Goal: Information Seeking & Learning: Check status

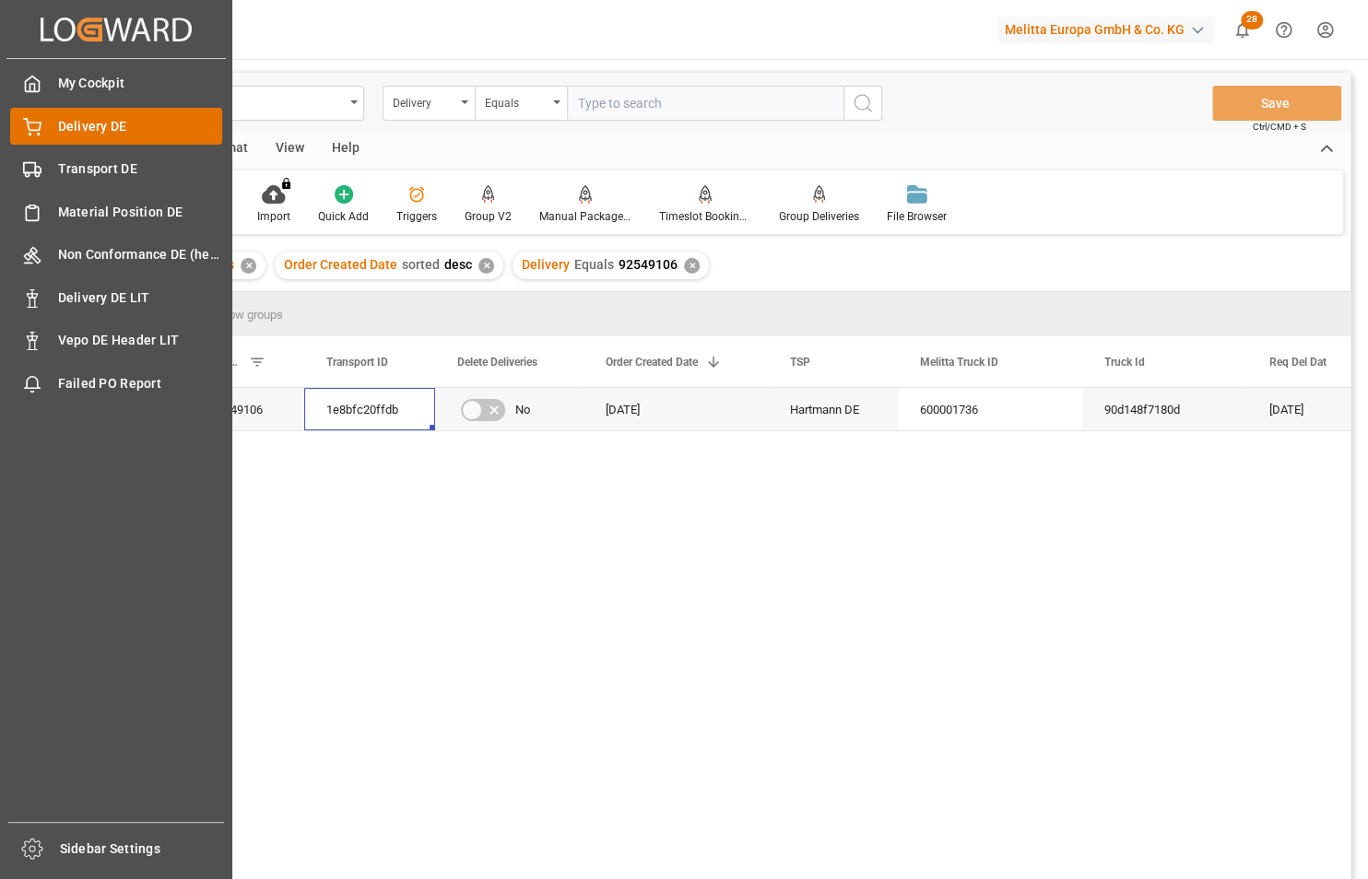
click at [77, 126] on span "Delivery DE" at bounding box center [140, 126] width 165 height 19
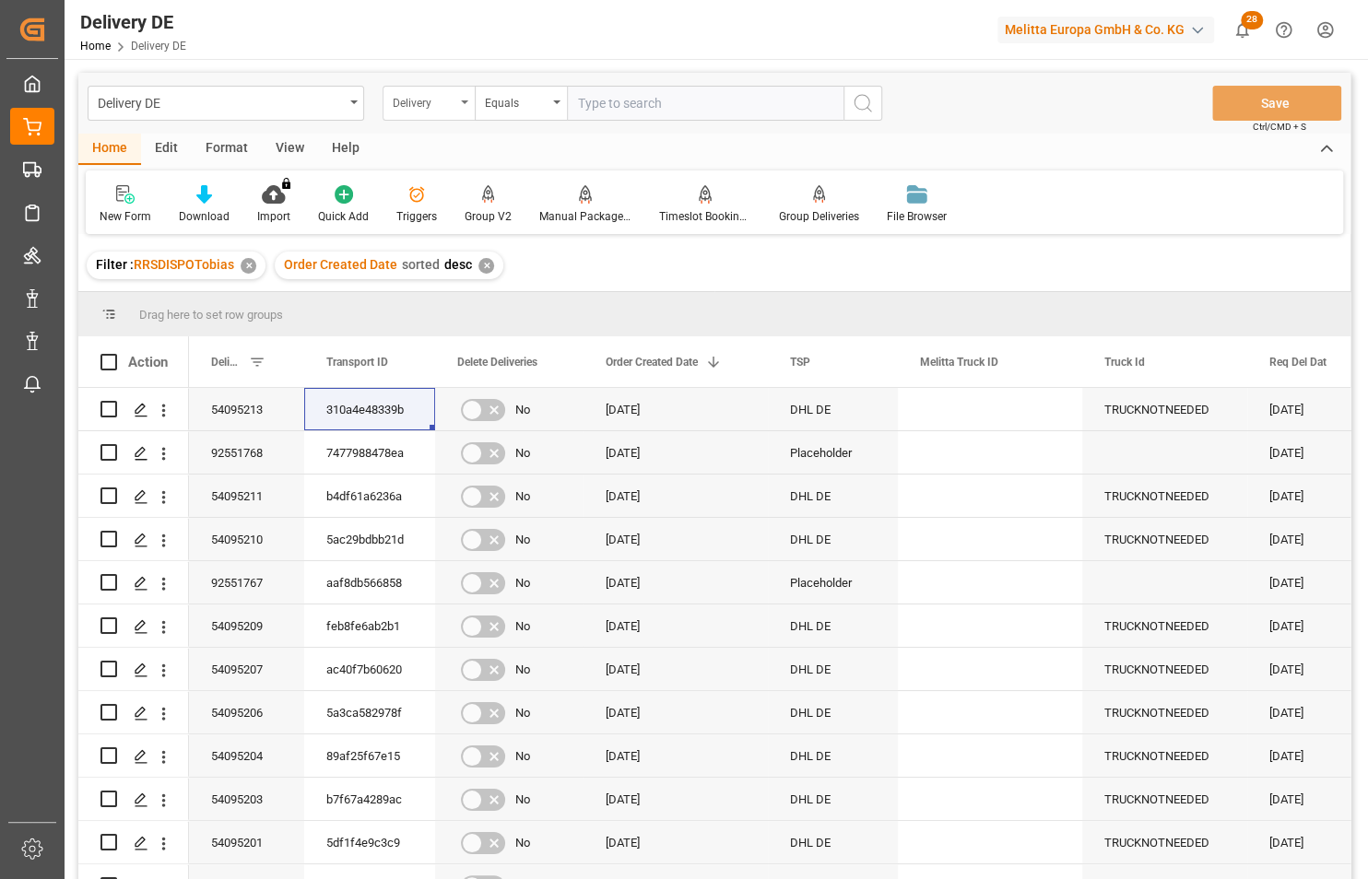
click at [444, 103] on div "Delivery" at bounding box center [424, 100] width 63 height 21
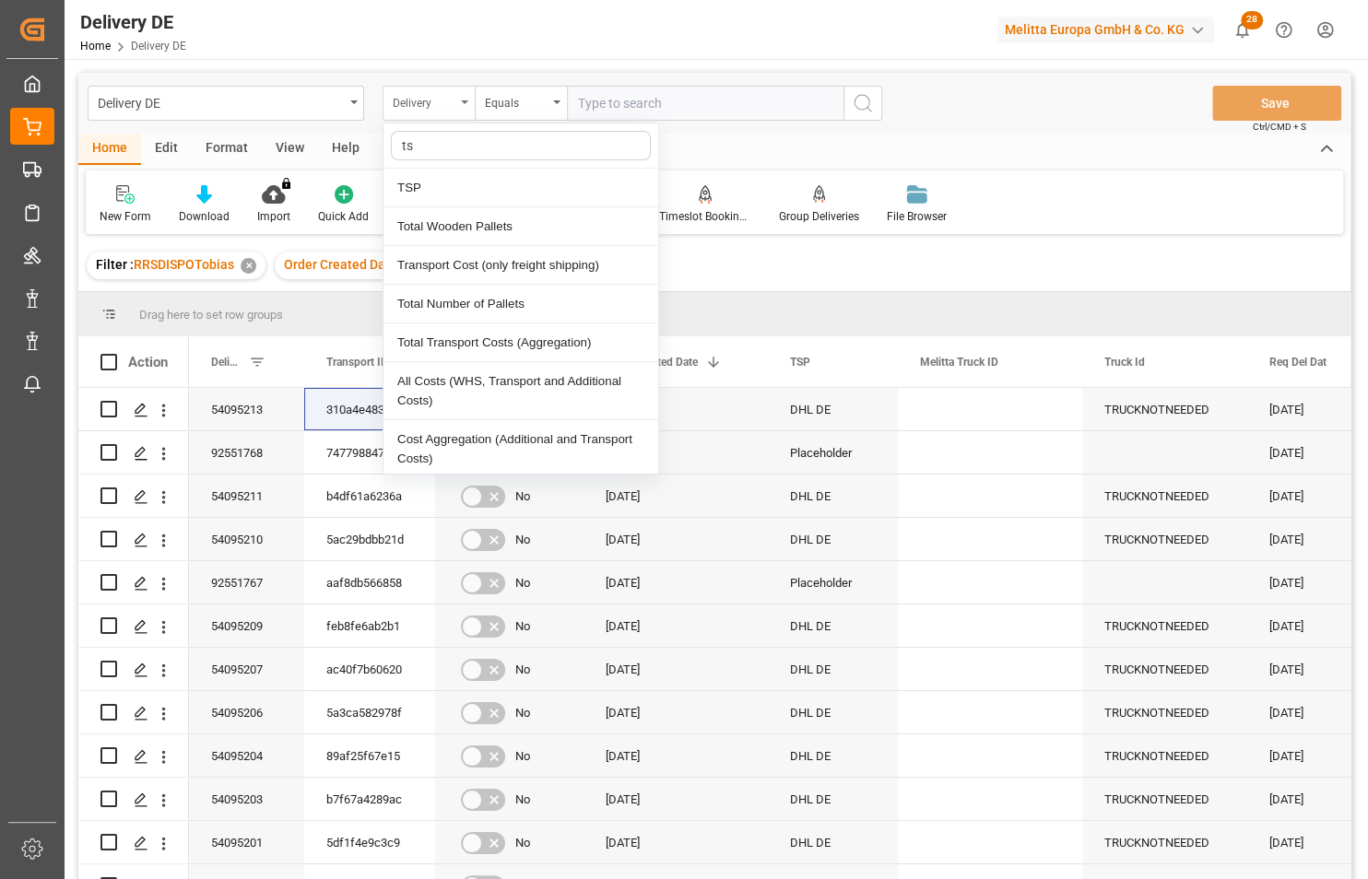
type input "tsp"
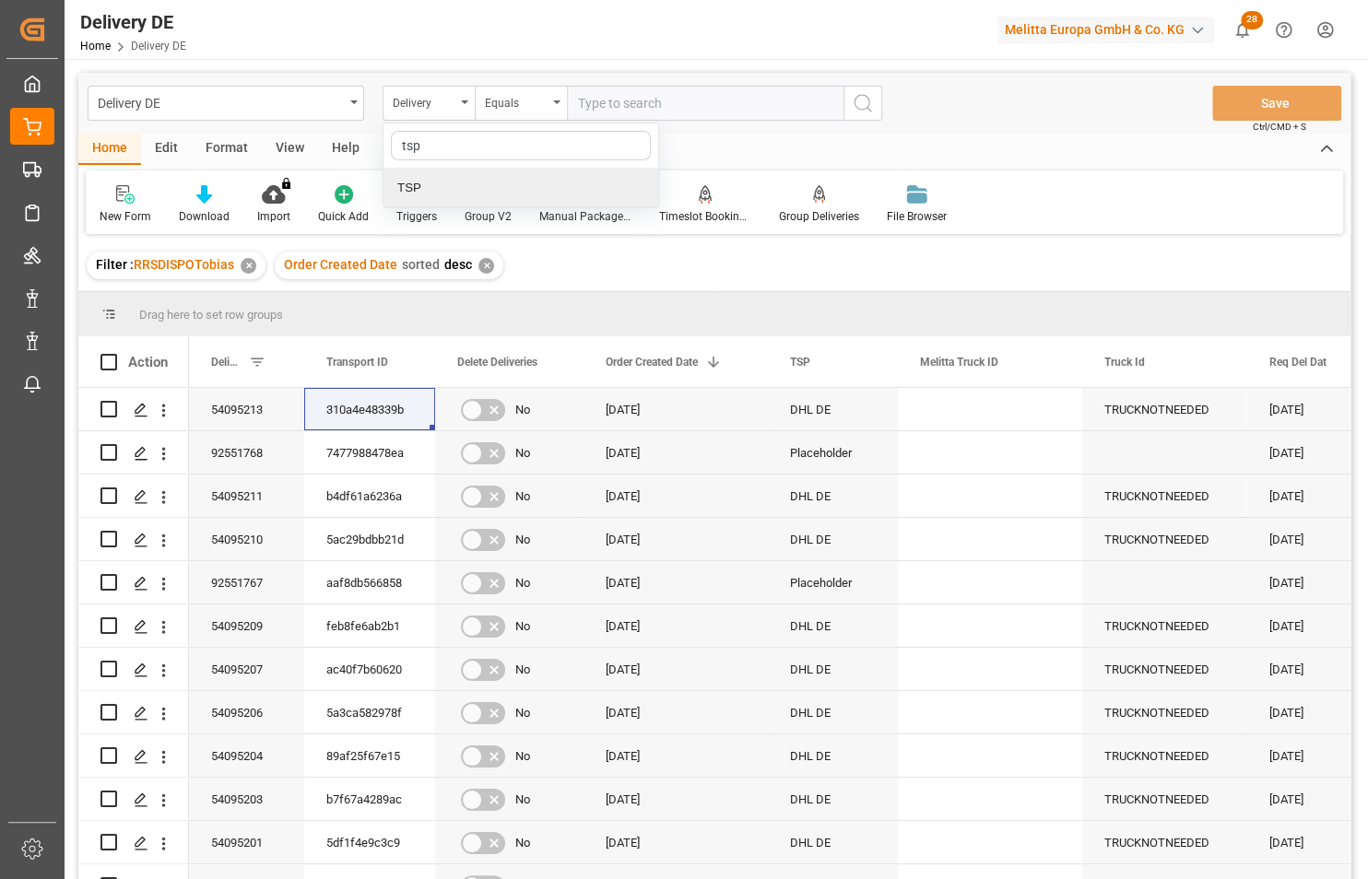
click at [414, 183] on div "TSP" at bounding box center [520, 188] width 275 height 39
click at [618, 100] on input "text" at bounding box center [705, 103] width 277 height 35
type input "Hartmann DE"
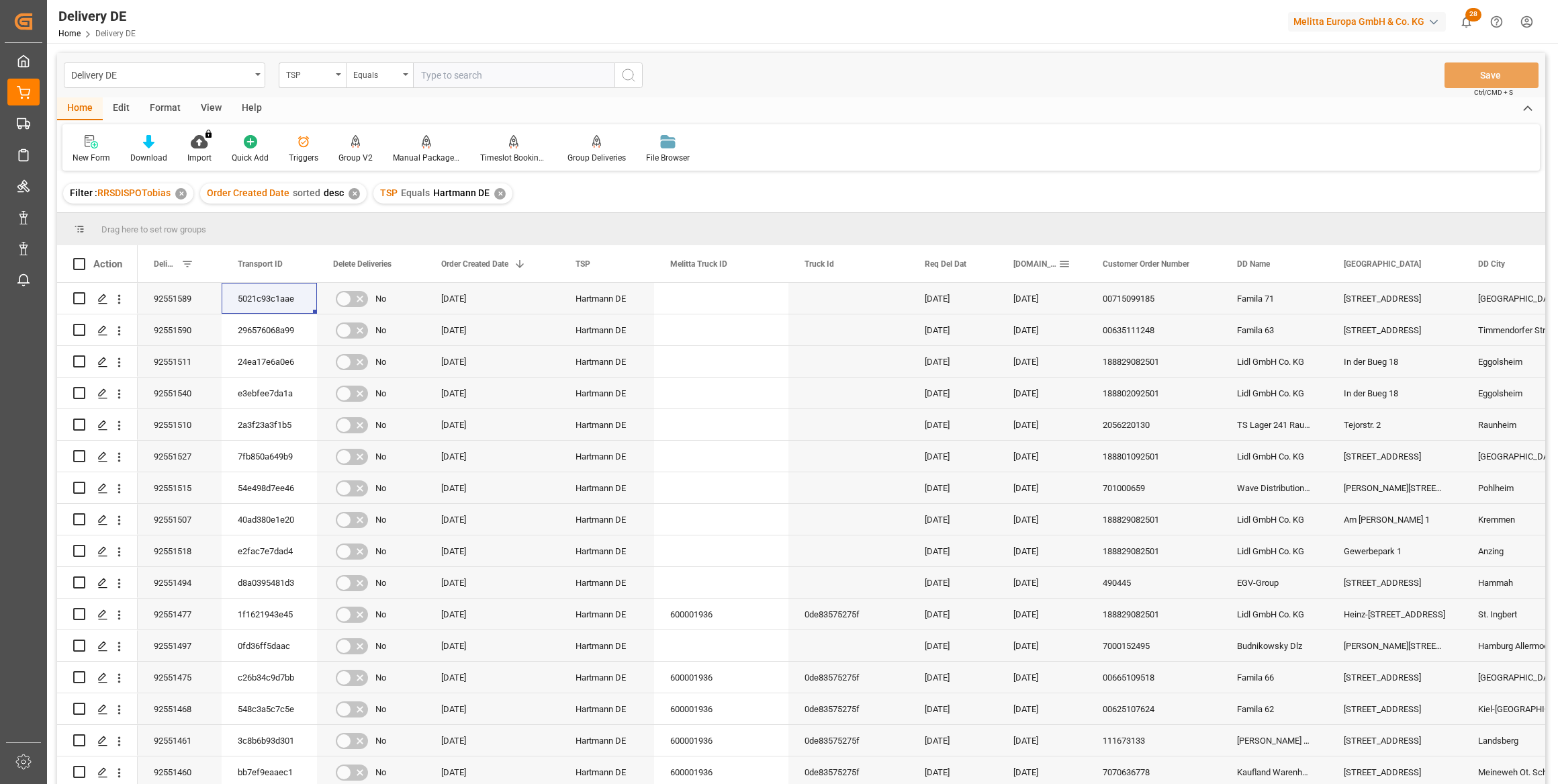
click at [996, 262] on span at bounding box center [1065, 264] width 12 height 12
click at [996, 267] on span "columns" at bounding box center [1205, 266] width 12 height 12
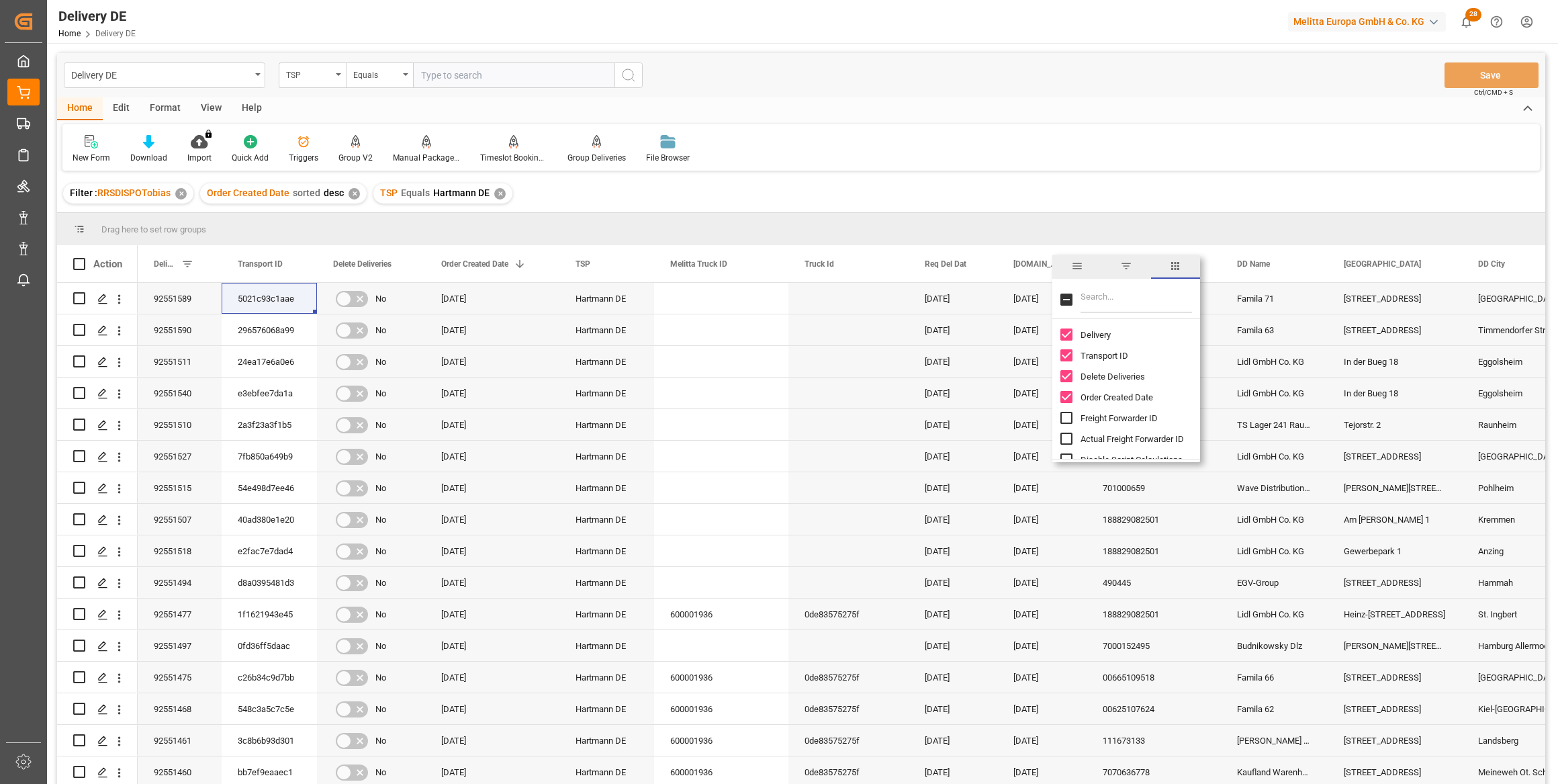
click at [996, 297] on input "Filter Columns Input" at bounding box center [1136, 299] width 111 height 27
type input "act"
click at [996, 376] on input "Arrival Date Actual column toggle visibility (hidden)" at bounding box center [1066, 376] width 12 height 12
checkbox input "true"
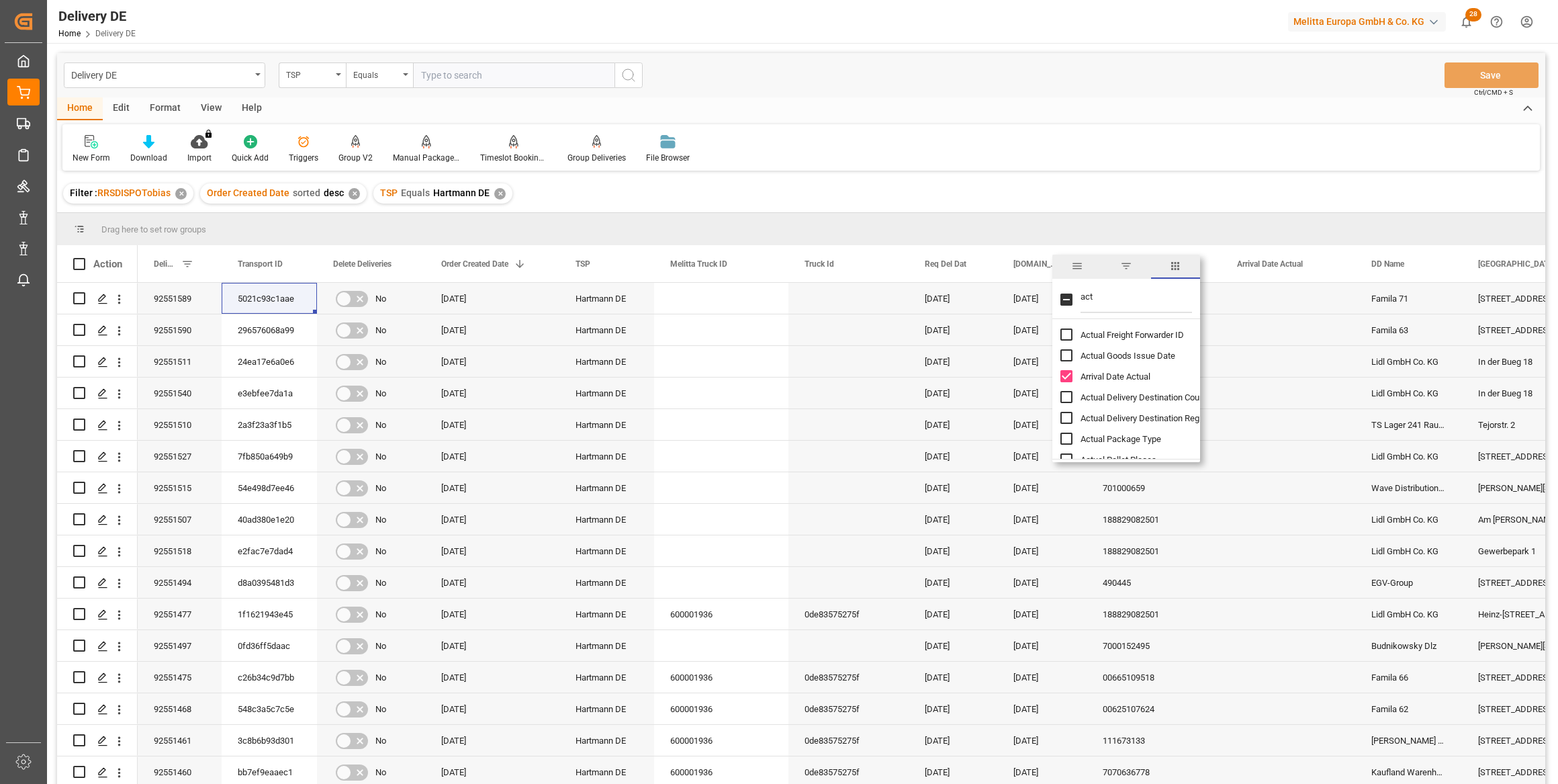
checkbox input "false"
click at [996, 144] on div "New Form Download Import You don't have permission for this feature. Contact ad…" at bounding box center [802, 148] width 1478 height 47
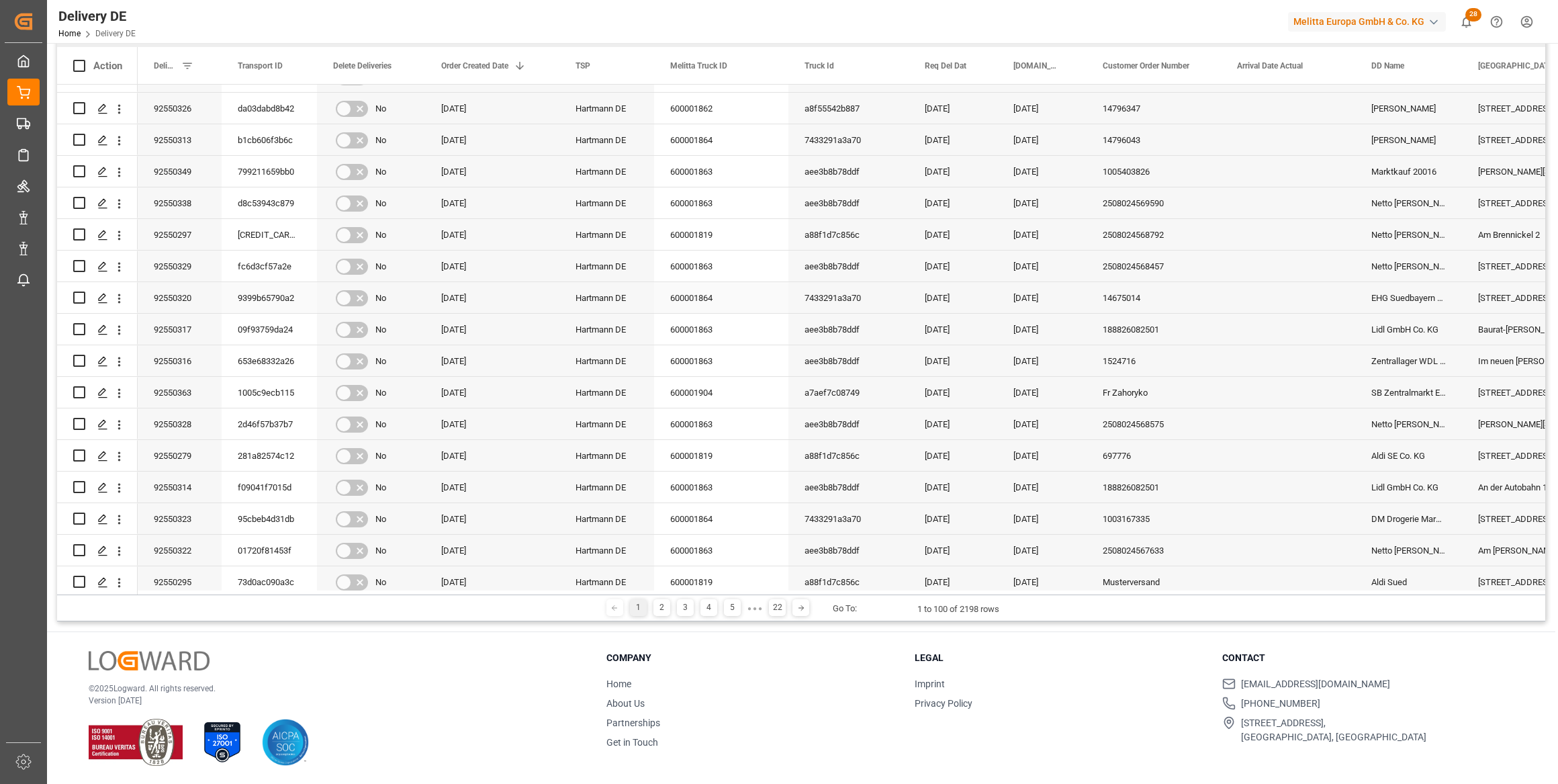
scroll to position [2654, 0]
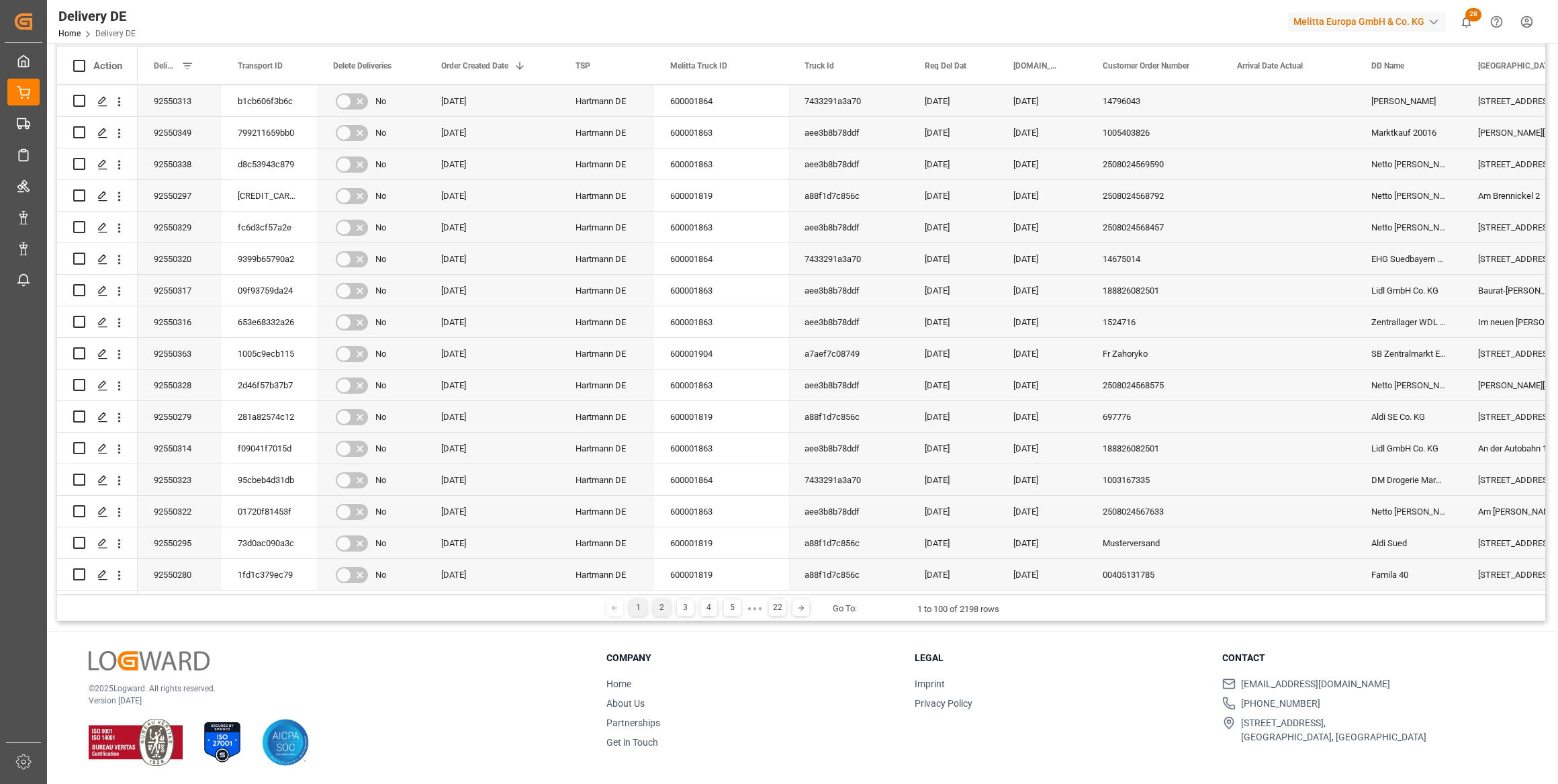
click at [659, 611] on div "2" at bounding box center [662, 607] width 17 height 17
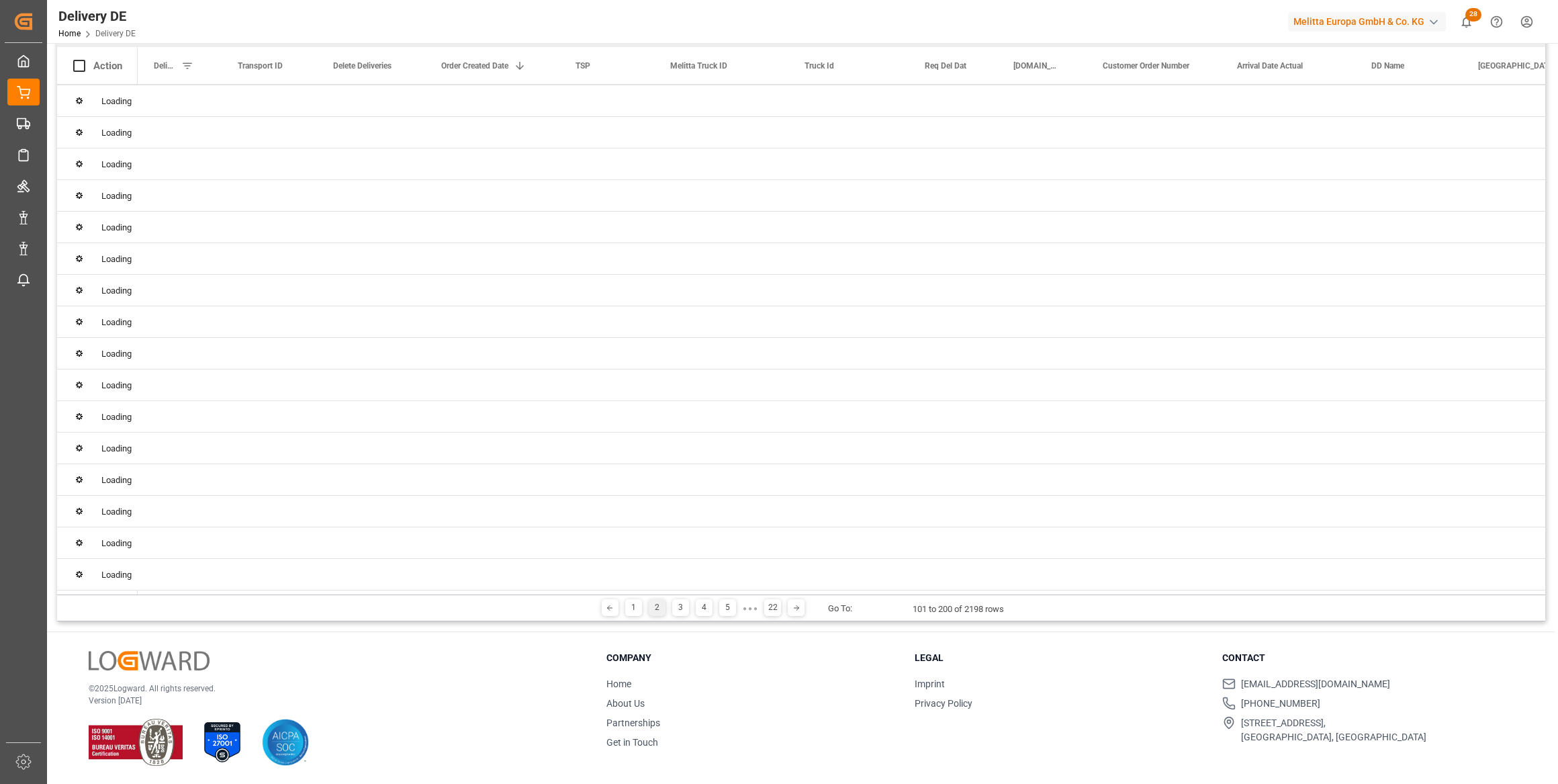
scroll to position [0, 0]
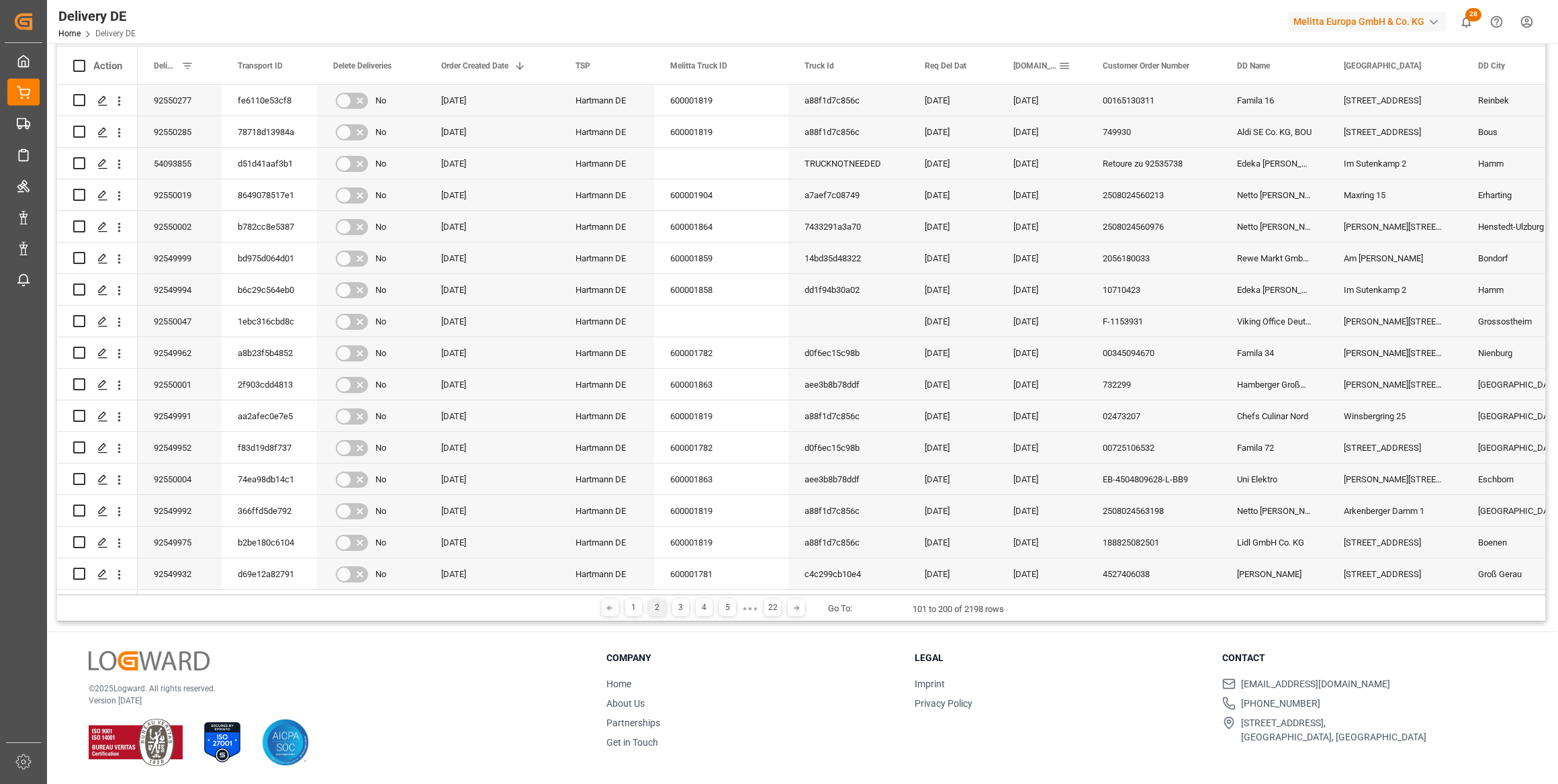
click at [996, 64] on span at bounding box center [1065, 66] width 12 height 12
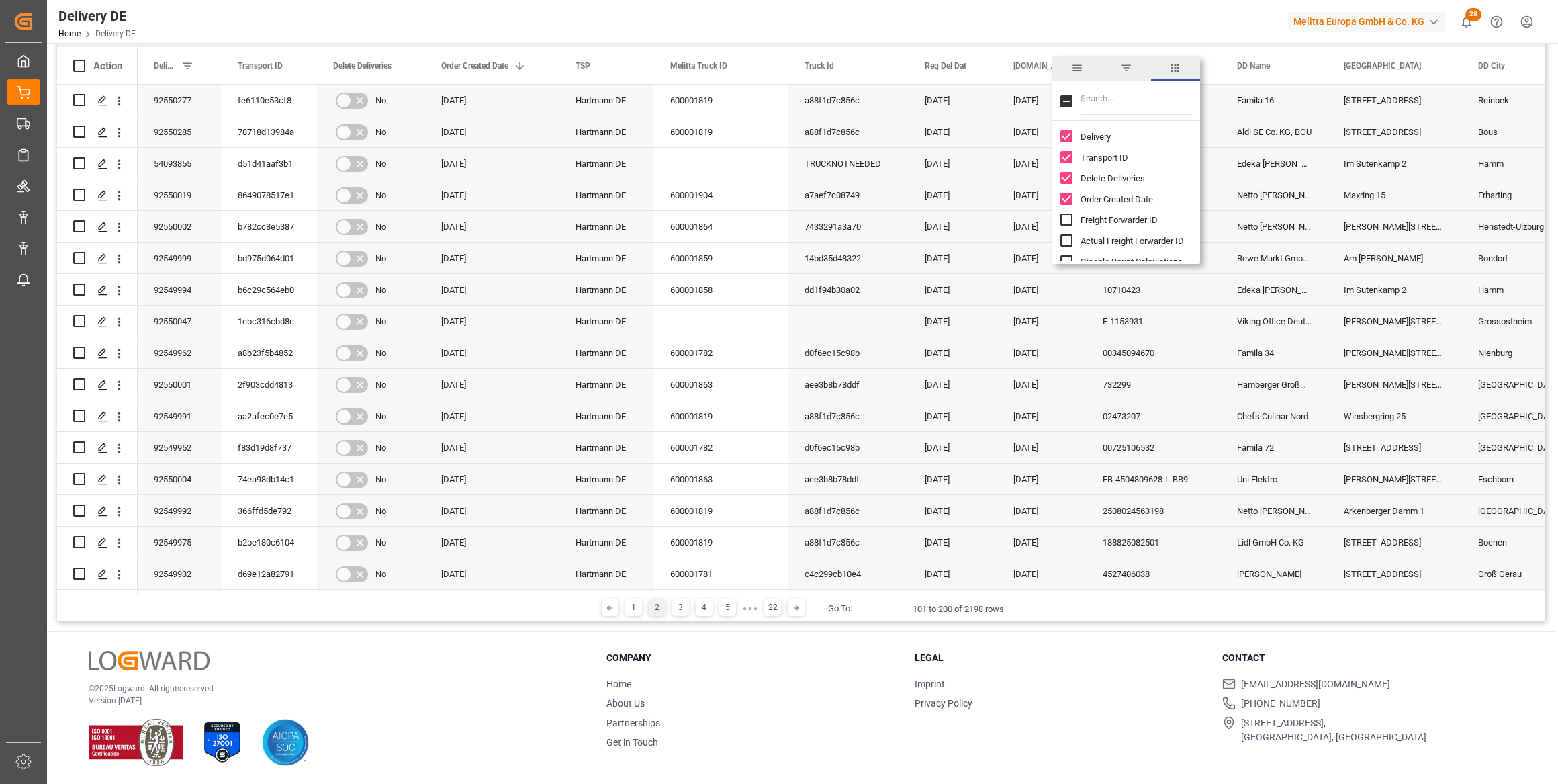
click at [996, 102] on input "Filter Columns Input" at bounding box center [1136, 101] width 111 height 27
type input "act"
click at [996, 181] on input "Arrival Date Actual column toggle visibility (hidden)" at bounding box center [1066, 178] width 12 height 12
checkbox input "true"
checkbox input "false"
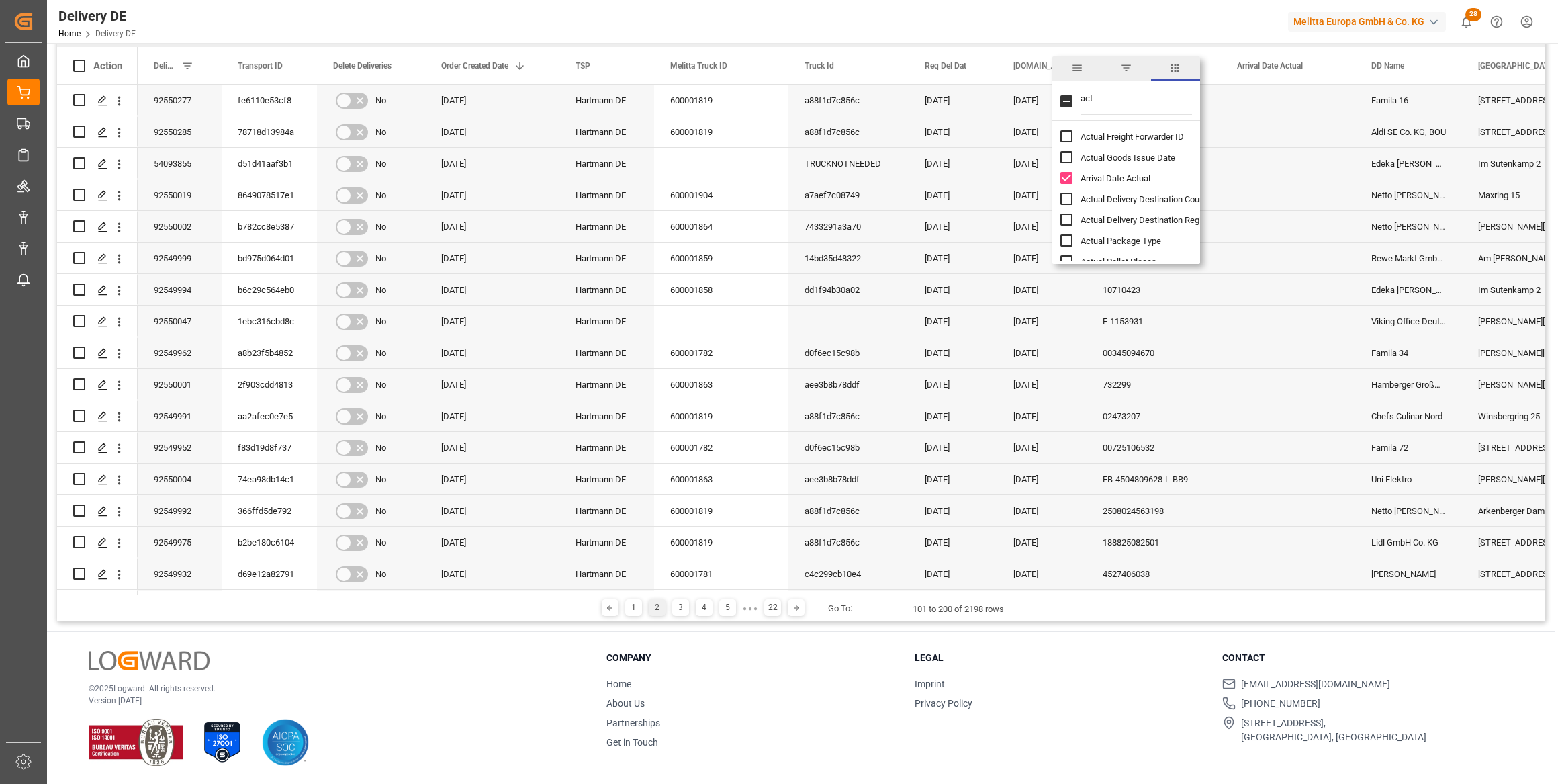
click at [996, 3] on div "Delivery DE Home Delivery DE Melitta Europa GmbH & Co. KG 28 Notifications Only…" at bounding box center [798, 21] width 1521 height 43
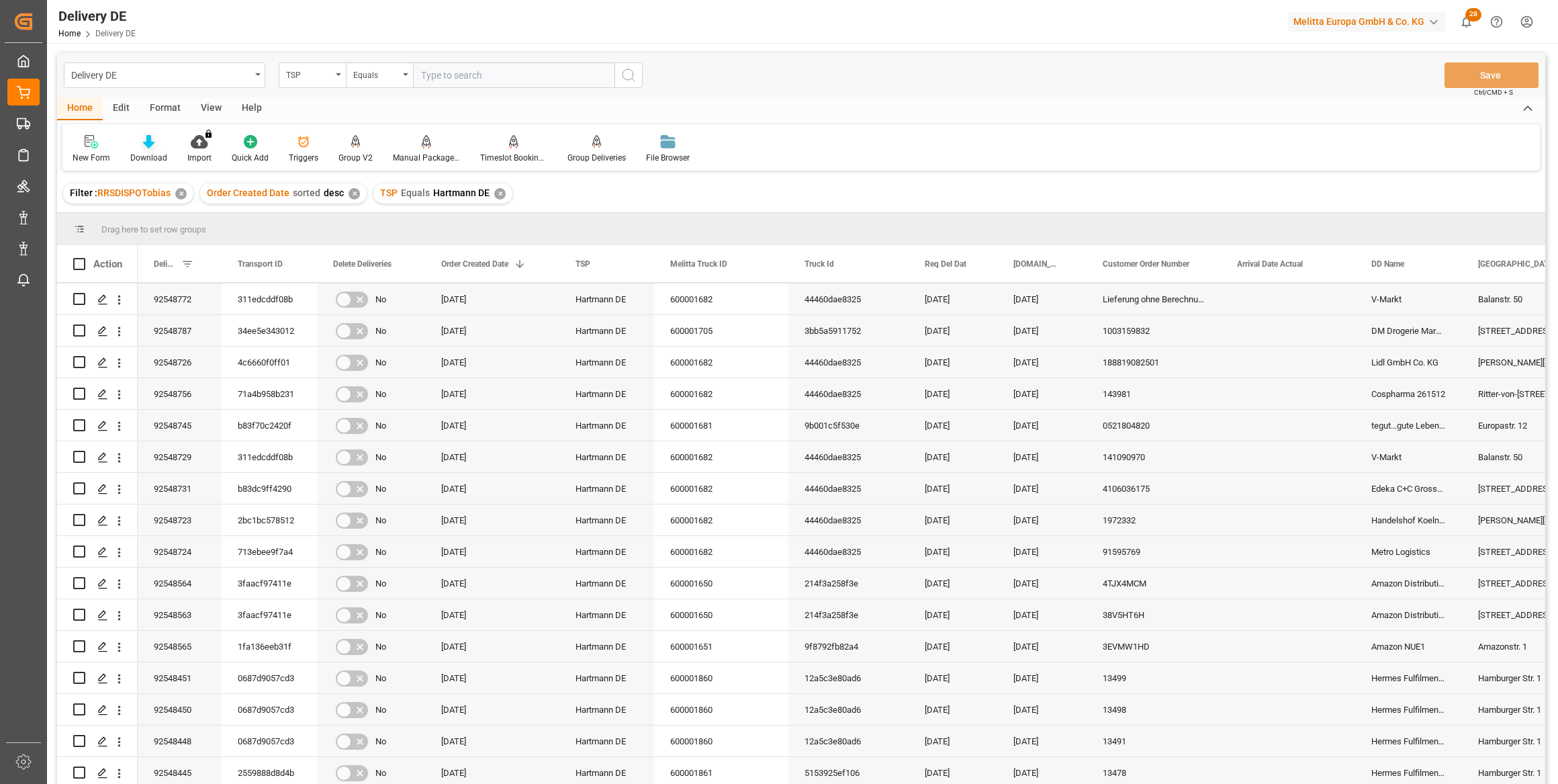
click at [151, 141] on icon at bounding box center [149, 141] width 12 height 13
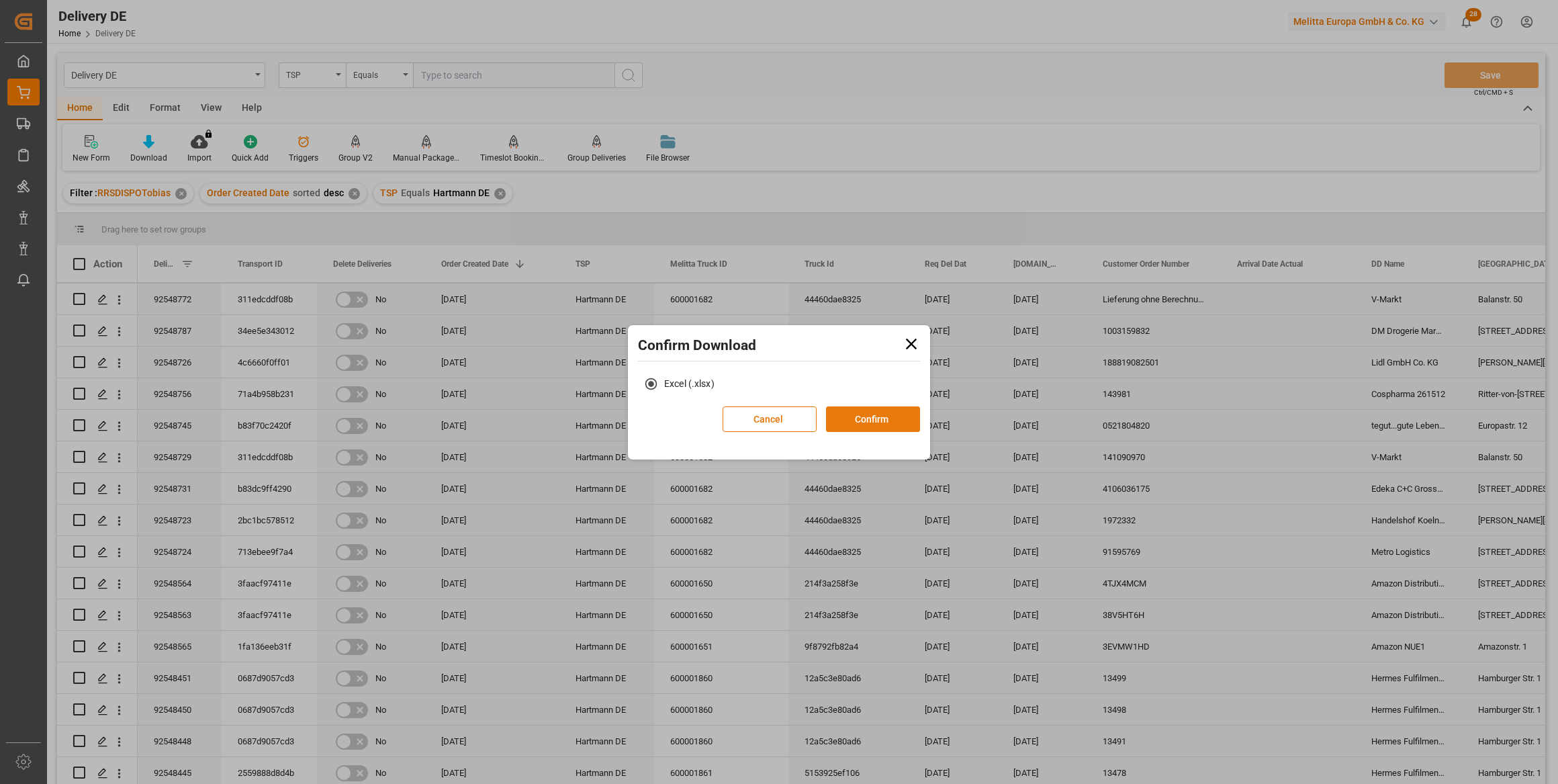
click at [869, 415] on button "Confirm" at bounding box center [873, 419] width 94 height 26
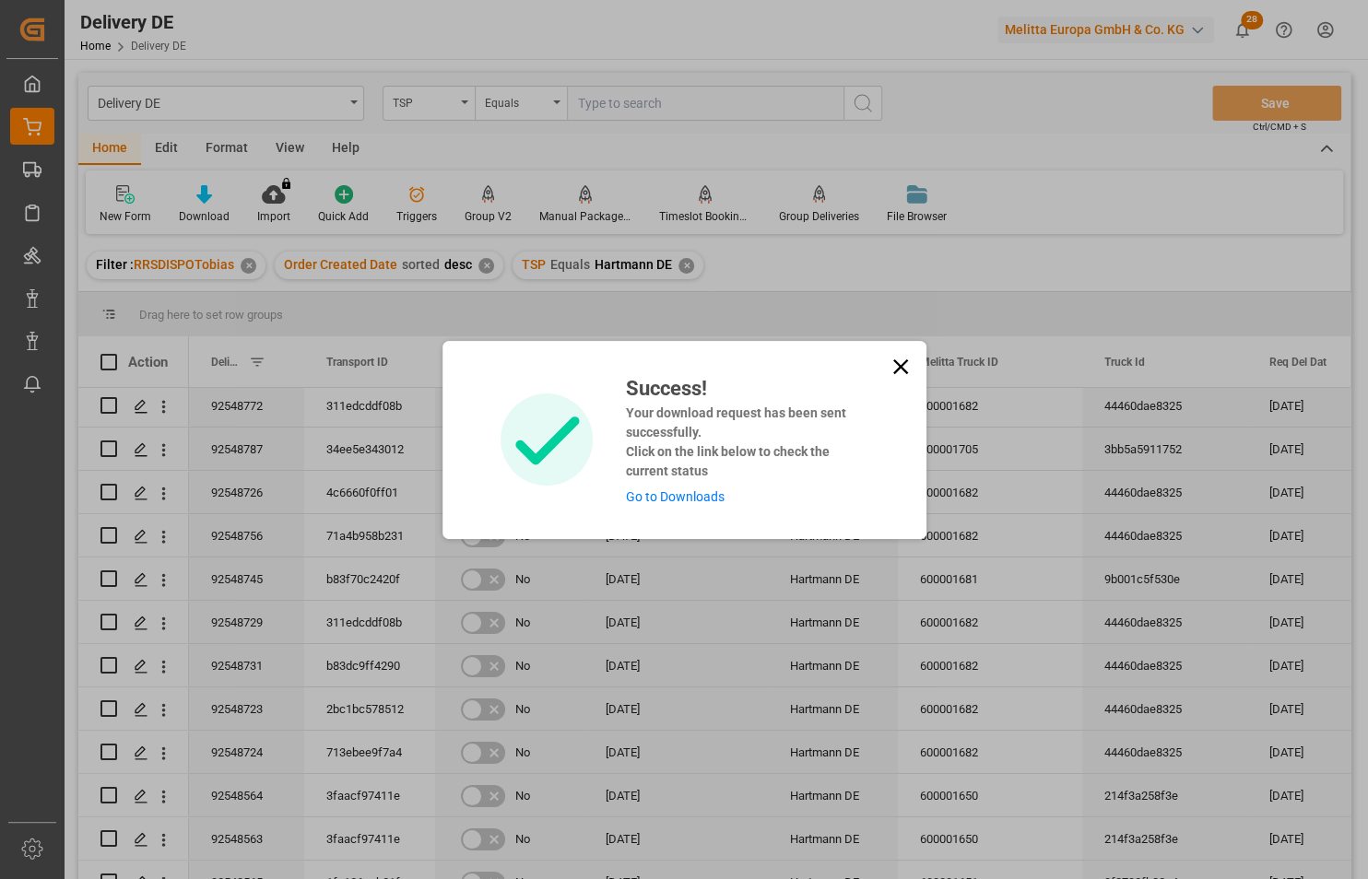
click at [661, 496] on link "Go to Downloads" at bounding box center [675, 496] width 99 height 15
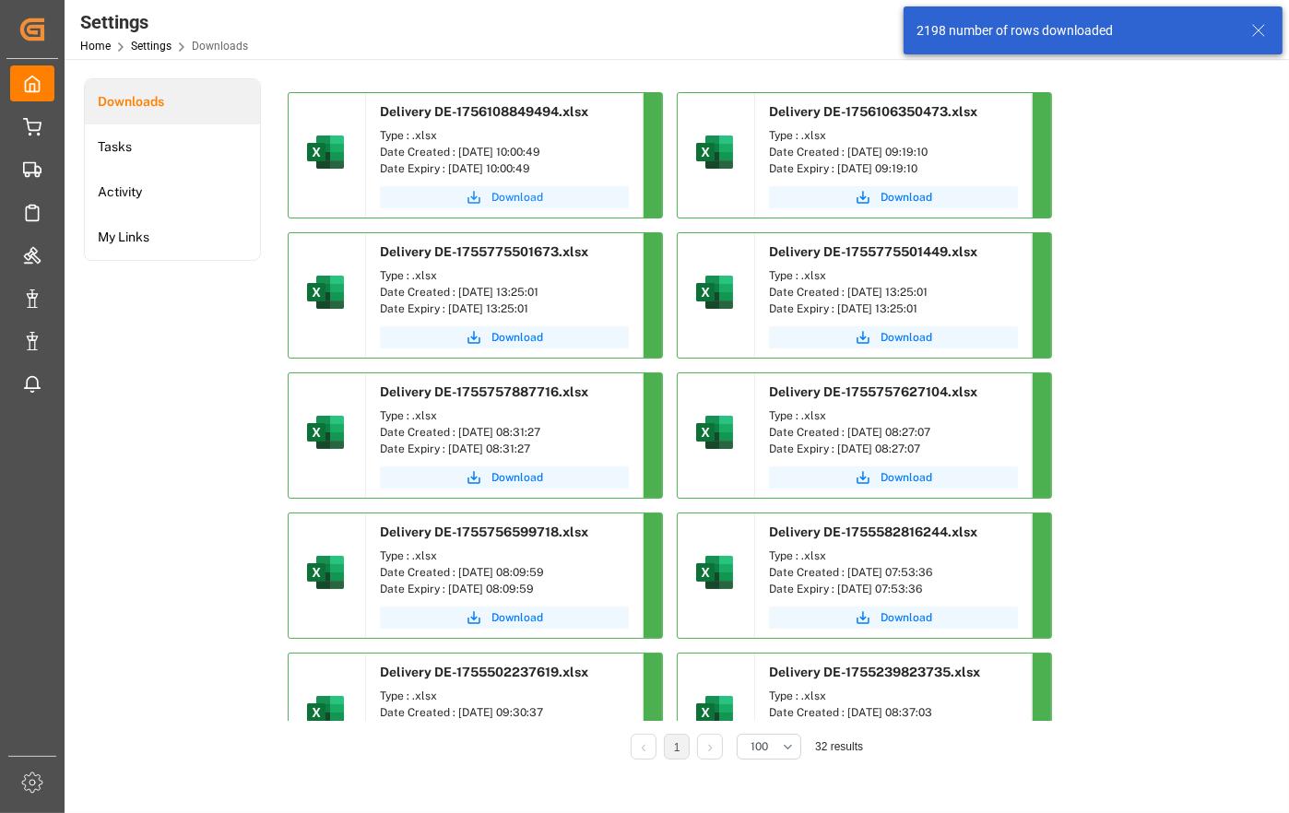
click at [513, 197] on span "Download" at bounding box center [517, 197] width 52 height 17
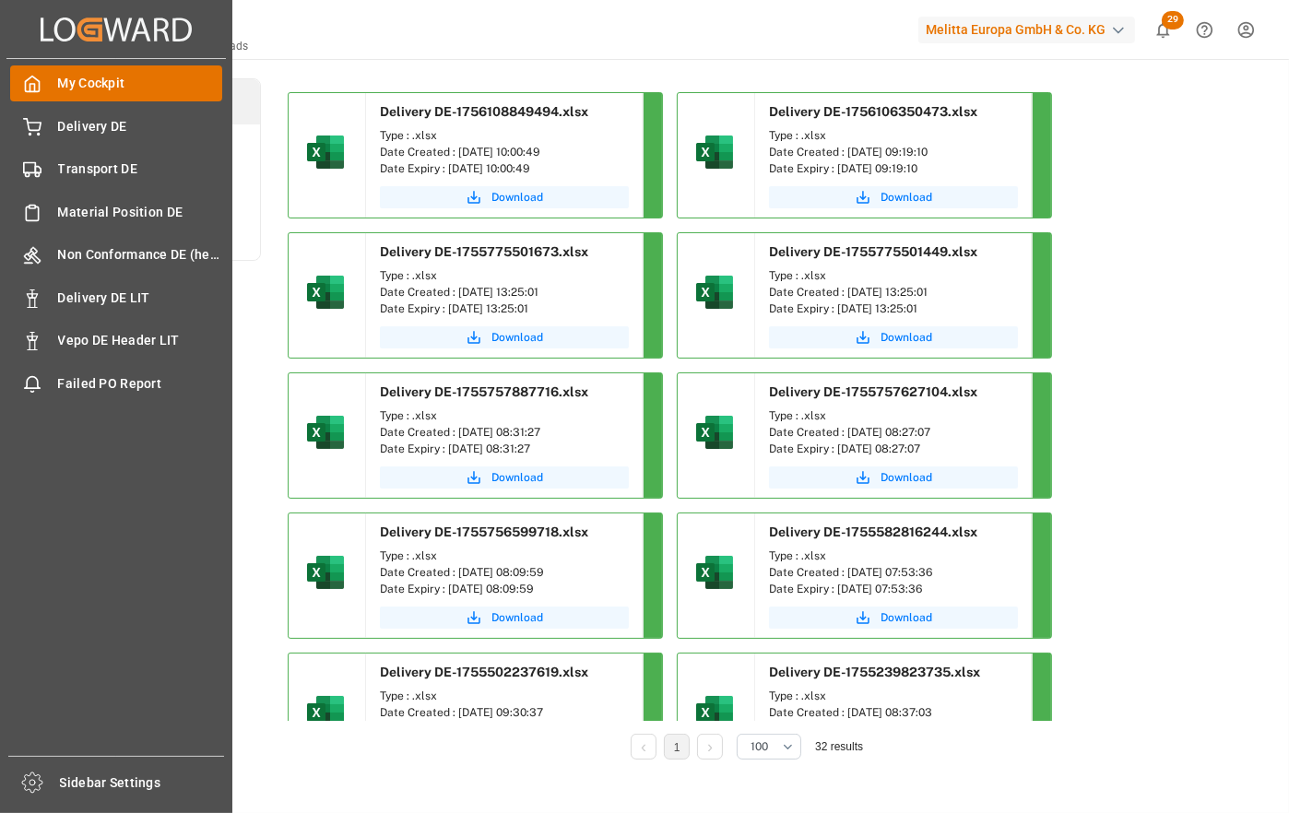
click at [85, 83] on span "My Cockpit" at bounding box center [140, 83] width 165 height 19
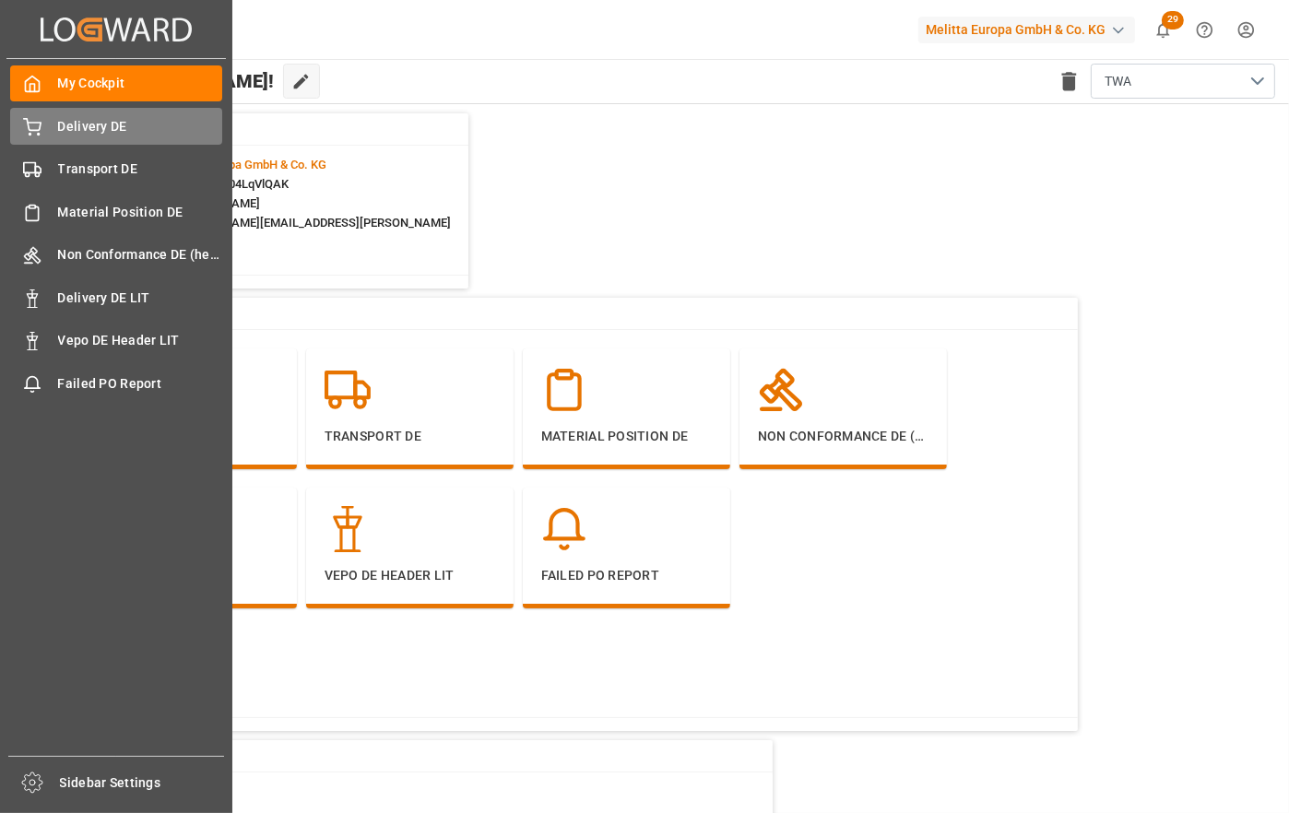
click at [58, 130] on span "Delivery DE" at bounding box center [140, 126] width 165 height 19
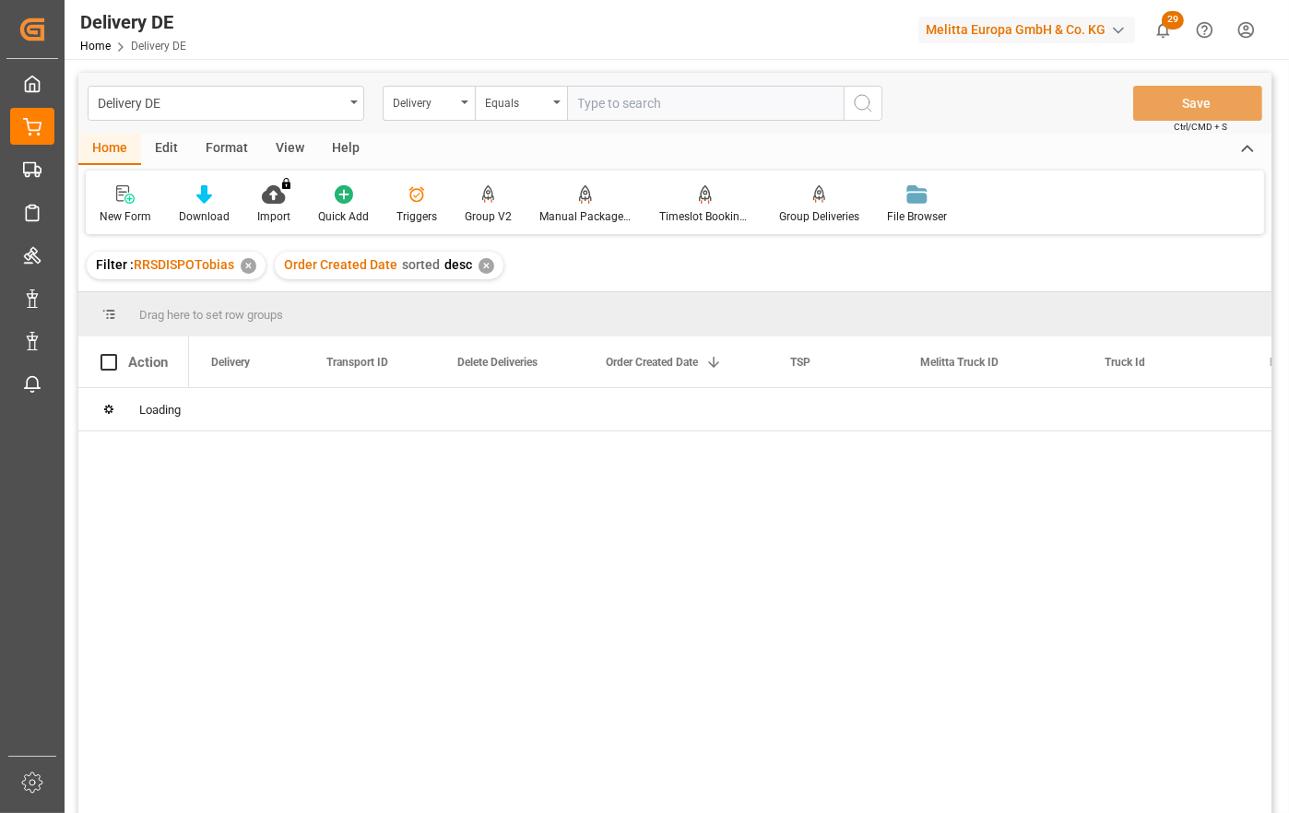
click at [595, 106] on input "text" at bounding box center [705, 103] width 277 height 35
type input "92546301"
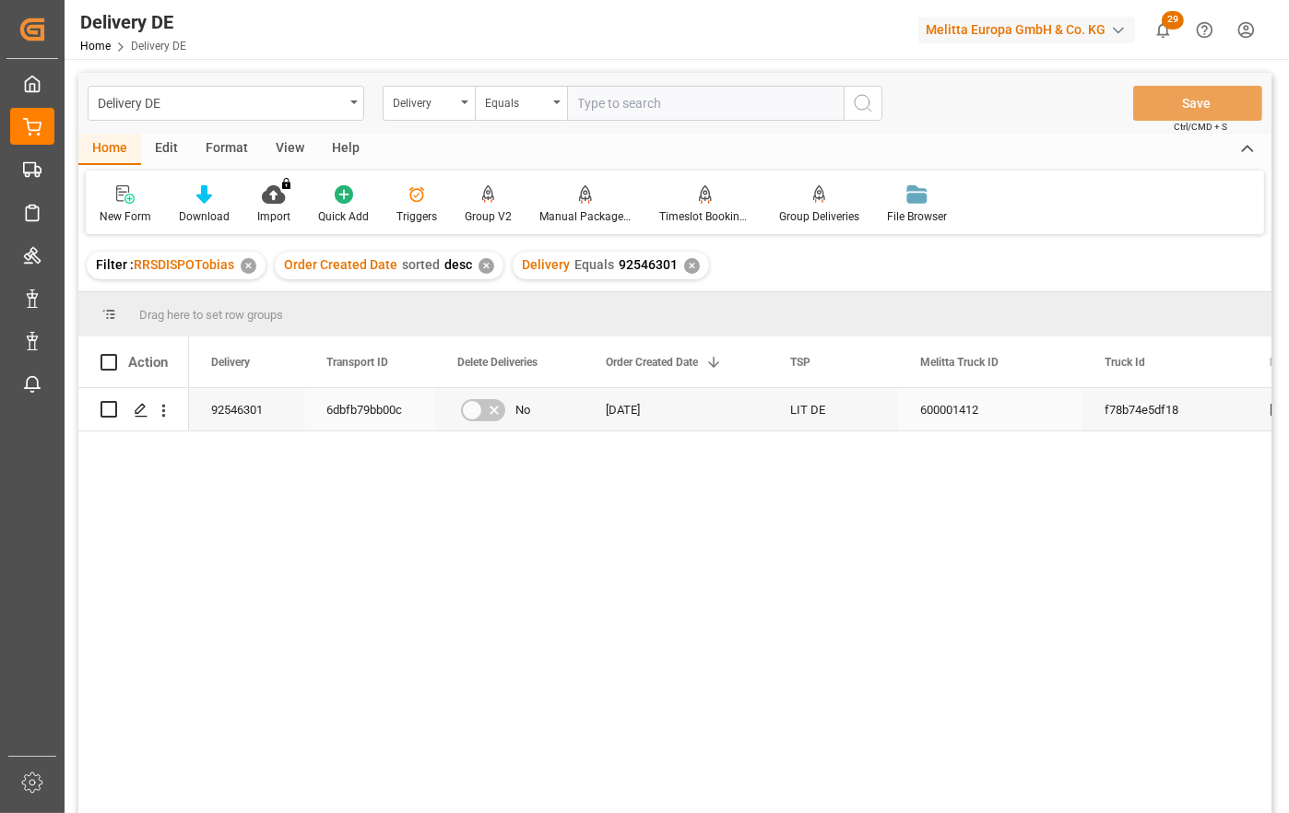
click at [365, 401] on div "6dbfb79bb00c" at bounding box center [369, 409] width 131 height 42
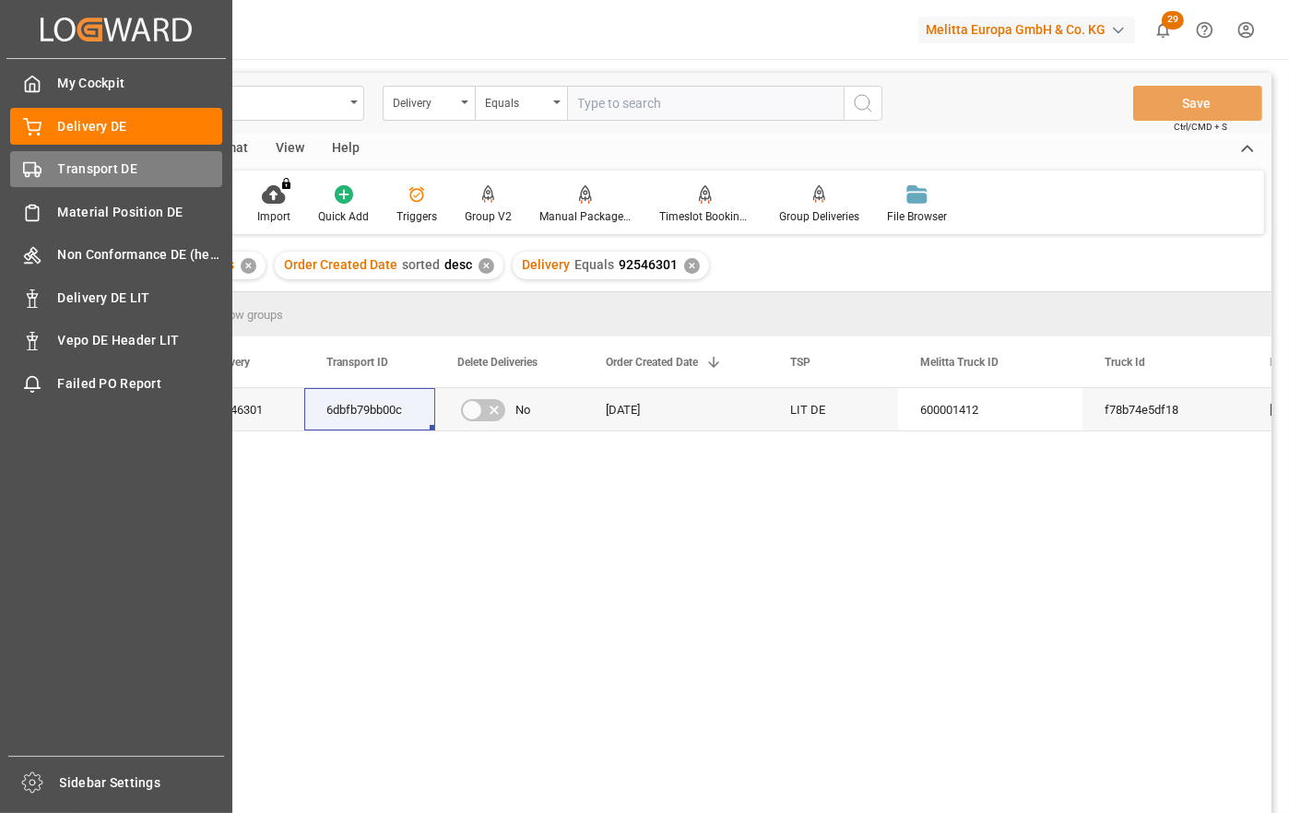
click at [52, 169] on div "Transport DE Transport DE" at bounding box center [116, 169] width 212 height 36
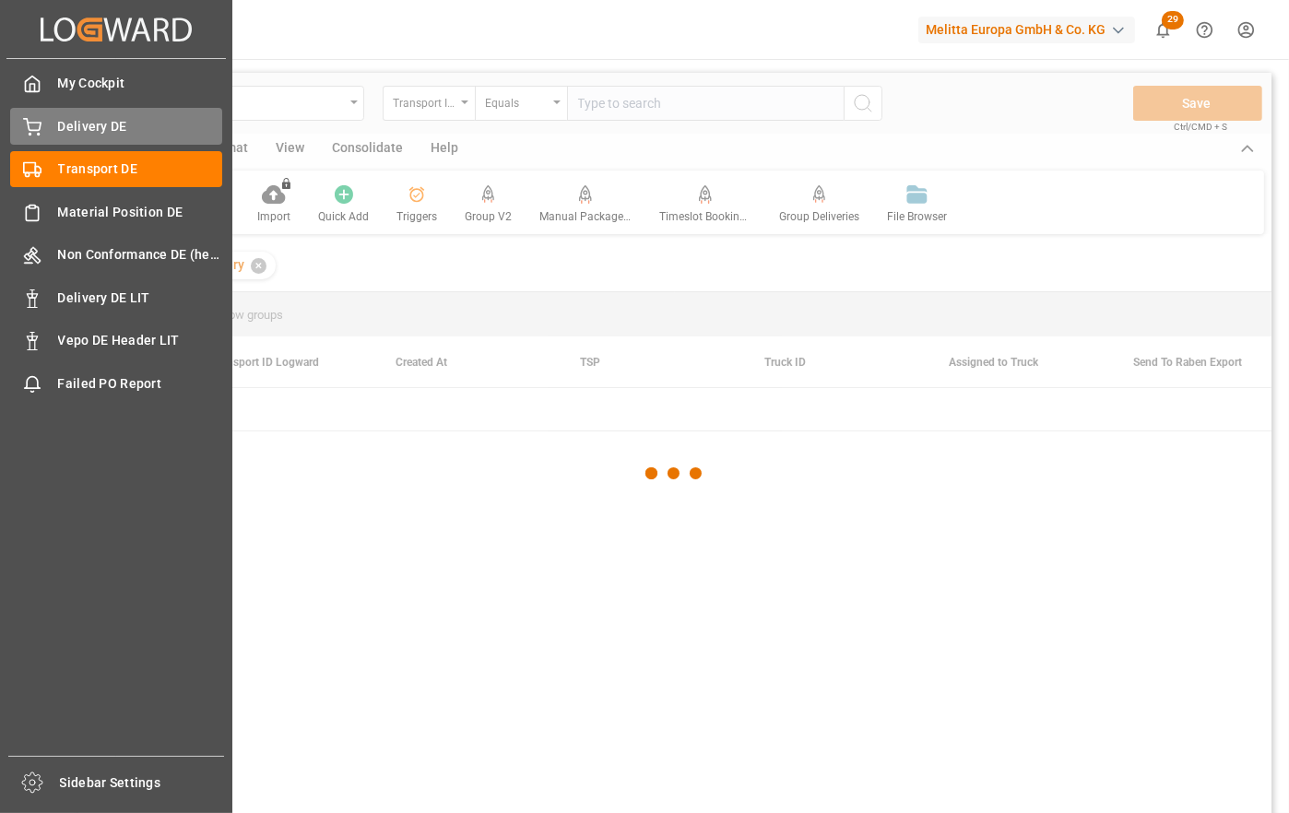
click at [83, 136] on span "Delivery DE" at bounding box center [140, 126] width 165 height 19
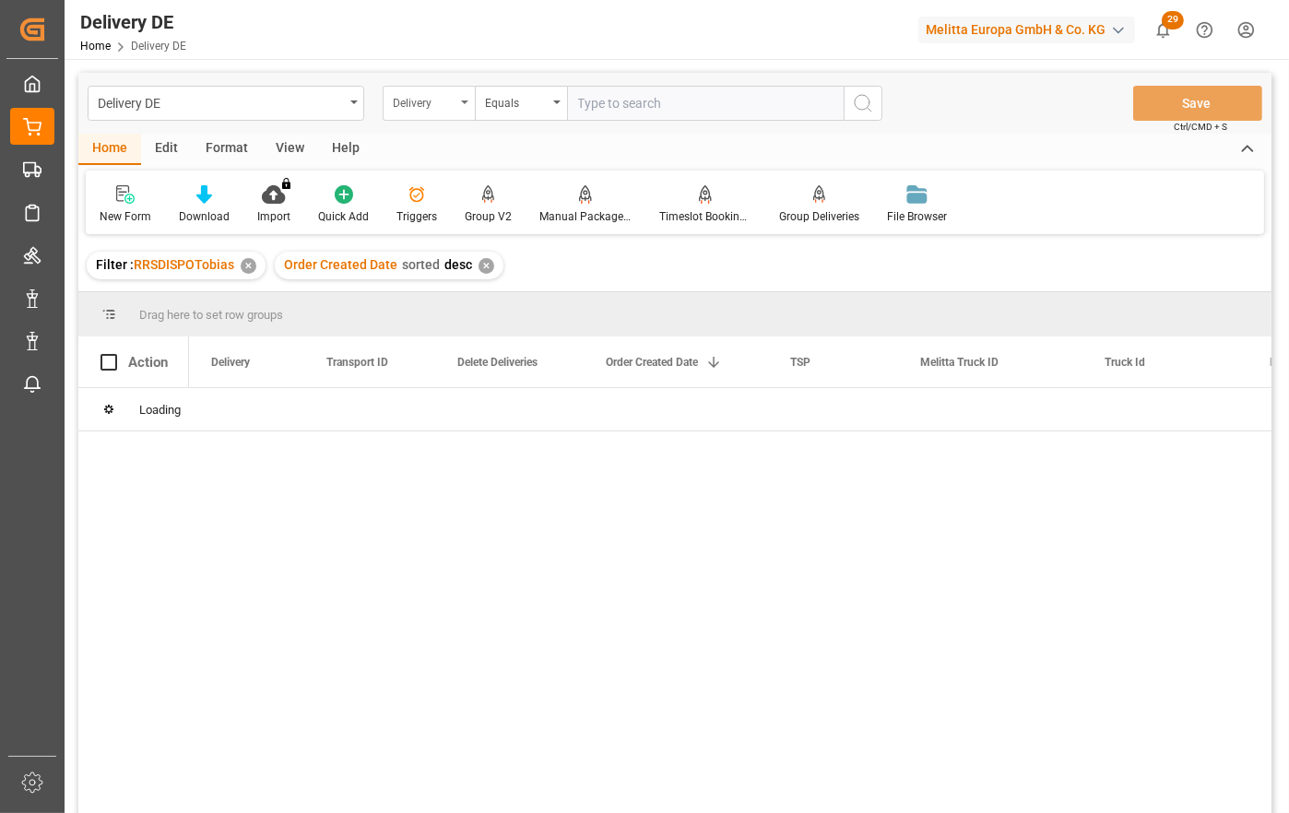
click at [451, 100] on div "Delivery" at bounding box center [424, 100] width 63 height 21
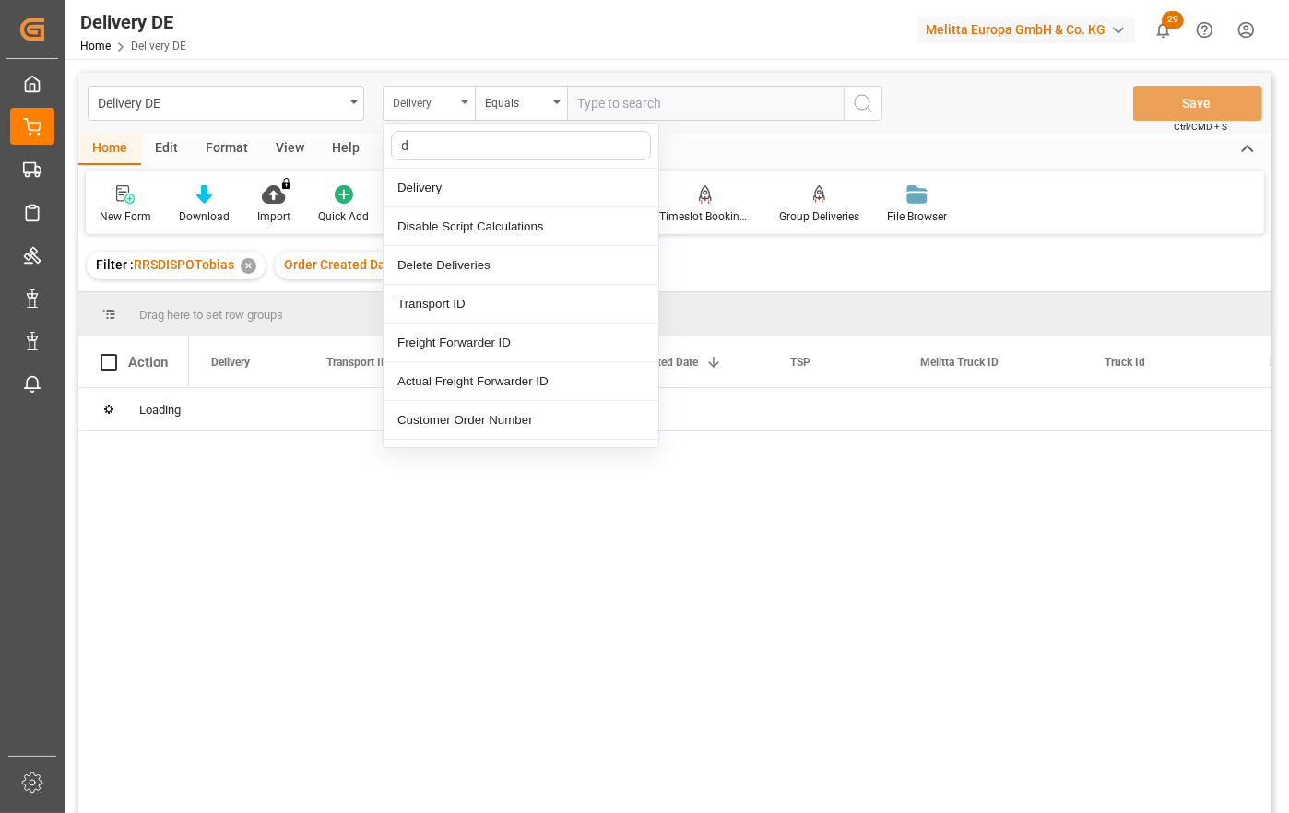
type input "dd"
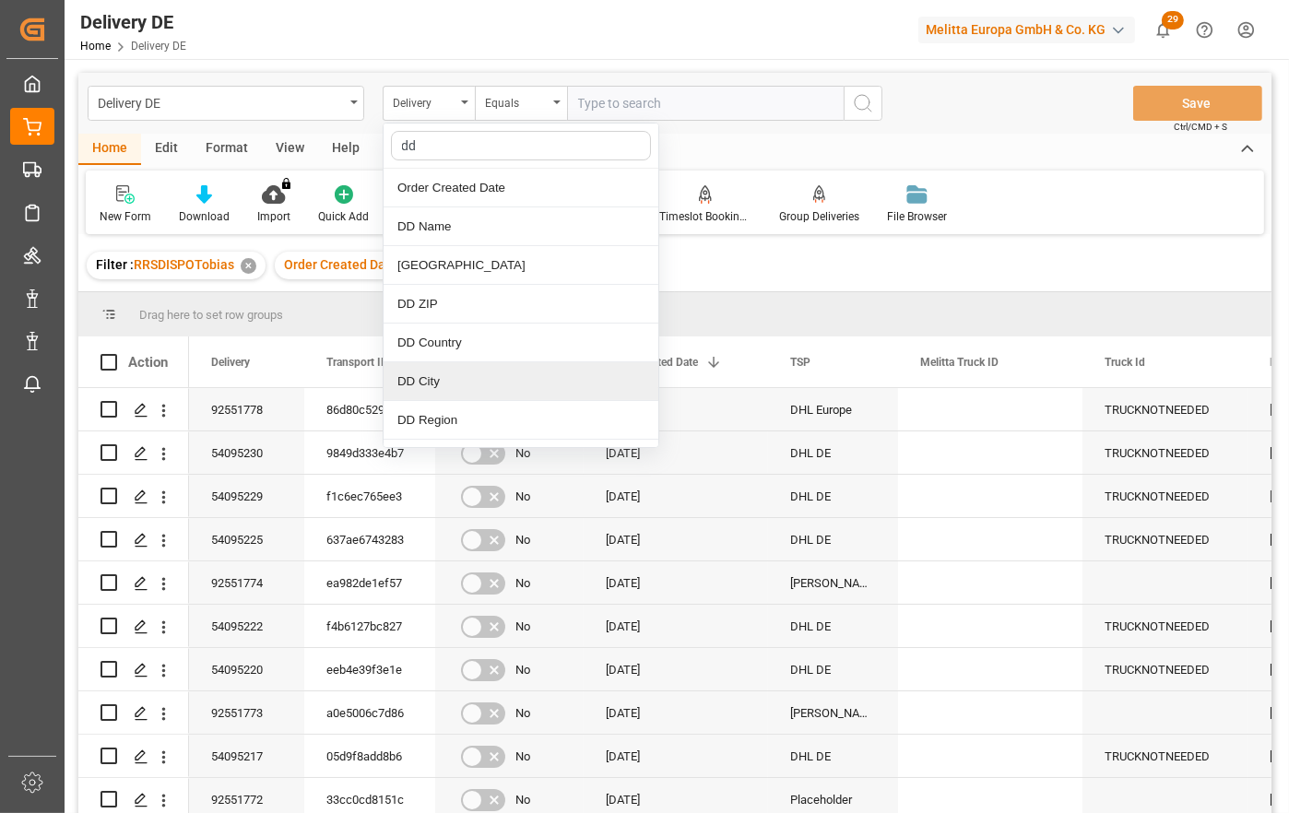
click at [430, 384] on div "DD City" at bounding box center [520, 381] width 275 height 39
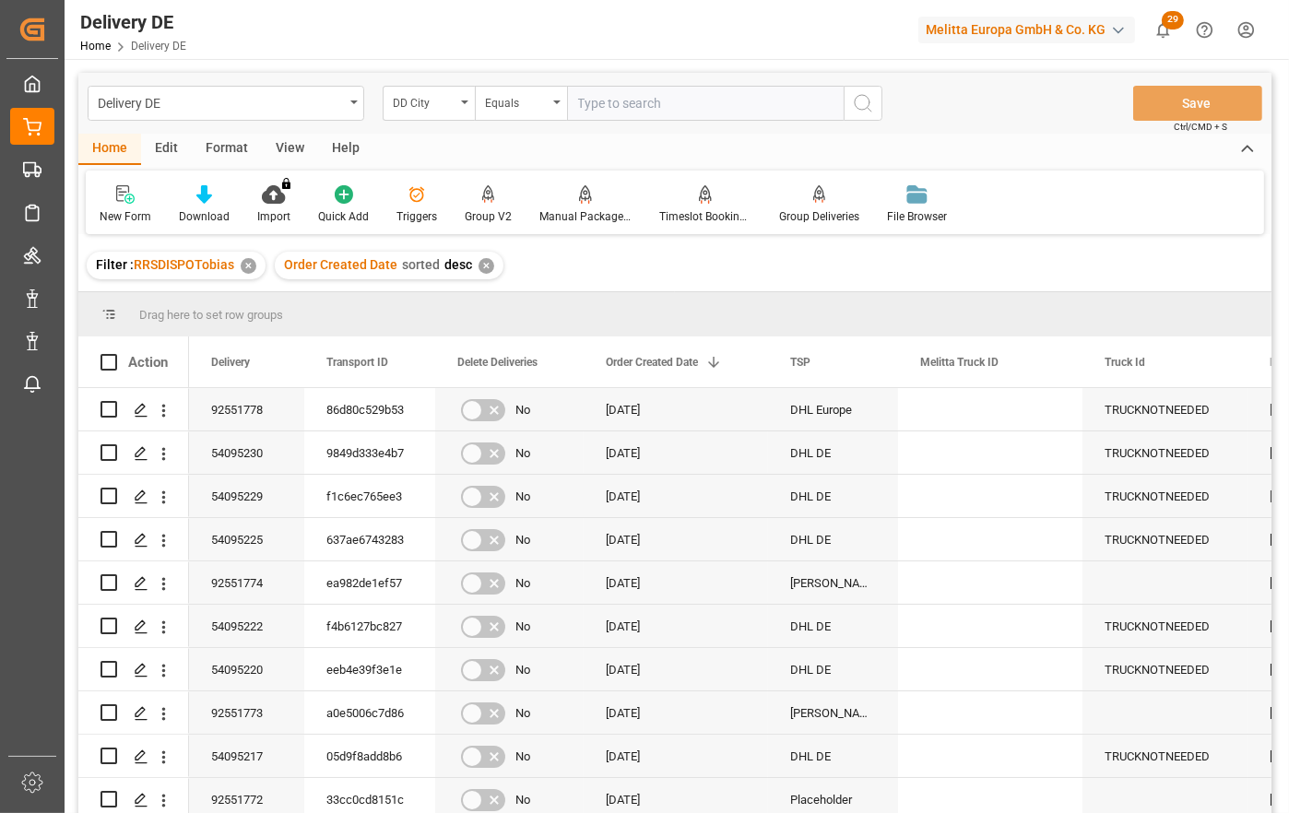
click at [619, 98] on input "text" at bounding box center [705, 103] width 277 height 35
type input "waghaeusel"
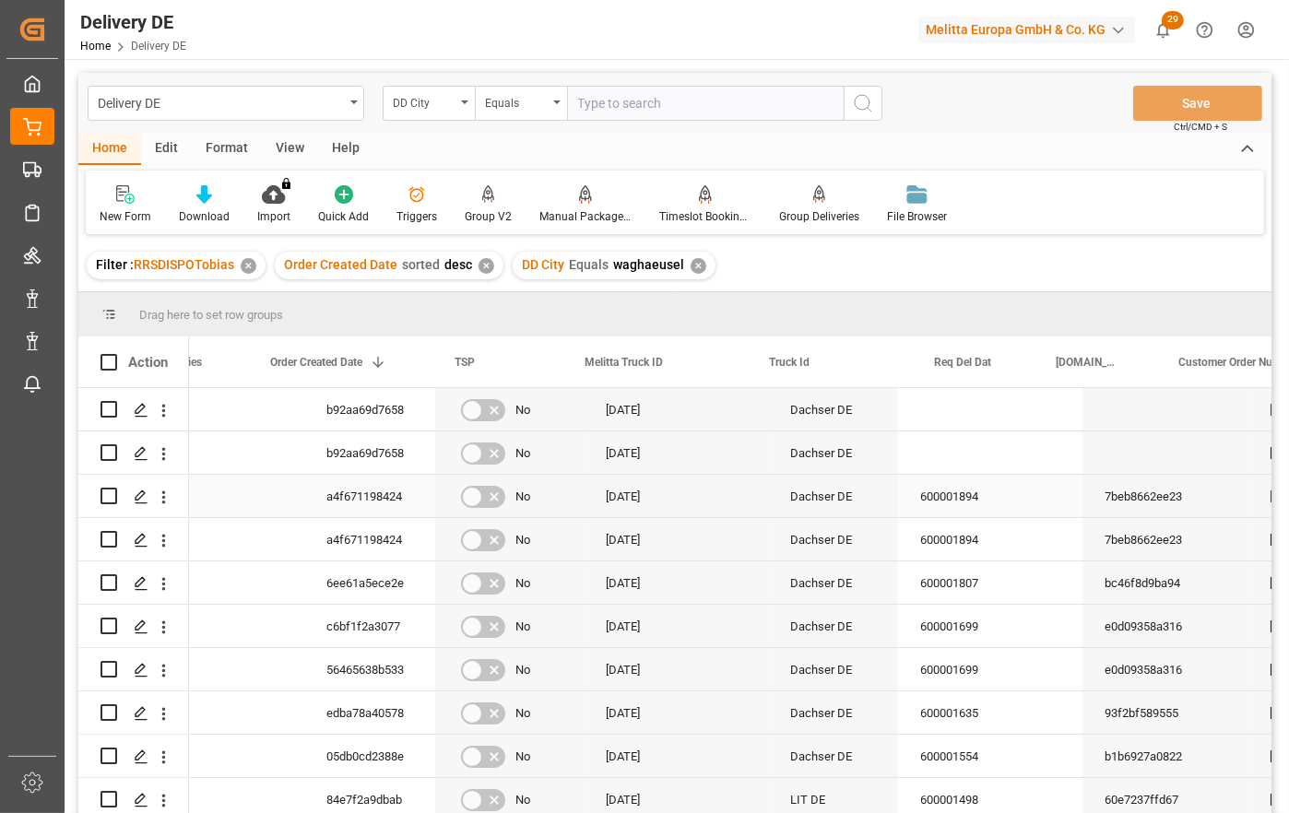
scroll to position [0, 335]
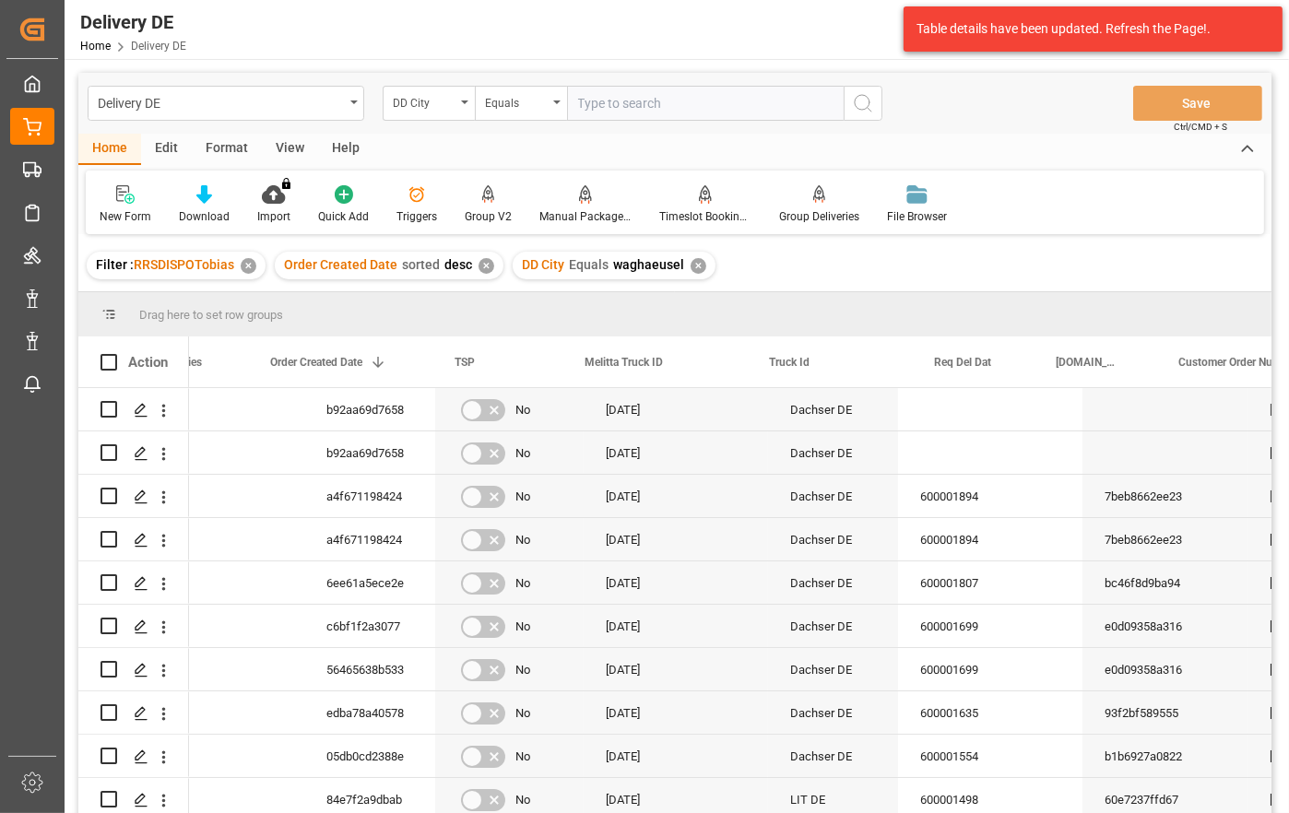
scroll to position [0, 335]
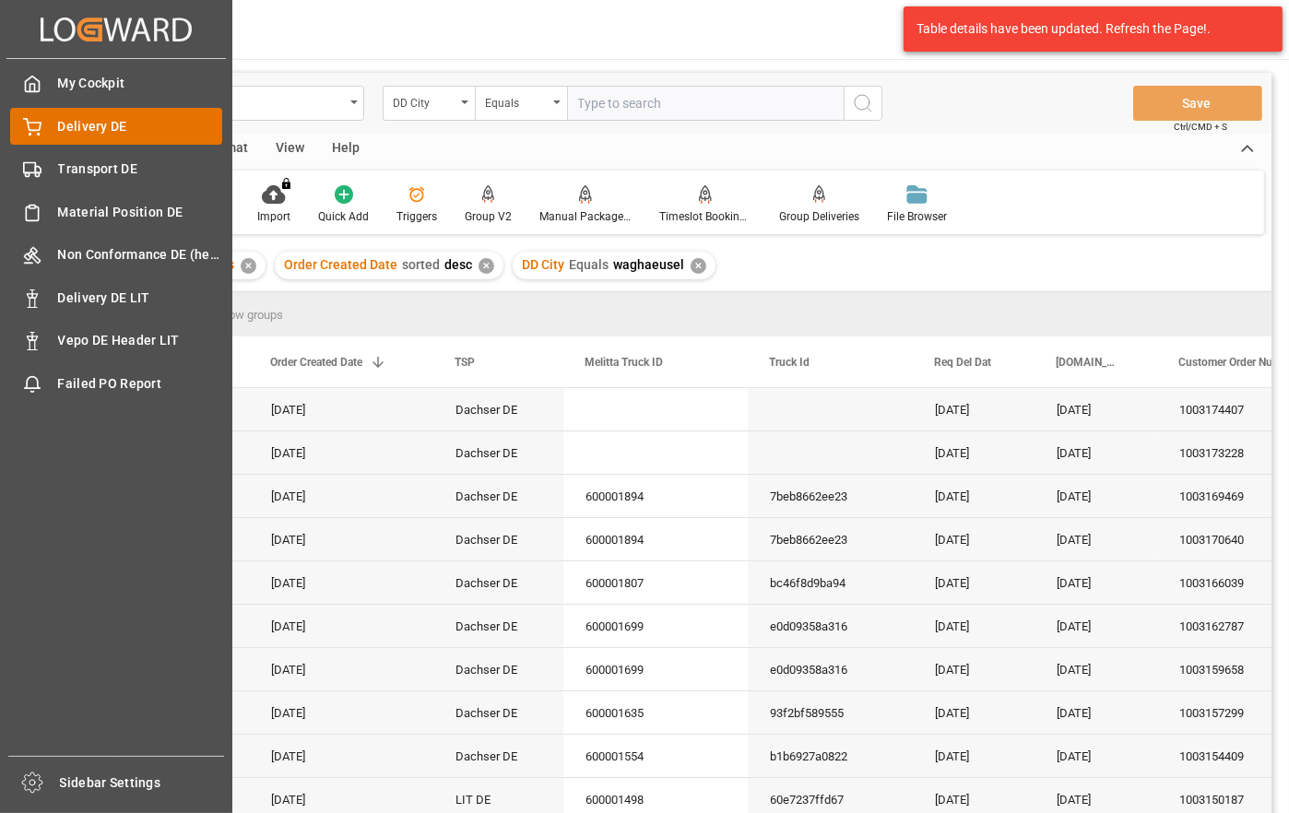
click at [35, 120] on icon at bounding box center [32, 127] width 18 height 18
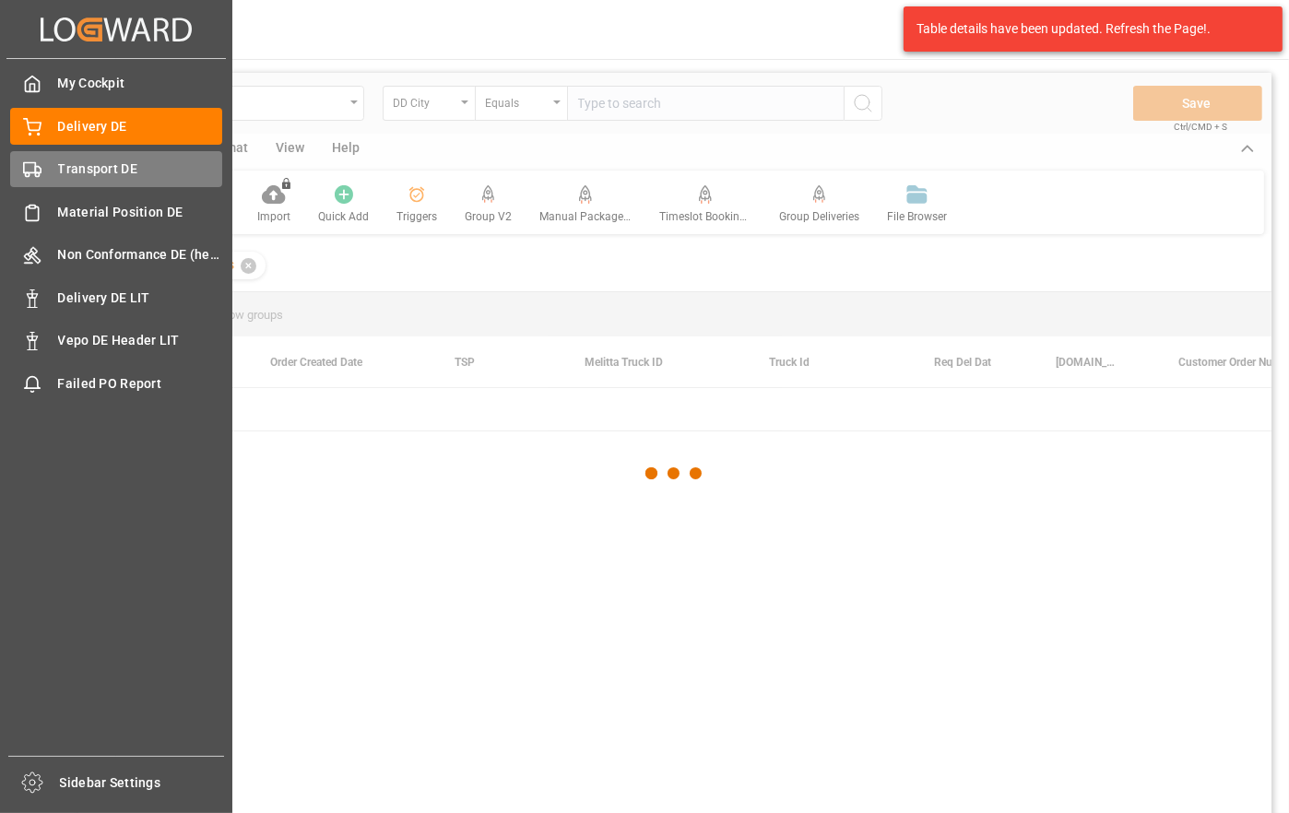
click at [78, 184] on div "Transport DE Transport DE" at bounding box center [116, 169] width 212 height 36
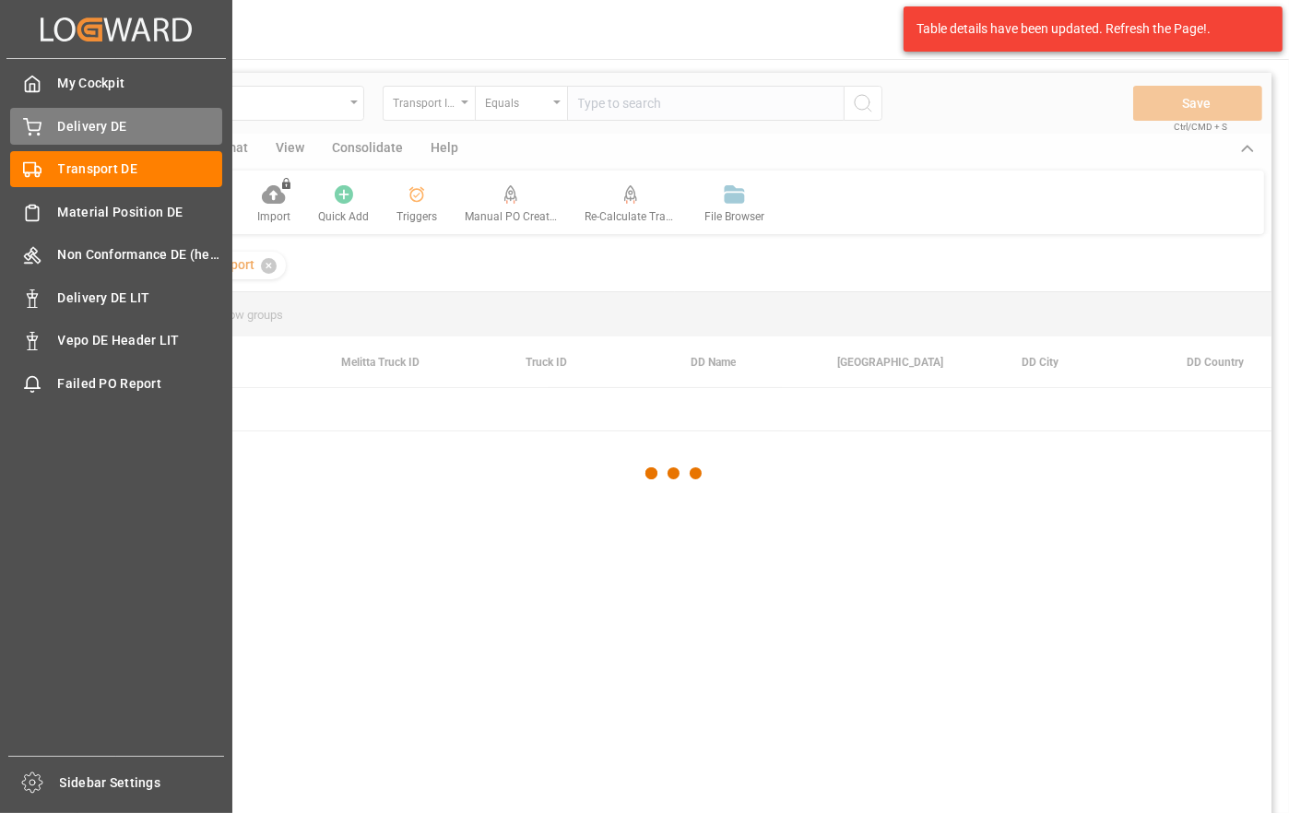
click at [120, 135] on span "Delivery DE" at bounding box center [140, 126] width 165 height 19
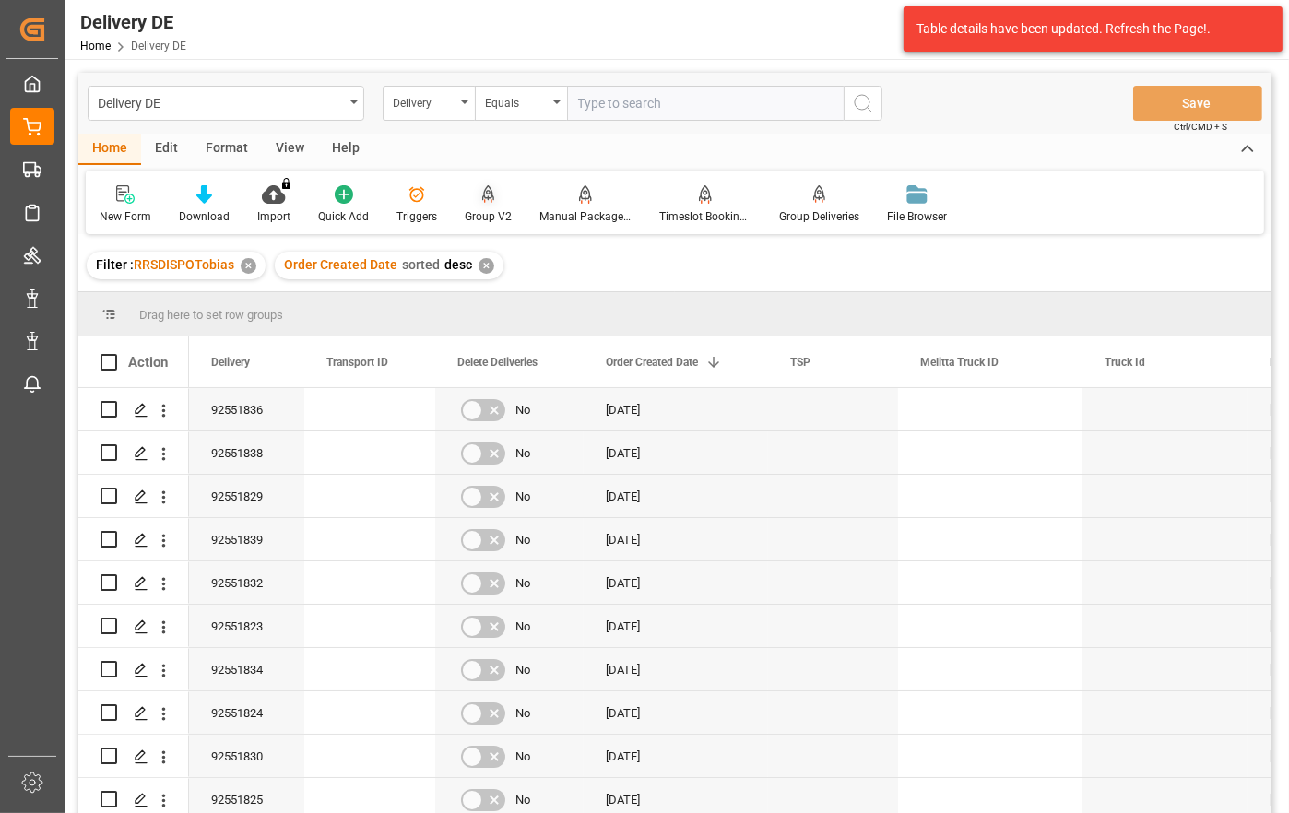
click at [484, 196] on icon at bounding box center [488, 194] width 13 height 18
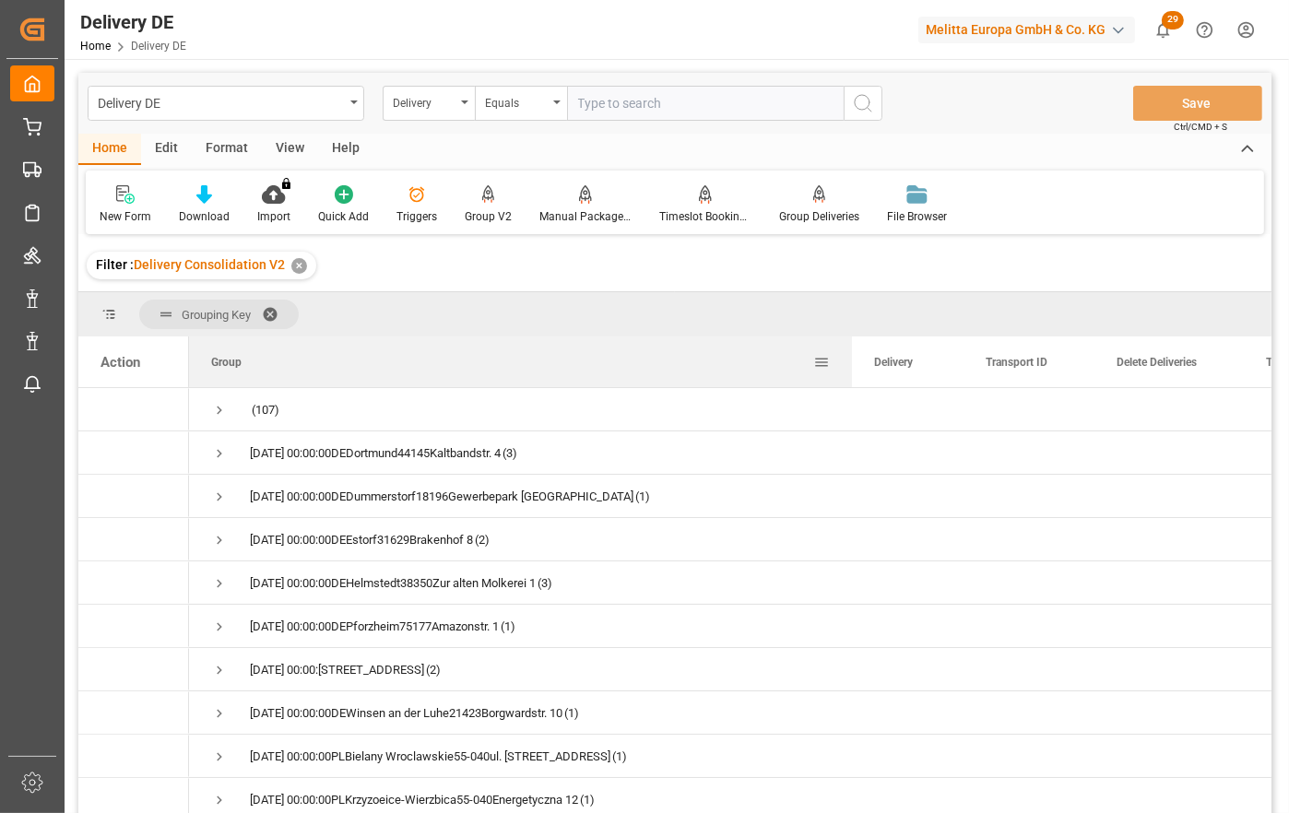
drag, startPoint x: 369, startPoint y: 360, endPoint x: 847, endPoint y: 366, distance: 478.4
click at [848, 366] on div at bounding box center [851, 361] width 7 height 51
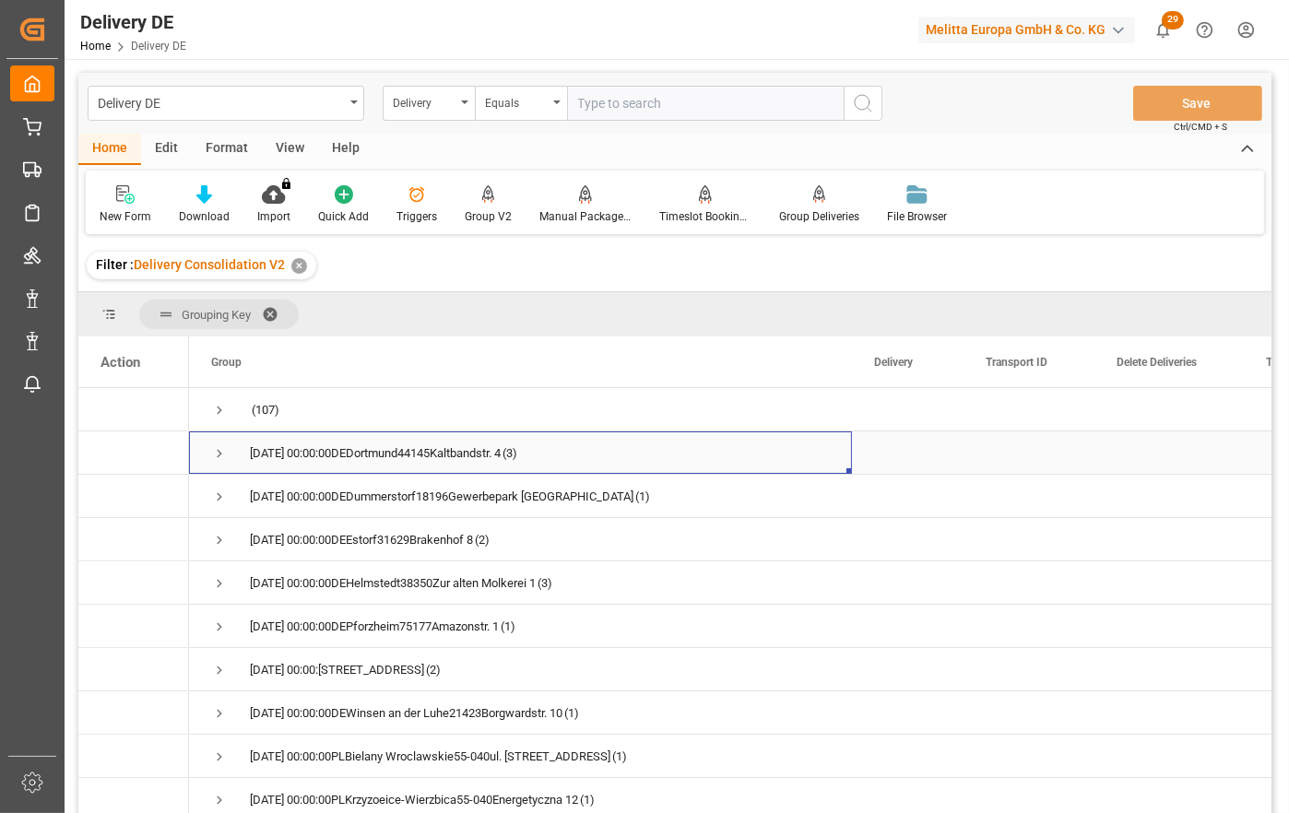
click at [218, 453] on span "Press SPACE to select this row." at bounding box center [219, 453] width 17 height 17
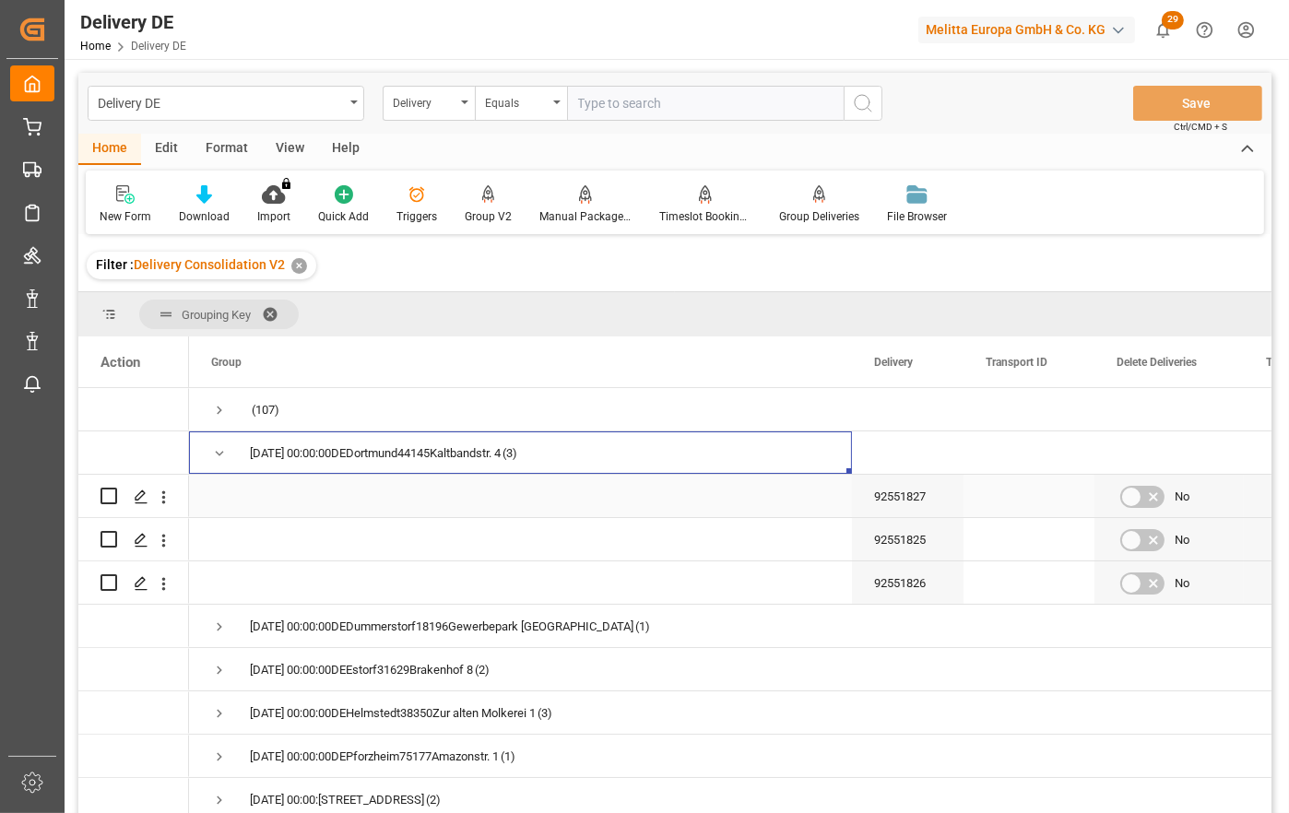
drag, startPoint x: 113, startPoint y: 496, endPoint x: 105, endPoint y: 515, distance: 21.1
click at [113, 497] on input "Press Space to toggle row selection (unchecked)" at bounding box center [108, 496] width 17 height 17
checkbox input "true"
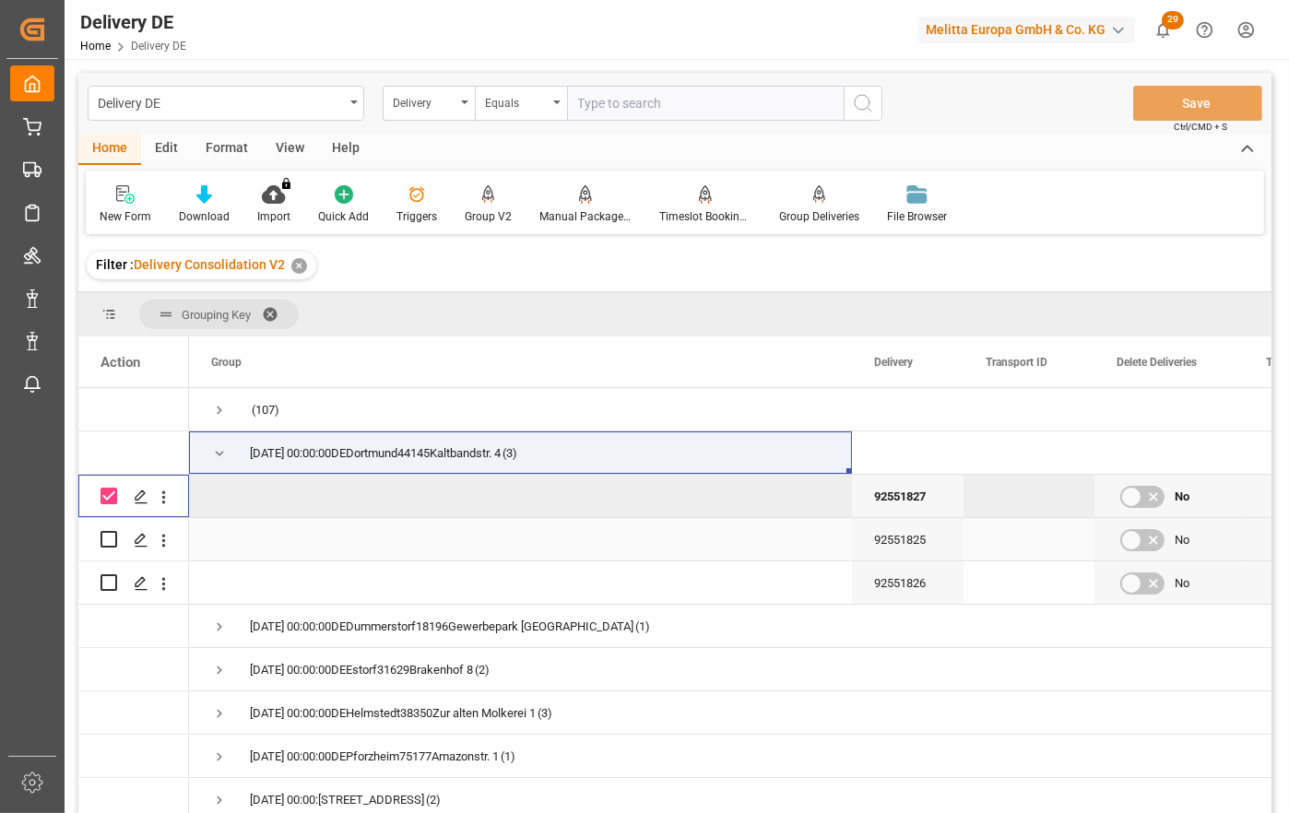
click at [111, 528] on div "Press SPACE to select this row." at bounding box center [108, 539] width 17 height 42
click at [106, 539] on input "Press Space to toggle row selection (unchecked)" at bounding box center [108, 539] width 17 height 17
checkbox input "true"
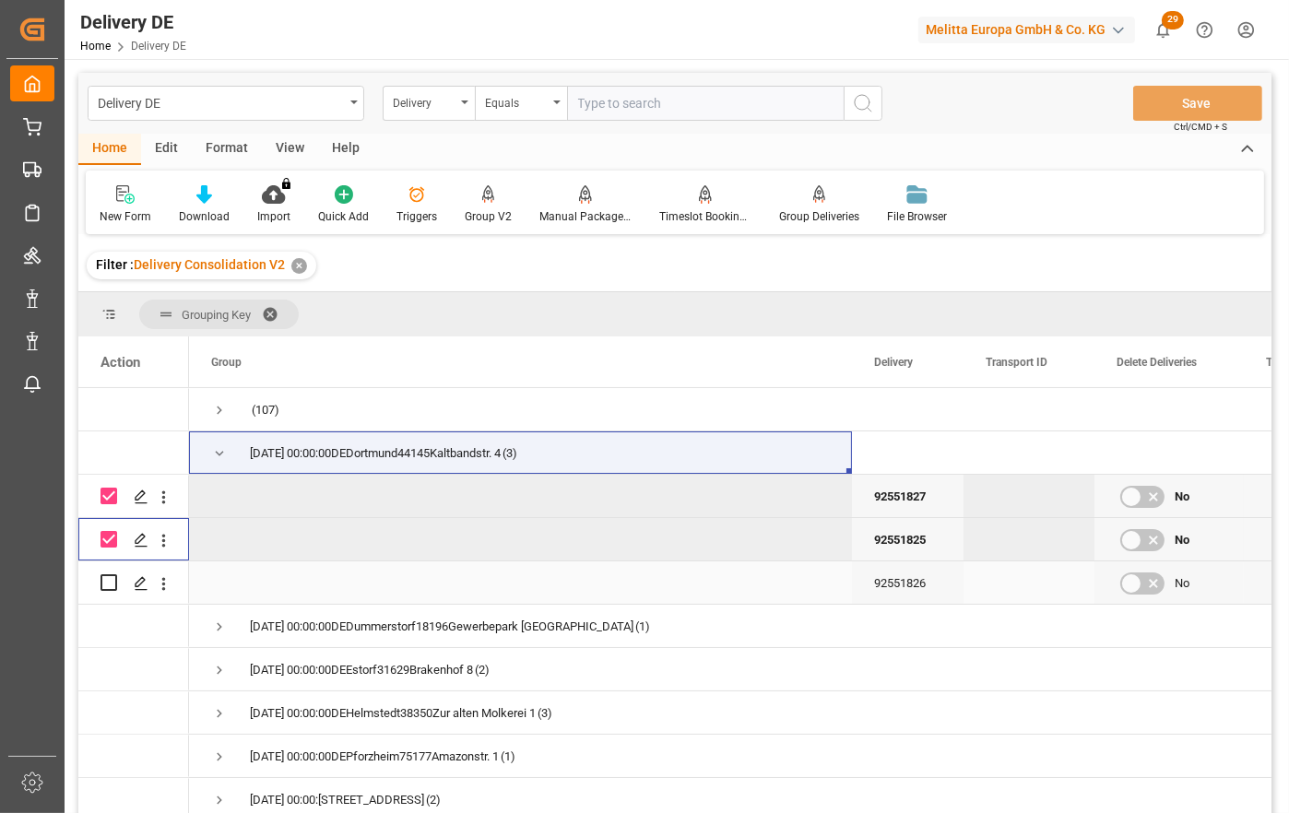
click at [107, 583] on input "Press Space to toggle row selection (unchecked)" at bounding box center [108, 582] width 17 height 17
checkbox input "true"
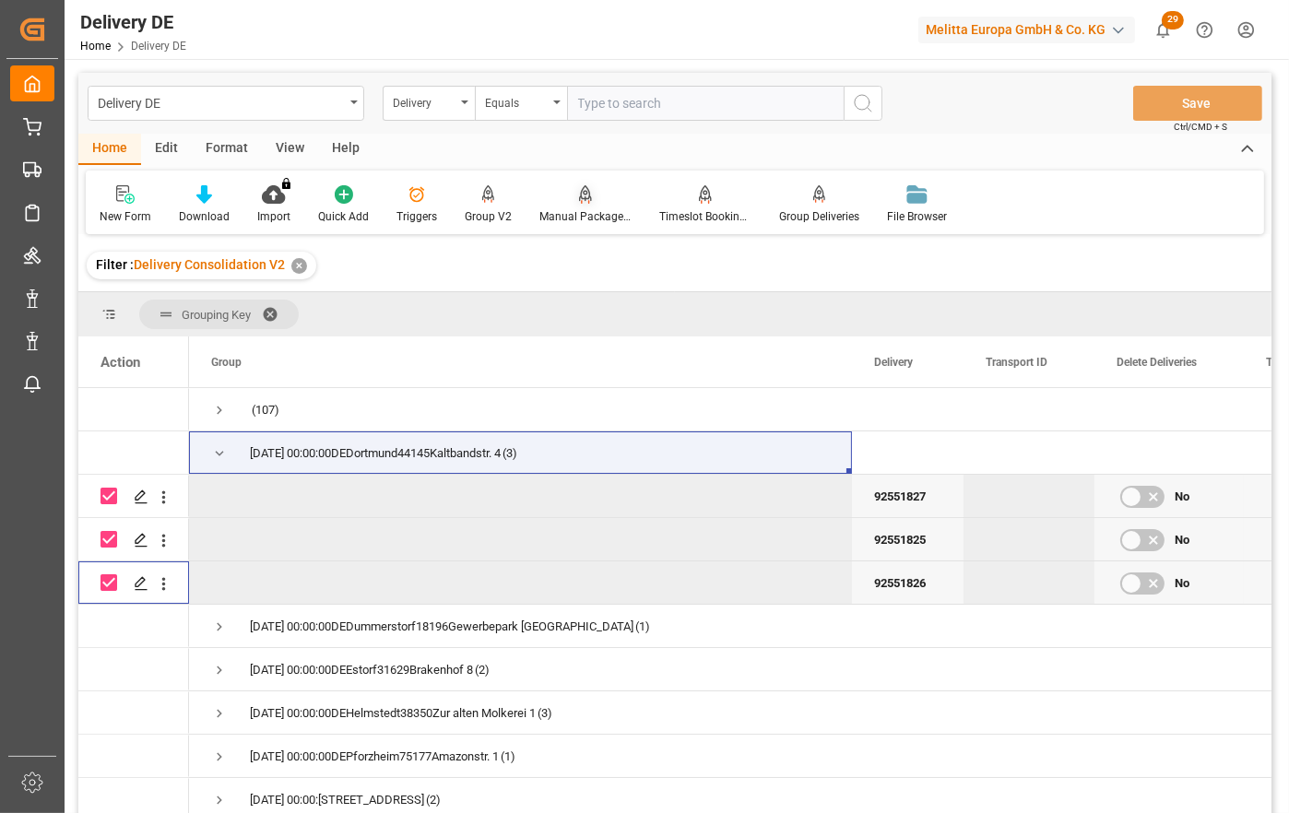
click at [581, 211] on div "Manual Package TypeDetermination" at bounding box center [585, 216] width 92 height 17
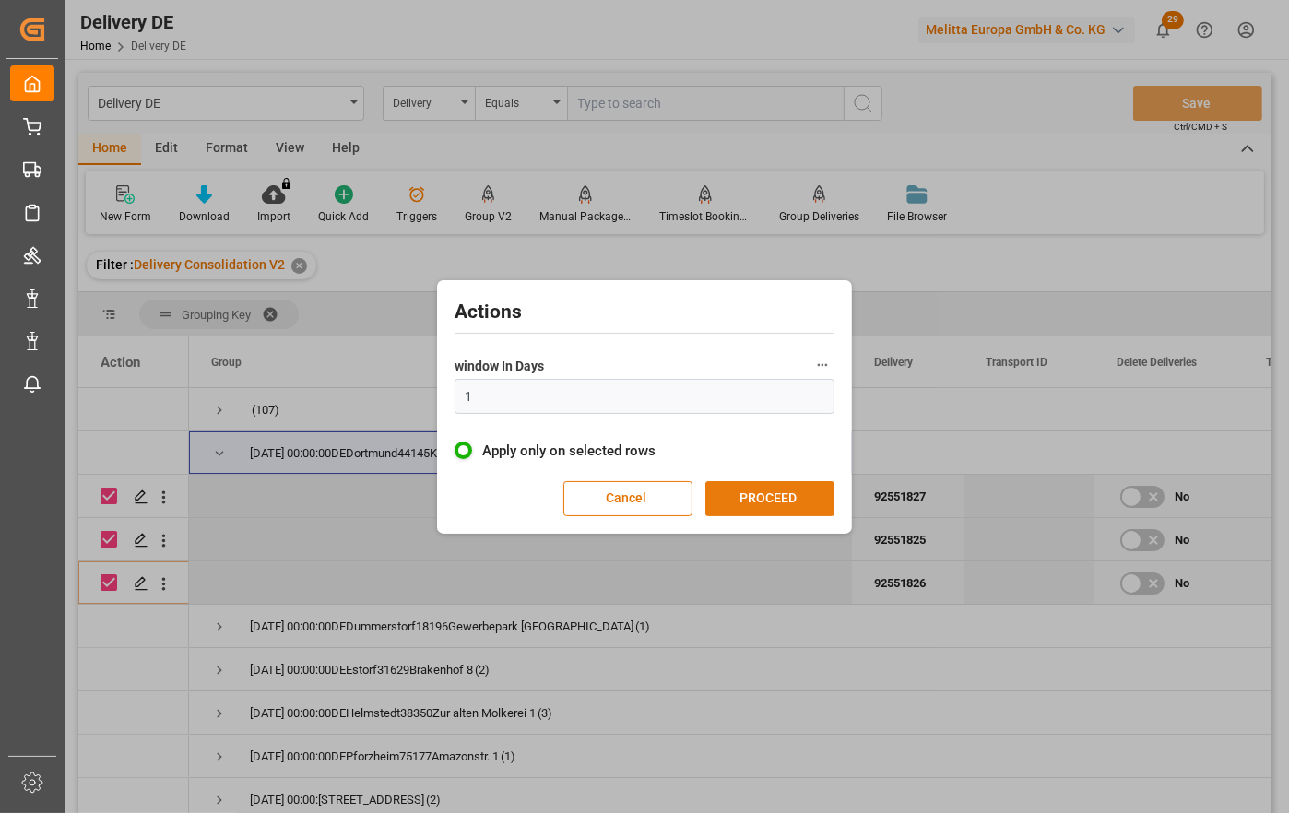
click at [817, 507] on button "PROCEED" at bounding box center [769, 498] width 129 height 35
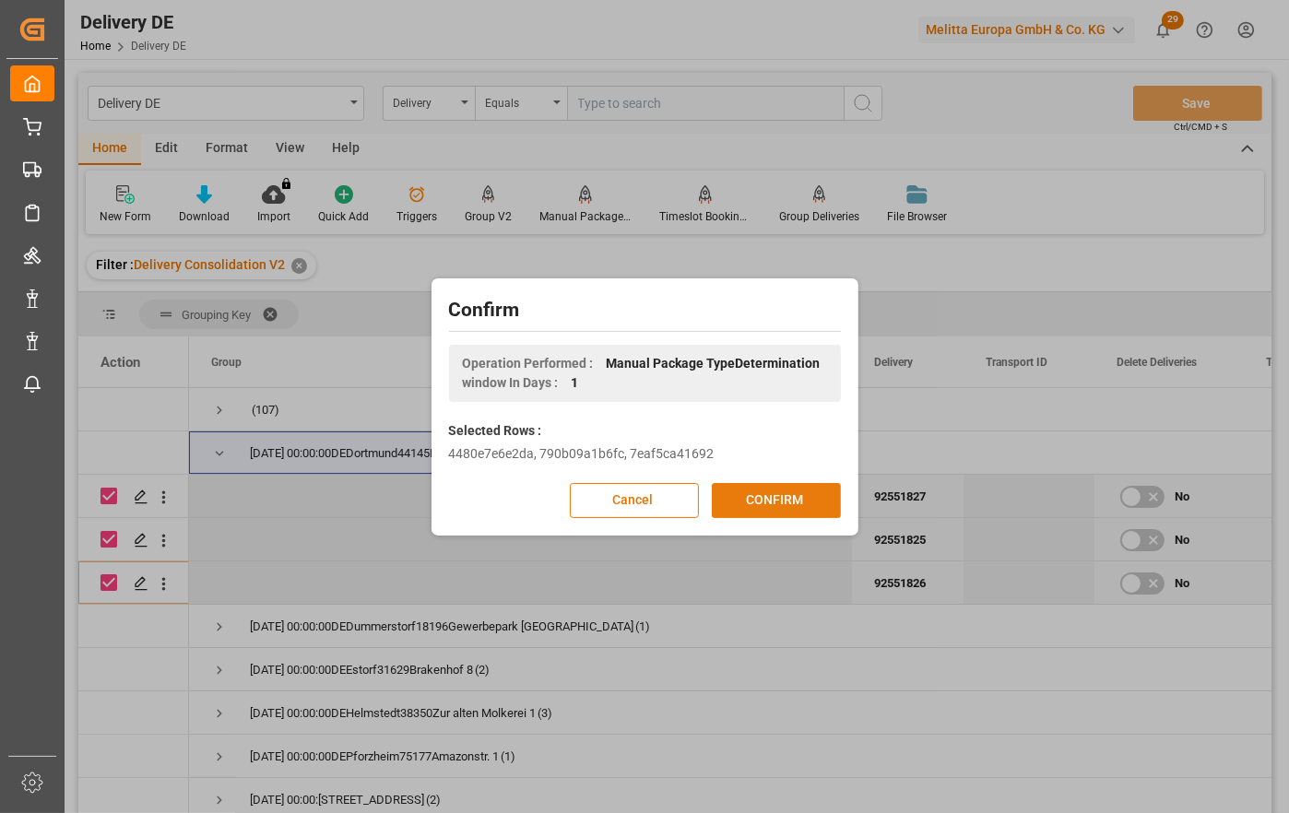
click at [771, 496] on button "CONFIRM" at bounding box center [776, 500] width 129 height 35
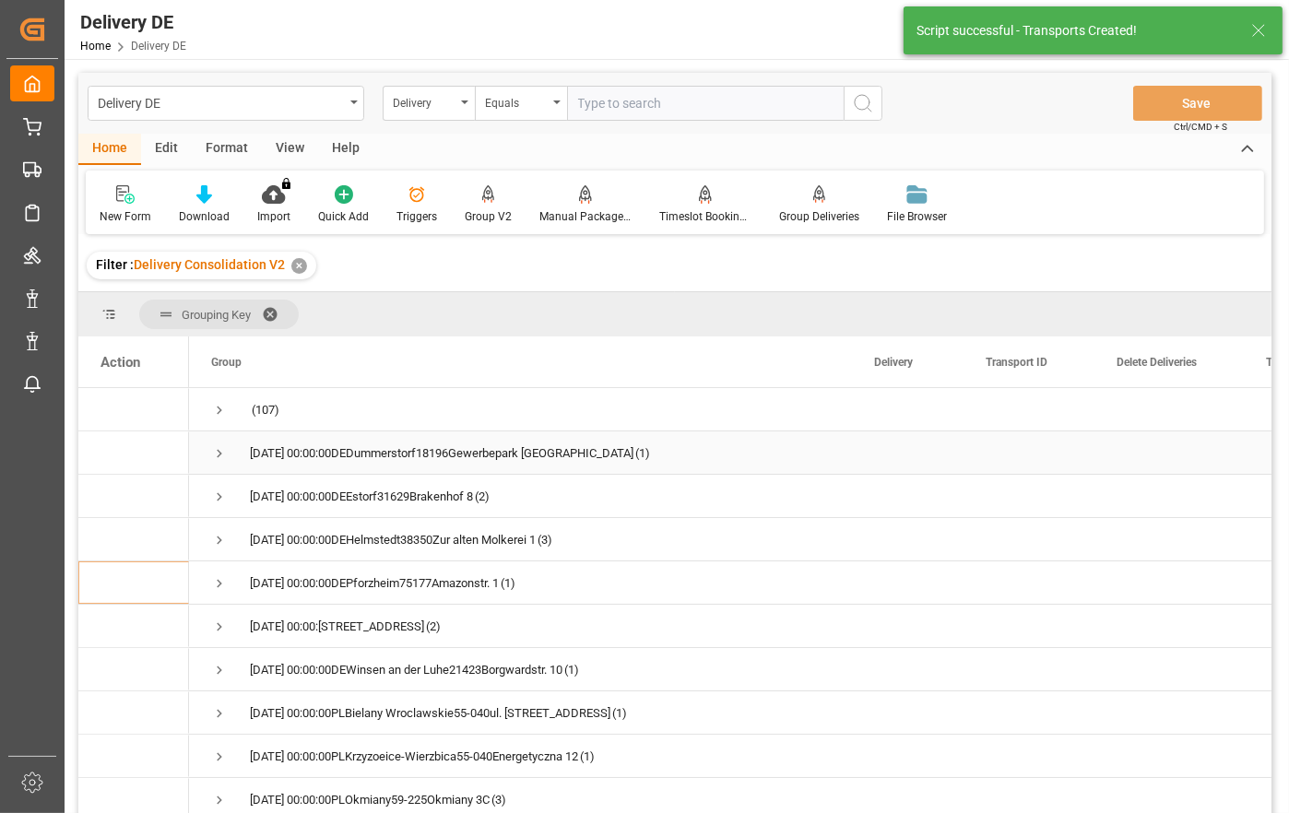
click at [221, 451] on span "Press SPACE to select this row." at bounding box center [219, 453] width 17 height 17
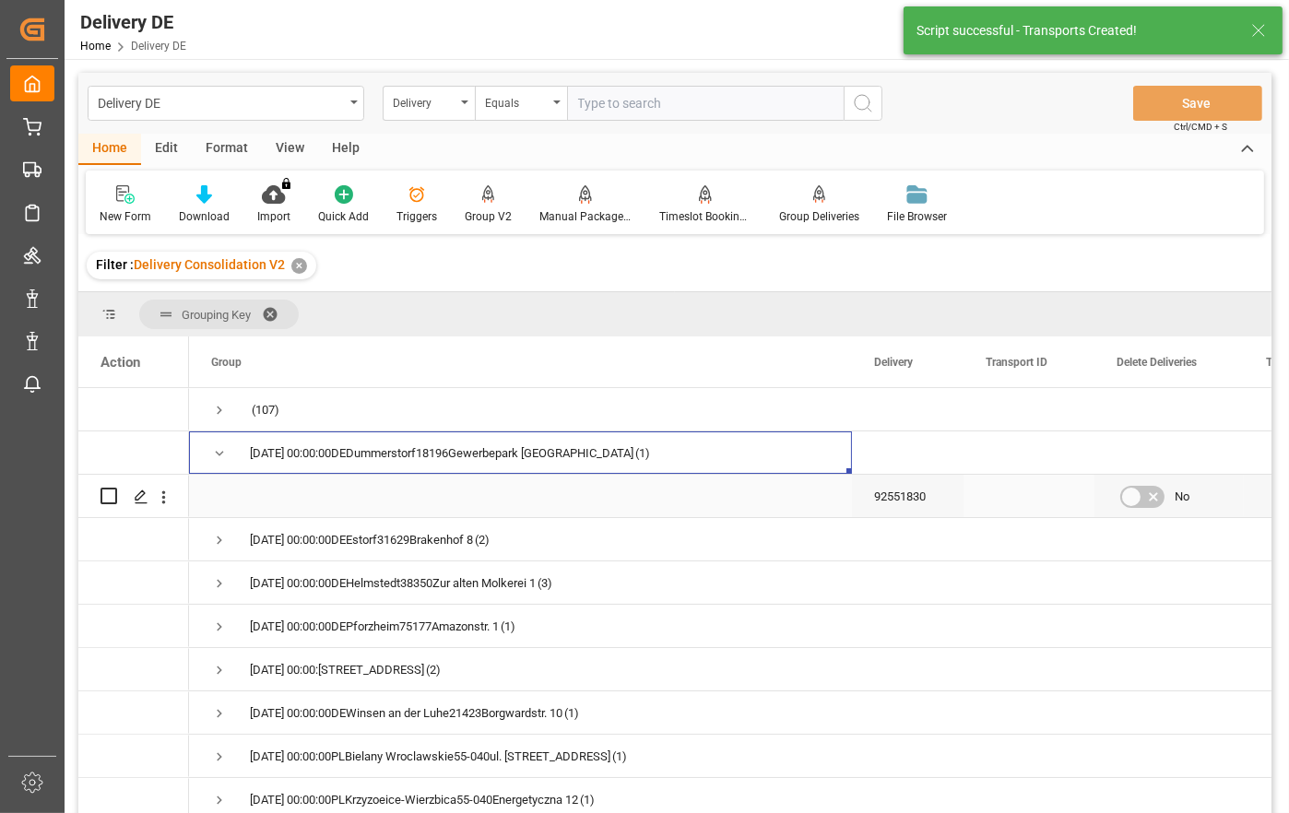
click at [111, 492] on input "Press Space to toggle row selection (unchecked)" at bounding box center [108, 496] width 17 height 17
checkbox input "true"
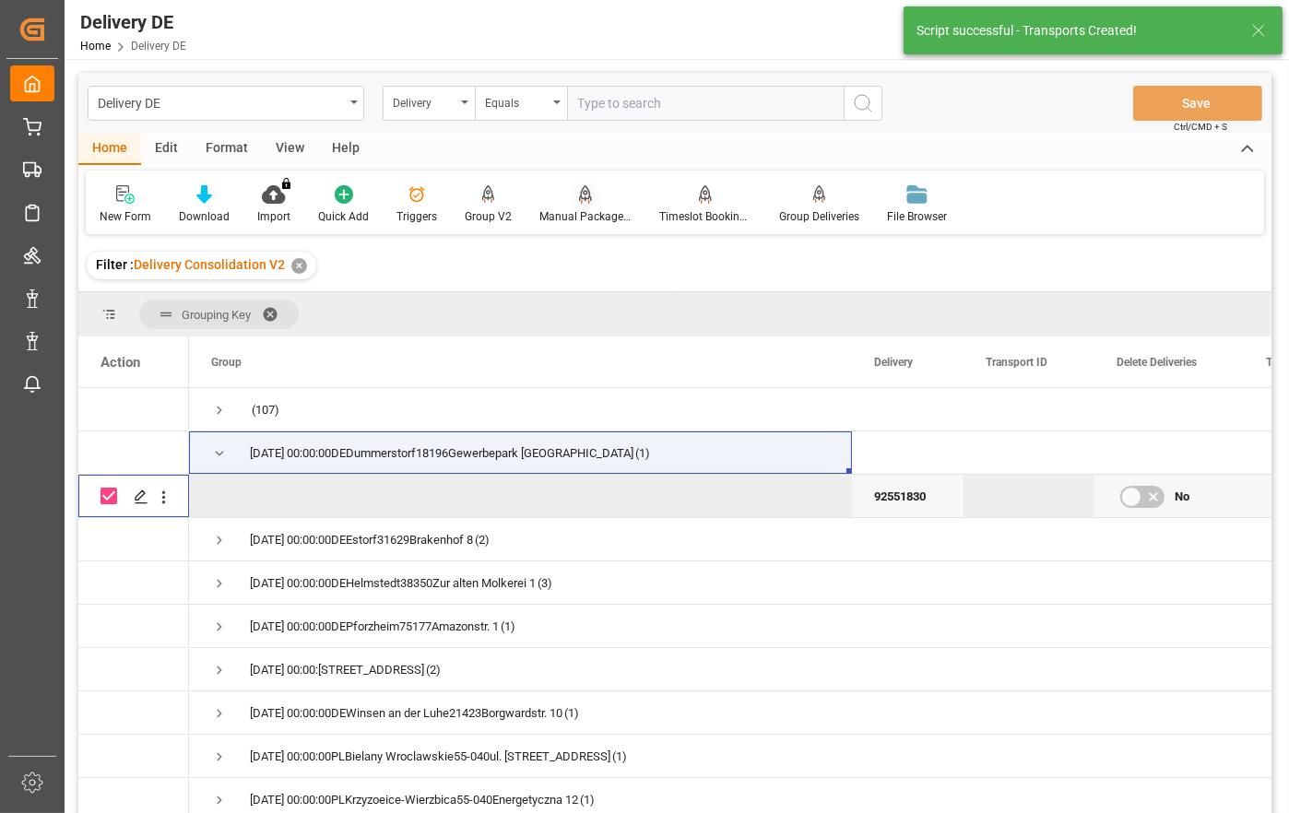
click at [587, 210] on div "Manual Package TypeDetermination" at bounding box center [585, 216] width 92 height 17
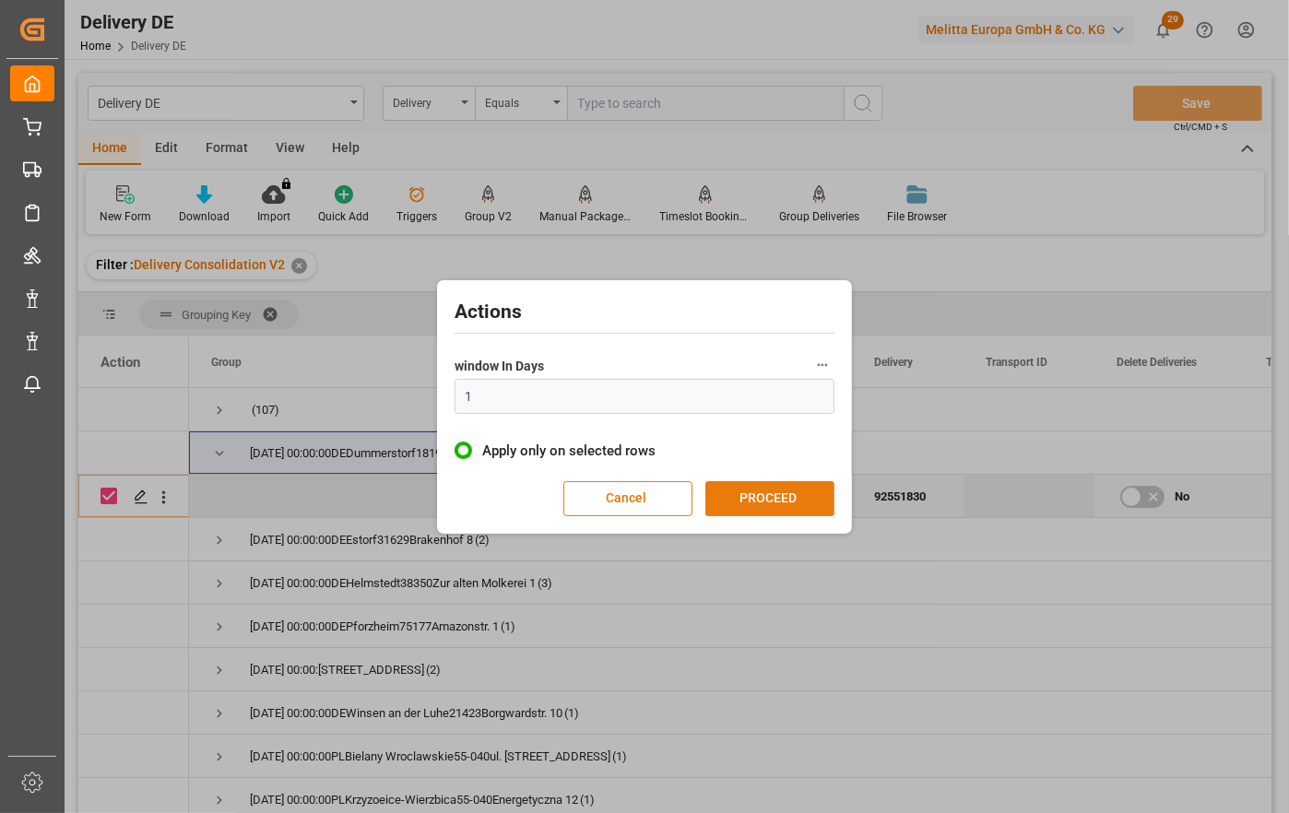
click at [783, 512] on button "PROCEED" at bounding box center [769, 498] width 129 height 35
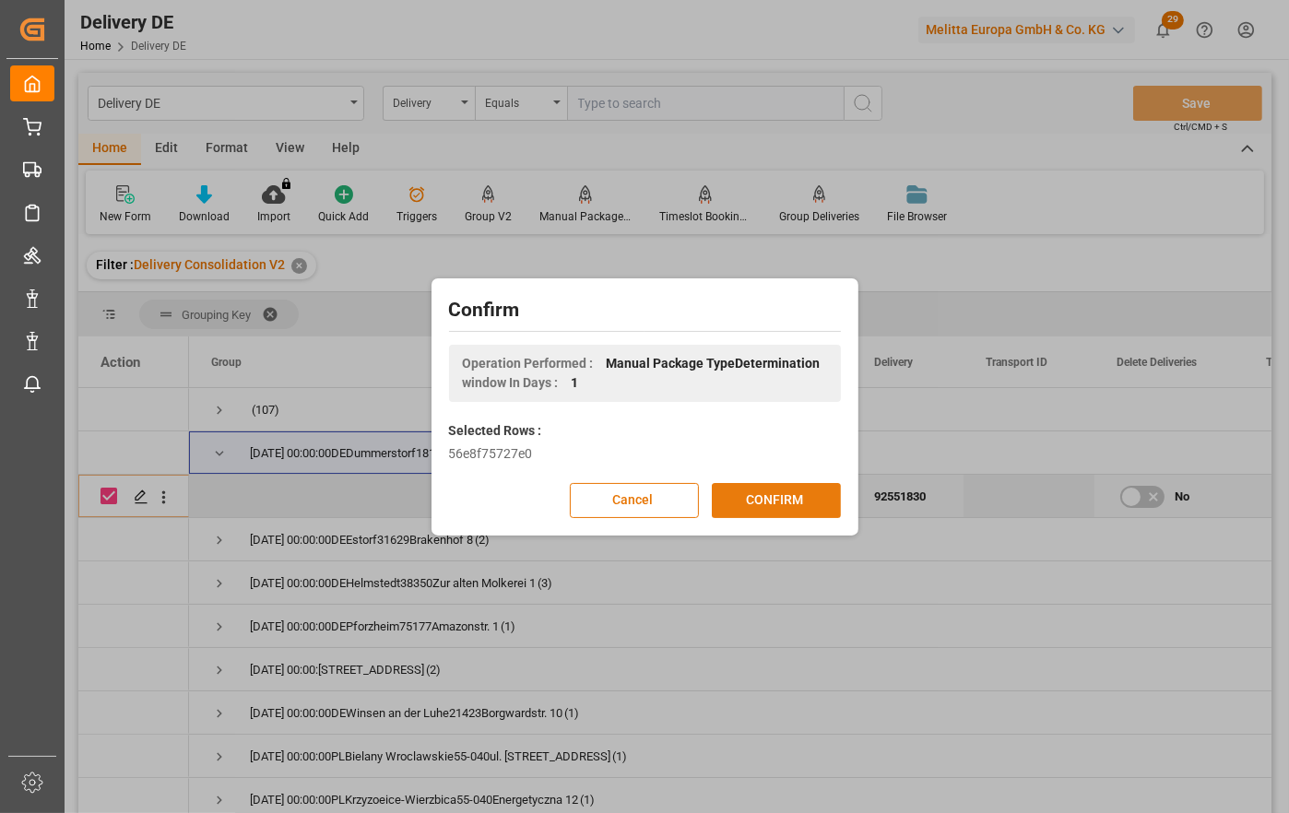
click at [800, 497] on button "CONFIRM" at bounding box center [776, 500] width 129 height 35
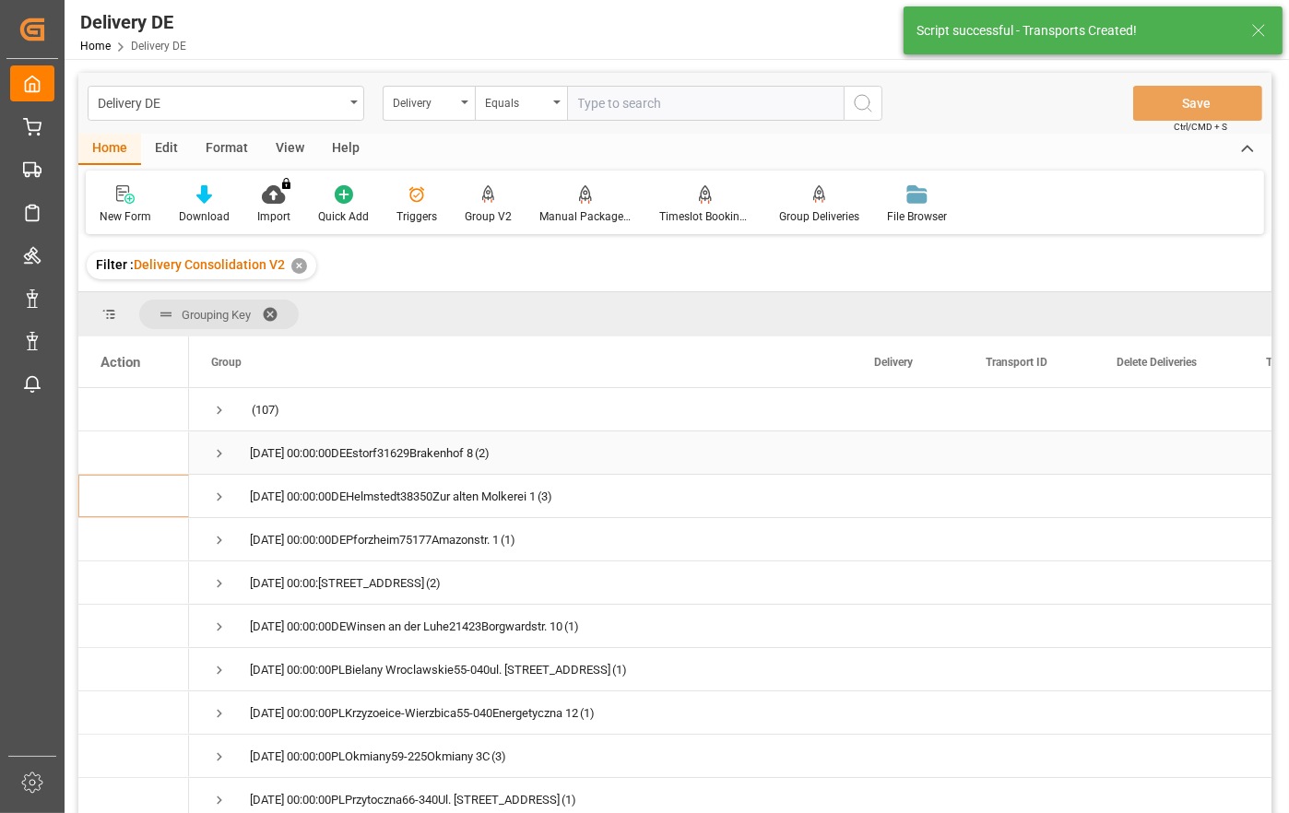
click at [218, 451] on span "Press SPACE to select this row." at bounding box center [219, 453] width 17 height 17
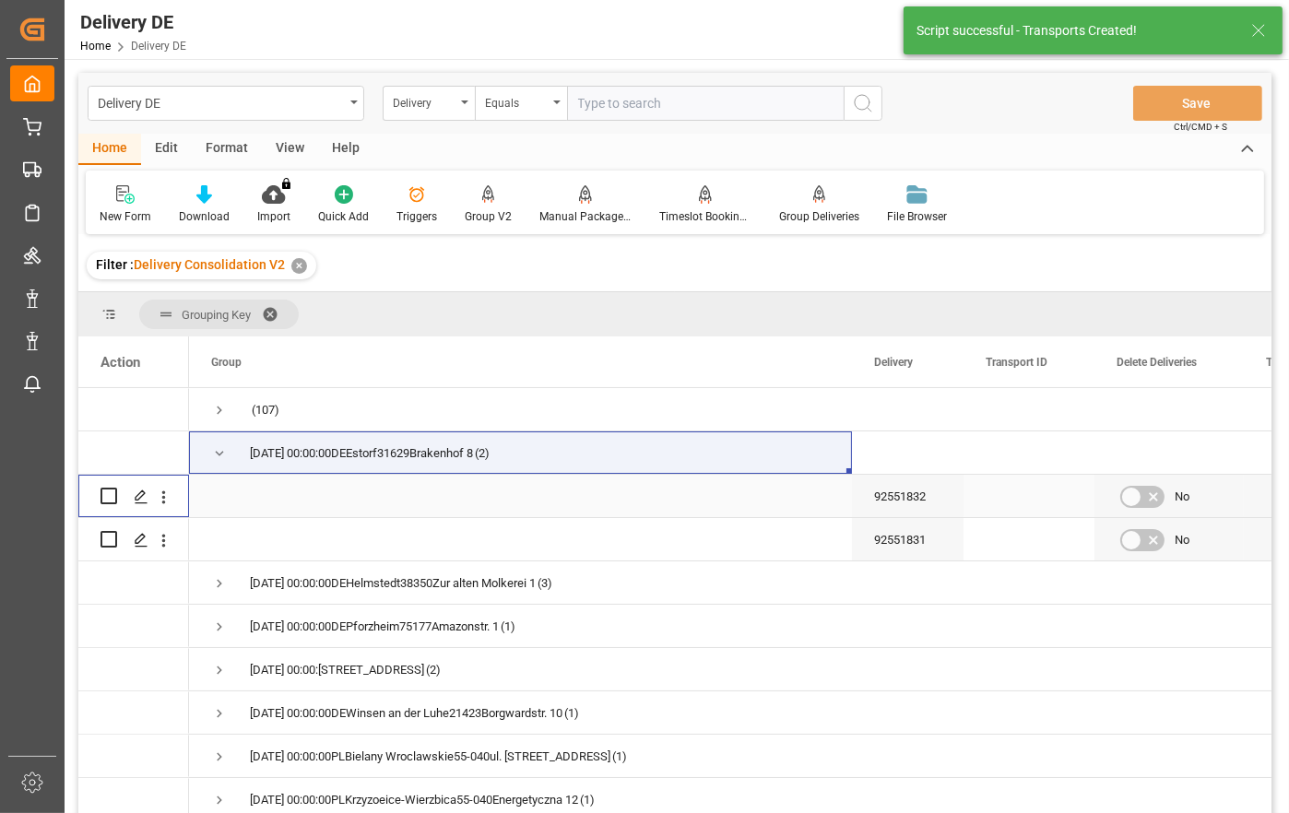
click at [106, 497] on input "Press Space to toggle row selection (unchecked)" at bounding box center [108, 496] width 17 height 17
checkbox input "true"
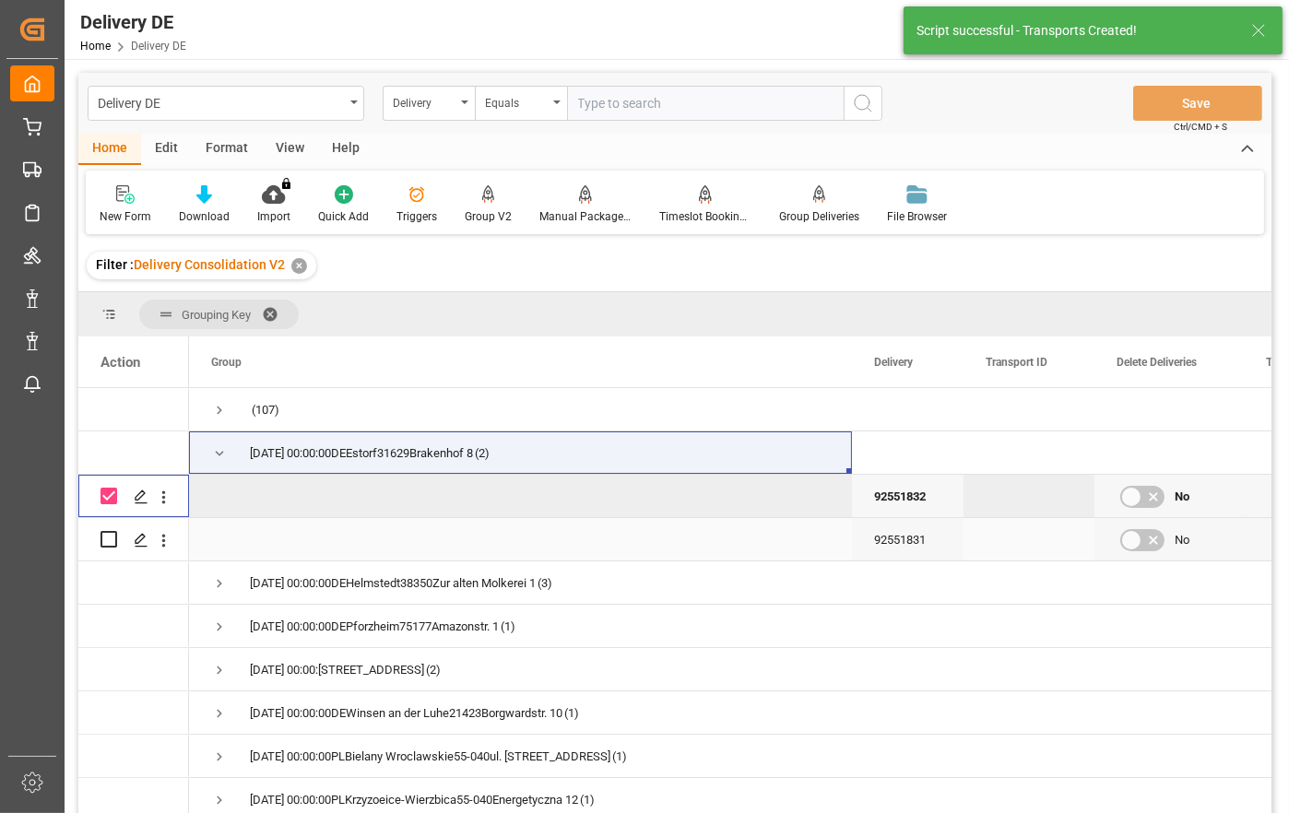
click at [112, 536] on input "Press Space to toggle row selection (unchecked)" at bounding box center [108, 539] width 17 height 17
checkbox input "true"
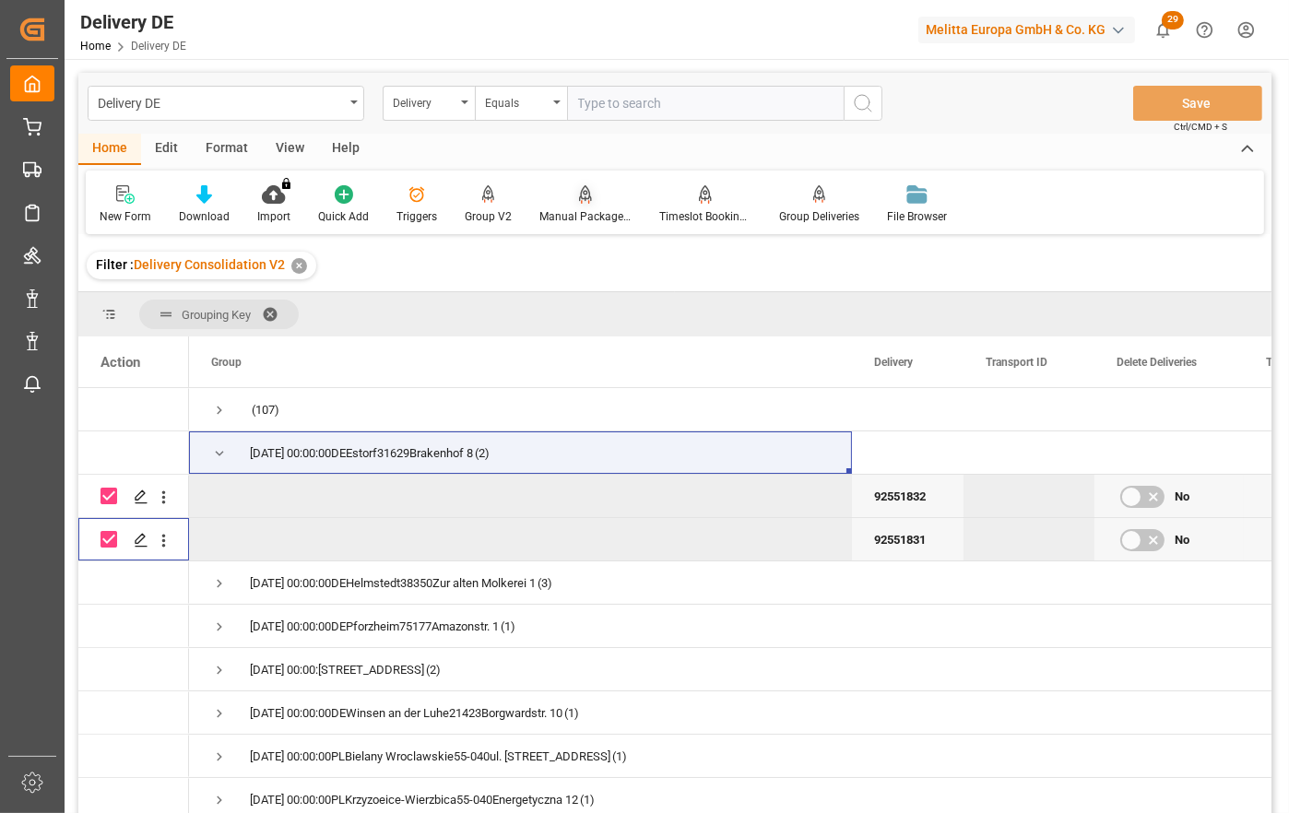
click at [580, 214] on div "Manual Package TypeDetermination" at bounding box center [585, 216] width 92 height 17
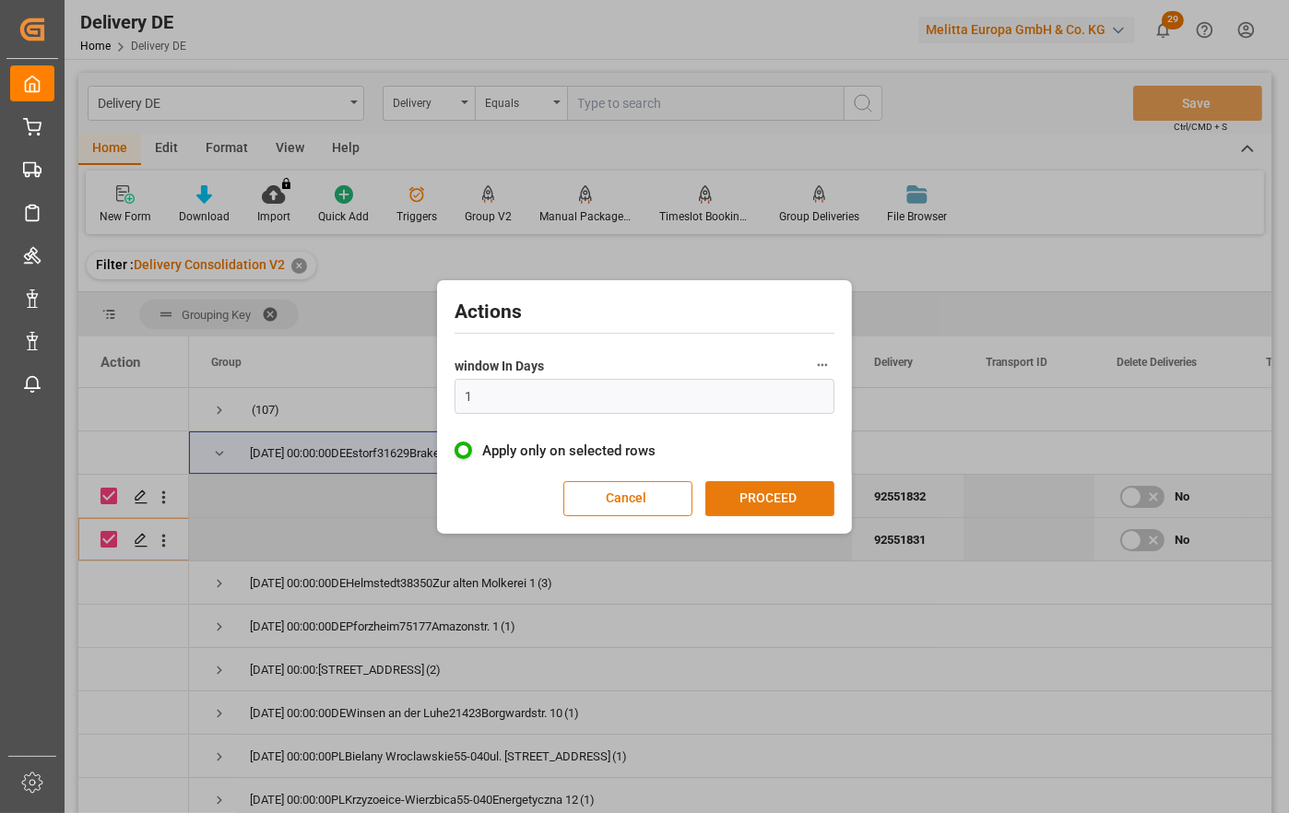
click at [782, 491] on button "PROCEED" at bounding box center [769, 498] width 129 height 35
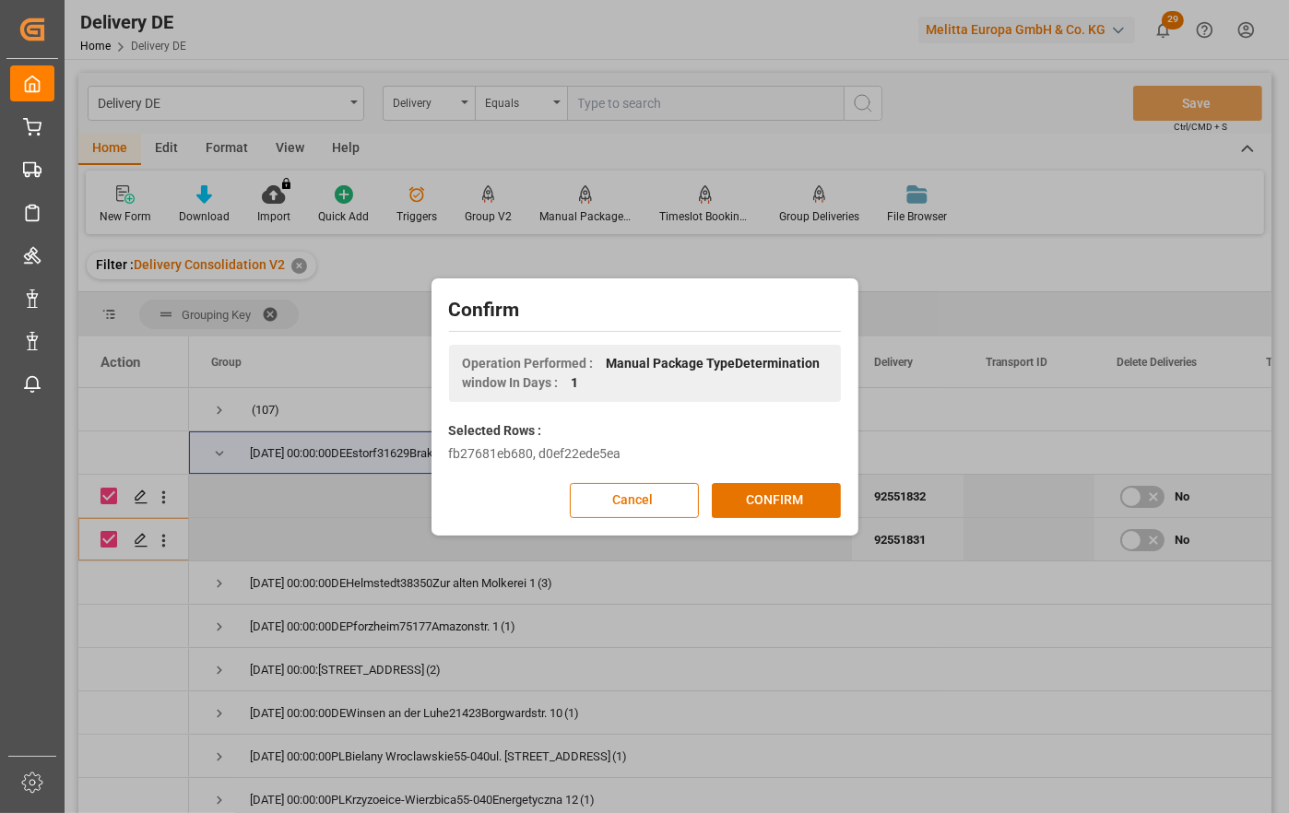
click at [782, 491] on button "CONFIRM" at bounding box center [776, 500] width 129 height 35
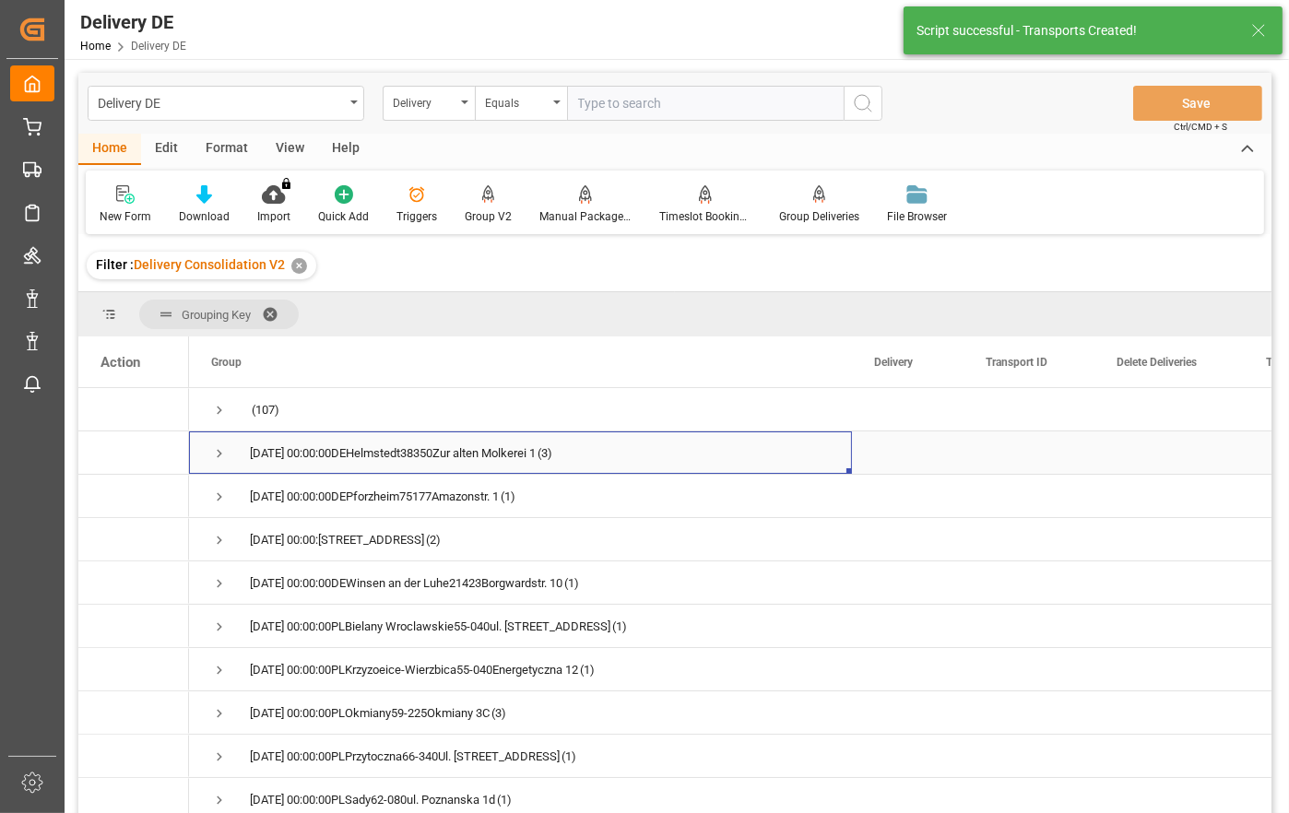
click at [216, 448] on span "Press SPACE to select this row." at bounding box center [219, 453] width 17 height 17
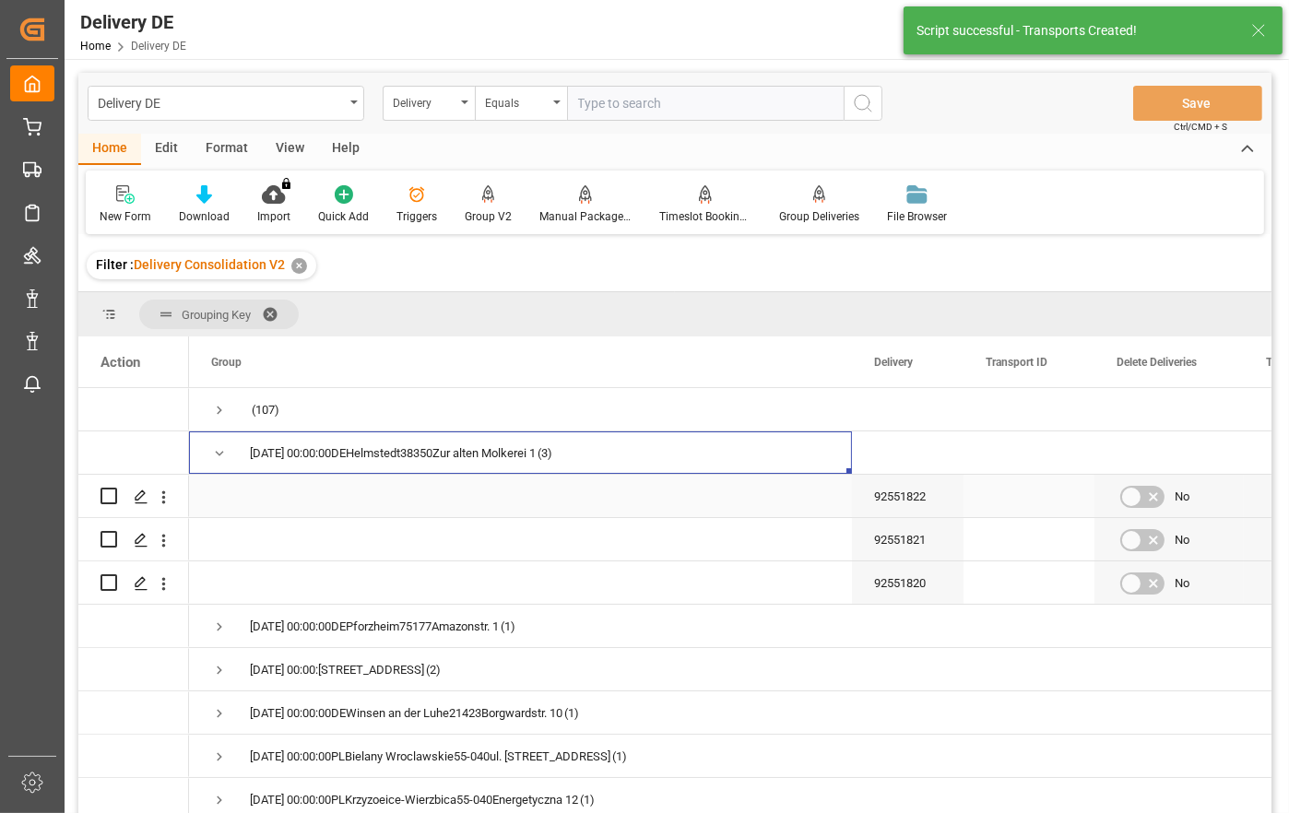
drag, startPoint x: 110, startPoint y: 494, endPoint x: 110, endPoint y: 516, distance: 22.1
click at [110, 504] on input "Press Space to toggle row selection (unchecked)" at bounding box center [108, 496] width 17 height 17
checkbox input "true"
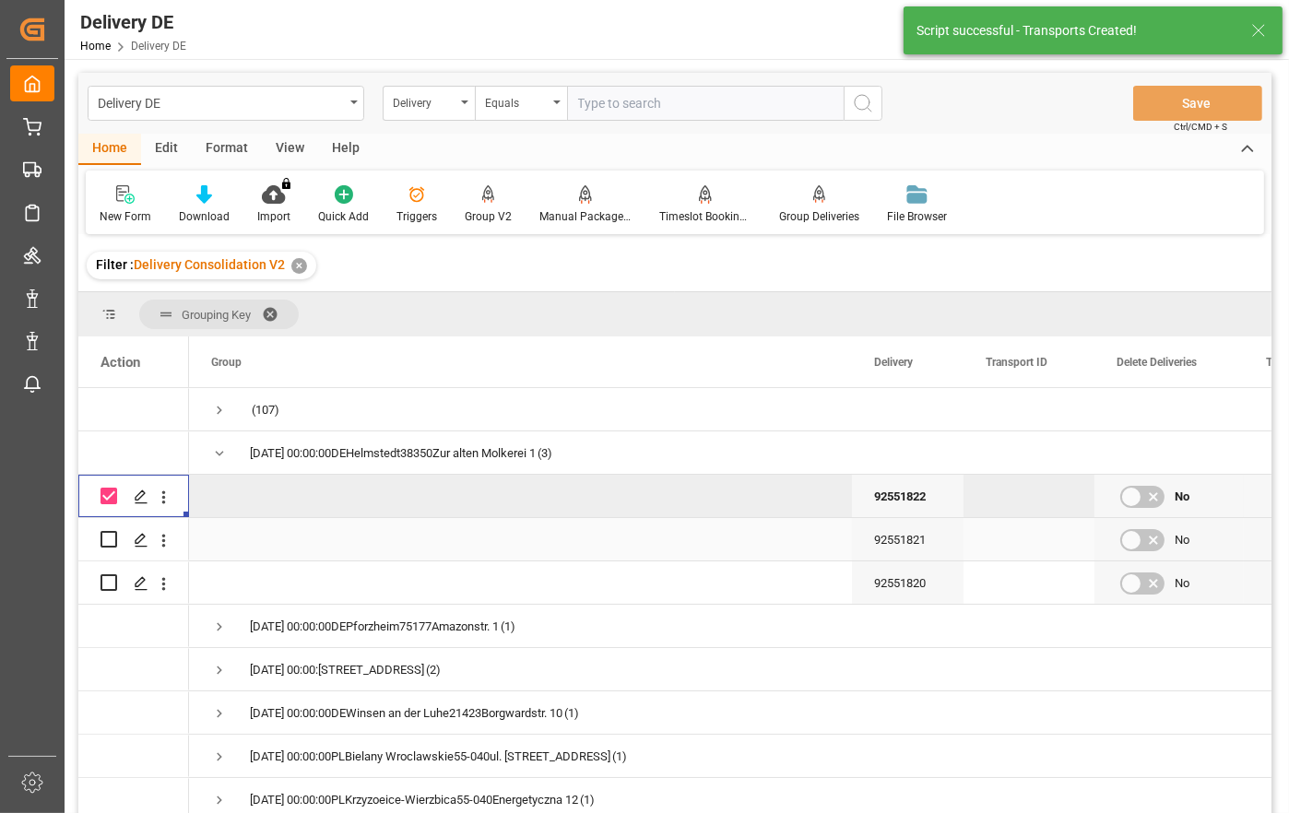
click at [111, 530] on div "Press SPACE to select this row." at bounding box center [108, 539] width 17 height 42
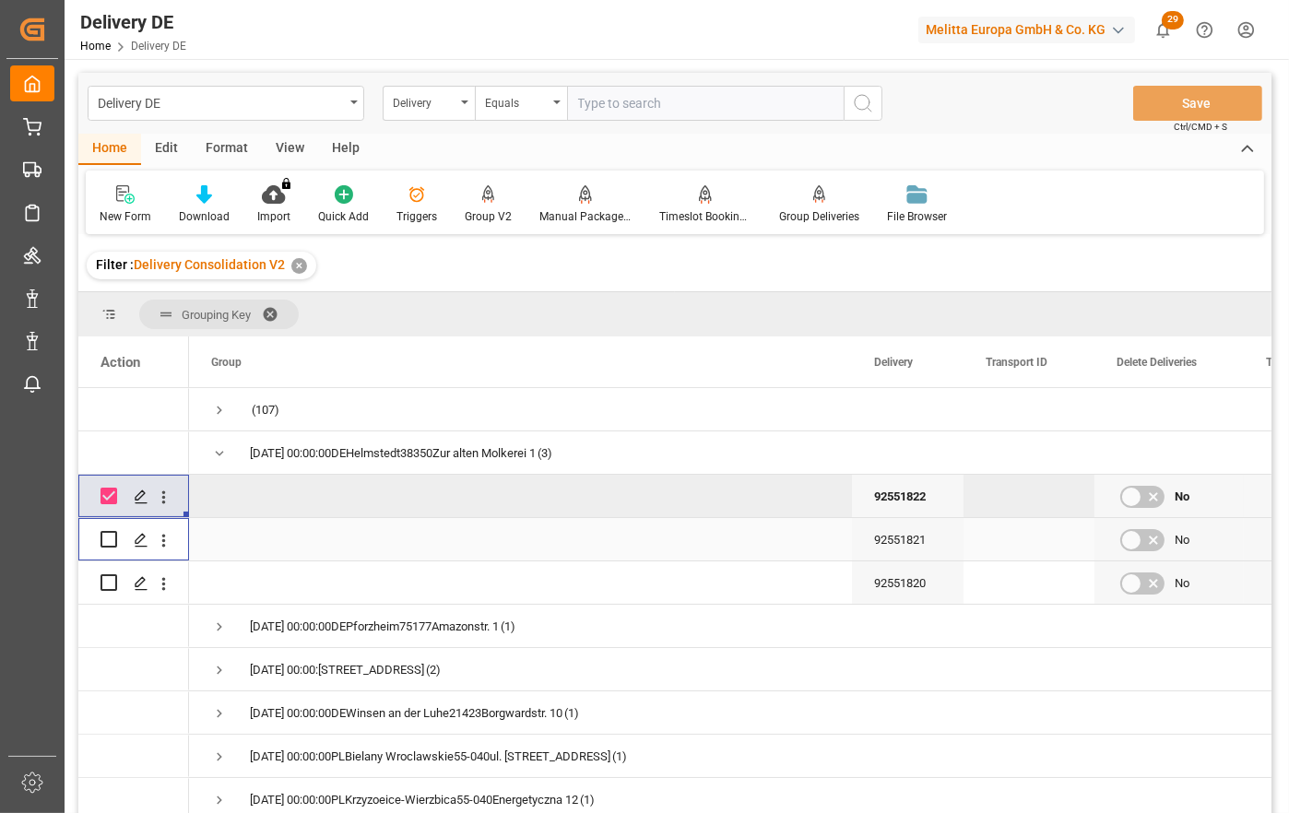
click at [105, 536] on input "Press Space to toggle row selection (unchecked)" at bounding box center [108, 539] width 17 height 17
checkbox input "true"
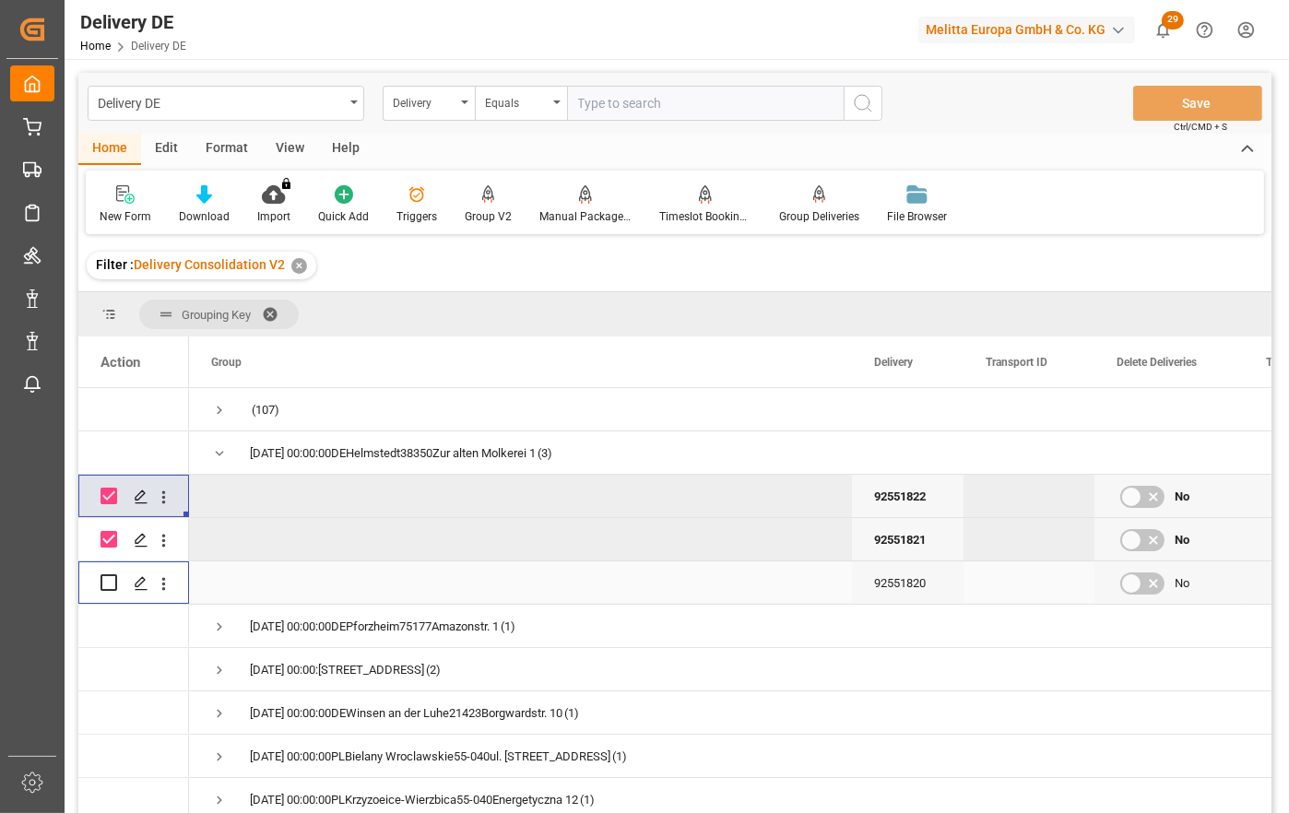
click at [108, 579] on input "Press Space to toggle row selection (unchecked)" at bounding box center [108, 582] width 17 height 17
checkbox input "true"
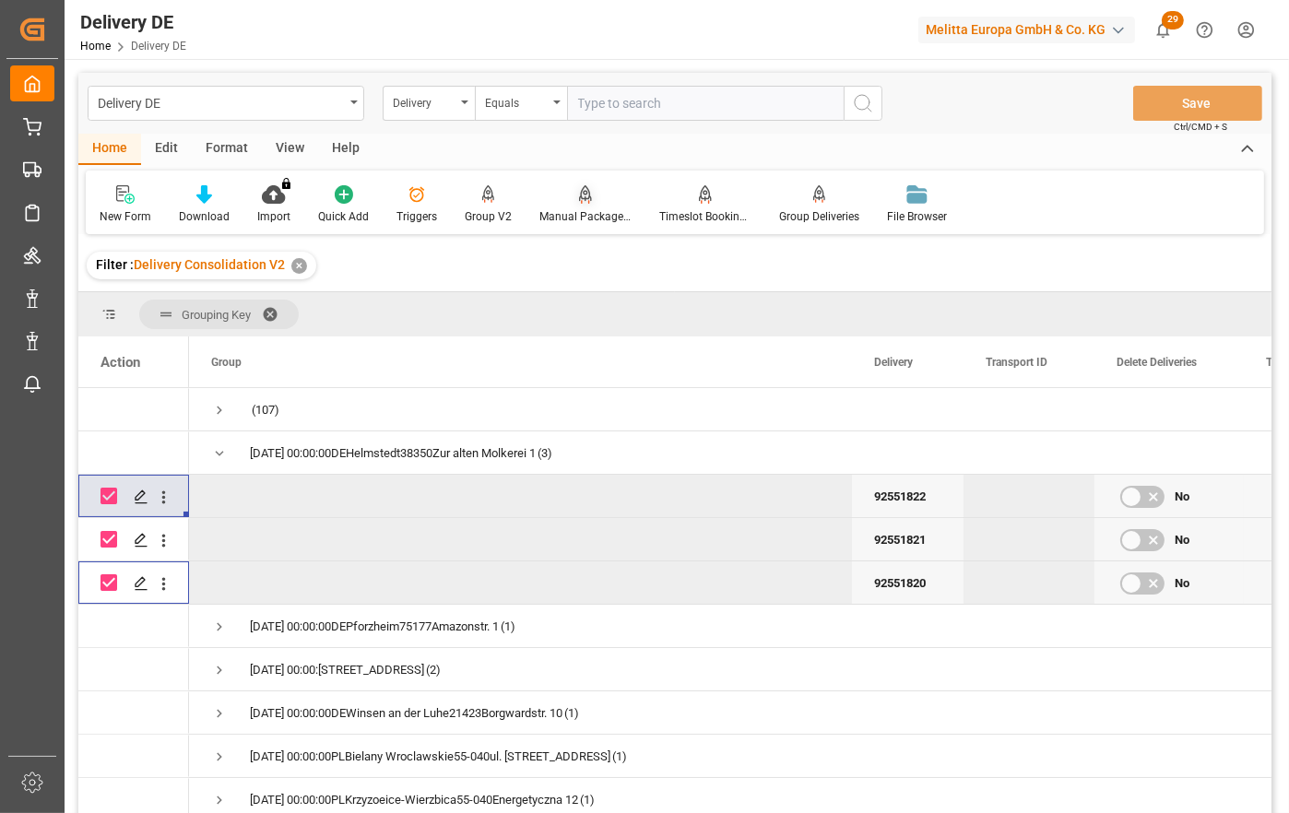
click at [586, 201] on icon at bounding box center [585, 193] width 13 height 16
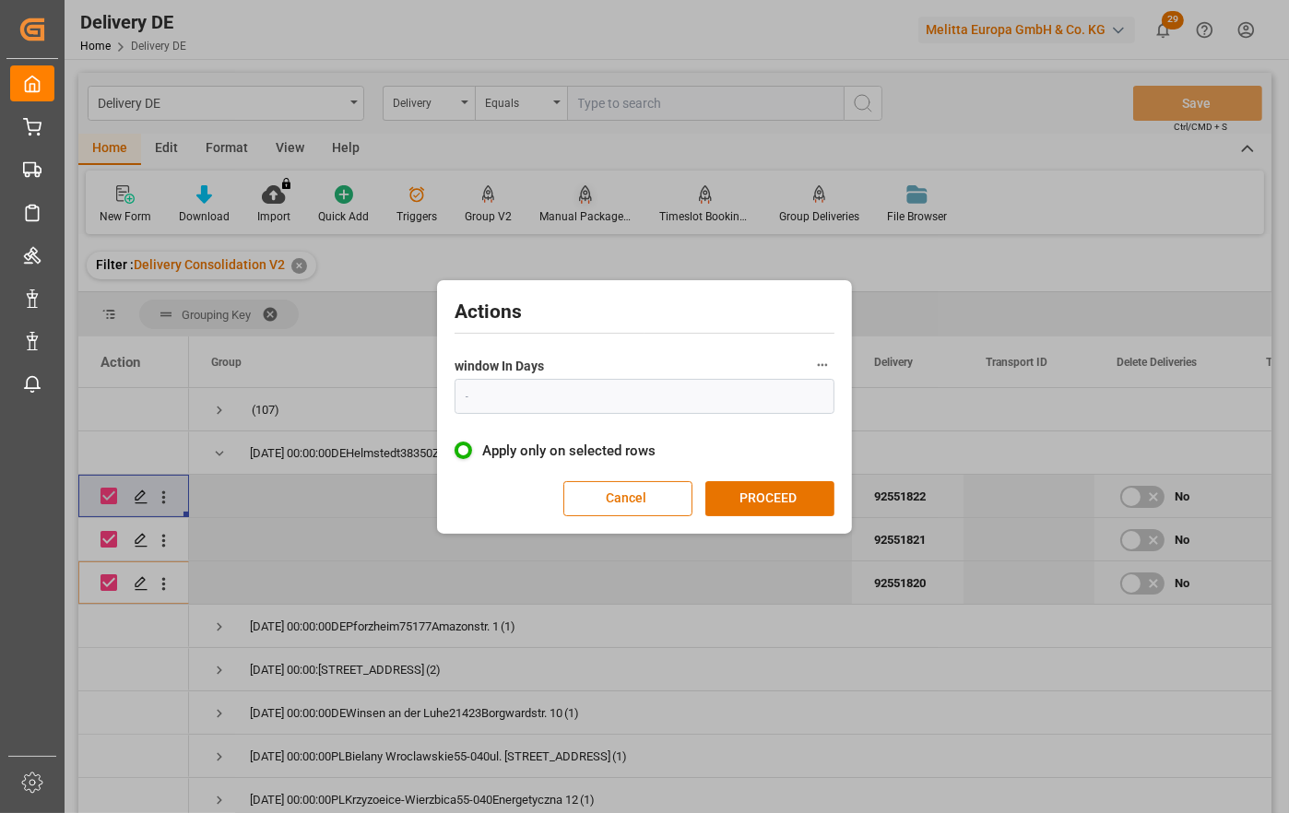
type input "1"
click at [757, 487] on button "PROCEED" at bounding box center [769, 498] width 129 height 35
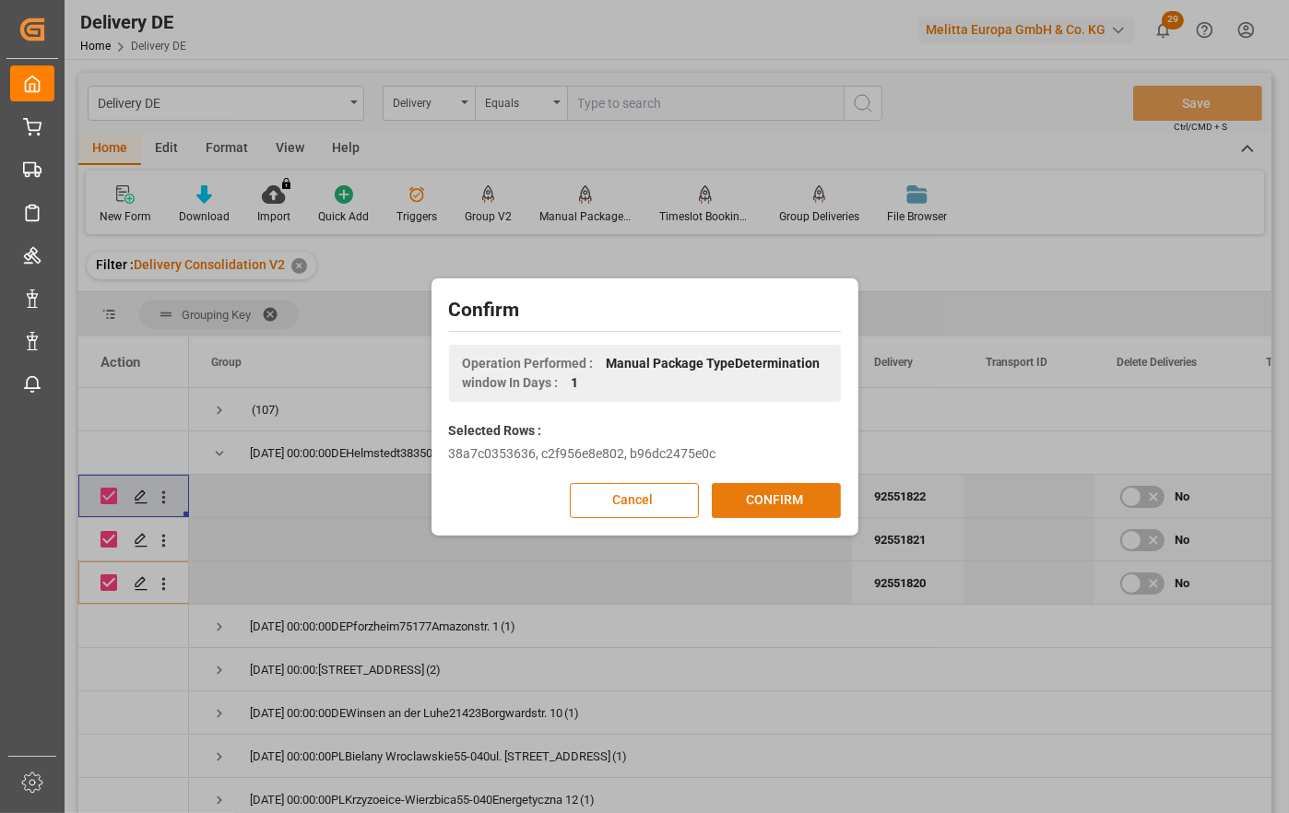
click at [780, 493] on button "CONFIRM" at bounding box center [776, 500] width 129 height 35
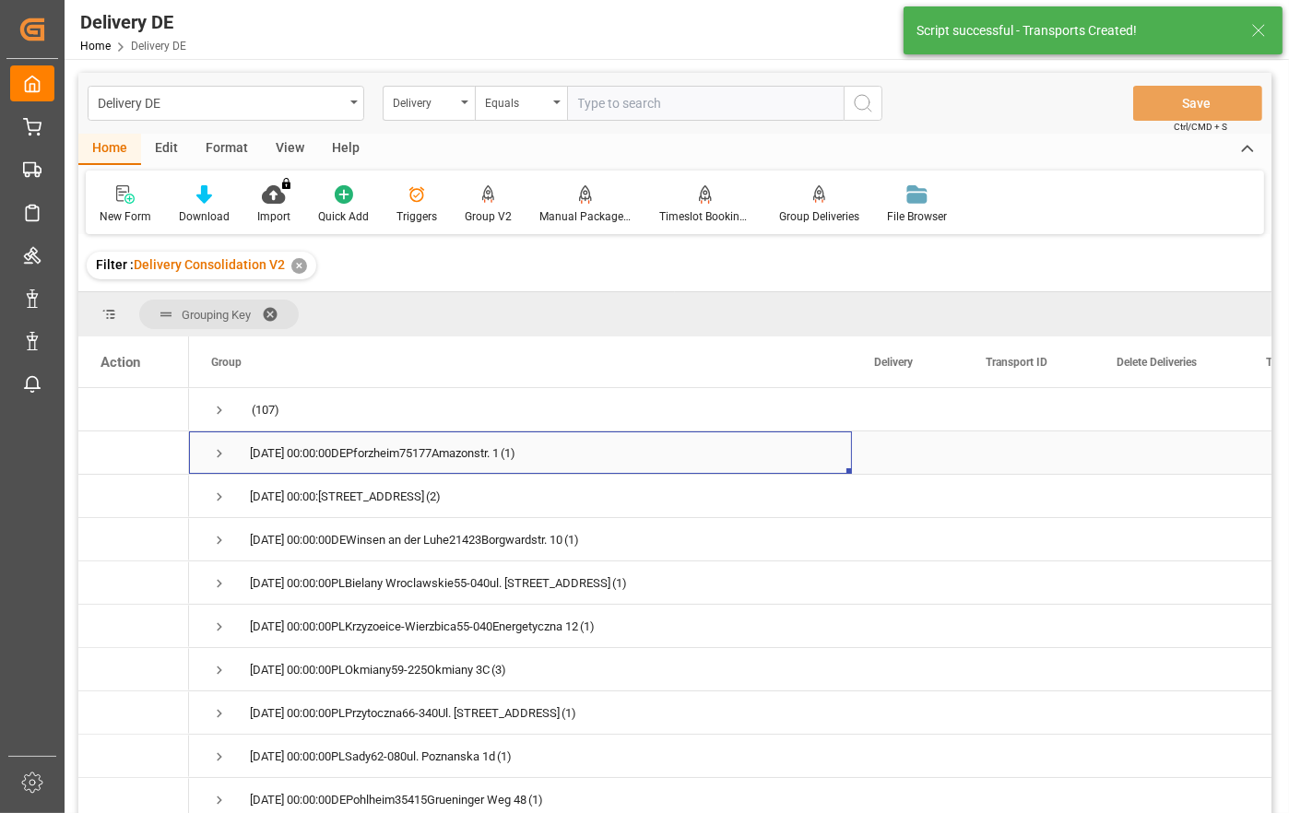
click at [217, 452] on span "Press SPACE to select this row." at bounding box center [219, 453] width 17 height 17
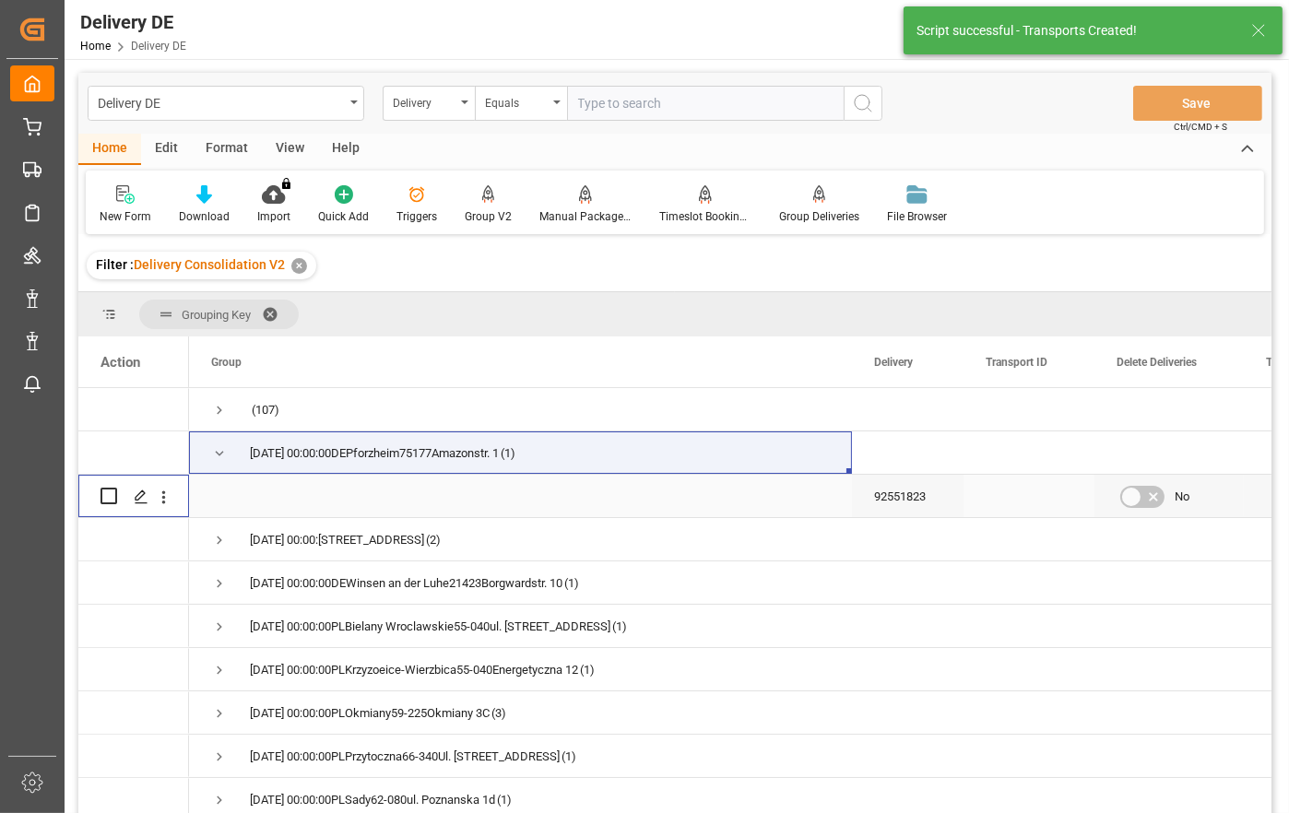
click at [107, 498] on input "Press Space to toggle row selection (unchecked)" at bounding box center [108, 496] width 17 height 17
checkbox input "true"
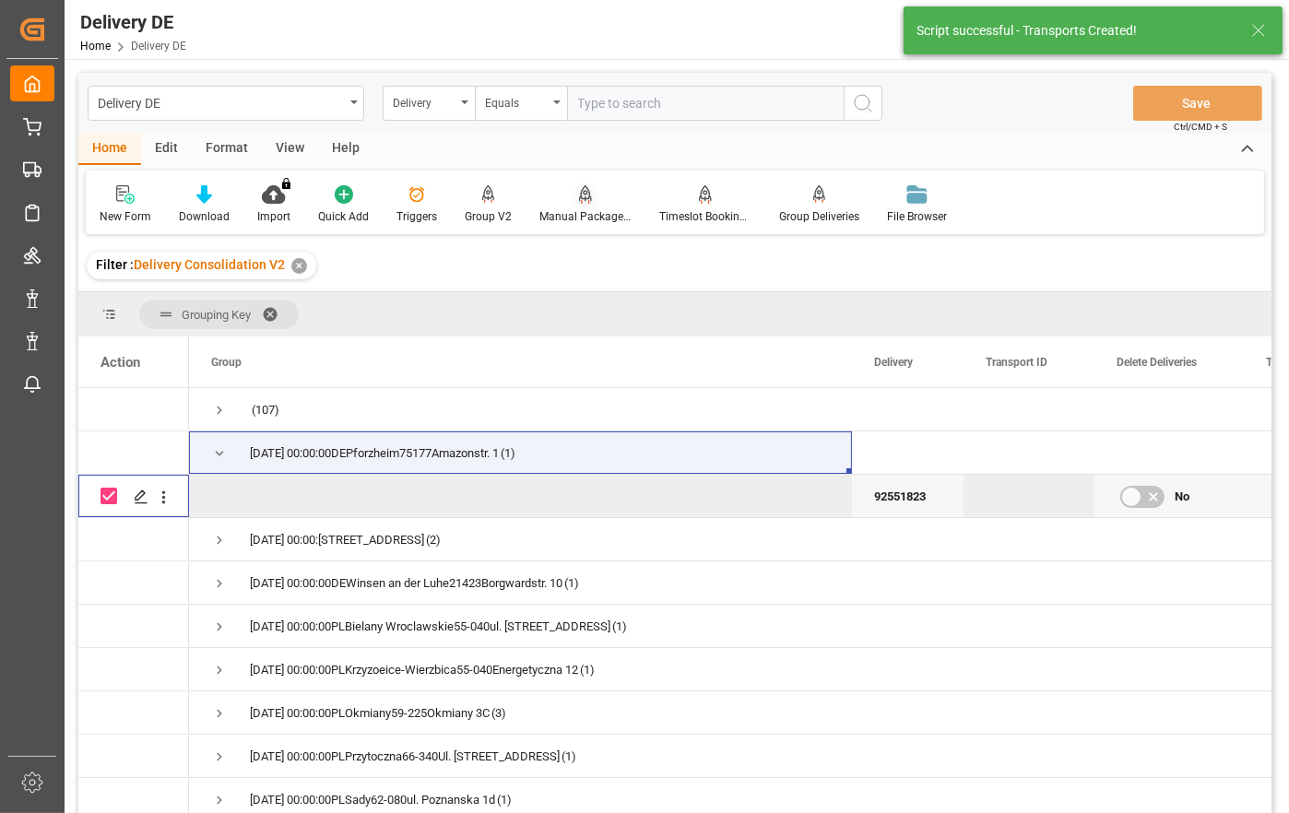
click at [583, 212] on div "Manual Package TypeDetermination" at bounding box center [585, 216] width 92 height 17
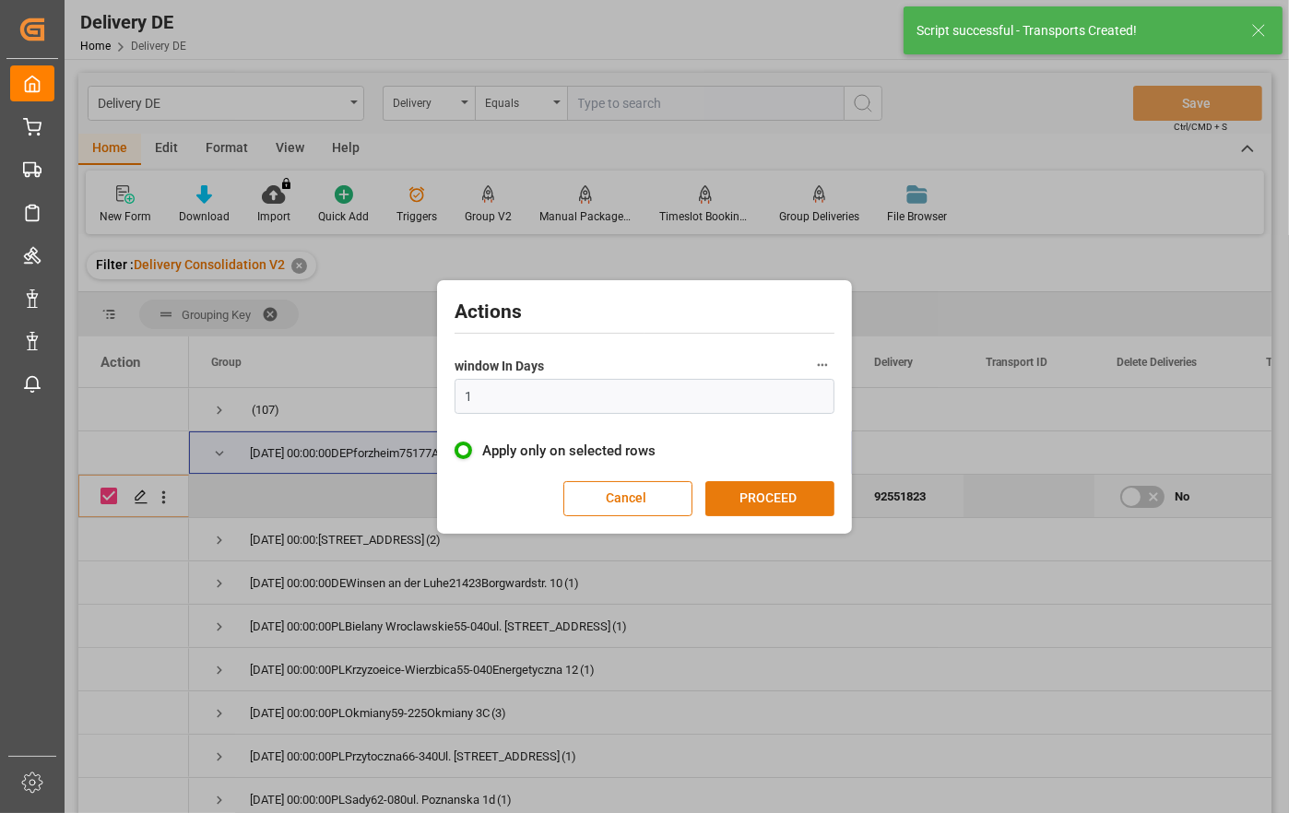
click at [760, 489] on button "PROCEED" at bounding box center [769, 498] width 129 height 35
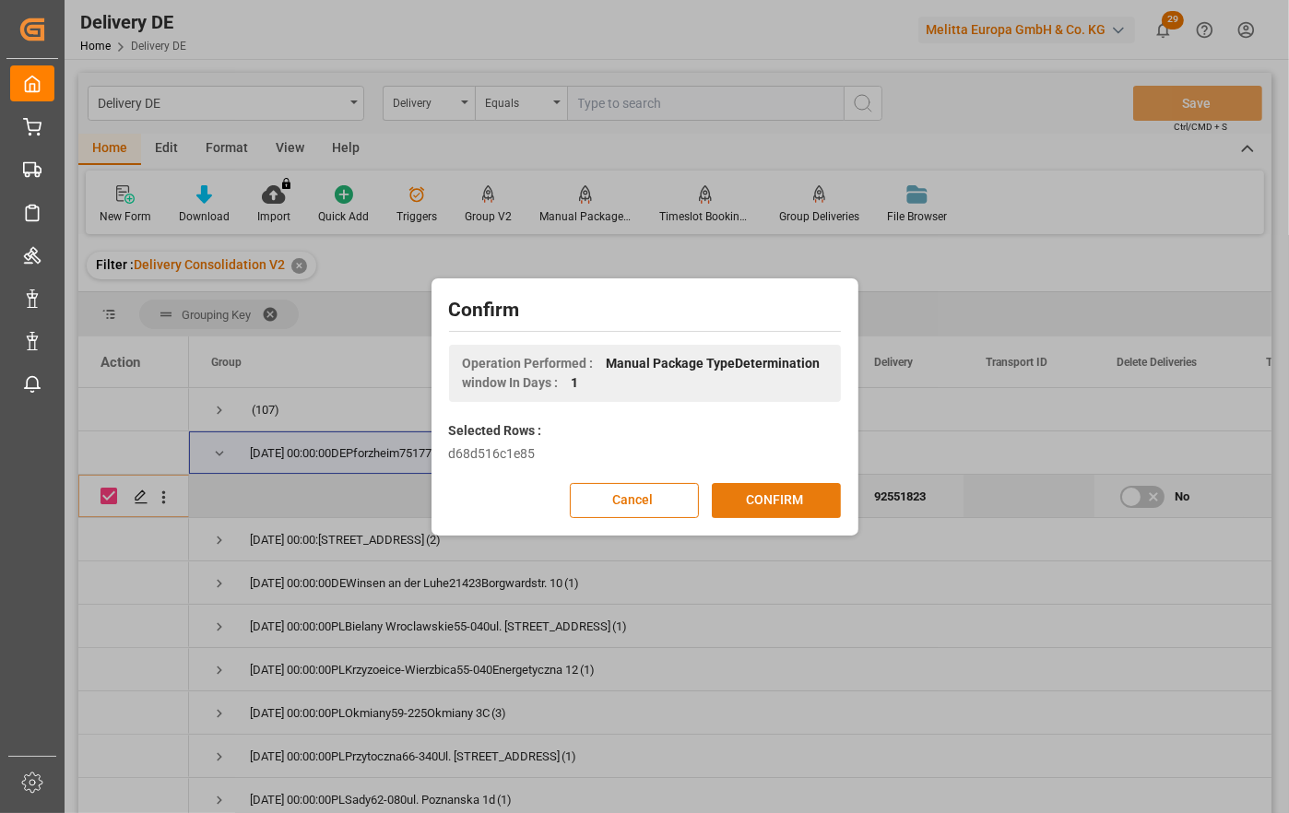
click at [768, 489] on button "CONFIRM" at bounding box center [776, 500] width 129 height 35
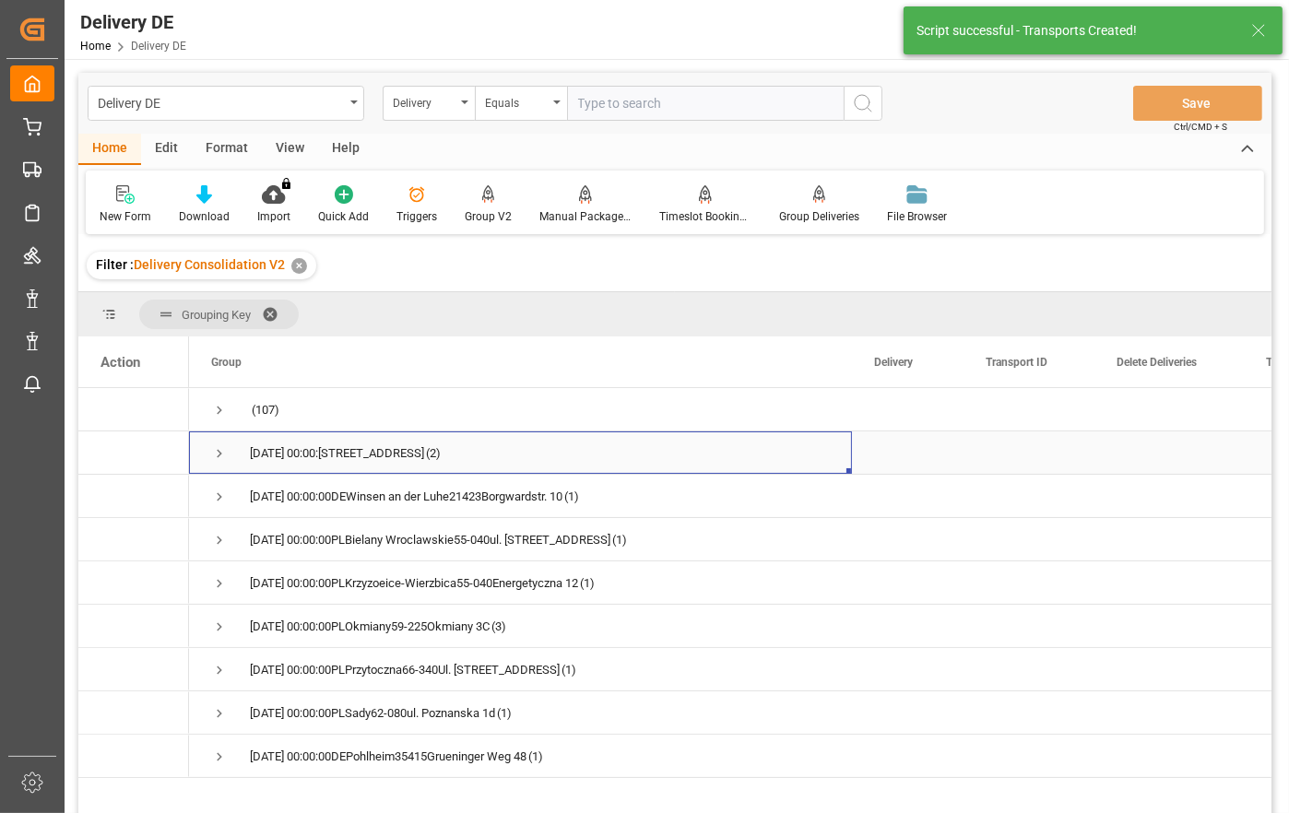
click at [219, 453] on span "Press SPACE to select this row." at bounding box center [219, 453] width 17 height 17
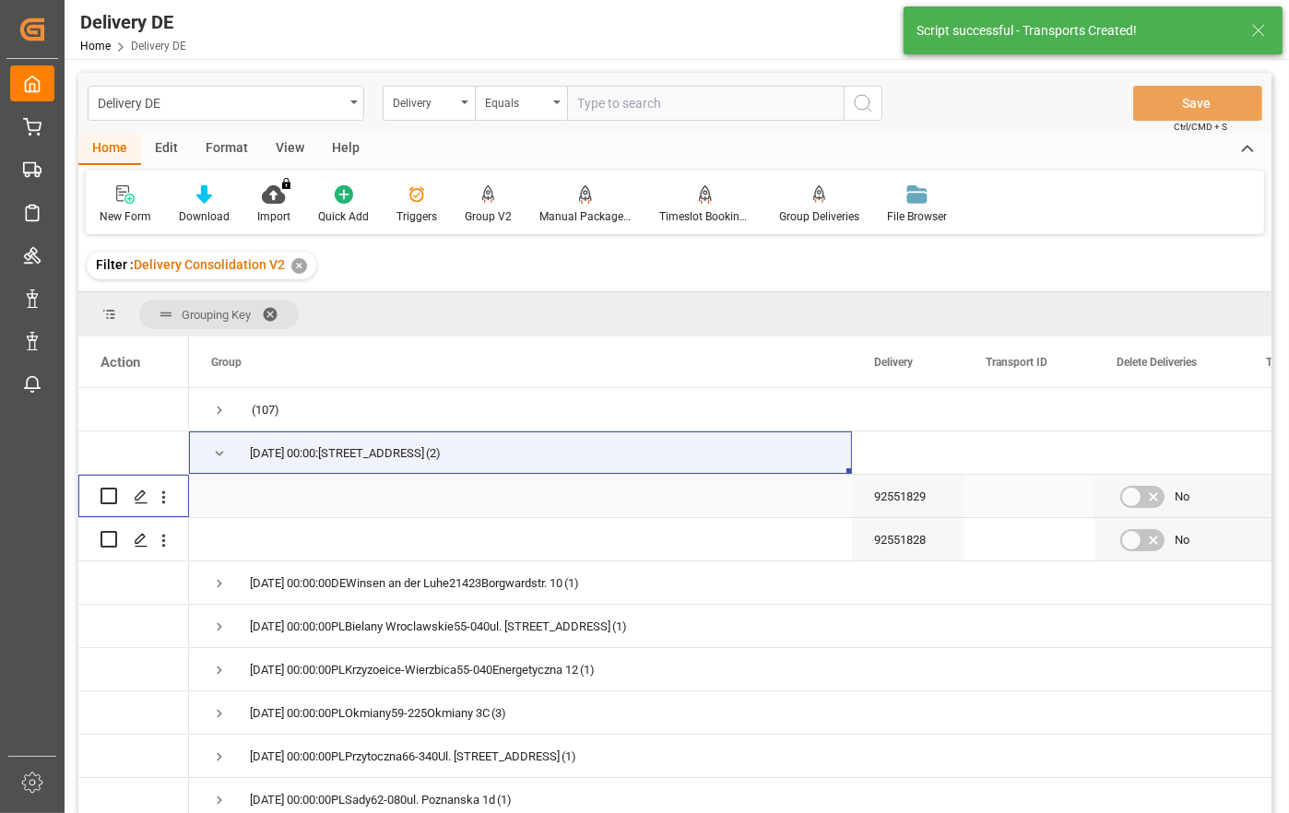
click at [104, 495] on input "Press Space to toggle row selection (unchecked)" at bounding box center [108, 496] width 17 height 17
checkbox input "true"
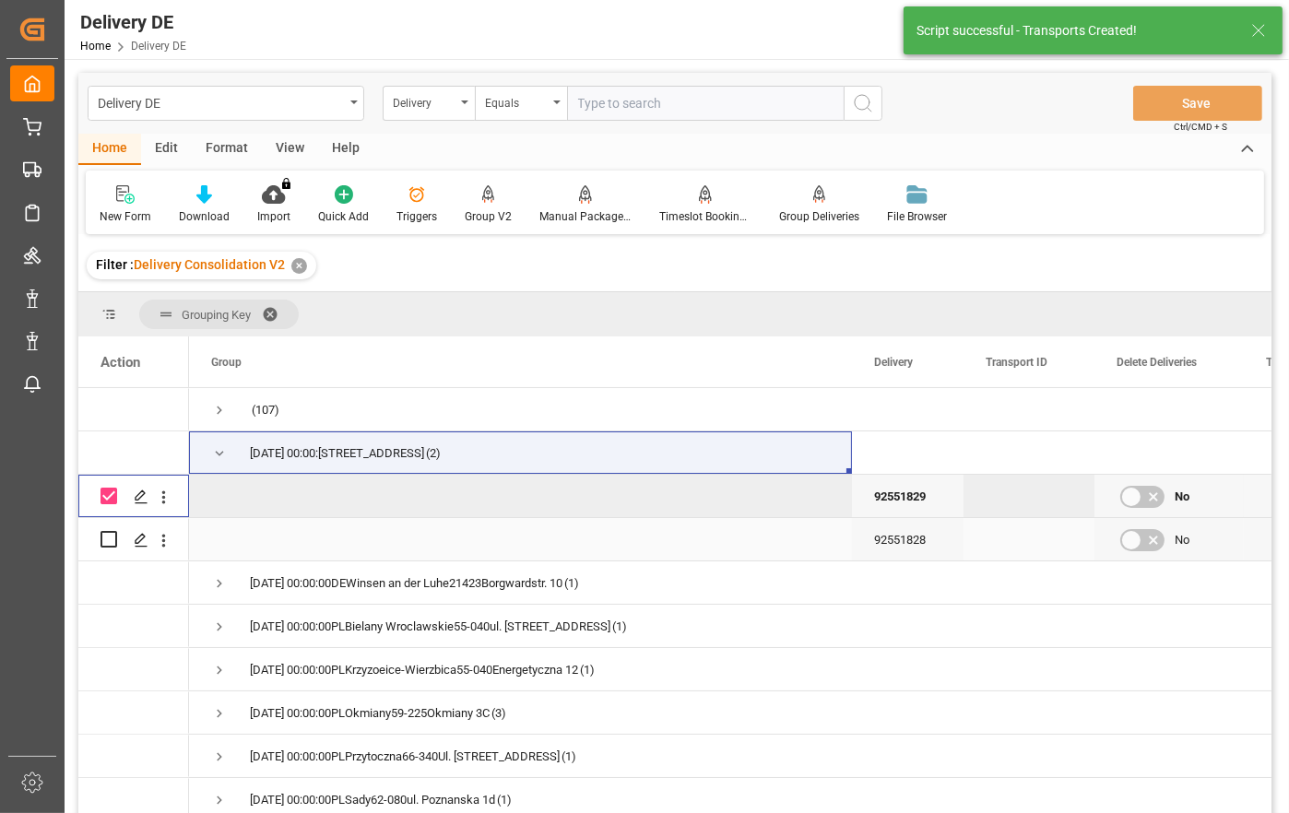
click at [109, 542] on input "Press Space to toggle row selection (unchecked)" at bounding box center [108, 539] width 17 height 17
checkbox input "true"
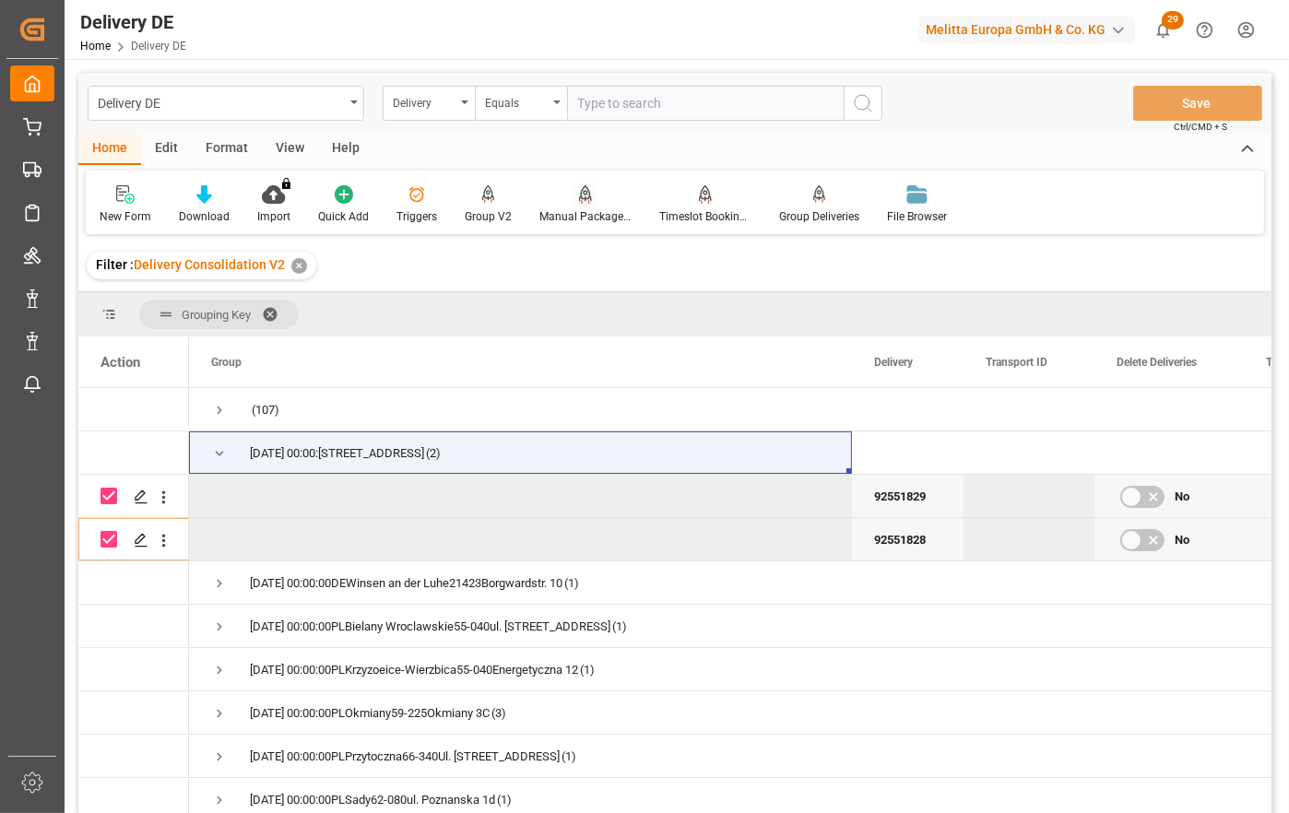
click at [583, 194] on icon at bounding box center [585, 194] width 13 height 18
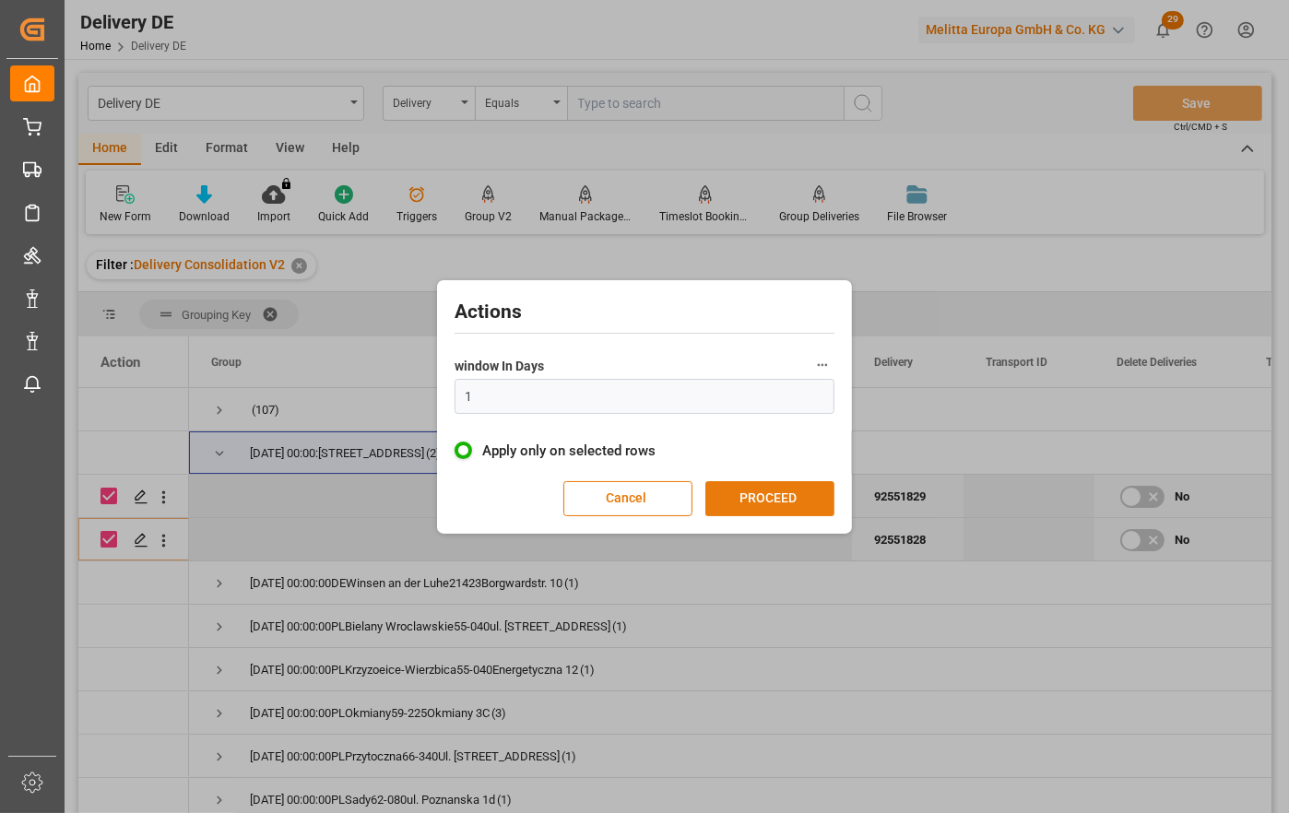
click at [770, 509] on button "PROCEED" at bounding box center [769, 498] width 129 height 35
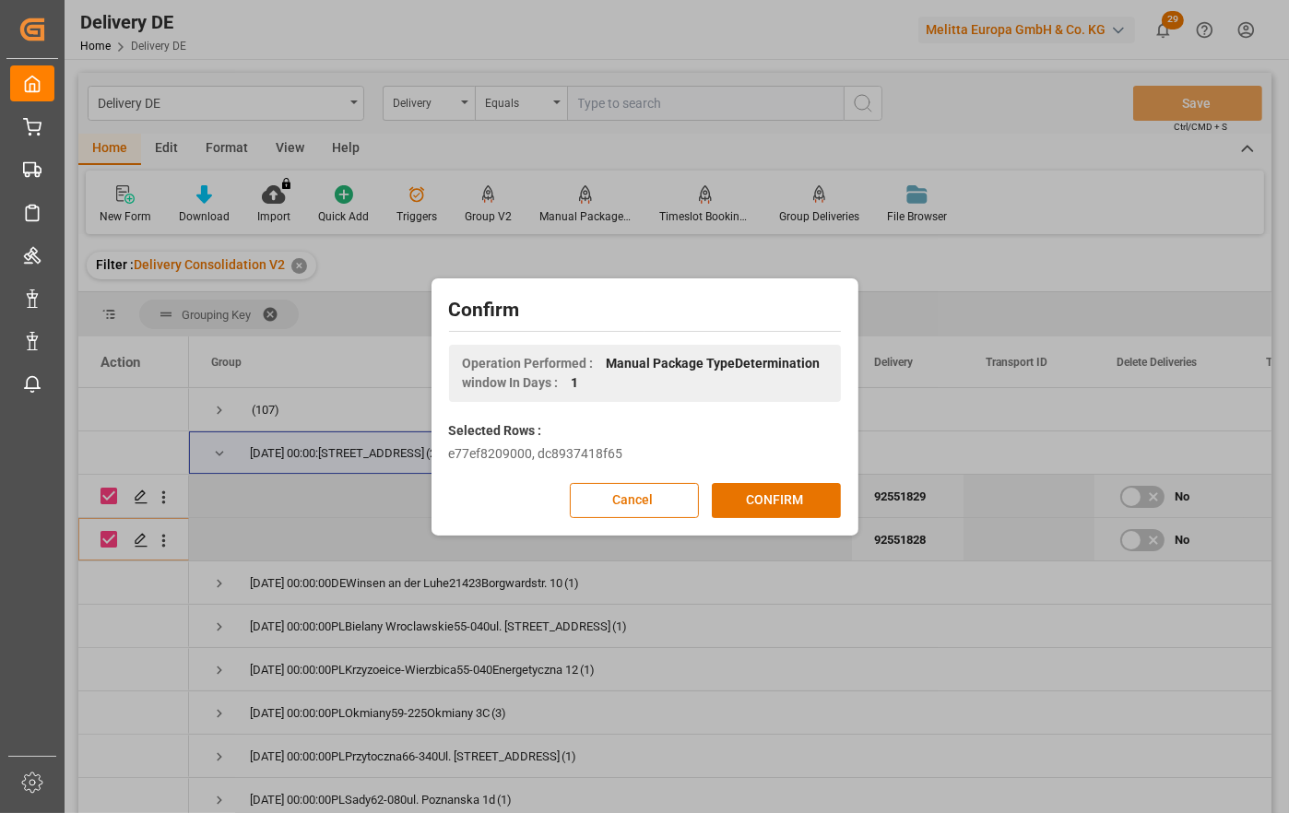
click at [771, 502] on button "CONFIRM" at bounding box center [776, 500] width 129 height 35
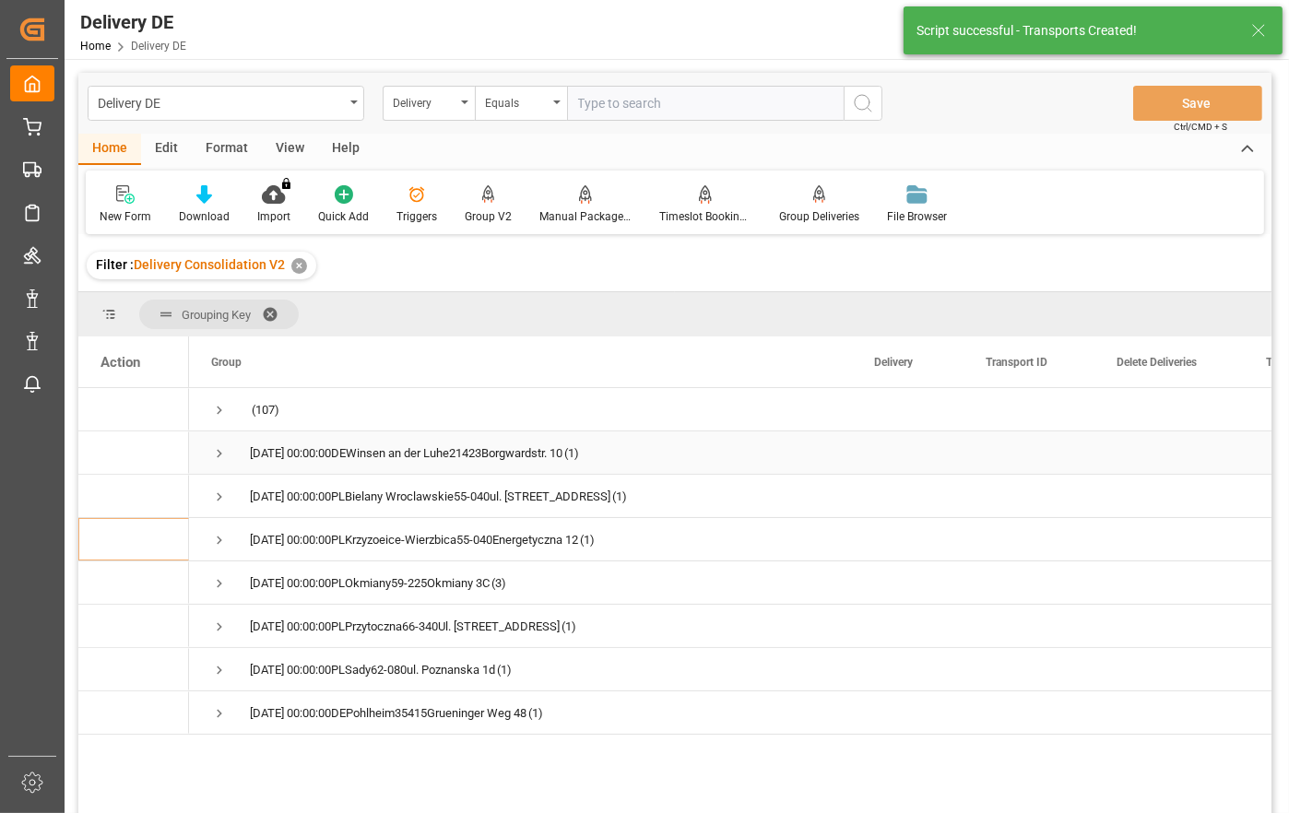
click at [218, 453] on span "Press SPACE to select this row." at bounding box center [219, 453] width 17 height 17
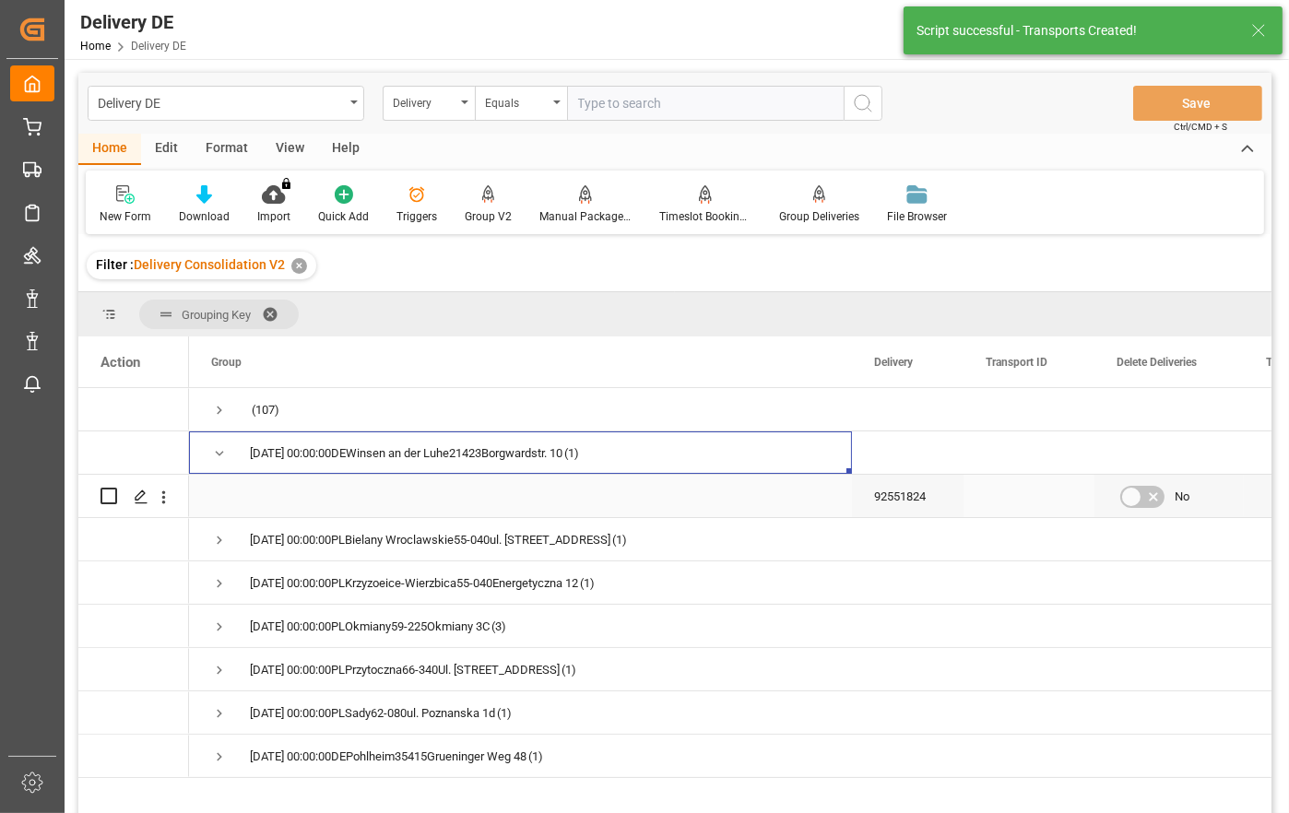
click at [112, 498] on input "Press Space to toggle row selection (unchecked)" at bounding box center [108, 496] width 17 height 17
checkbox input "true"
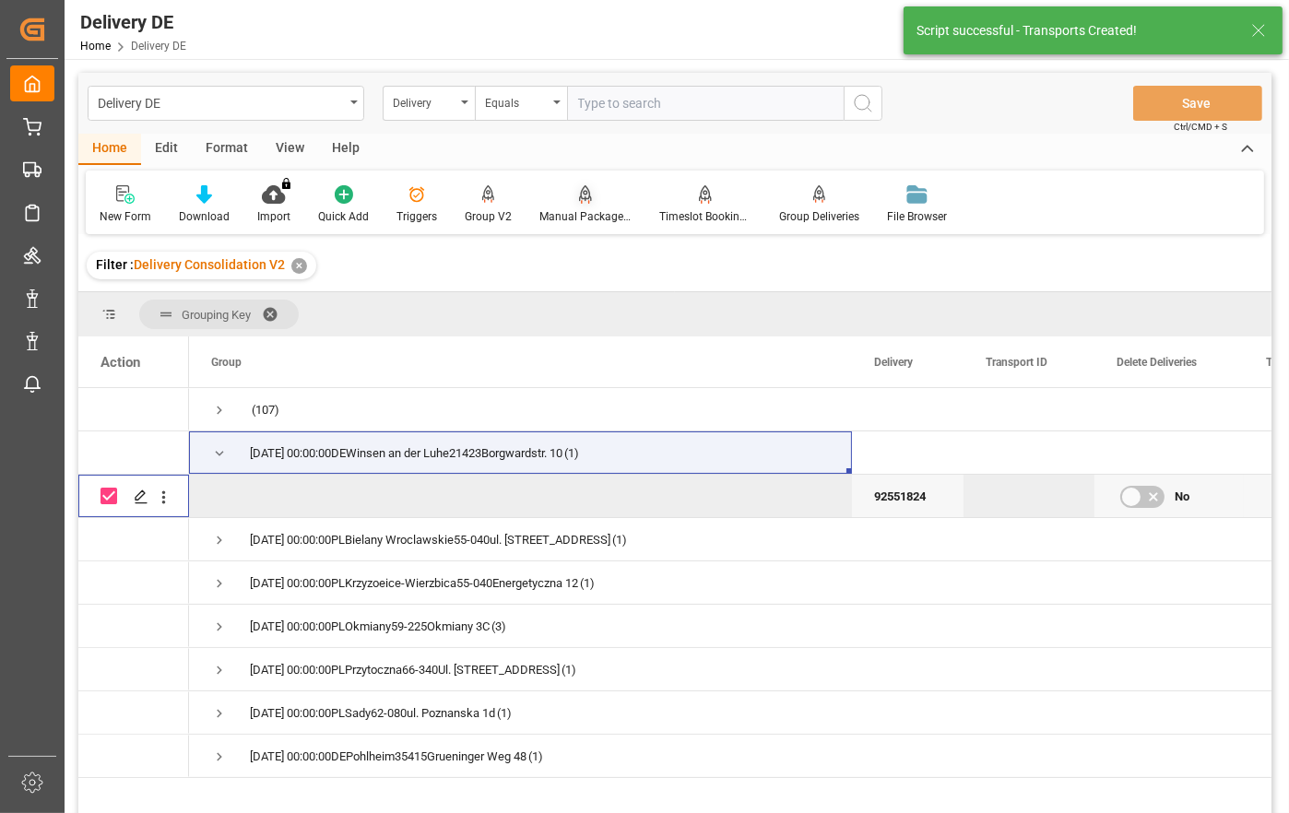
click at [579, 220] on div "Manual Package TypeDetermination" at bounding box center [585, 216] width 92 height 17
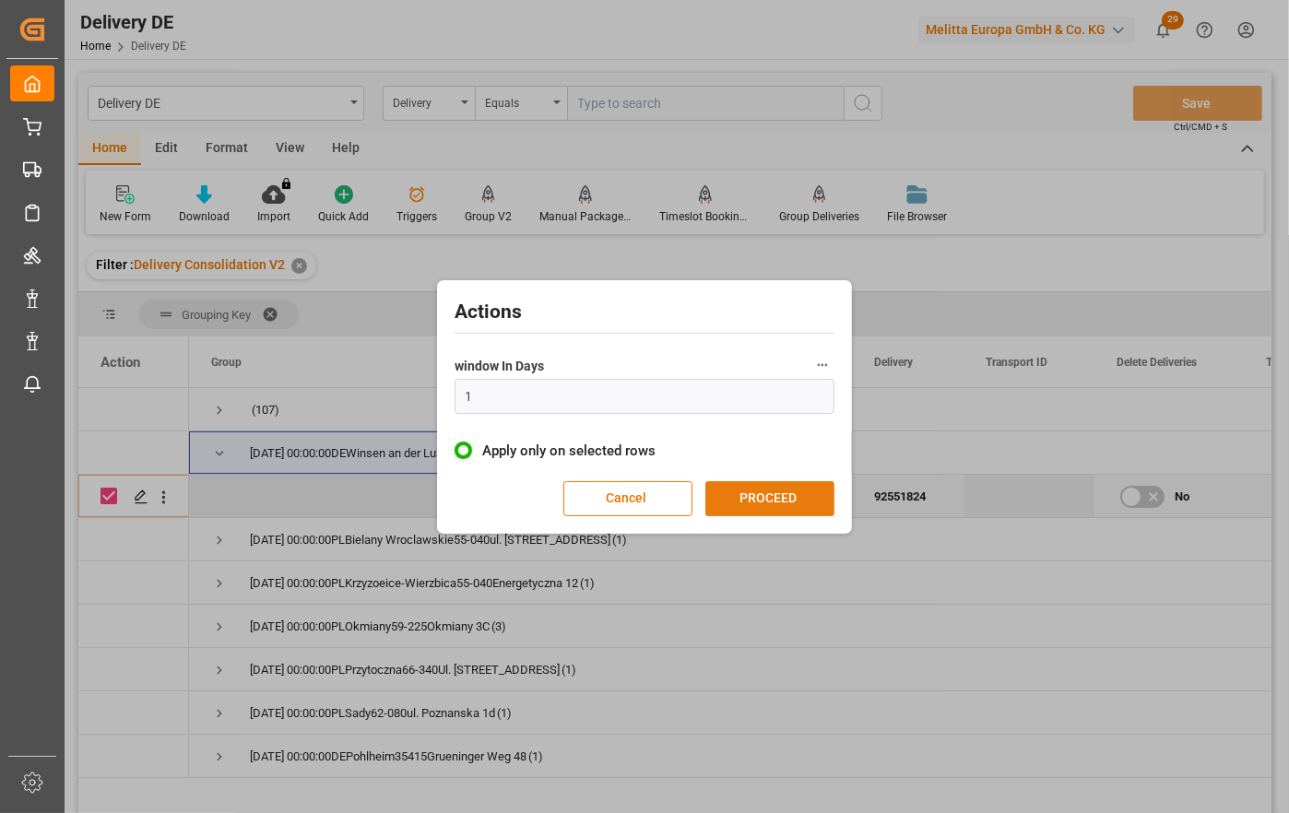
click at [750, 501] on button "PROCEED" at bounding box center [769, 498] width 129 height 35
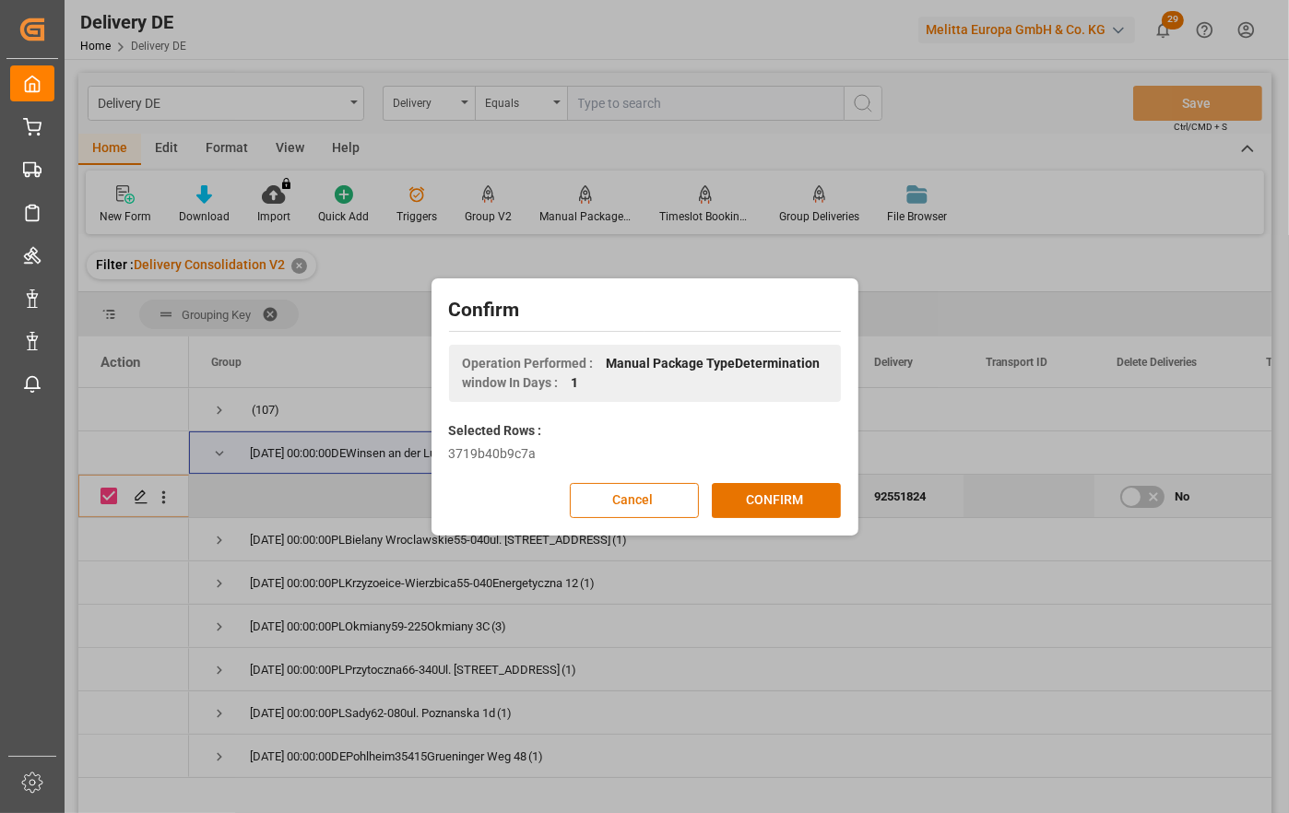
click at [750, 501] on button "CONFIRM" at bounding box center [776, 500] width 129 height 35
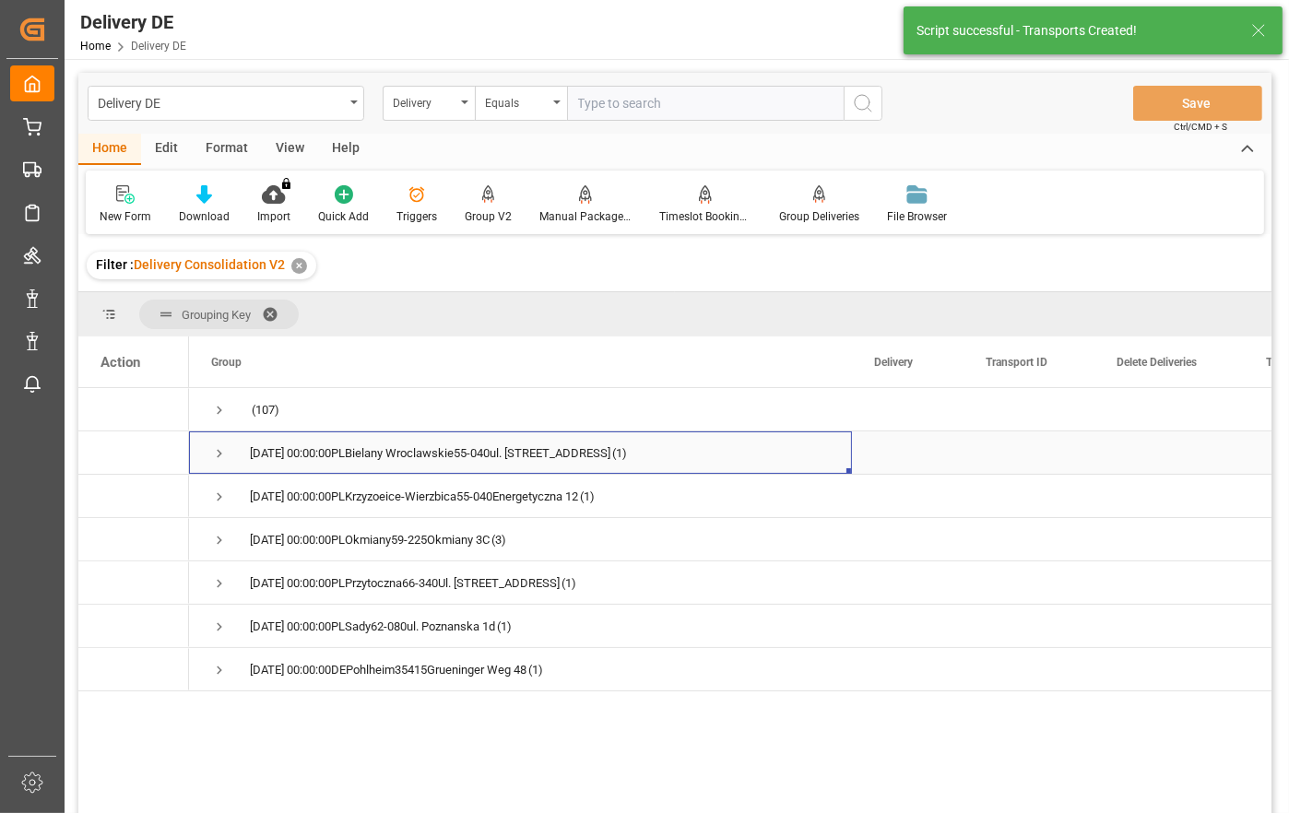
click at [218, 447] on span "Press SPACE to select this row." at bounding box center [219, 453] width 17 height 17
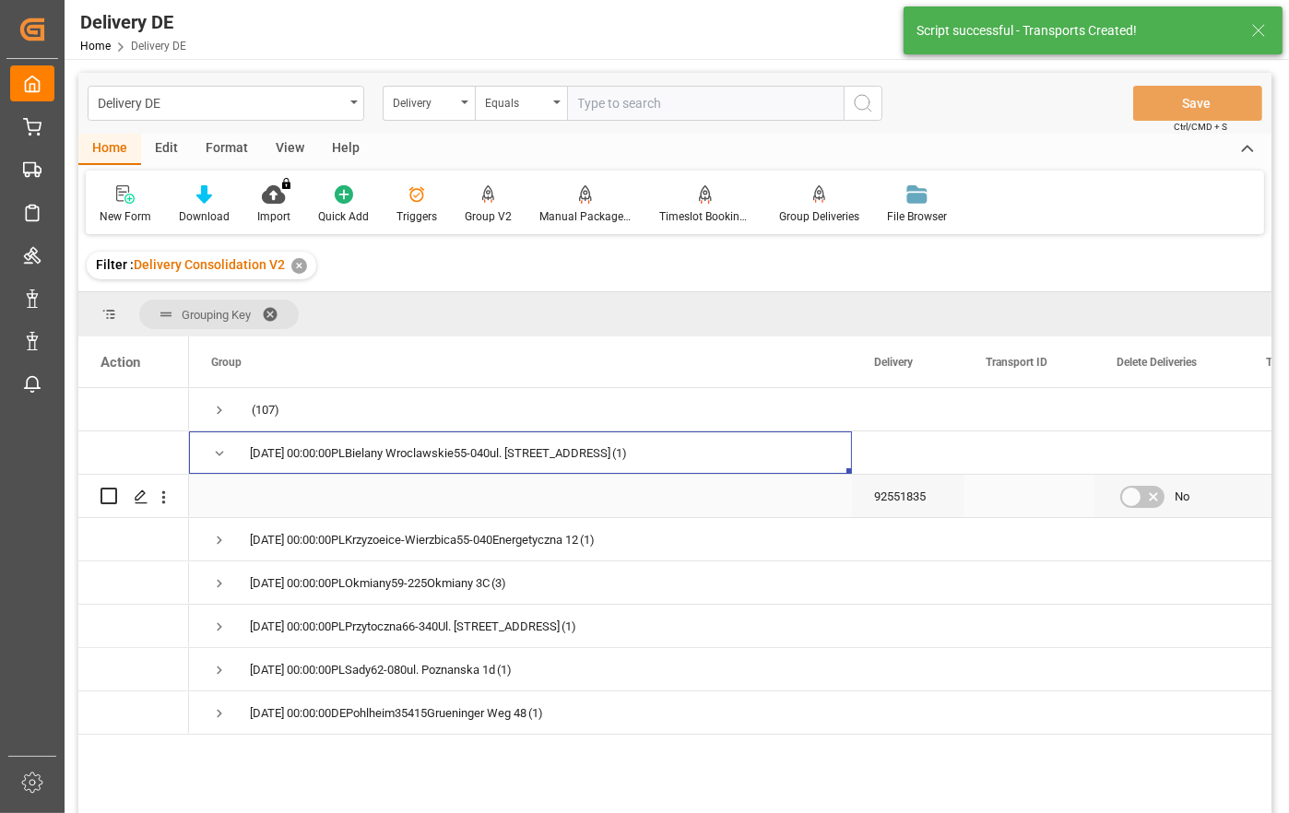
click at [108, 498] on input "Press Space to toggle row selection (unchecked)" at bounding box center [108, 496] width 17 height 17
checkbox input "true"
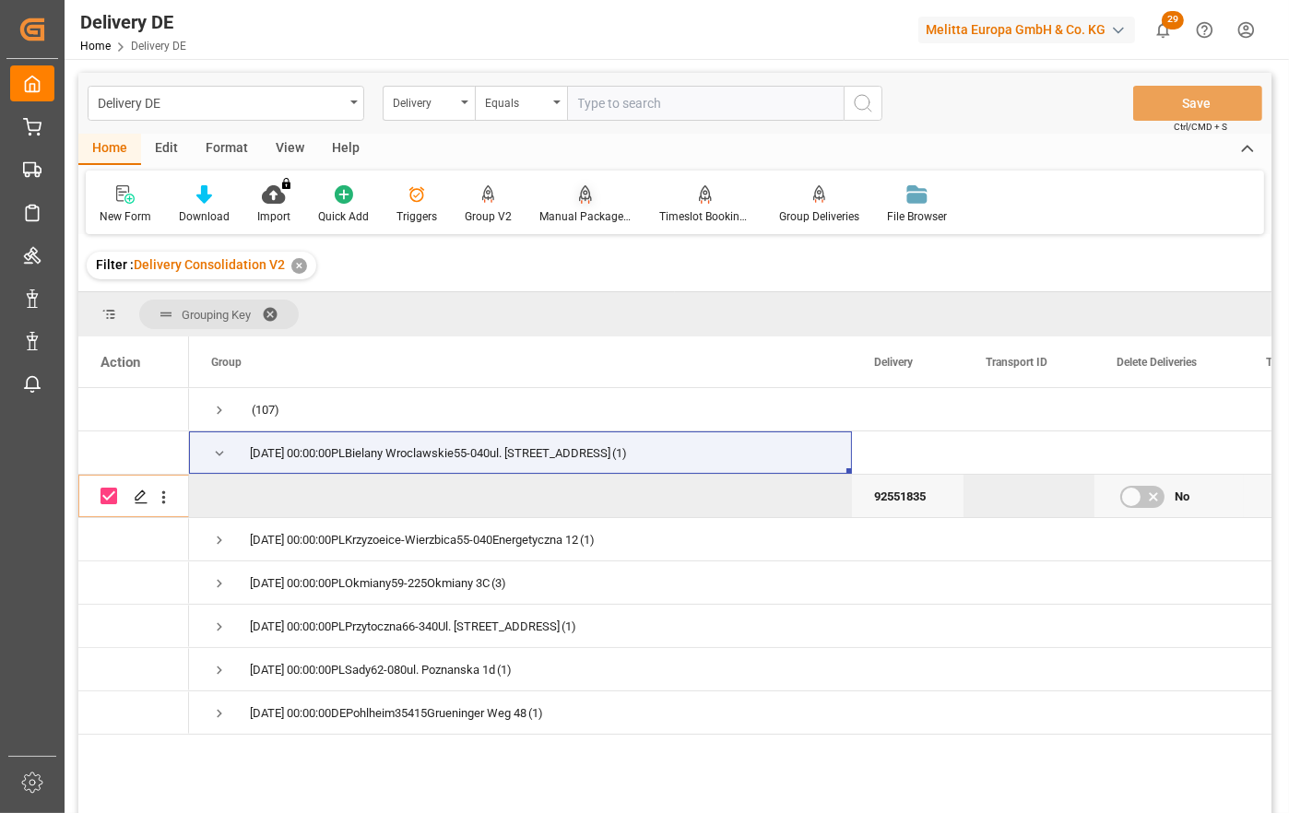
click at [579, 199] on icon at bounding box center [585, 194] width 13 height 18
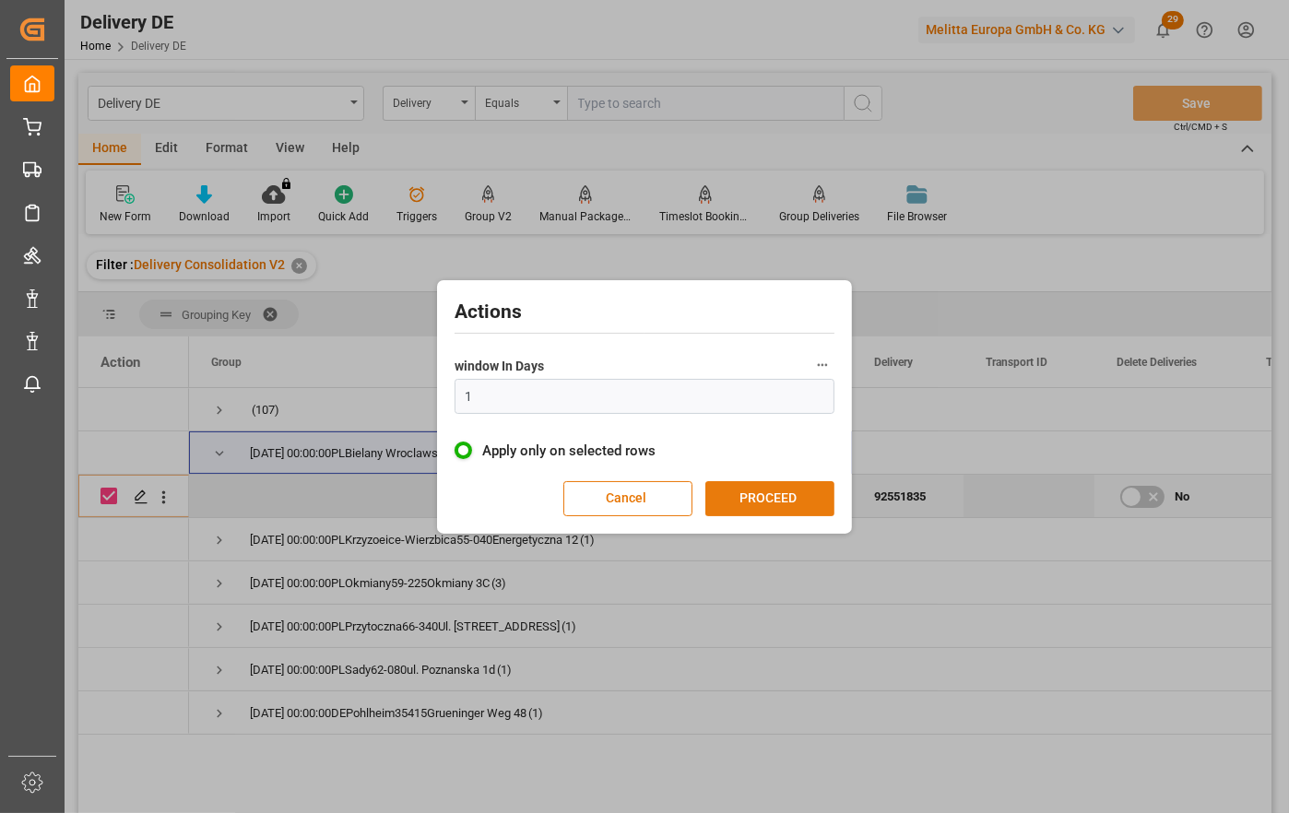
click at [752, 502] on button "PROCEED" at bounding box center [769, 498] width 129 height 35
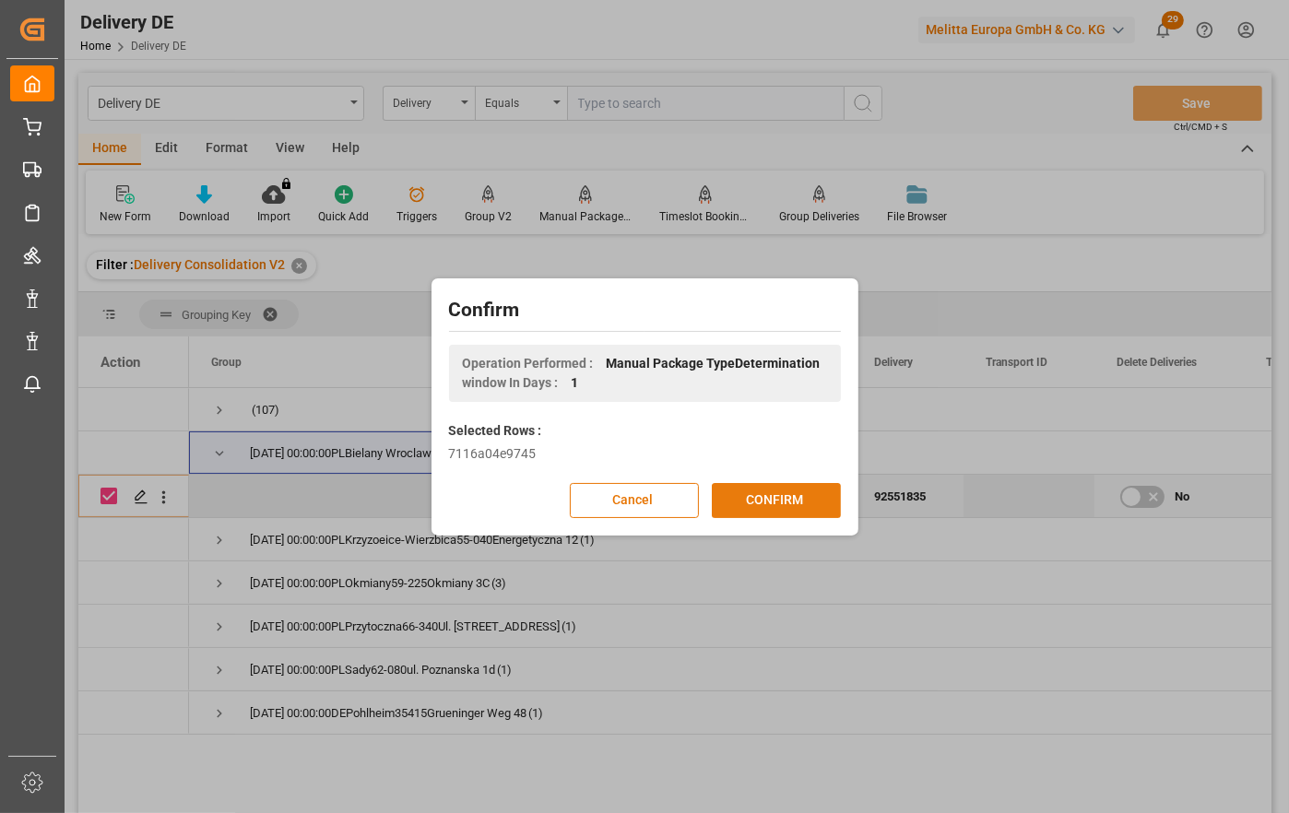
click at [761, 500] on button "CONFIRM" at bounding box center [776, 500] width 129 height 35
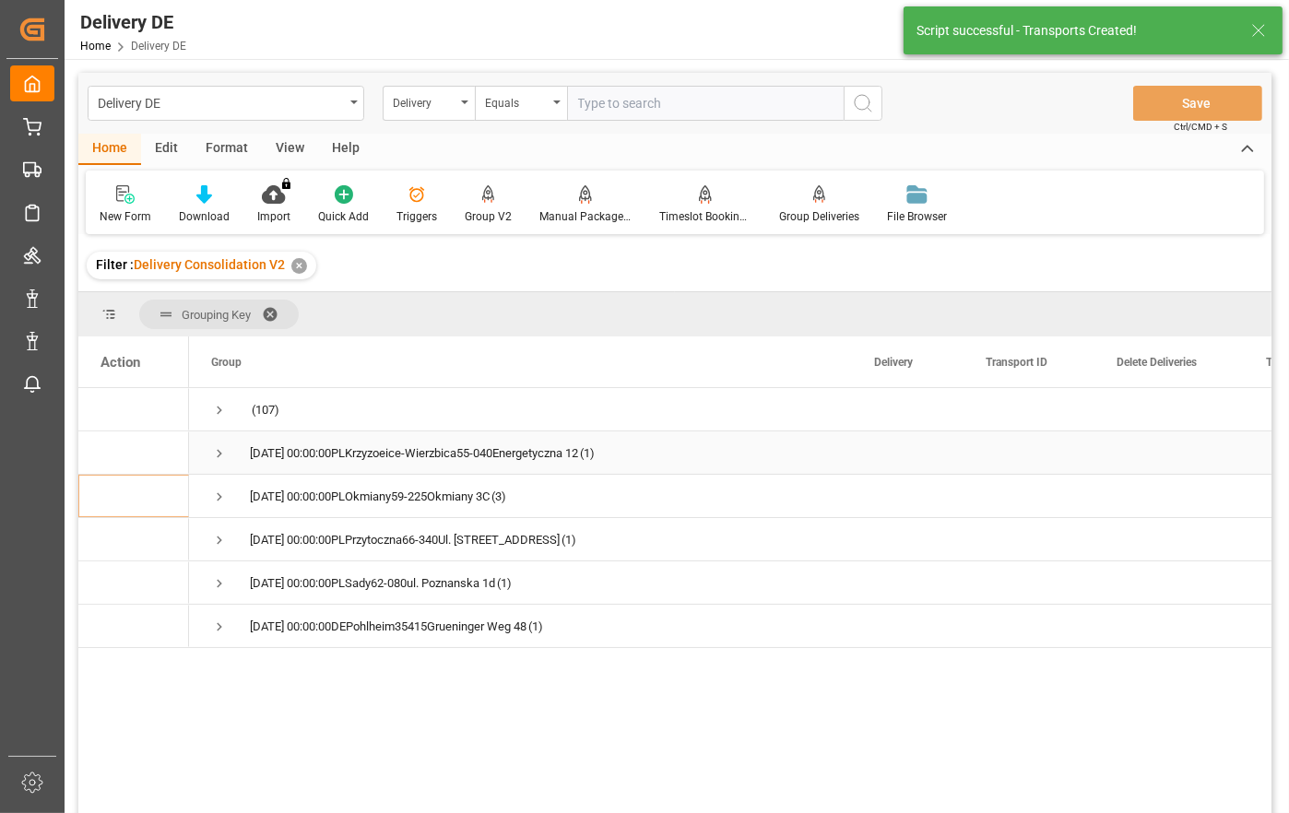
click at [227, 453] on span "Press SPACE to select this row." at bounding box center [219, 453] width 17 height 17
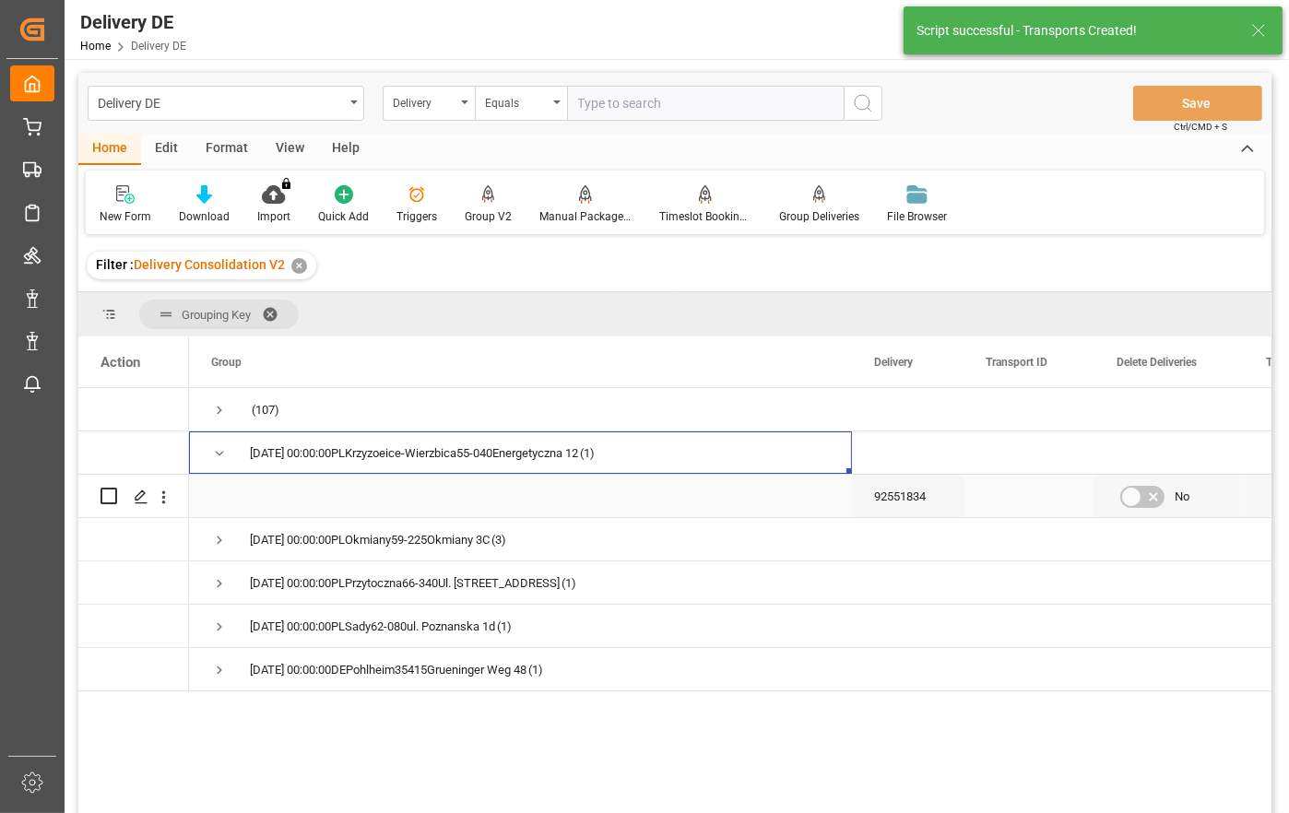
click at [108, 487] on div "Press SPACE to select this row." at bounding box center [108, 496] width 17 height 42
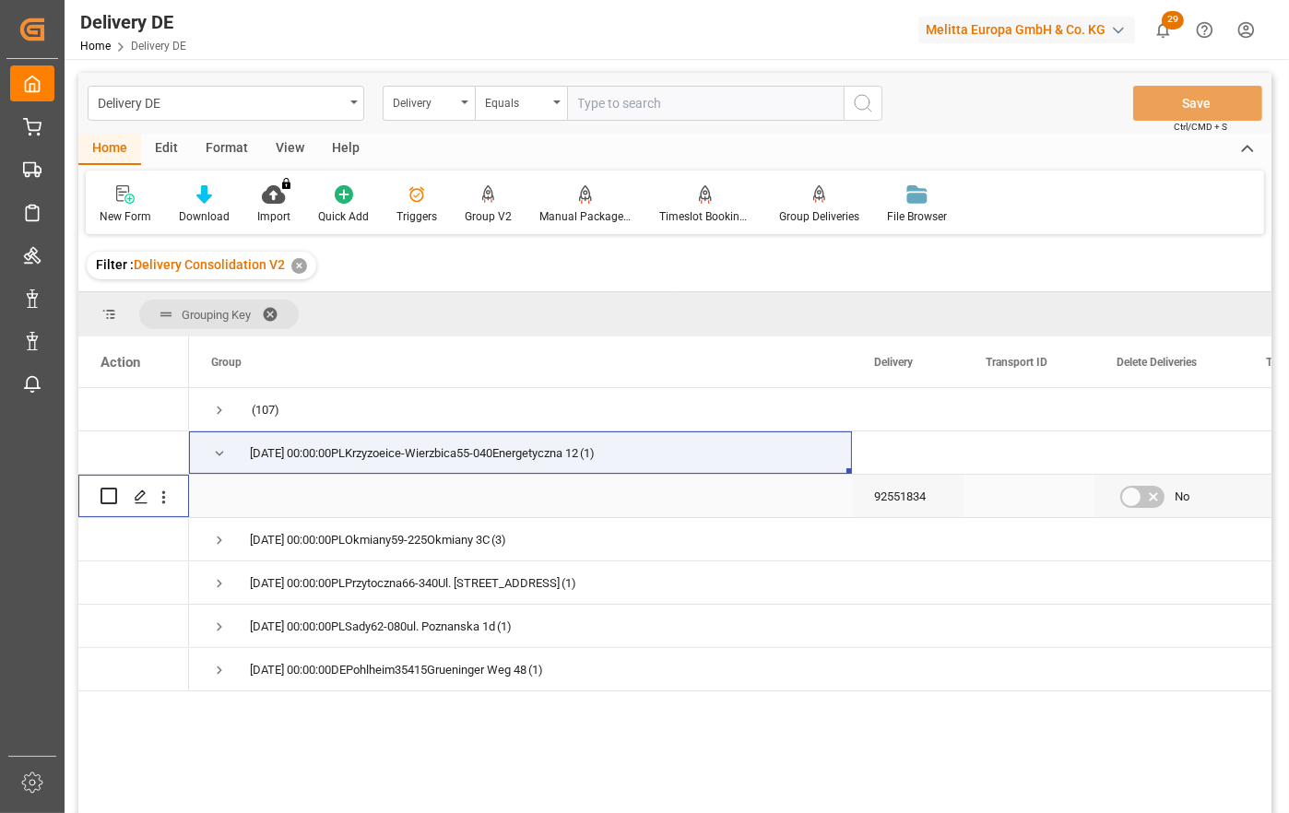
click at [109, 498] on input "Press Space to toggle row selection (unchecked)" at bounding box center [108, 496] width 17 height 17
checkbox input "true"
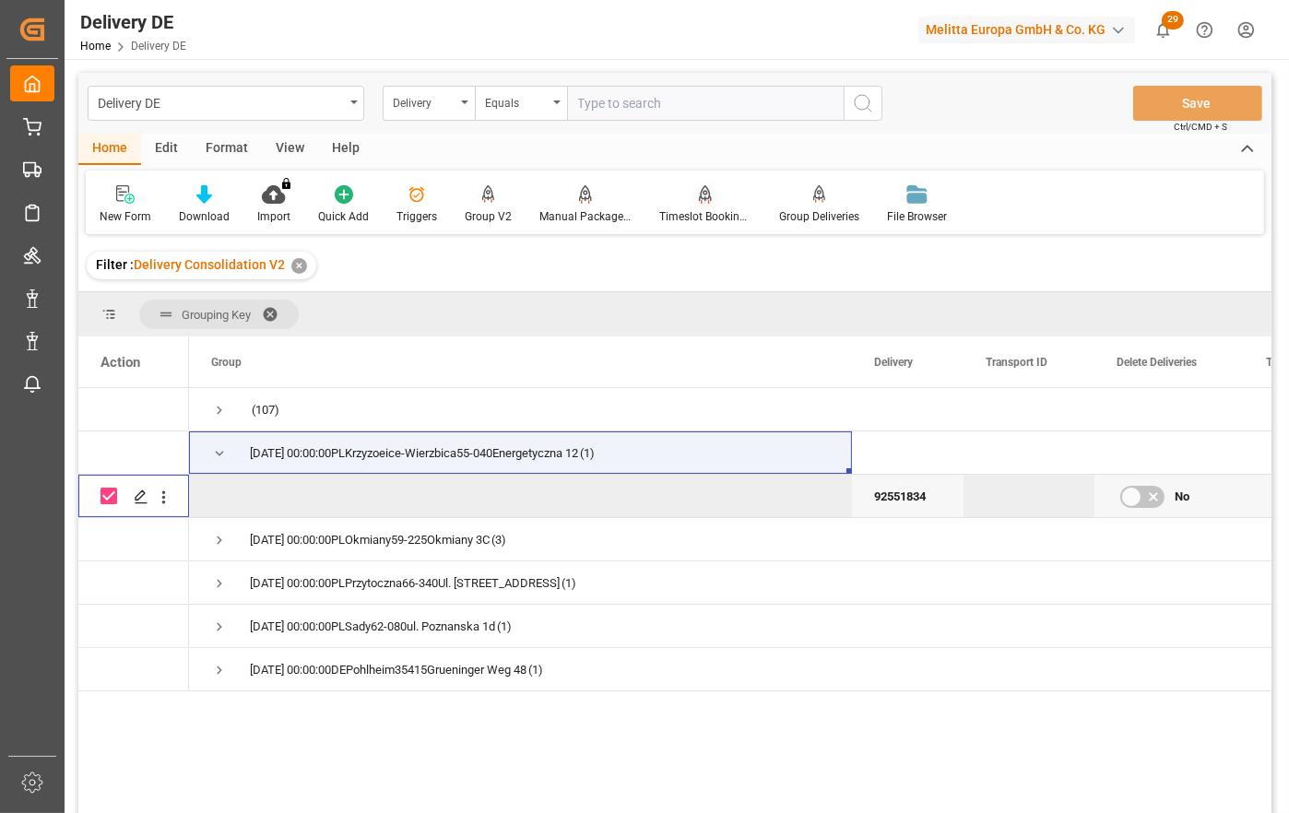
click at [713, 203] on div at bounding box center [705, 193] width 92 height 19
click at [584, 196] on icon at bounding box center [585, 193] width 13 height 16
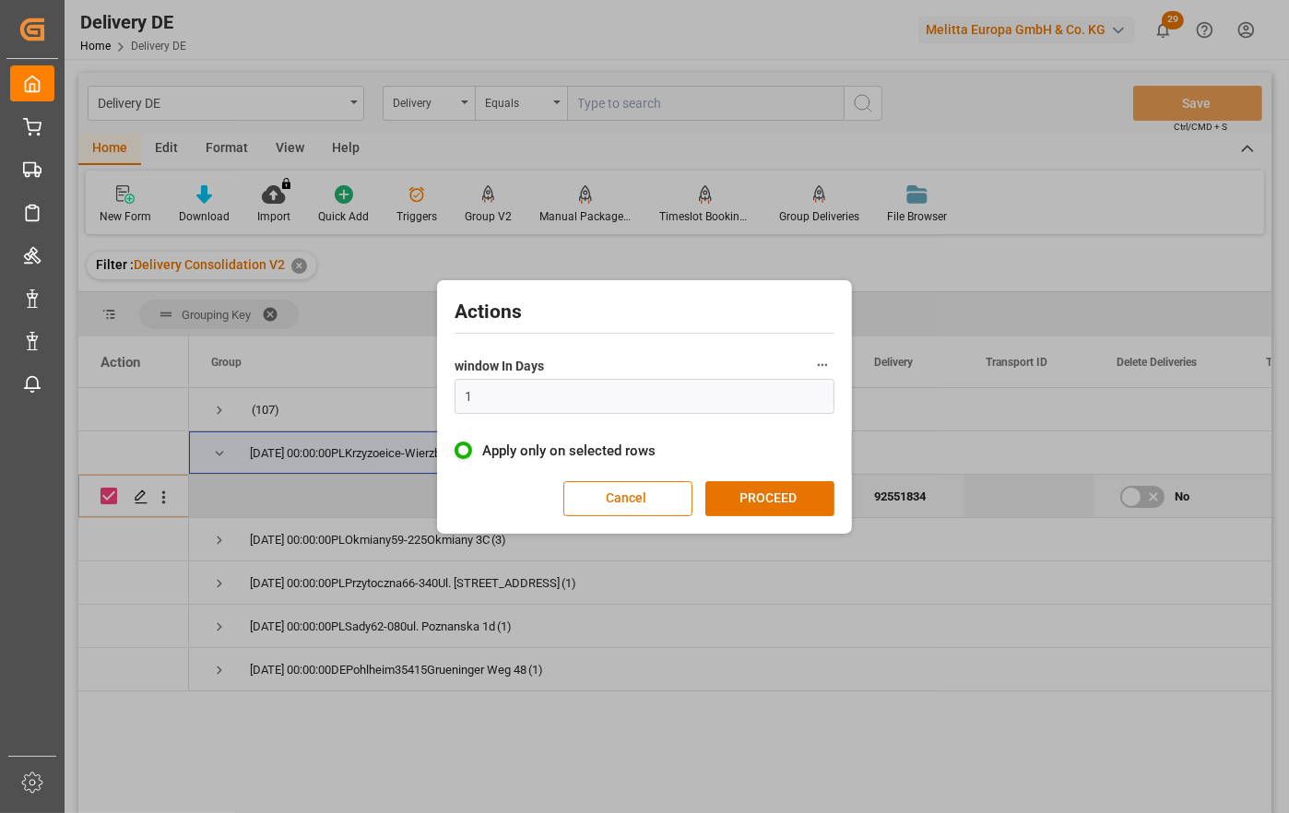
click at [765, 475] on div "Actions window In Days 1 Apply only on selected rows Cancel PROCEED" at bounding box center [644, 407] width 406 height 244
click at [780, 486] on button "PROCEED" at bounding box center [769, 498] width 129 height 35
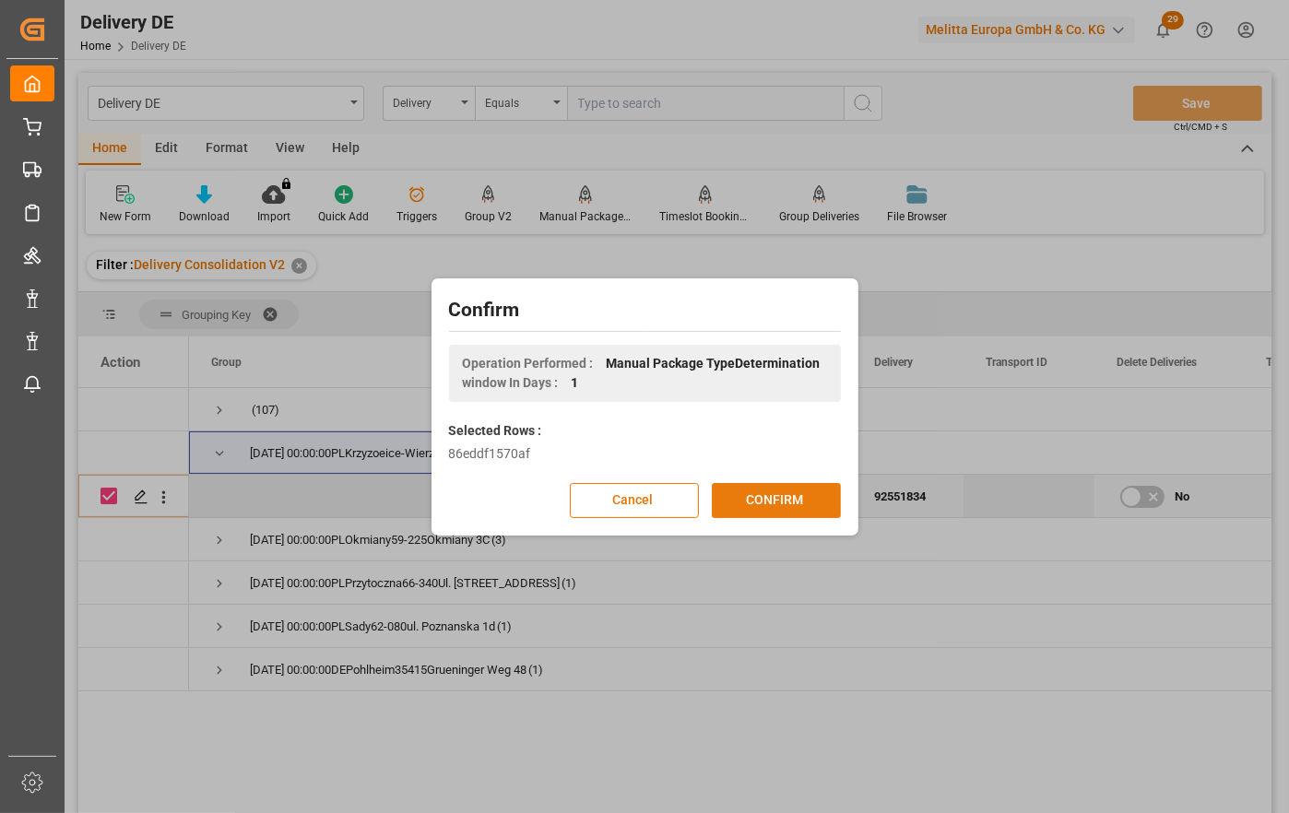
click at [789, 498] on button "CONFIRM" at bounding box center [776, 500] width 129 height 35
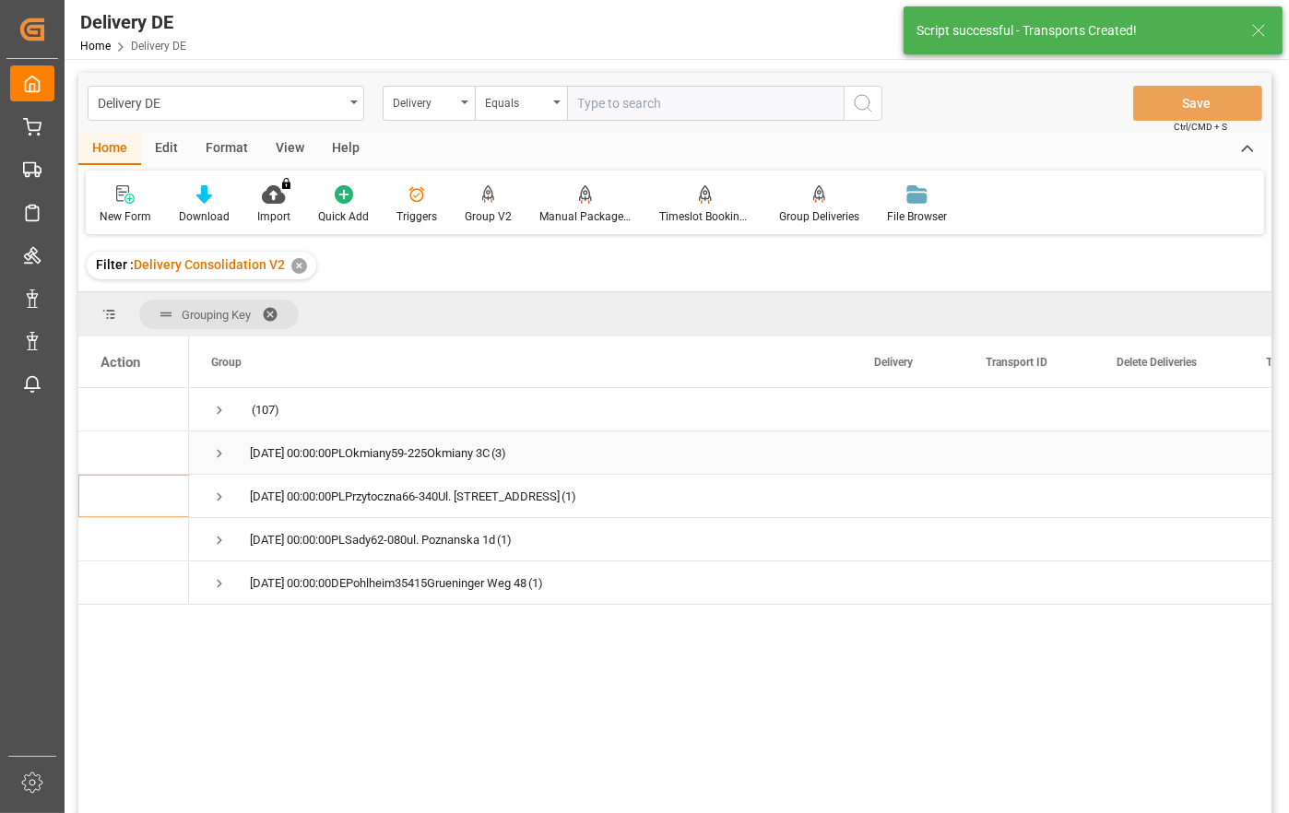
click at [215, 451] on span "Press SPACE to select this row." at bounding box center [219, 453] width 17 height 17
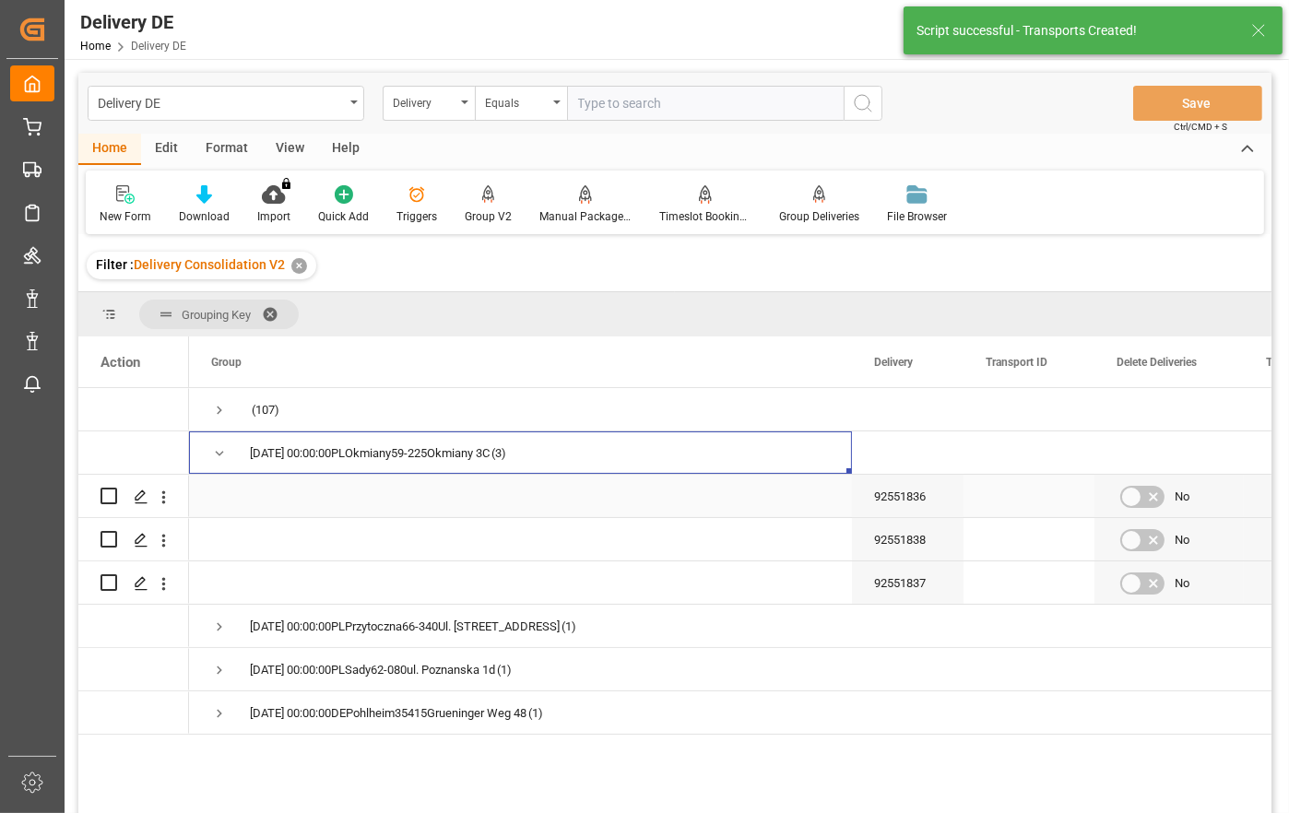
click at [104, 498] on input "Press Space to toggle row selection (unchecked)" at bounding box center [108, 496] width 17 height 17
checkbox input "true"
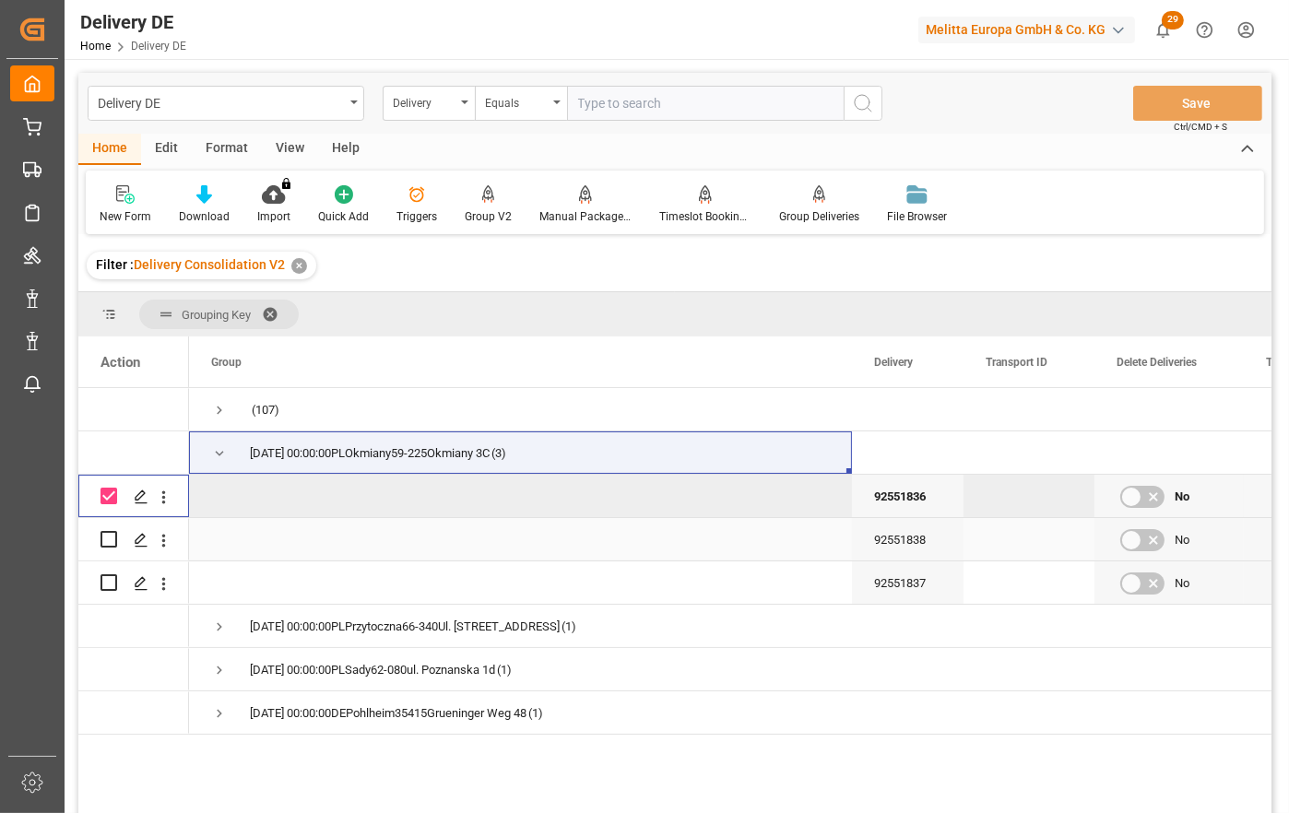
click at [107, 537] on input "Press Space to toggle row selection (unchecked)" at bounding box center [108, 539] width 17 height 17
checkbox input "true"
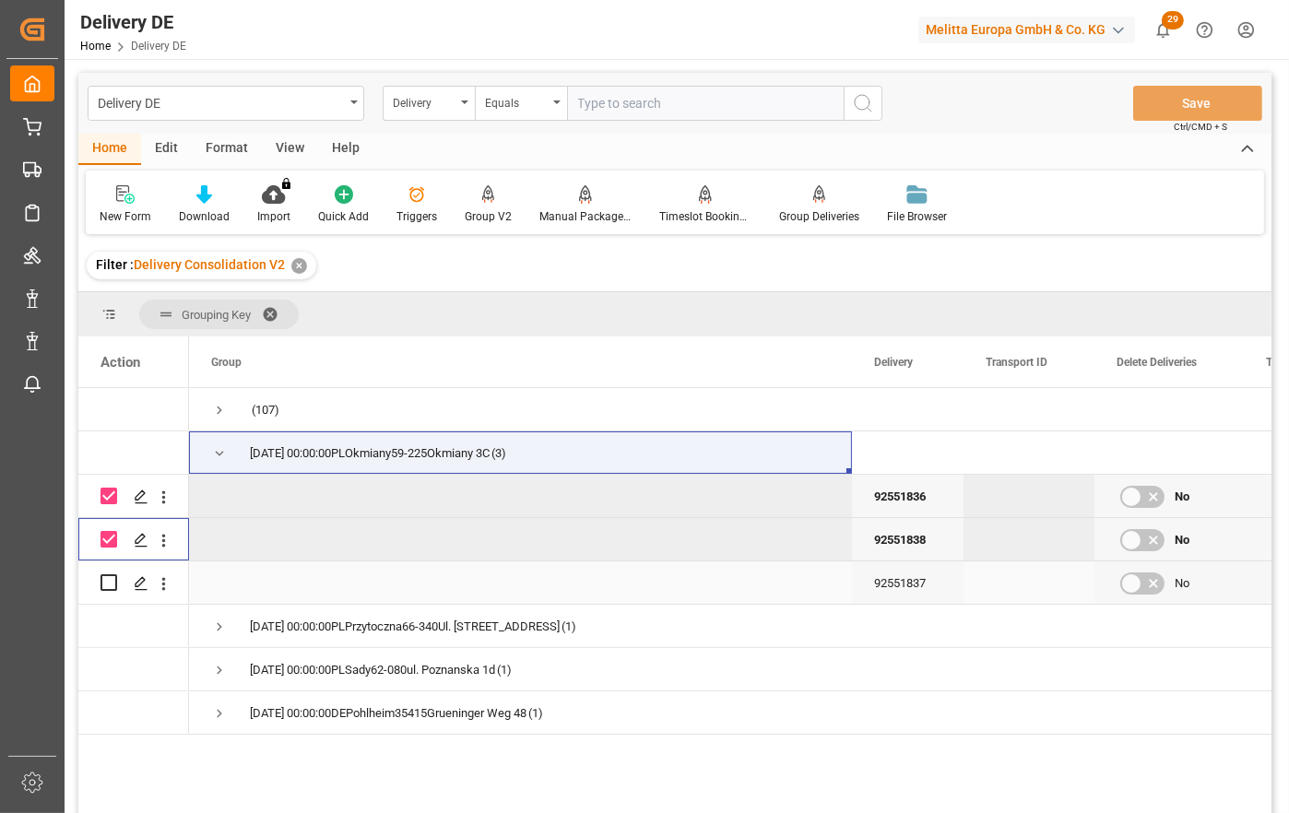
click at [104, 582] on input "Press Space to toggle row selection (unchecked)" at bounding box center [108, 582] width 17 height 17
checkbox input "true"
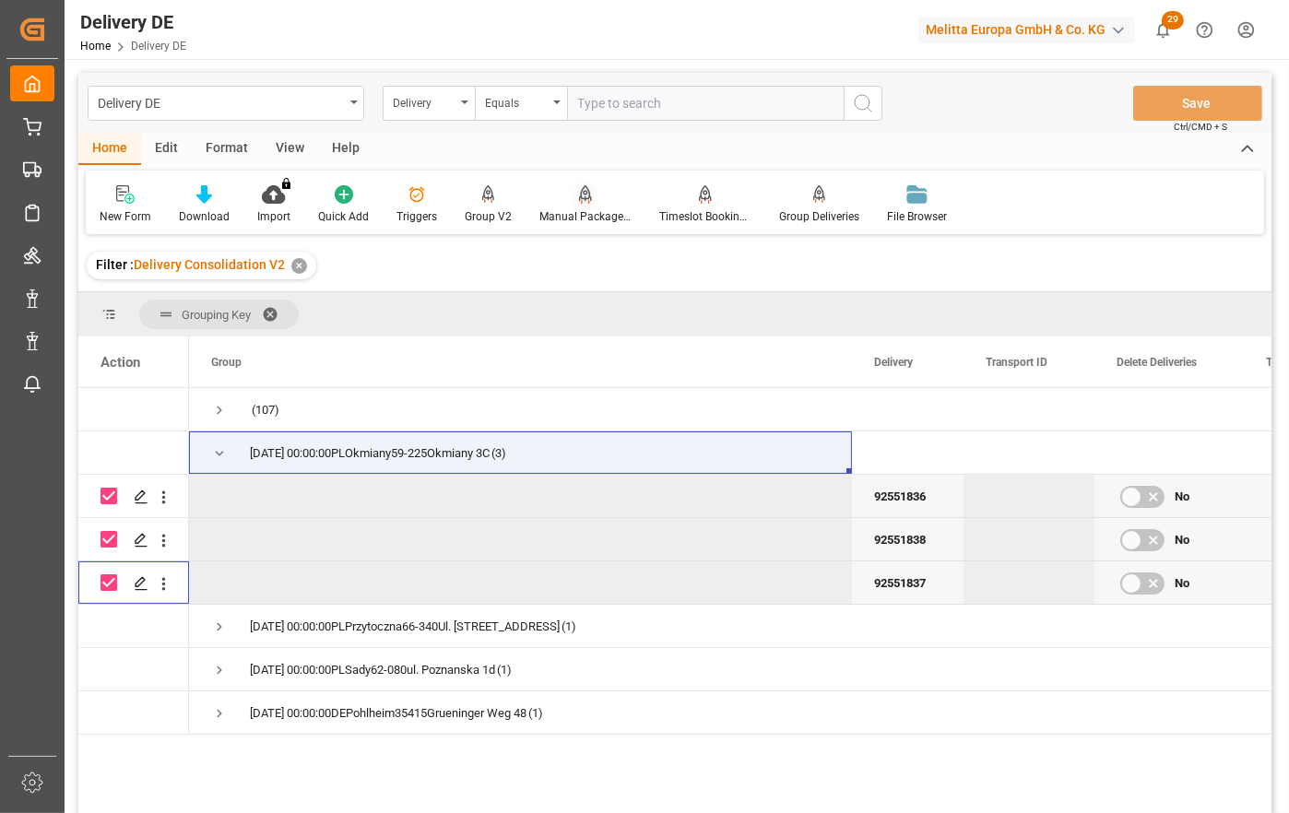
click at [575, 208] on div "Manual Package TypeDetermination" at bounding box center [585, 216] width 92 height 17
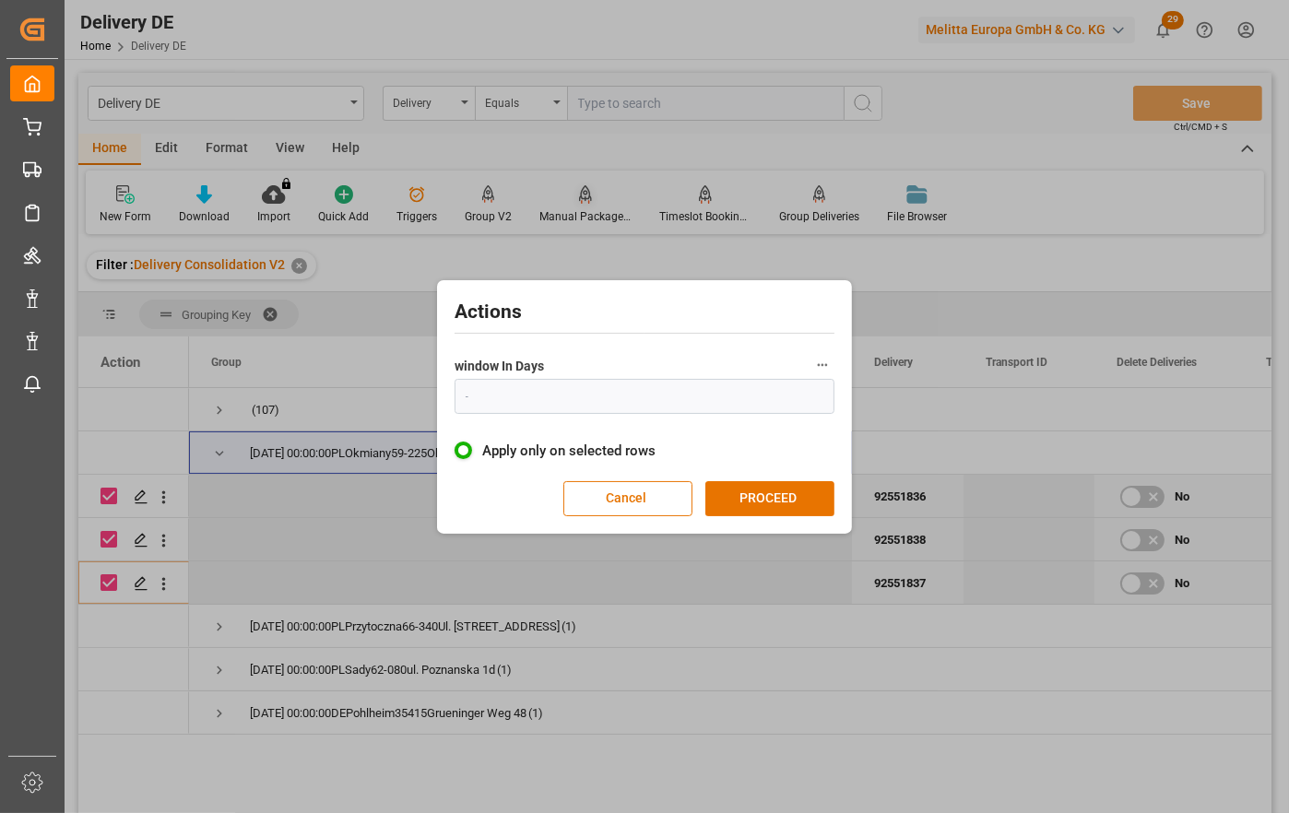
type input "1"
click at [782, 504] on button "PROCEED" at bounding box center [769, 498] width 129 height 35
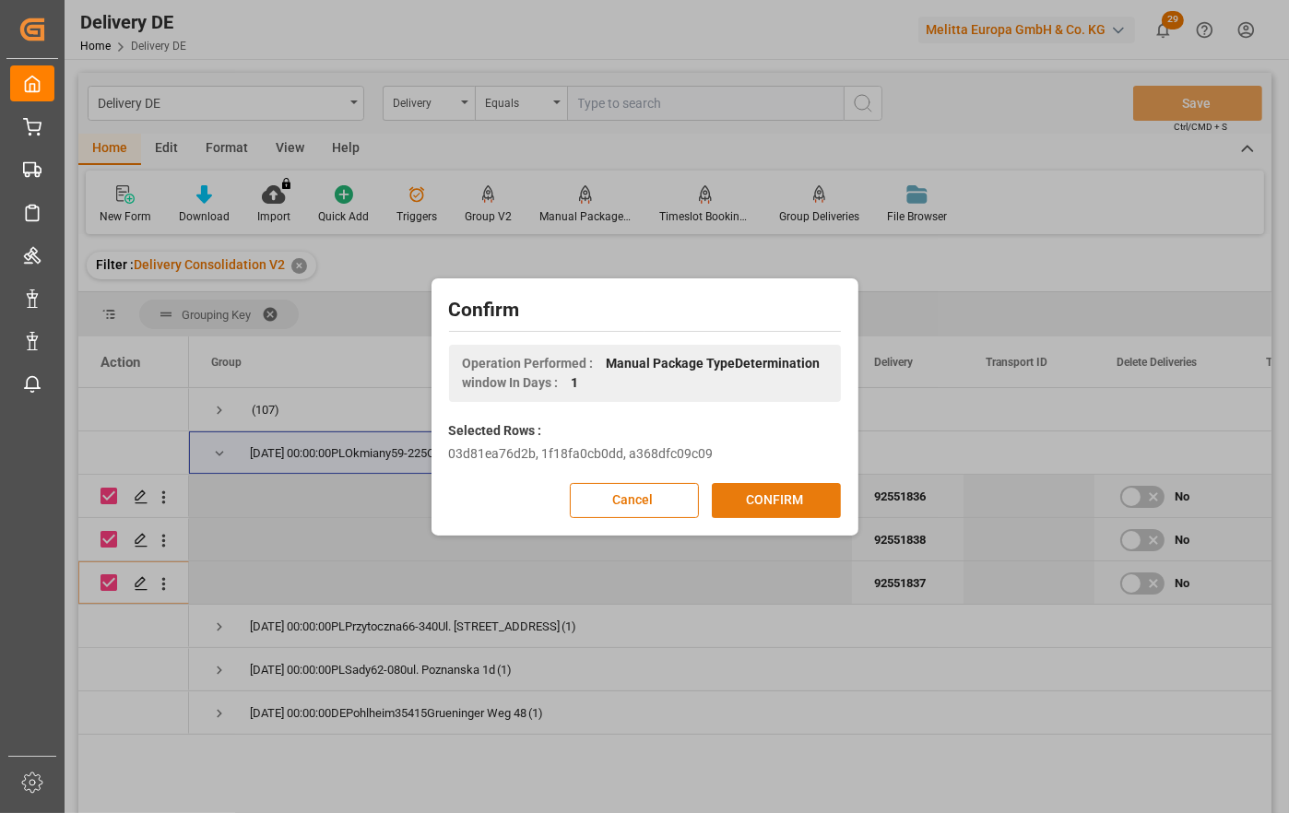
click at [782, 503] on button "CONFIRM" at bounding box center [776, 500] width 129 height 35
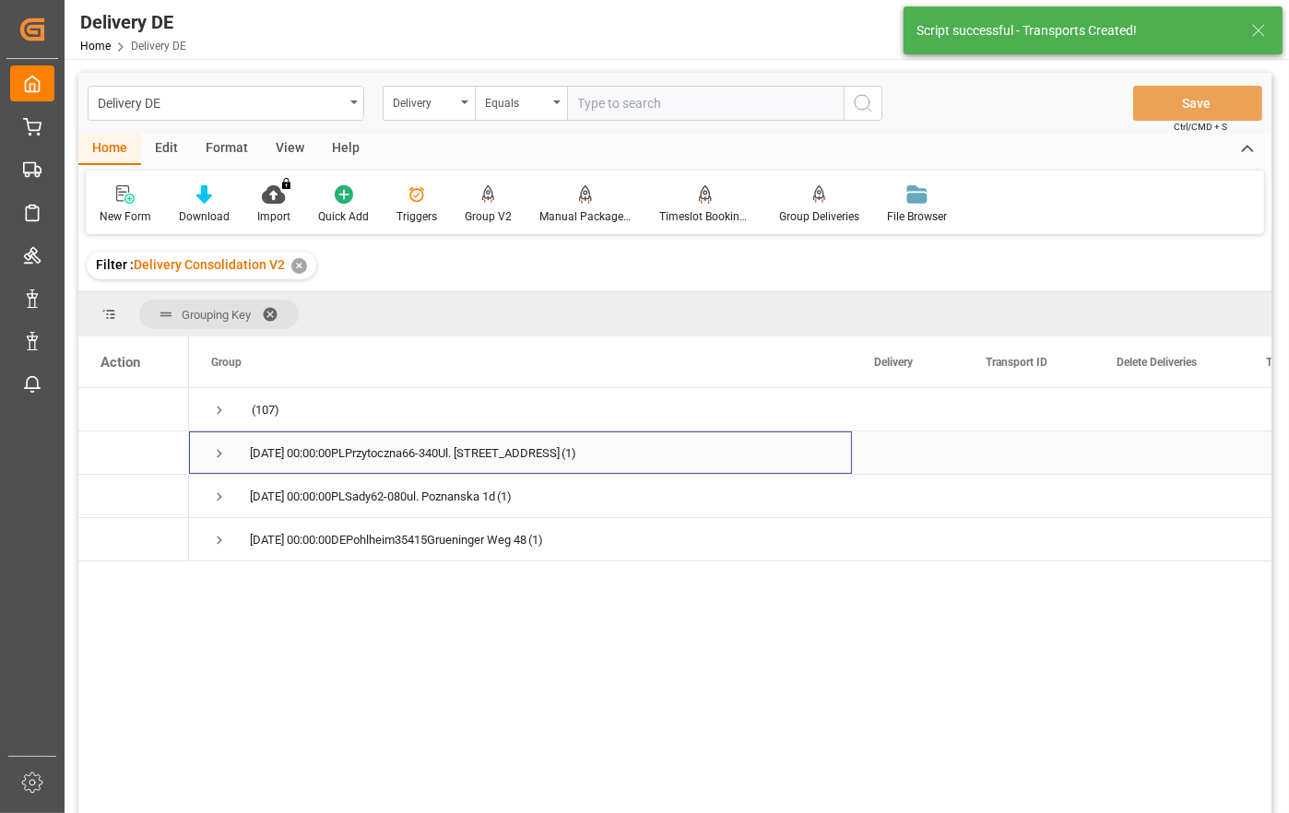
click at [218, 451] on span "Press SPACE to select this row." at bounding box center [219, 453] width 17 height 17
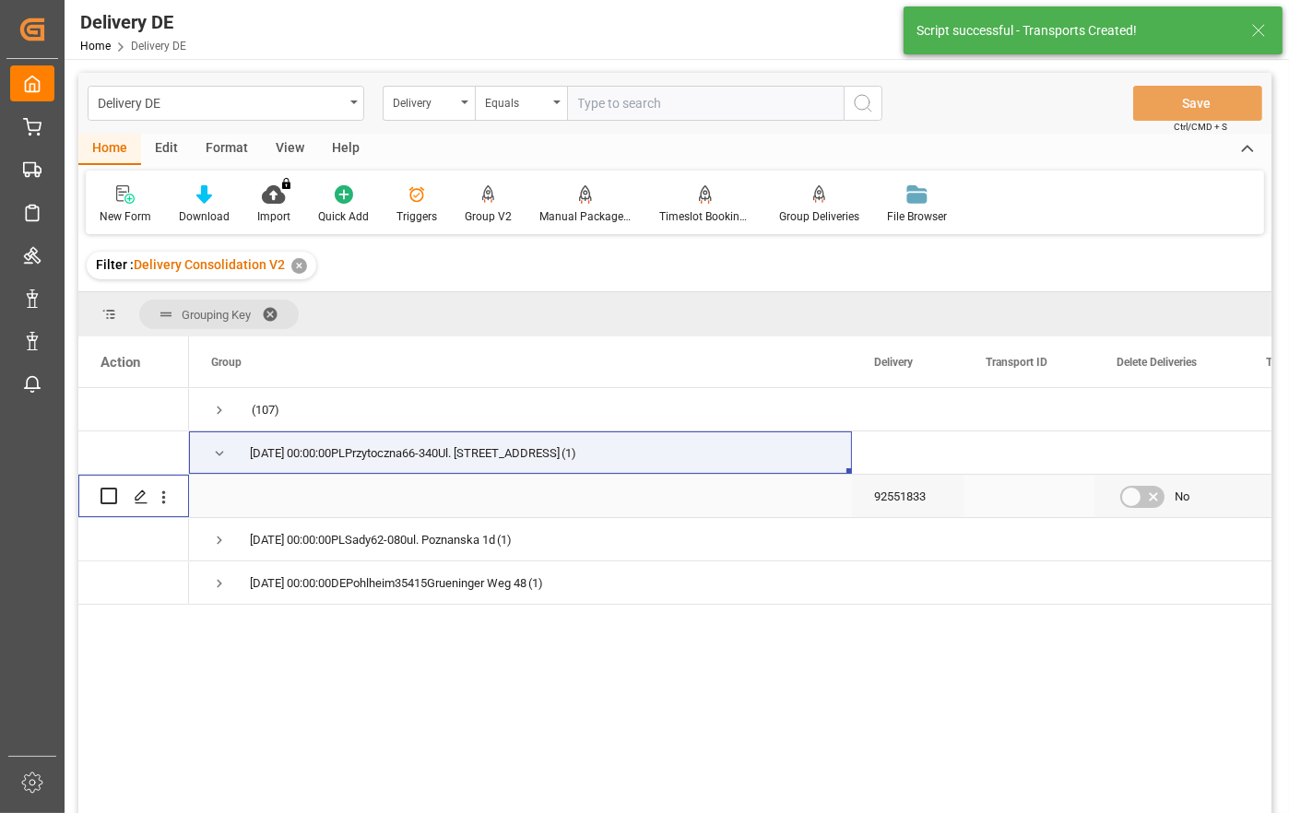
click at [108, 490] on input "Press Space to toggle row selection (unchecked)" at bounding box center [108, 496] width 17 height 17
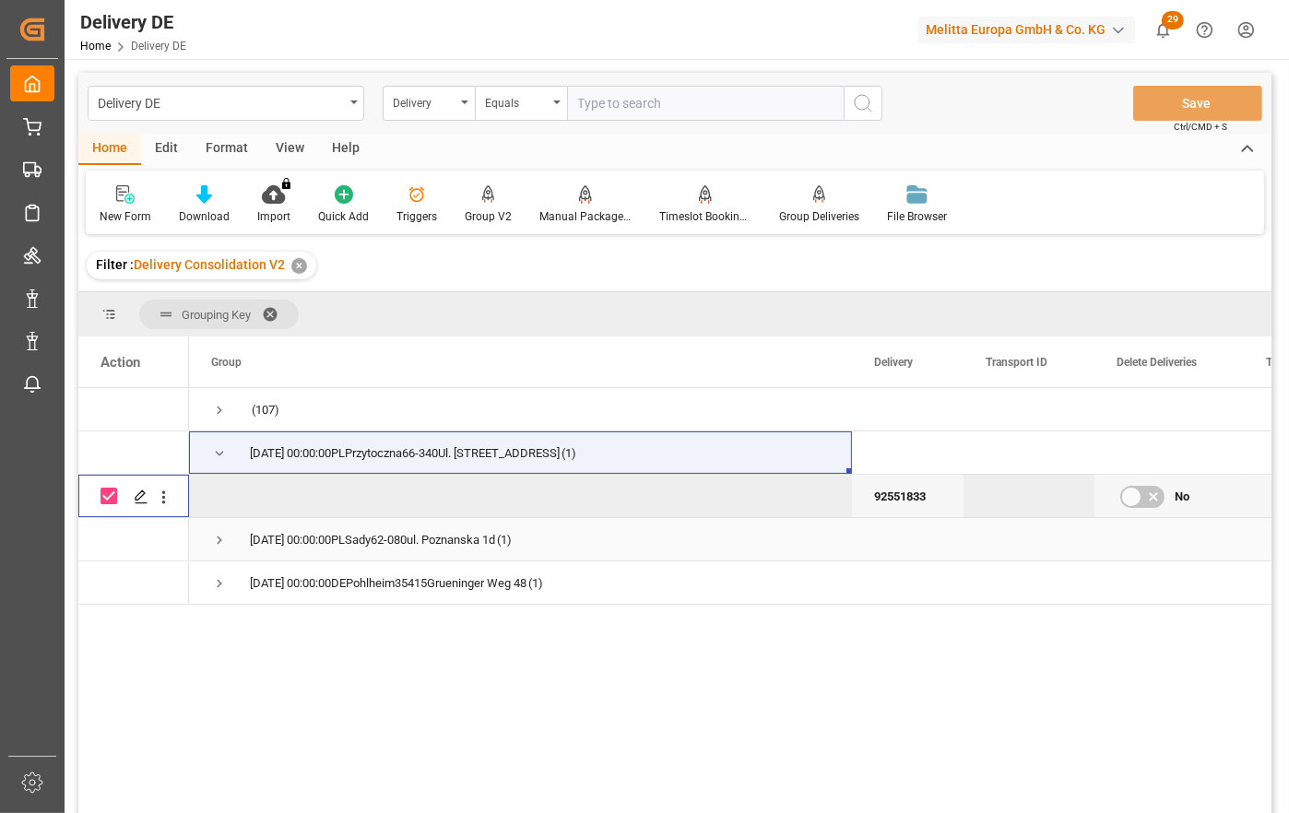
click at [218, 539] on span "Press SPACE to select this row." at bounding box center [219, 540] width 17 height 17
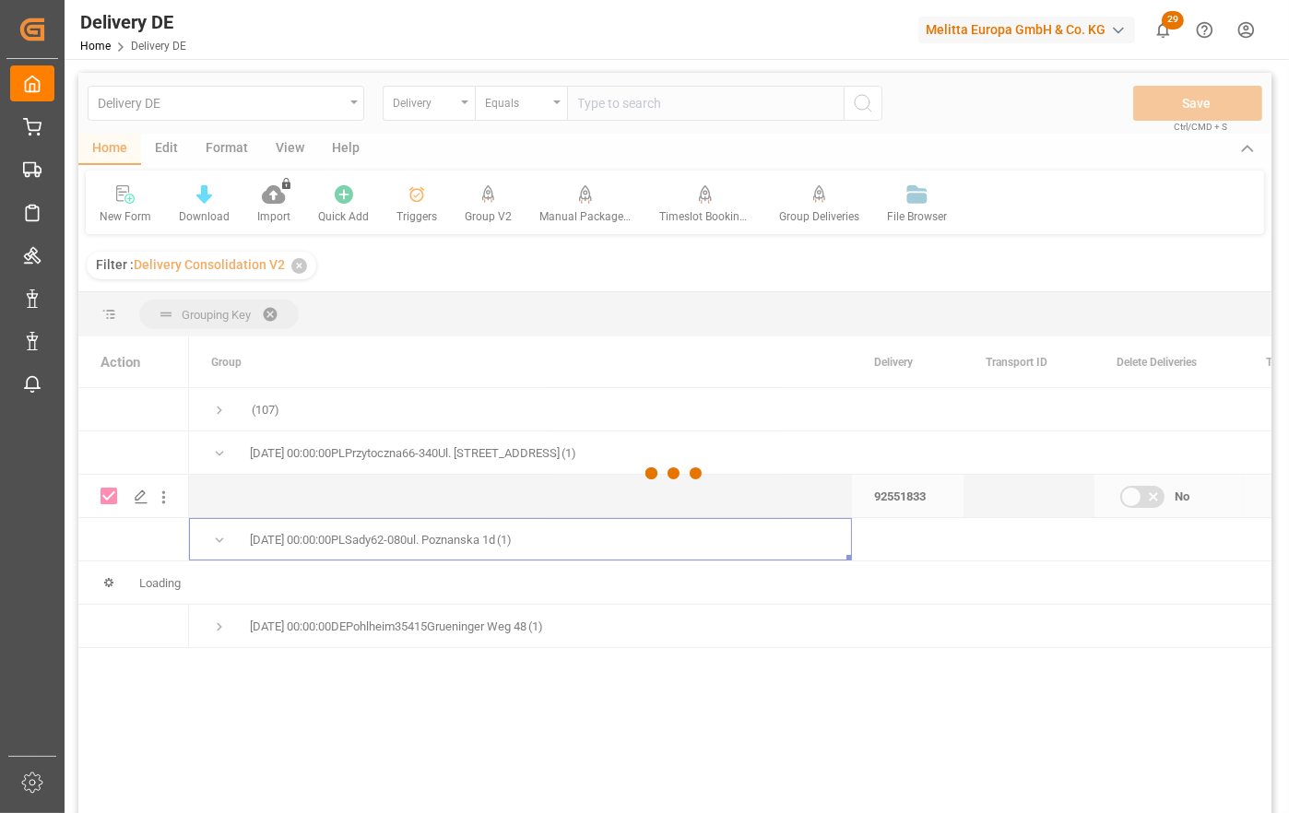
checkbox input "false"
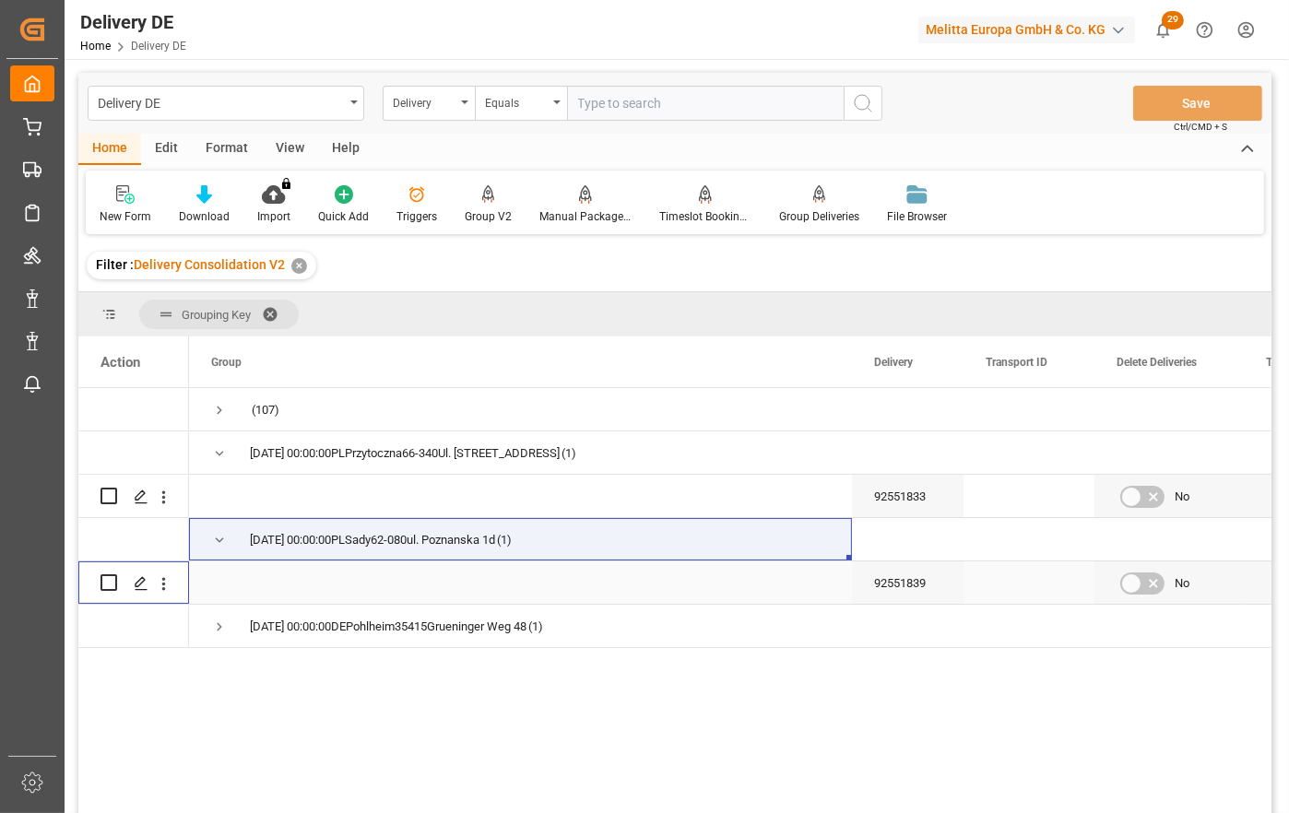
click at [110, 583] on input "Press Space to toggle row selection (unchecked)" at bounding box center [108, 582] width 17 height 17
checkbox input "true"
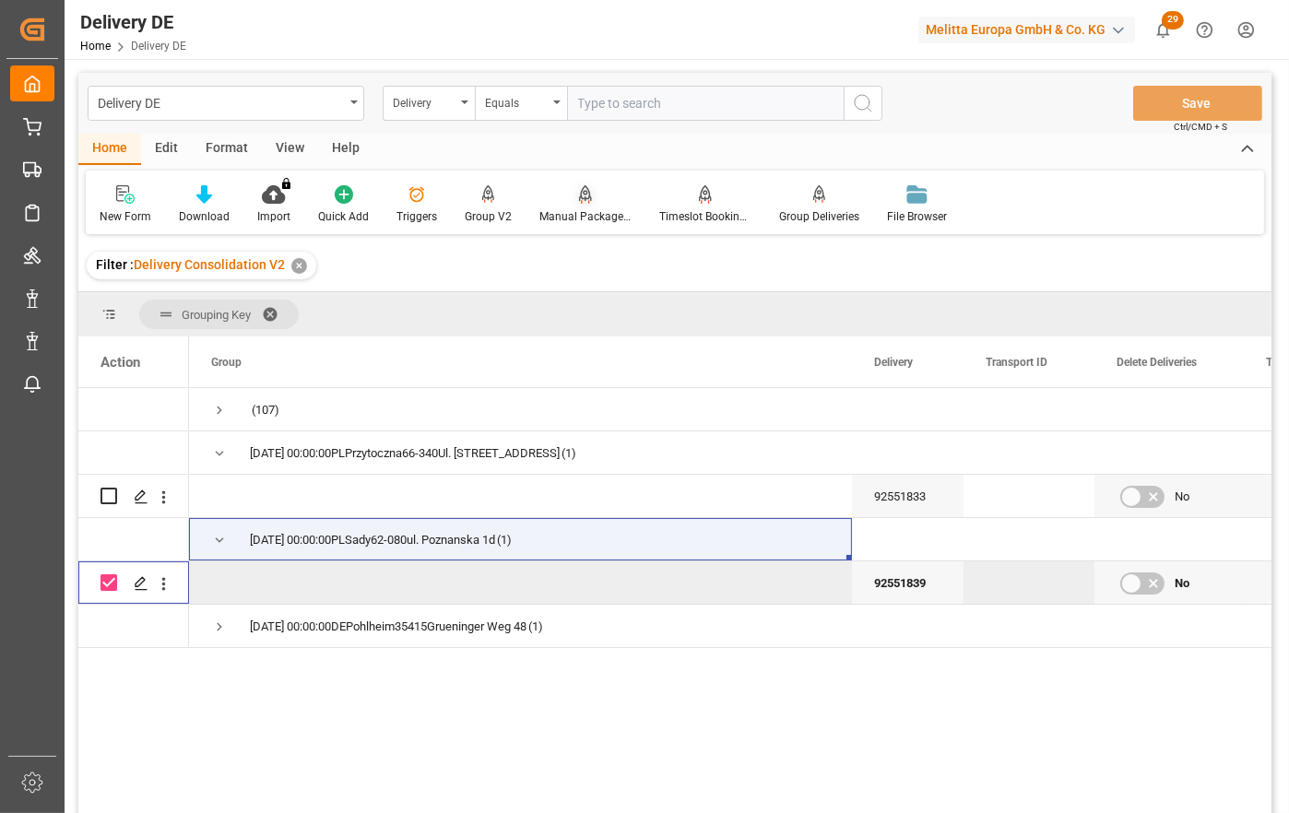
click at [576, 206] on div "Manual Package TypeDetermination" at bounding box center [585, 204] width 120 height 41
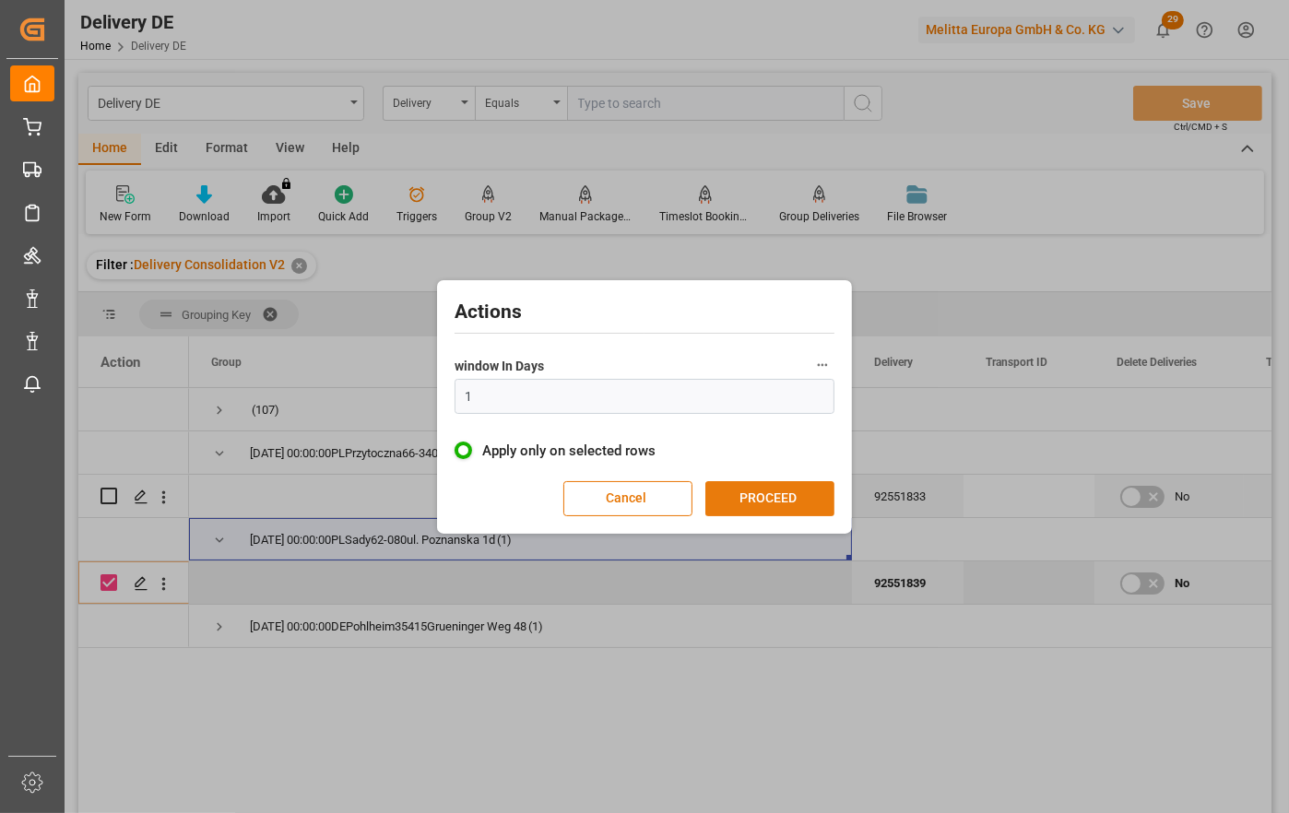
click at [771, 503] on button "PROCEED" at bounding box center [769, 498] width 129 height 35
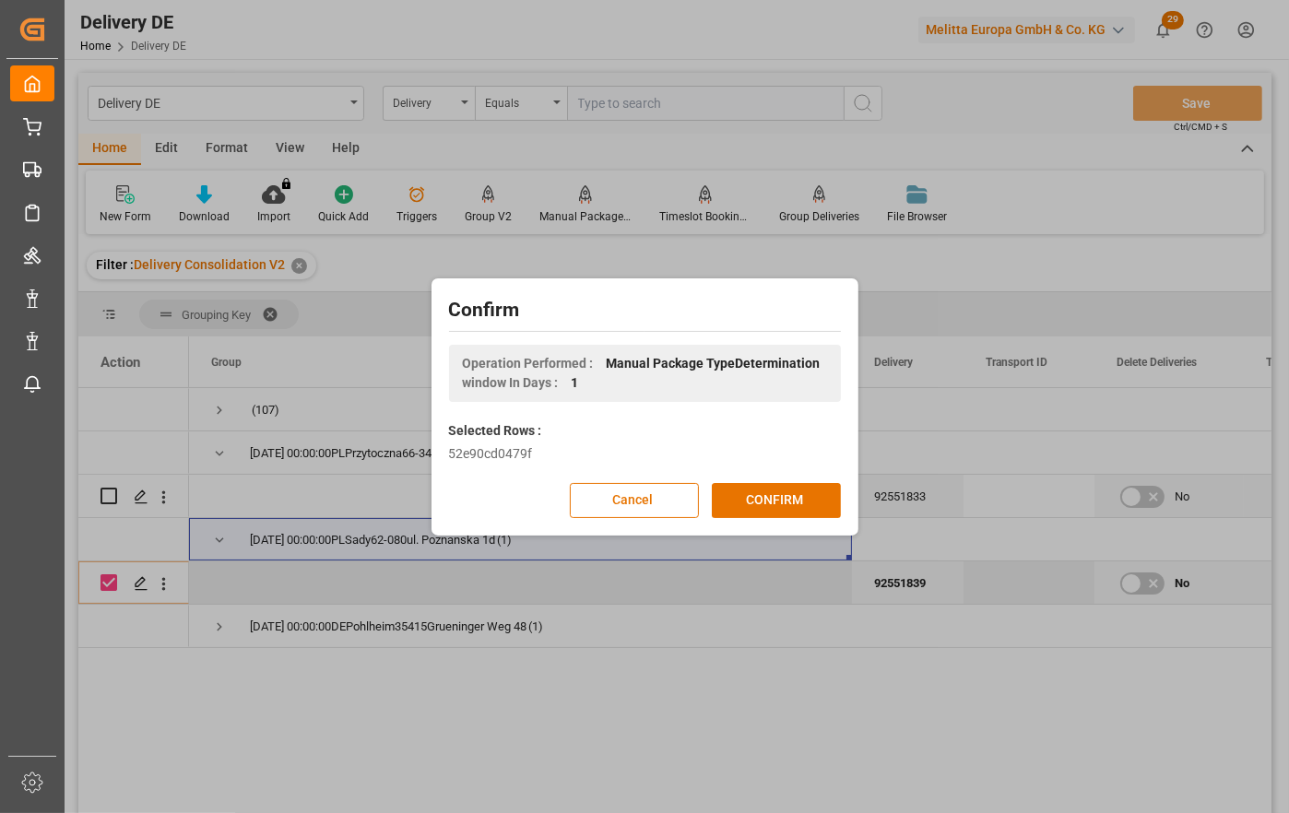
click at [771, 503] on button "CONFIRM" at bounding box center [776, 500] width 129 height 35
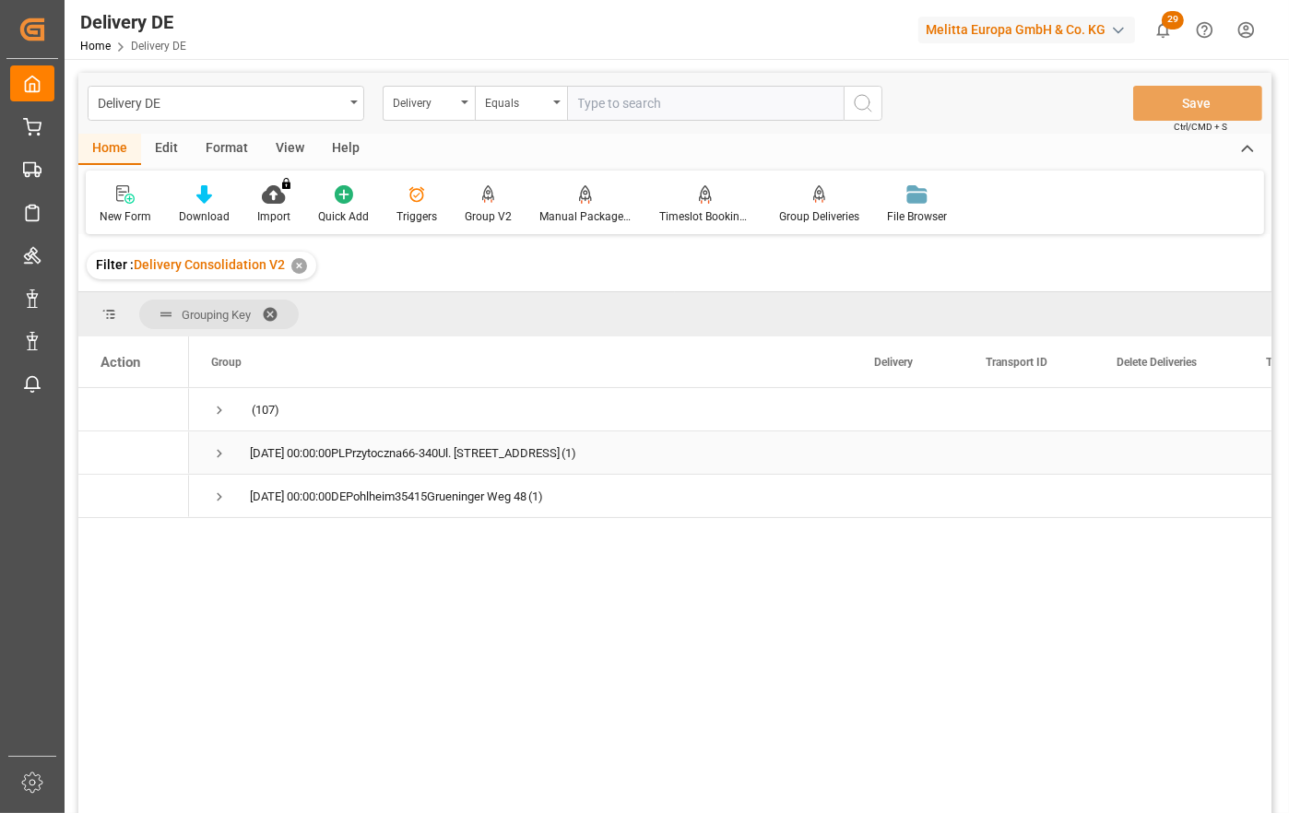
click at [212, 455] on span "Press SPACE to select this row." at bounding box center [219, 453] width 17 height 17
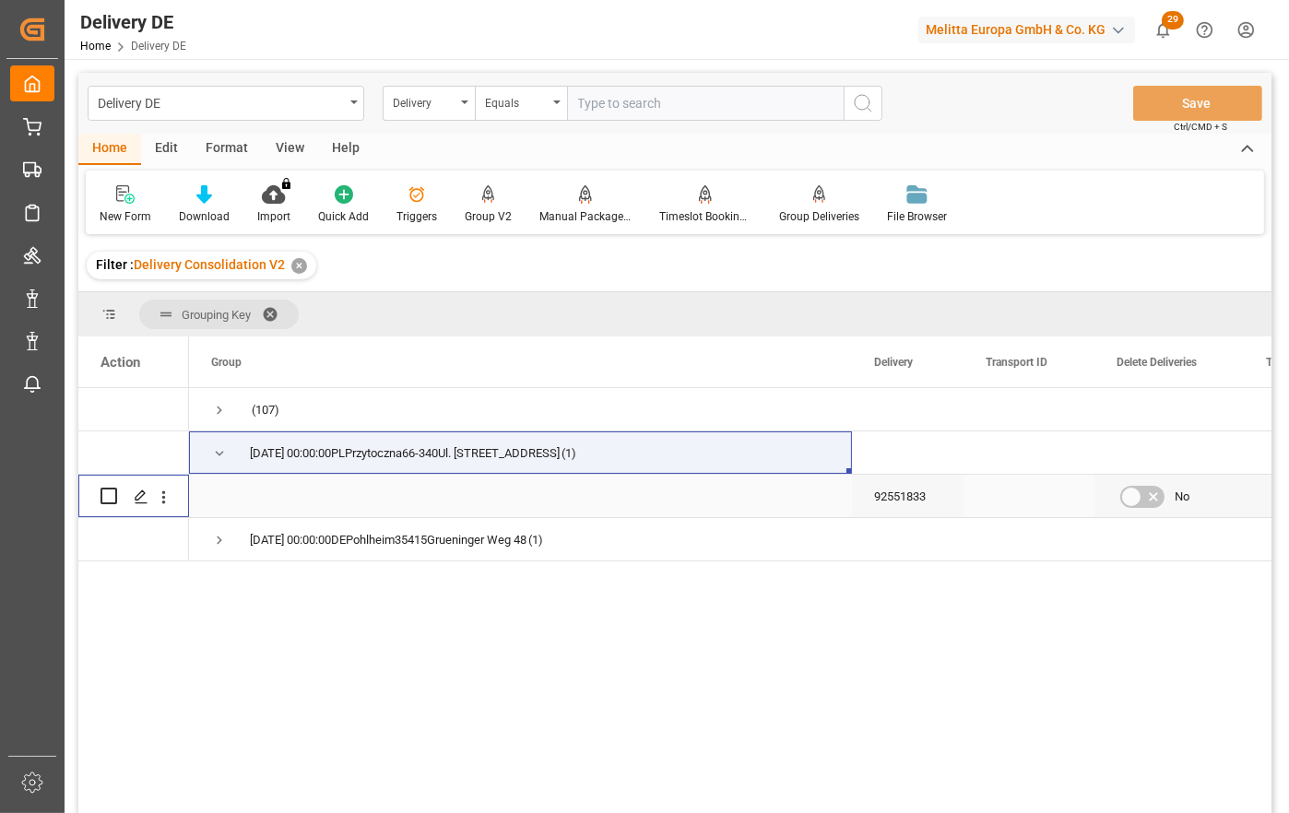
click at [110, 490] on input "Press Space to toggle row selection (unchecked)" at bounding box center [108, 496] width 17 height 17
checkbox input "true"
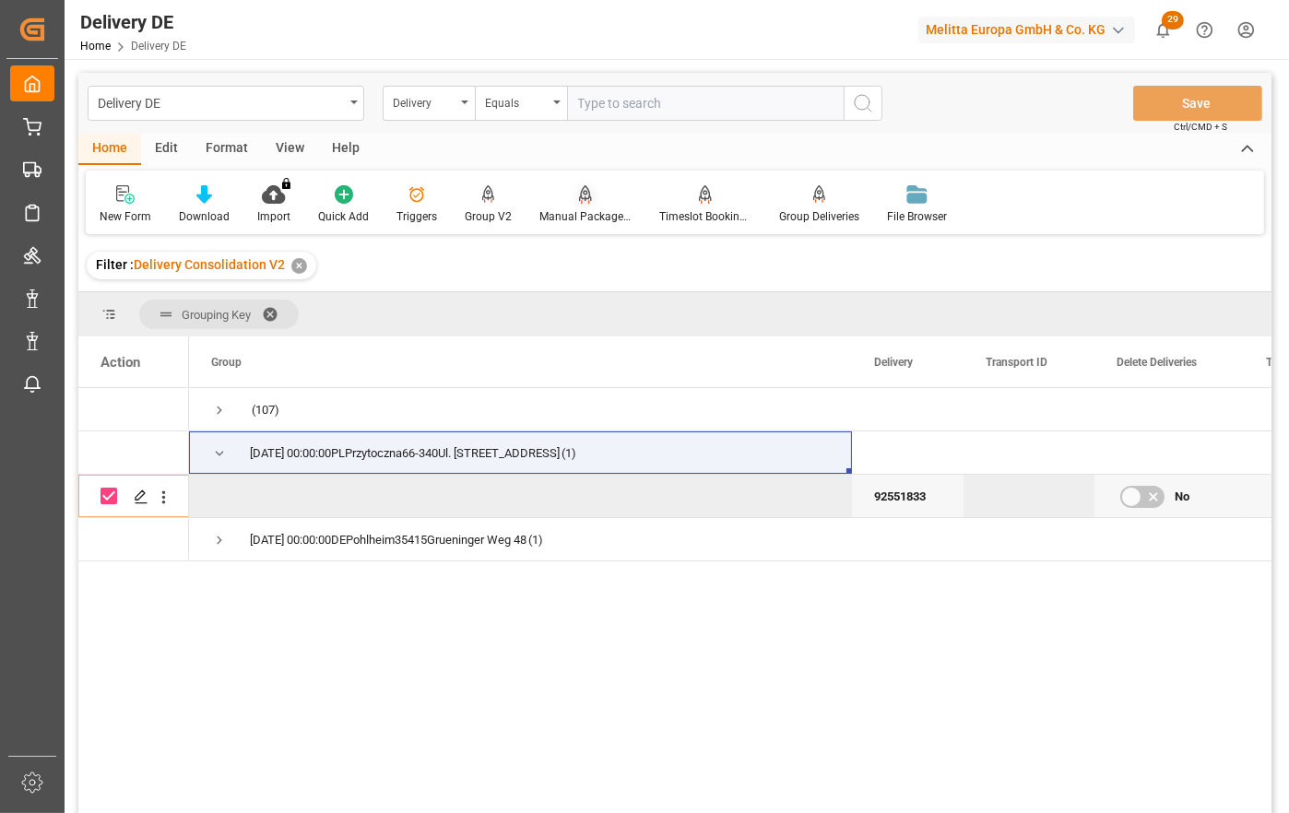
click at [599, 196] on div at bounding box center [585, 193] width 92 height 19
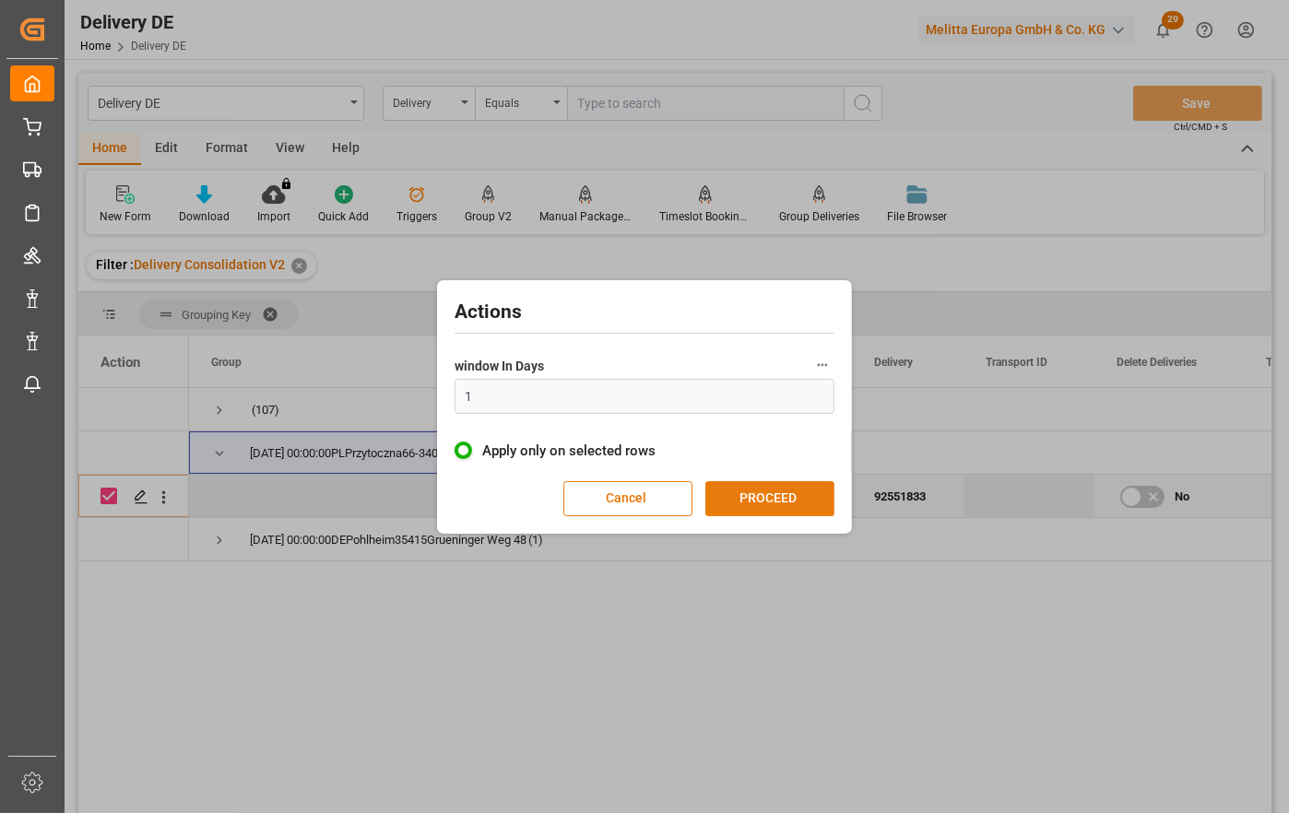
click at [747, 500] on button "PROCEED" at bounding box center [769, 498] width 129 height 35
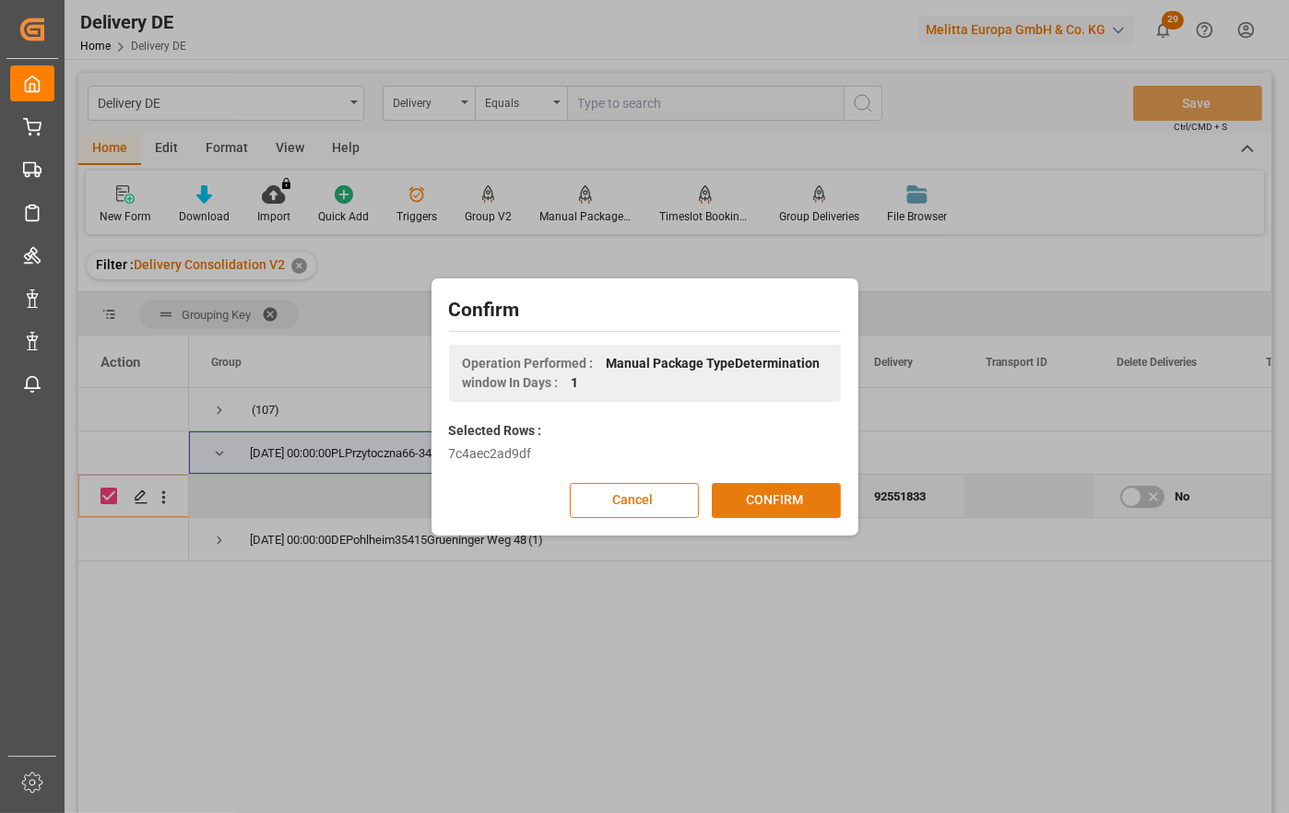
click at [769, 498] on button "CONFIRM" at bounding box center [776, 500] width 129 height 35
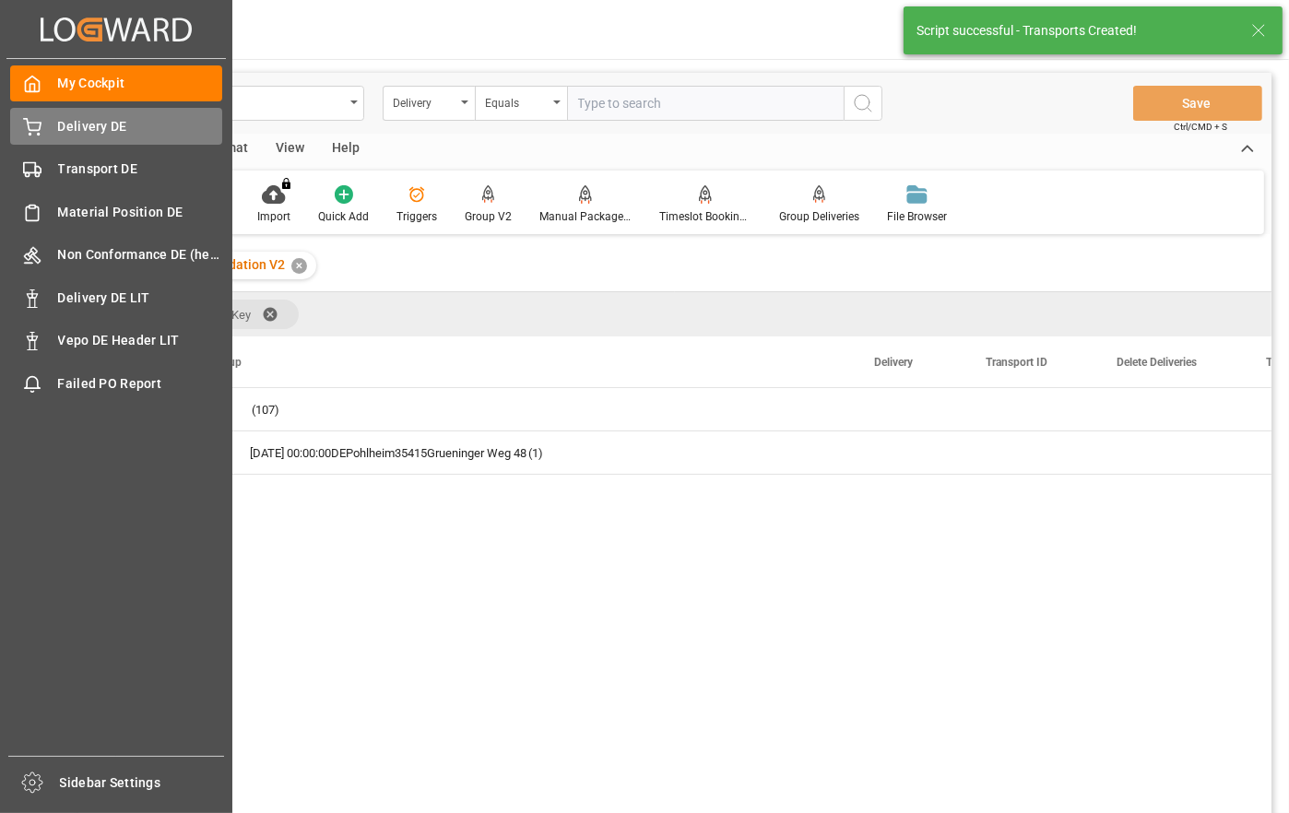
click at [88, 129] on span "Delivery DE" at bounding box center [140, 126] width 165 height 19
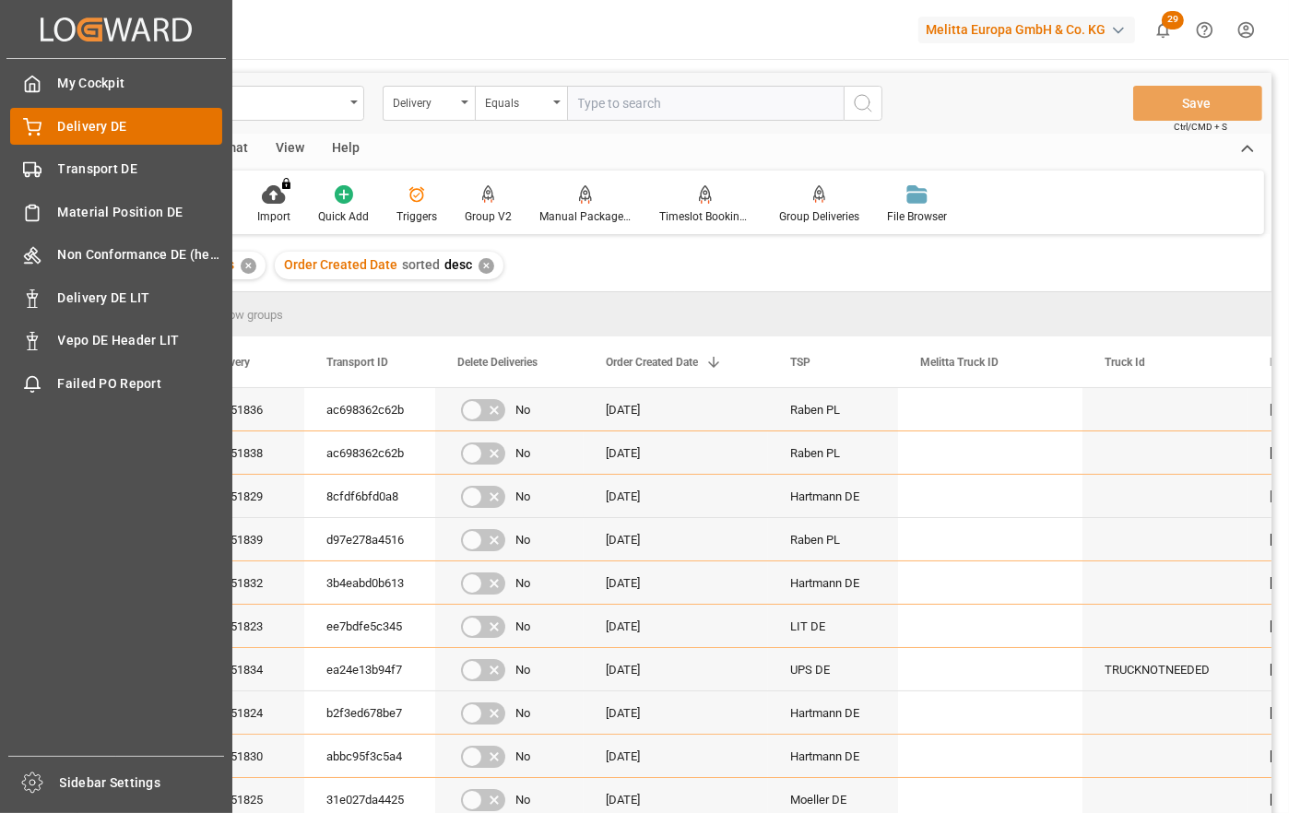
click at [64, 124] on span "Delivery DE" at bounding box center [140, 126] width 165 height 19
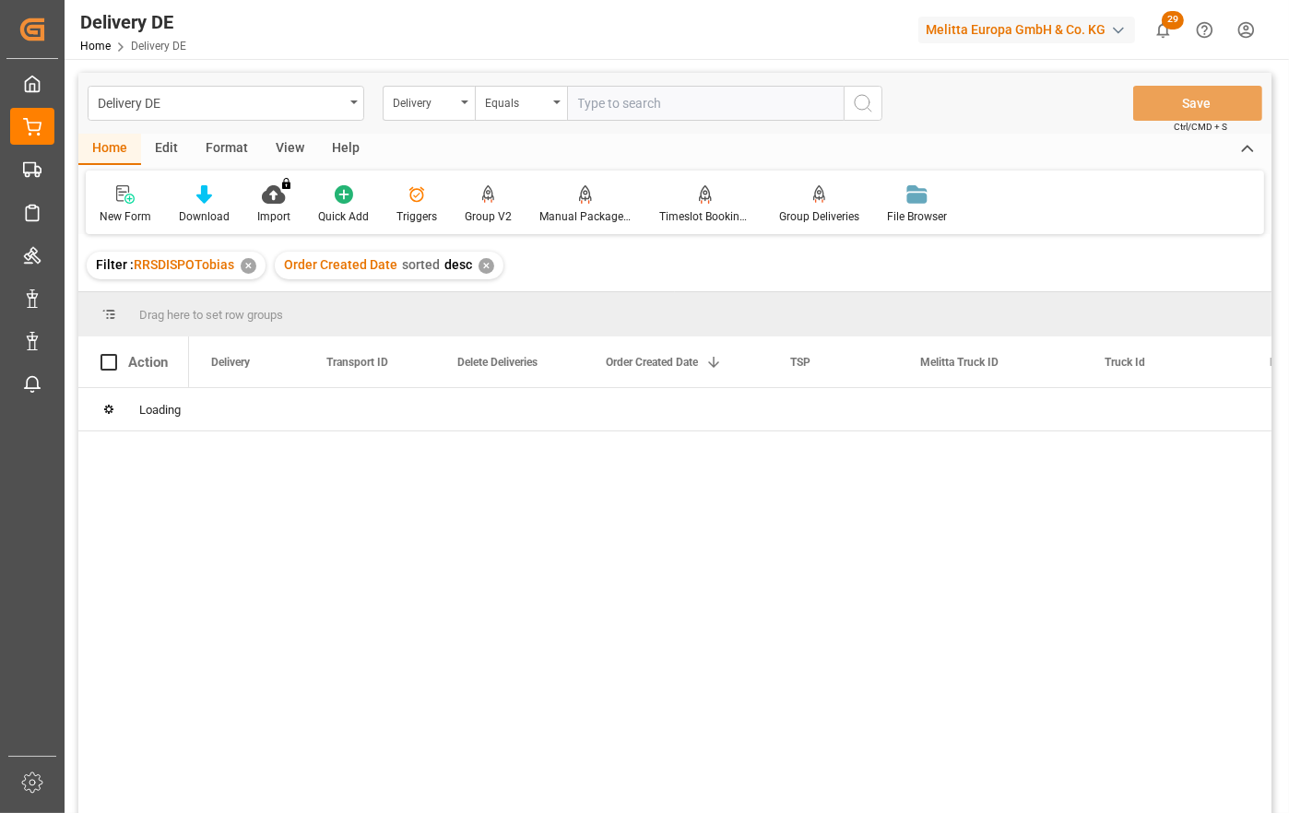
click at [616, 100] on input "text" at bounding box center [705, 103] width 277 height 35
paste input "92536863"
type input "92536863"
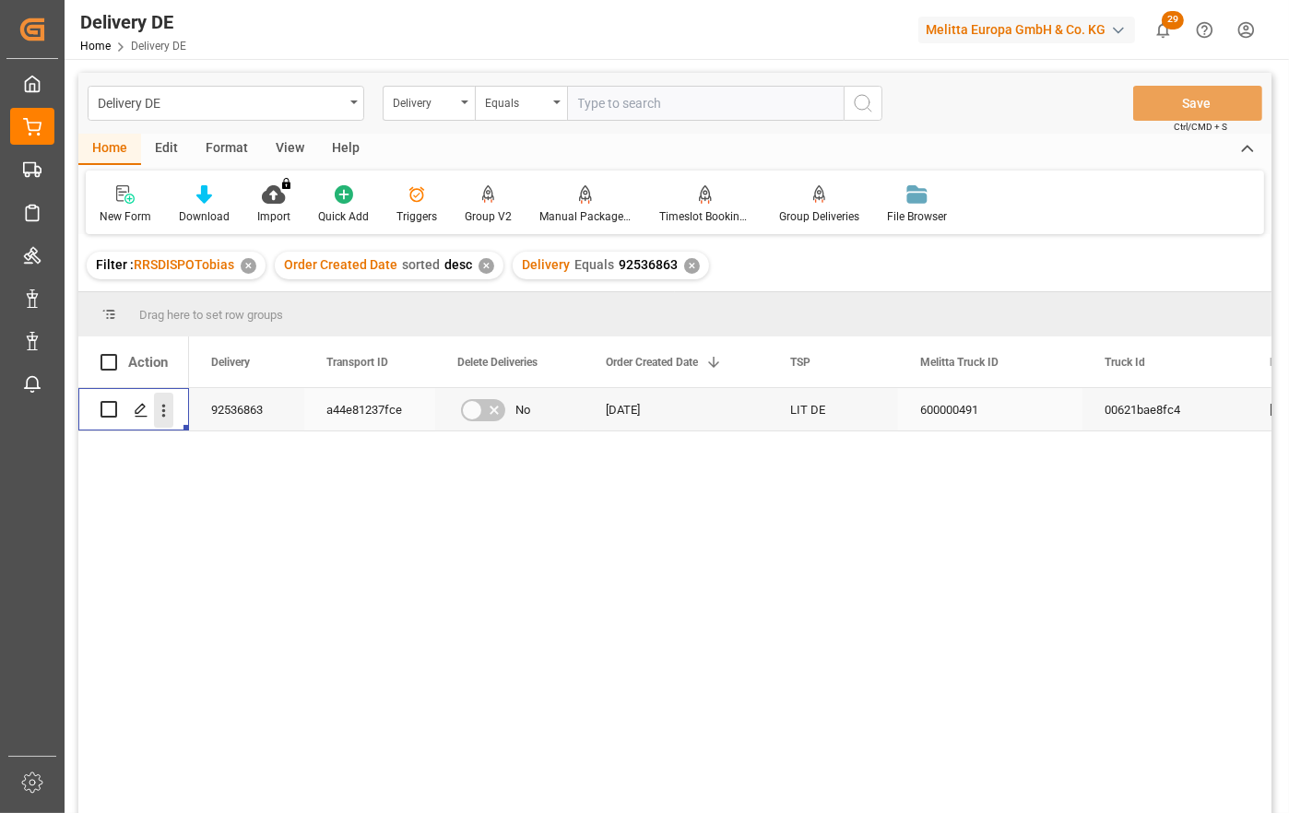
click at [163, 408] on icon "open menu" at bounding box center [163, 410] width 19 height 19
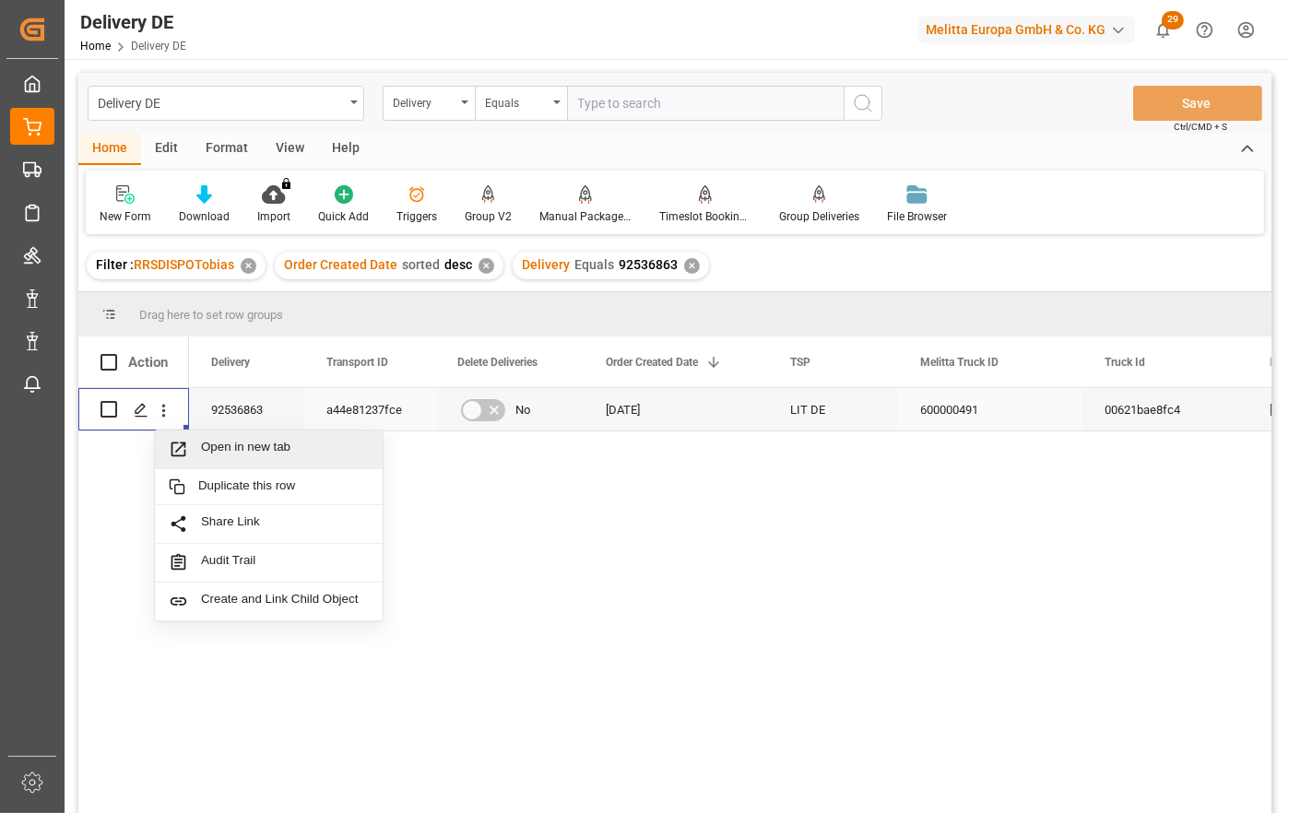
click at [240, 456] on span "Open in new tab" at bounding box center [285, 449] width 168 height 19
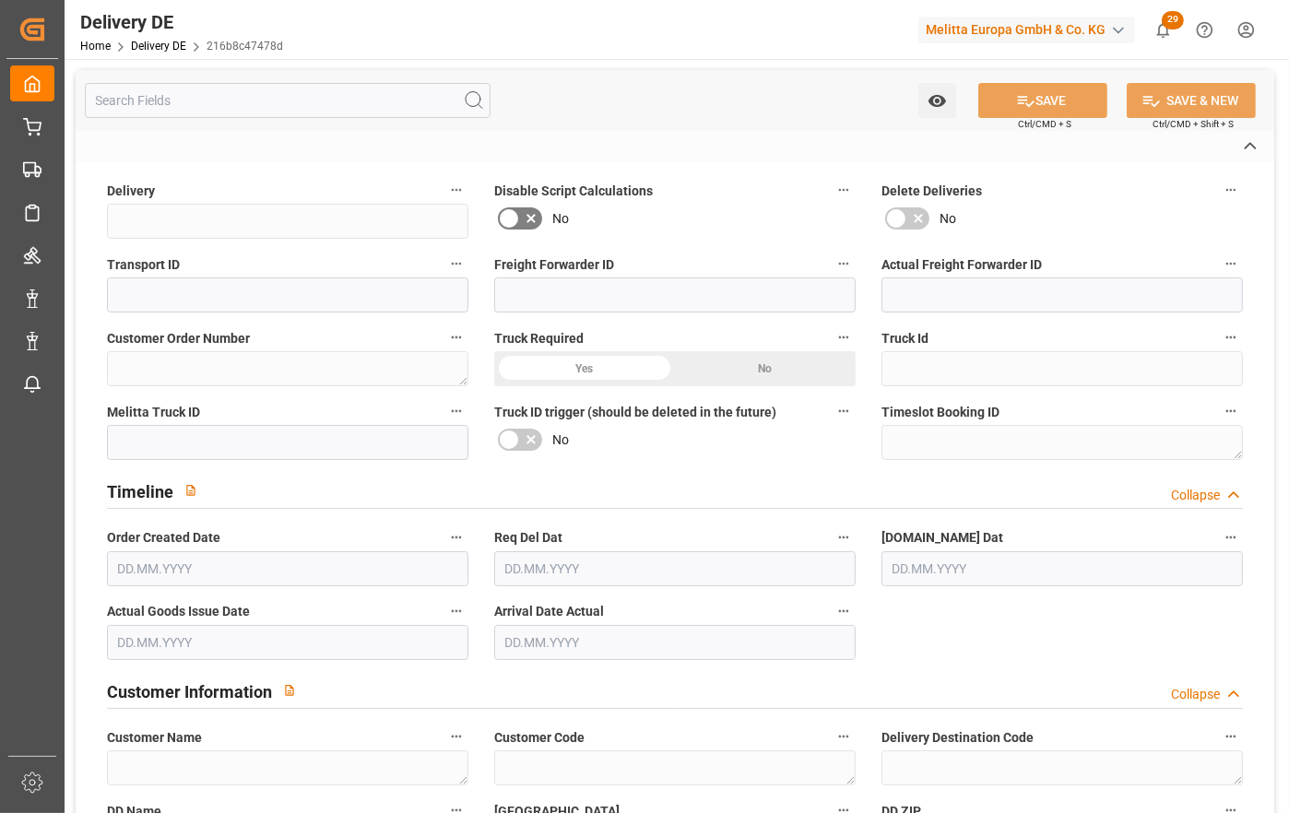
type input "92536863"
type input "a44e81237fce"
type input "0000058281"
type textarea "188811072501"
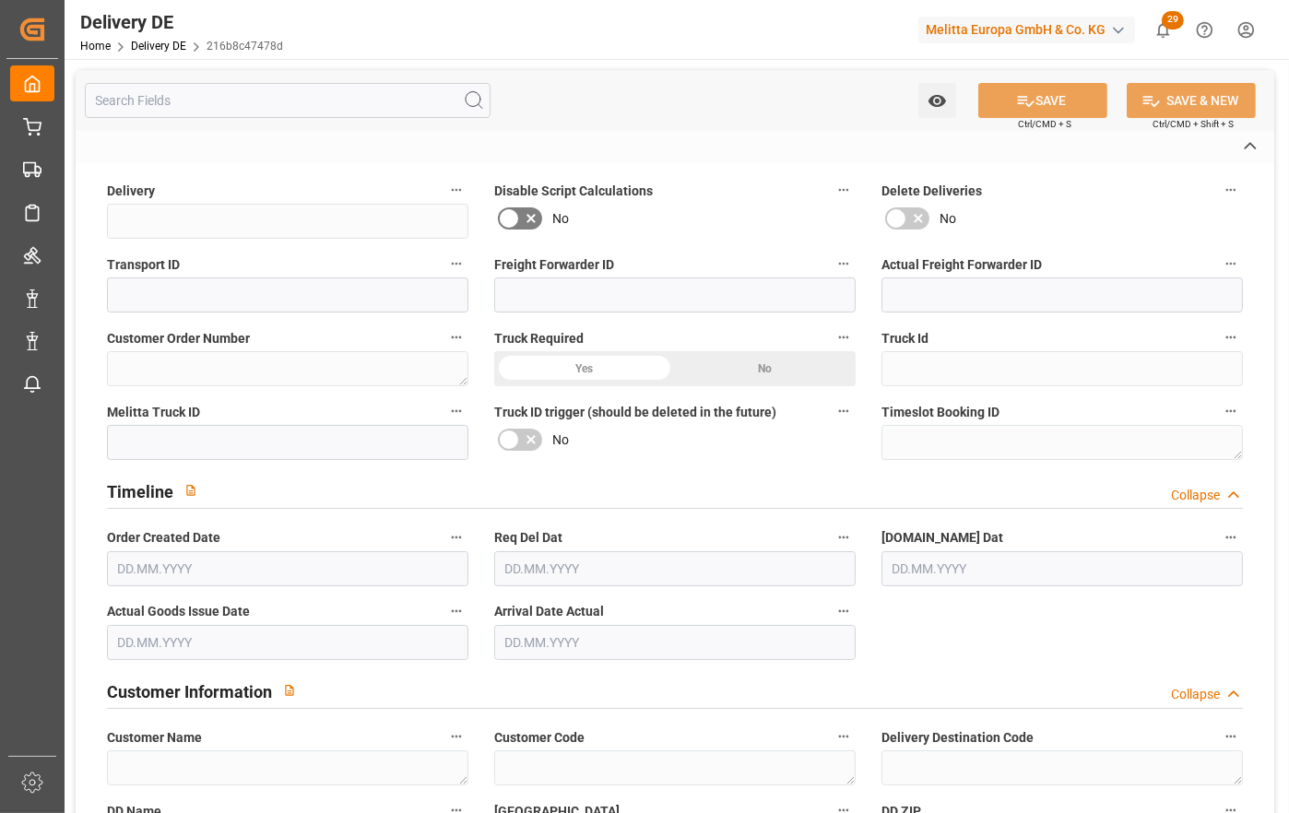
type input "00621bae8fc4"
type input "600000491"
type textarea "Lidl Dienstleistung GmbH Co. KG"
type textarea "0000060108"
type textarea "0000066969"
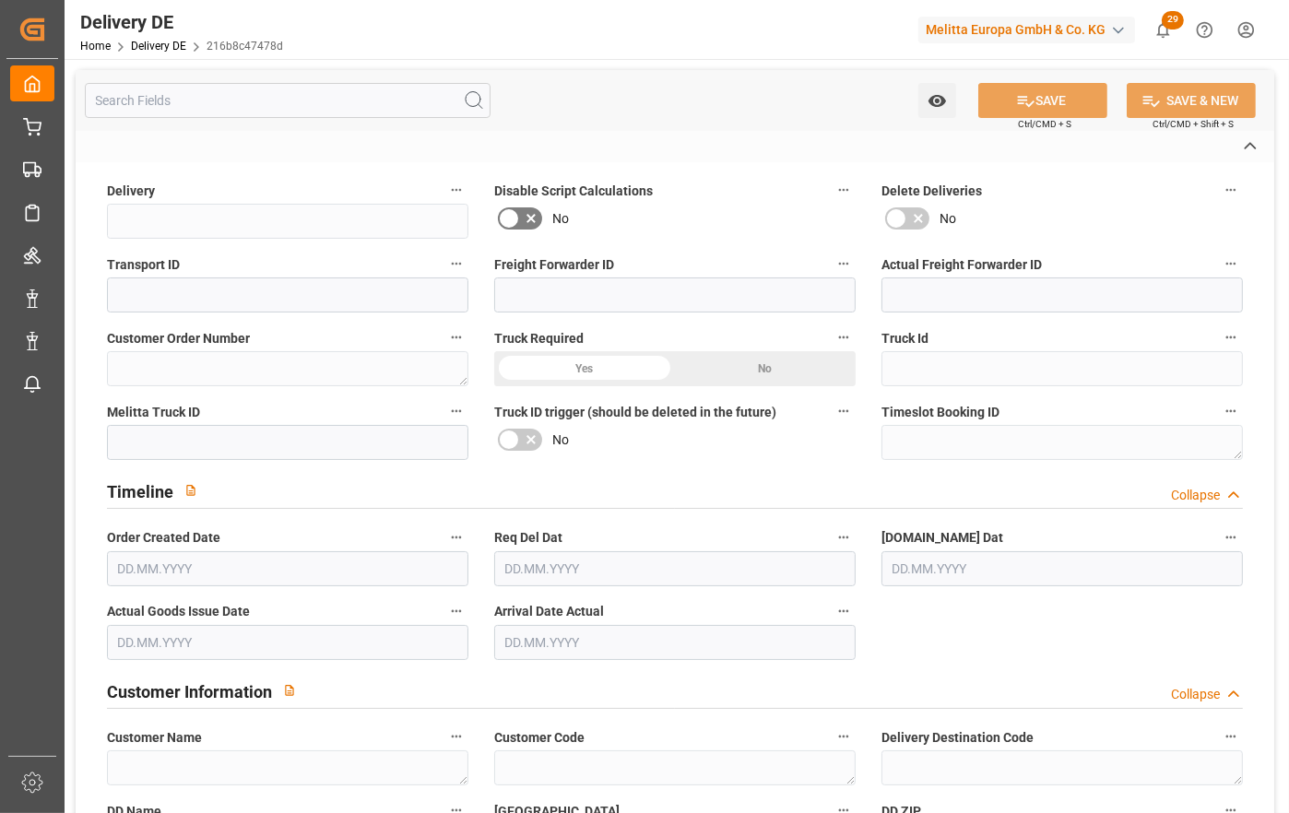
type textarea "Lidl GmbH Co. KG"
type textarea "In der Rohrgewann 13"
type textarea "55597"
type textarea "DE"
type textarea "Woellstein/[GEOGRAPHIC_DATA]"
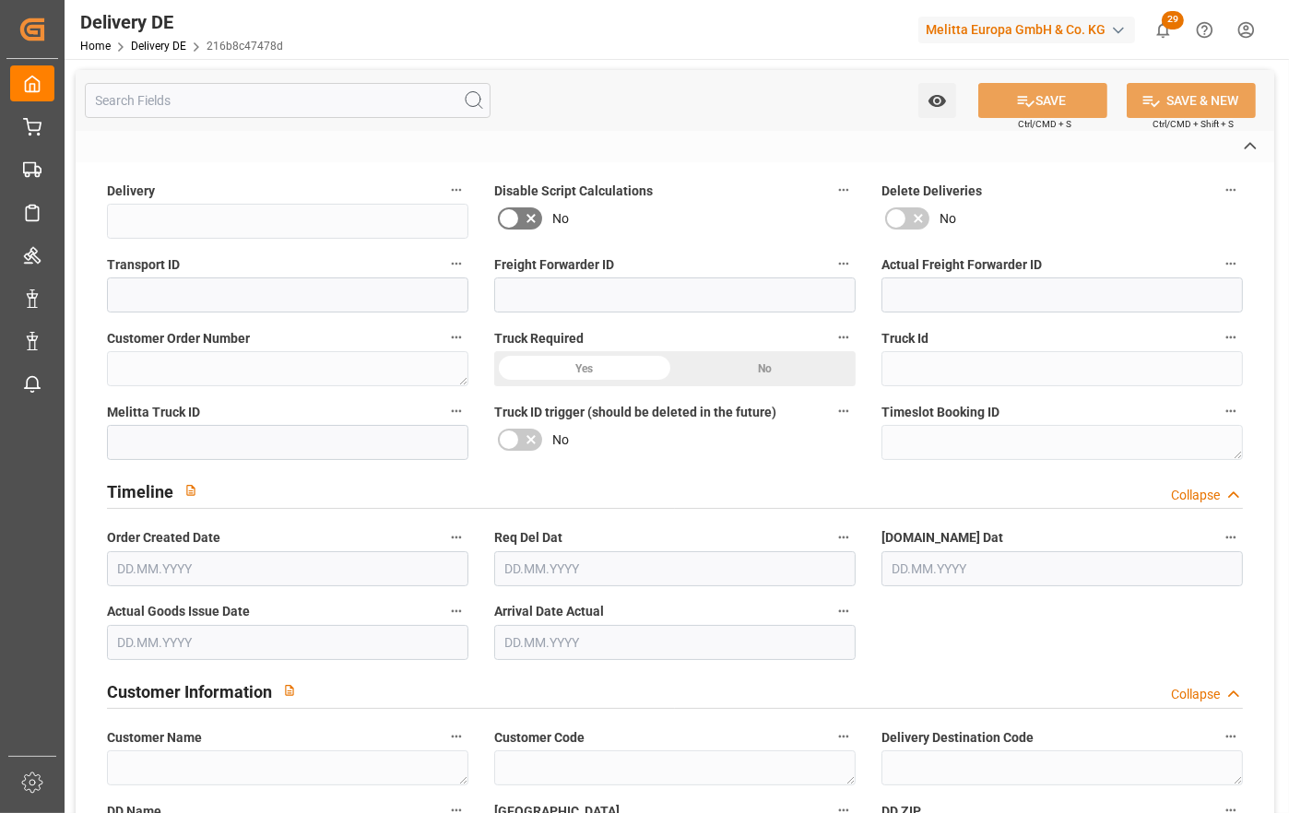
type textarea "55"
type textarea "0011"
type textarea "1"
type textarea "LF"
type input "Free to Choose"
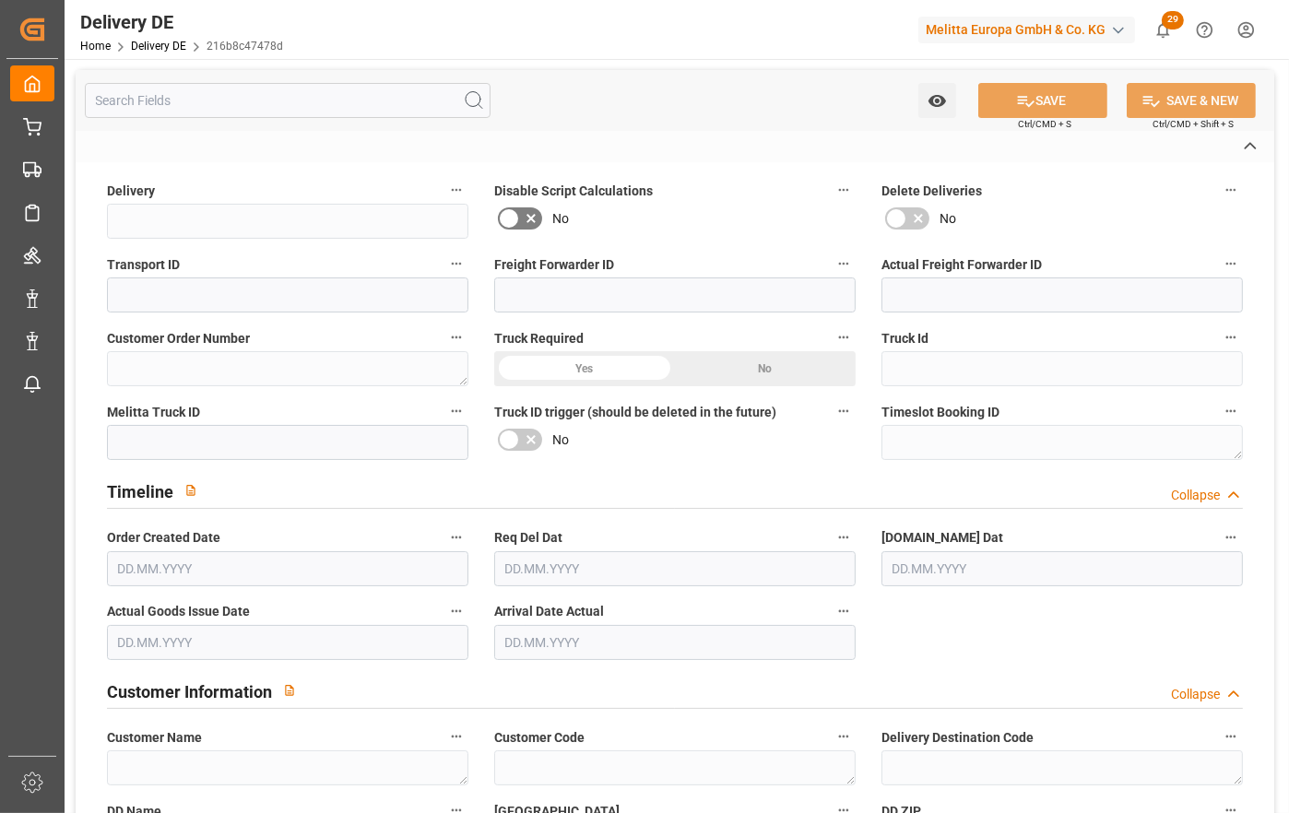
type input "Pallet"
type textarea "DE_02"
type input "DE_02"
type input "DAP"
type input "00"
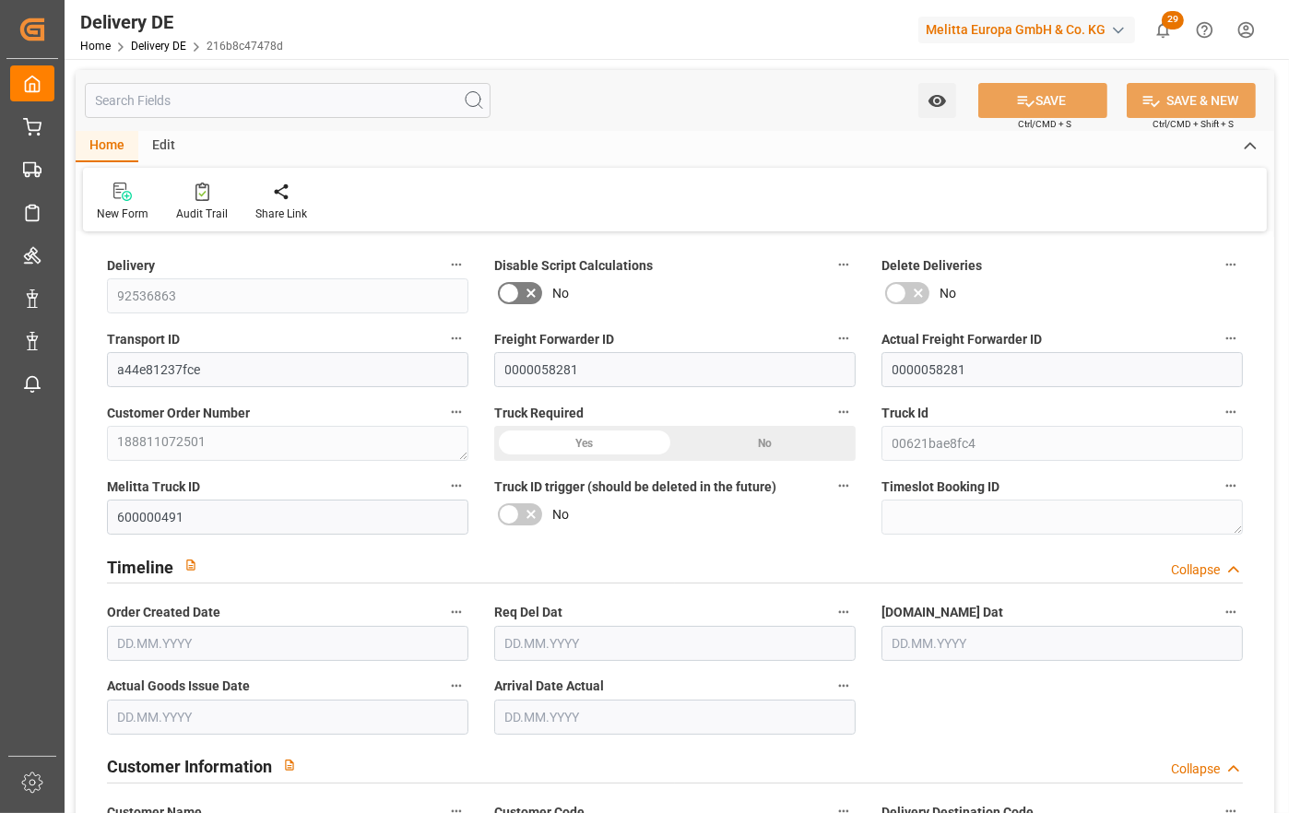
type input "5"
type input "4.25"
type input "1192.32"
type input "1605"
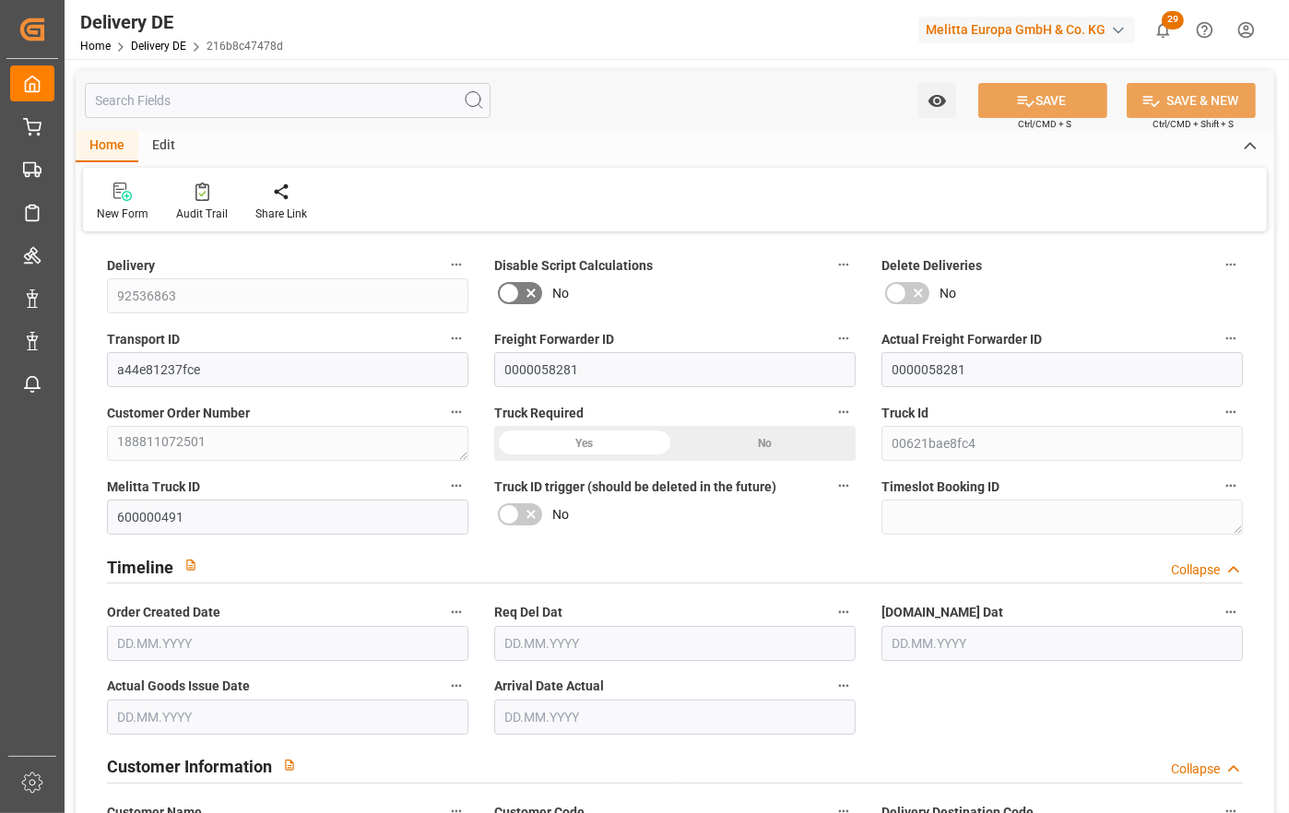
type input "9169.2"
type input "04.07.2025"
type input "[DATE]"
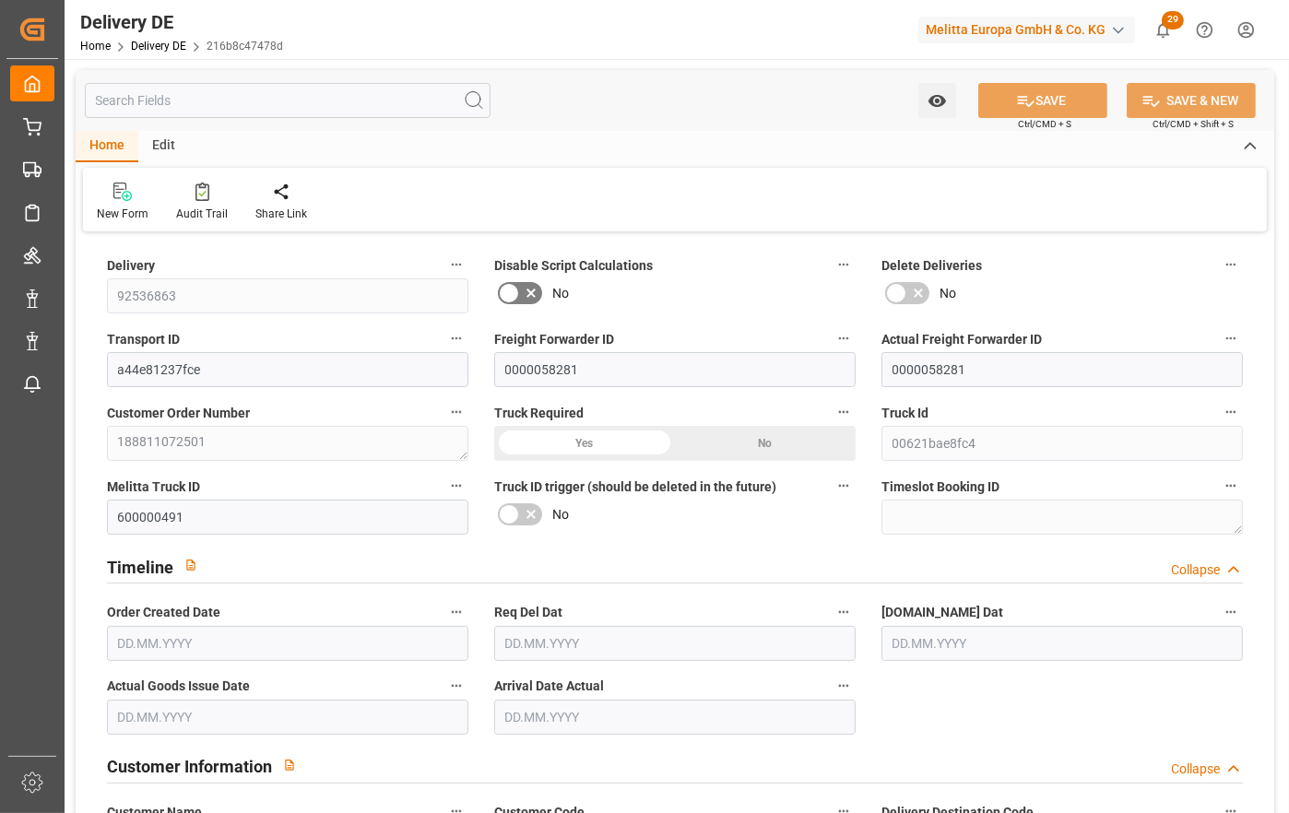
type input "[DATE]"
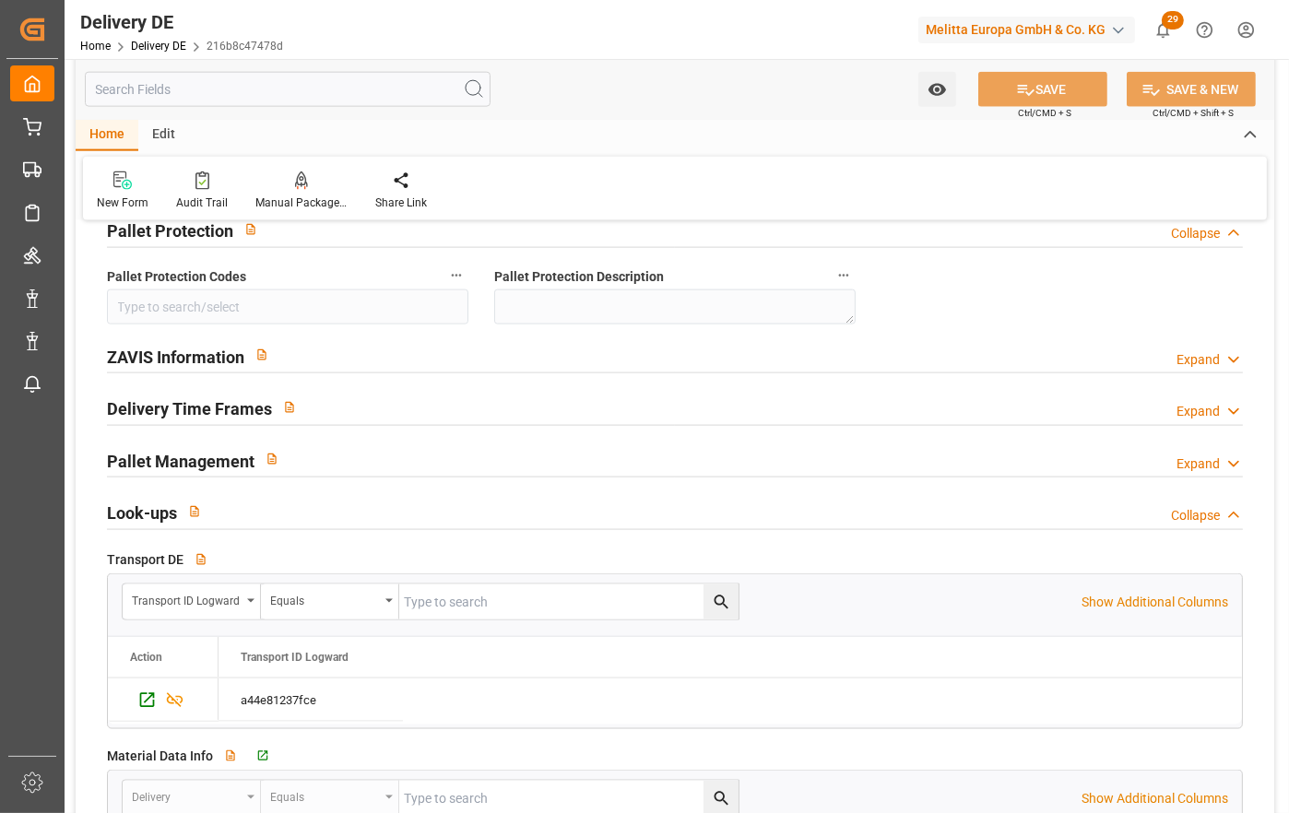
scroll to position [2681, 0]
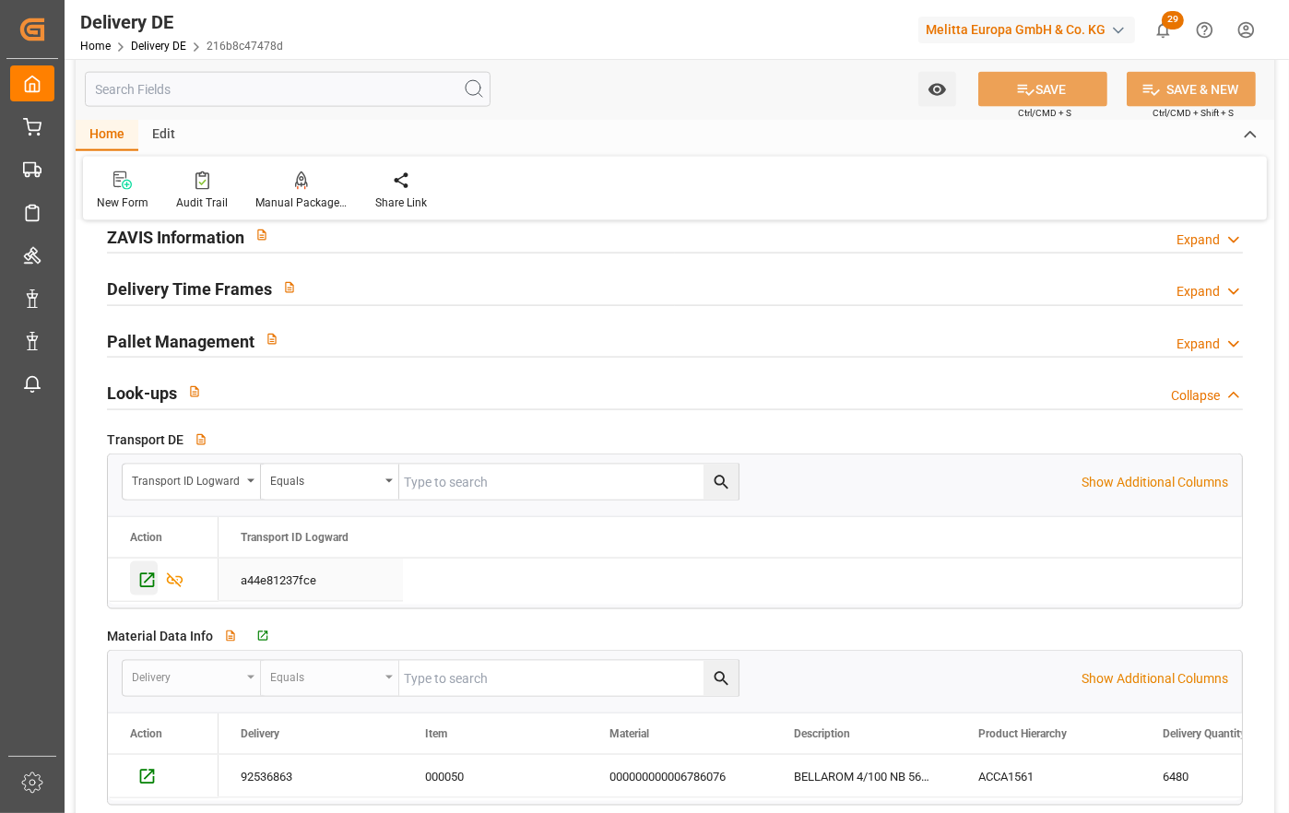
click at [144, 573] on icon "Press SPACE to select this row." at bounding box center [147, 580] width 15 height 15
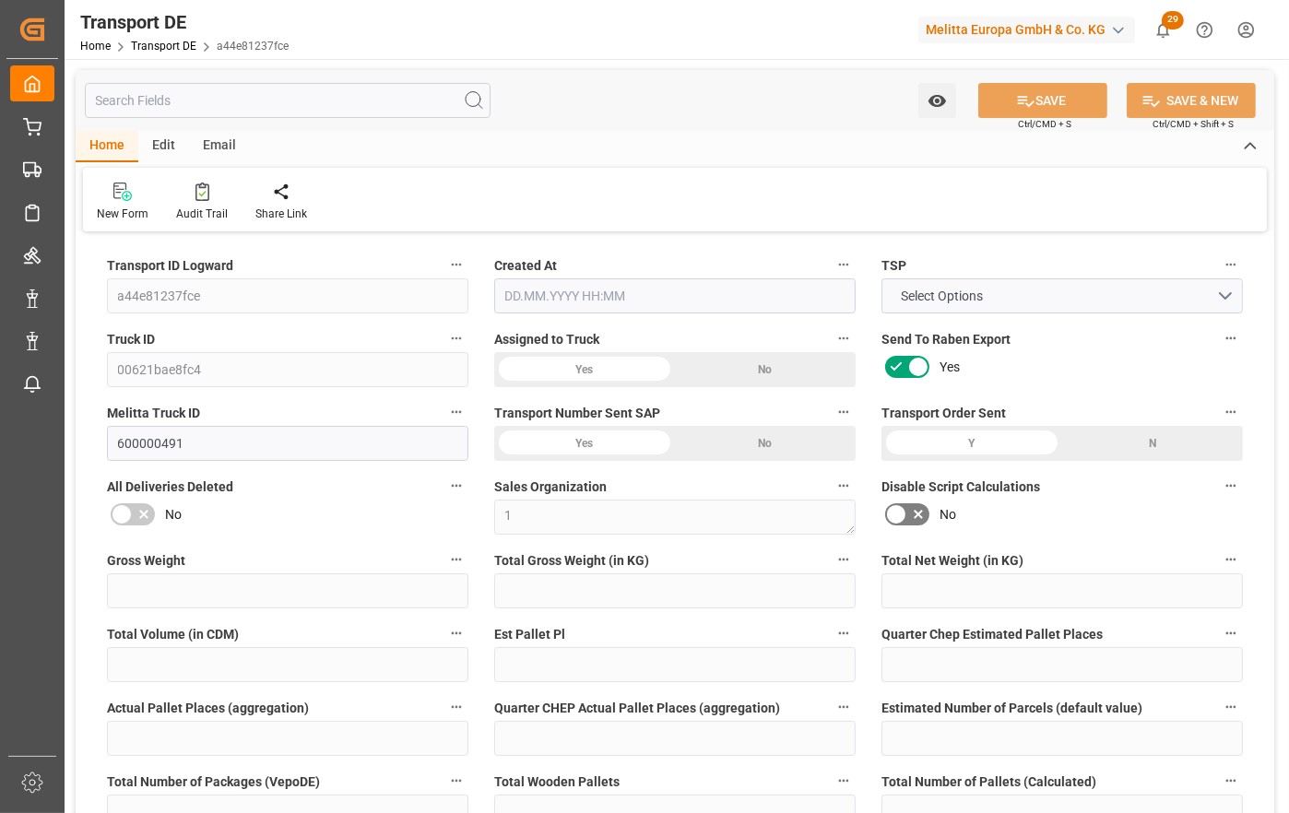
type input "1605"
type input "1425.6"
type input "1192.32"
type input "9169.2"
type input "5"
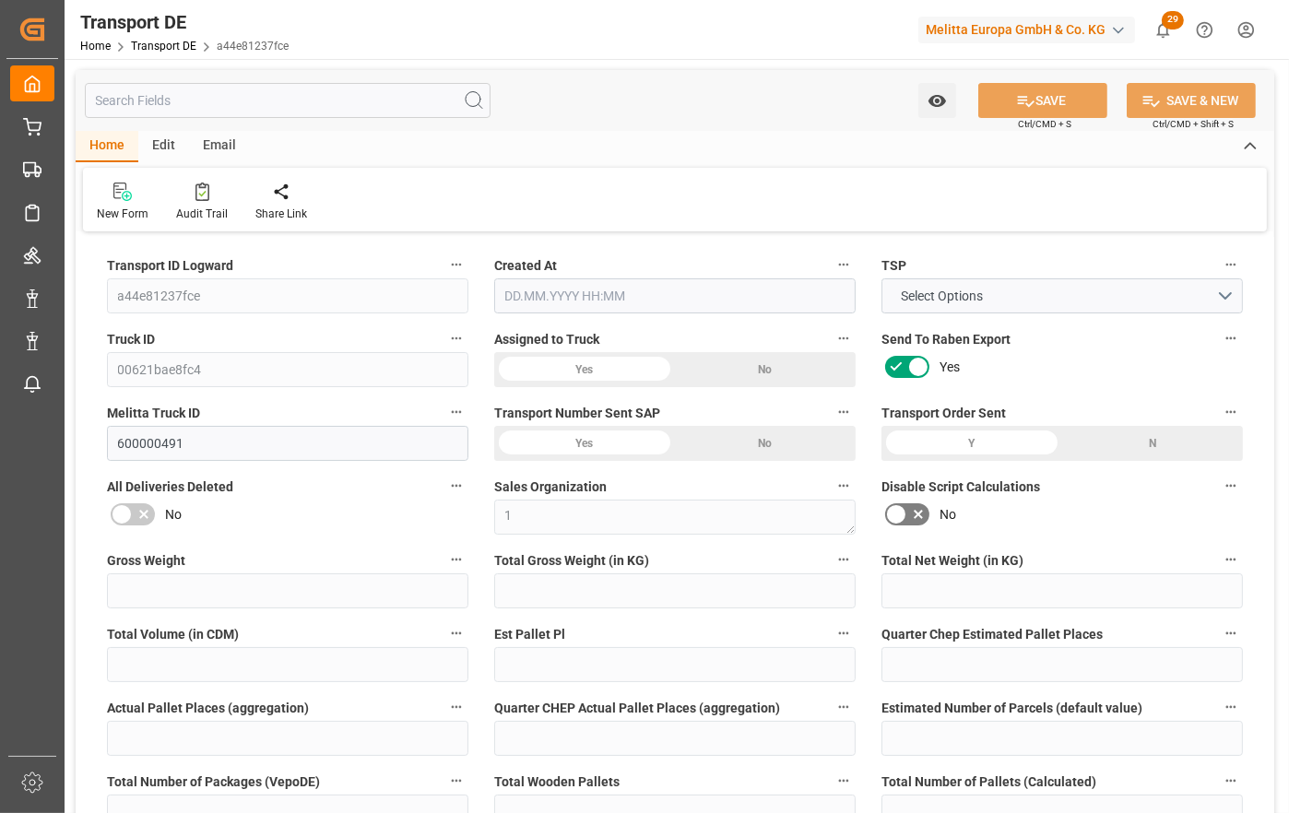
type input "0"
type input "4.25"
type input "0"
type input "1"
type input "5"
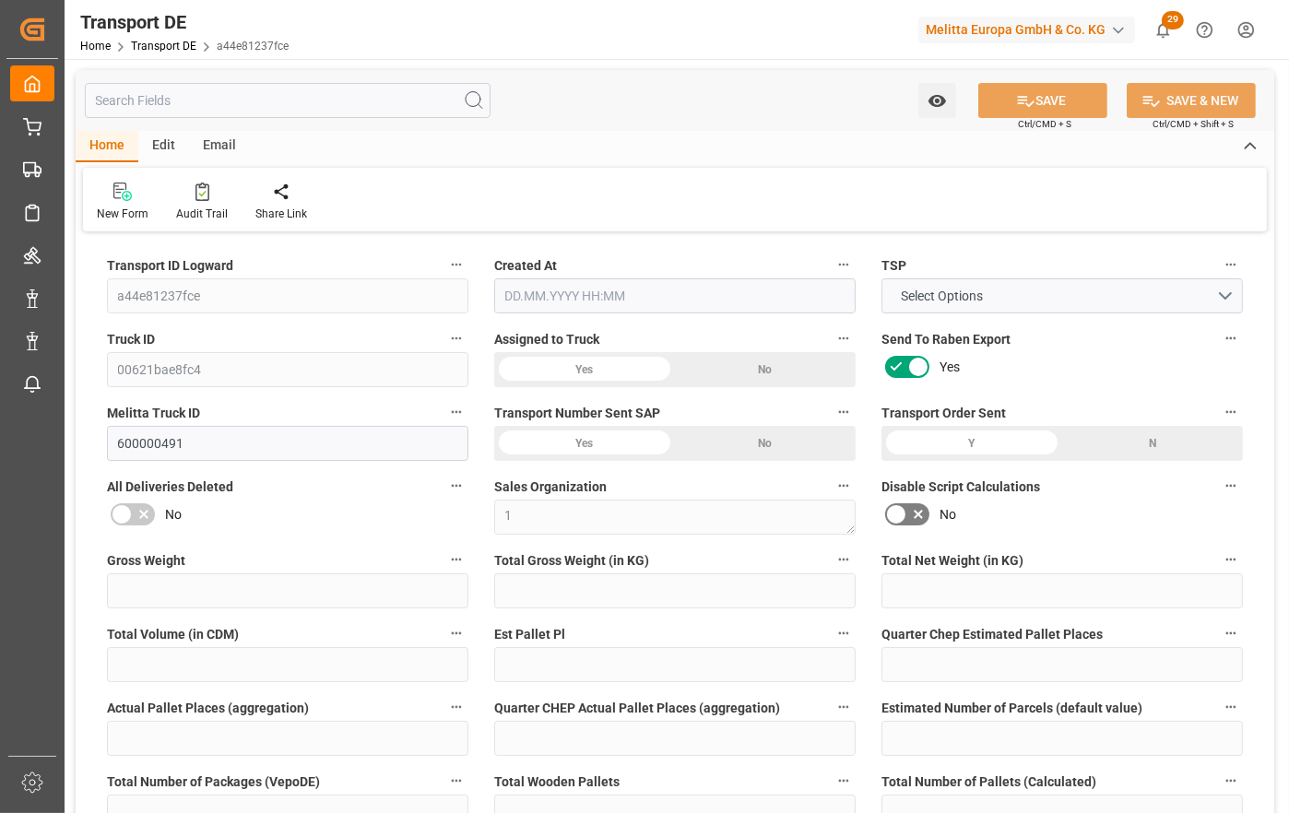
type input "5"
type input "0"
type input "540"
type input "0"
type input "192.68"
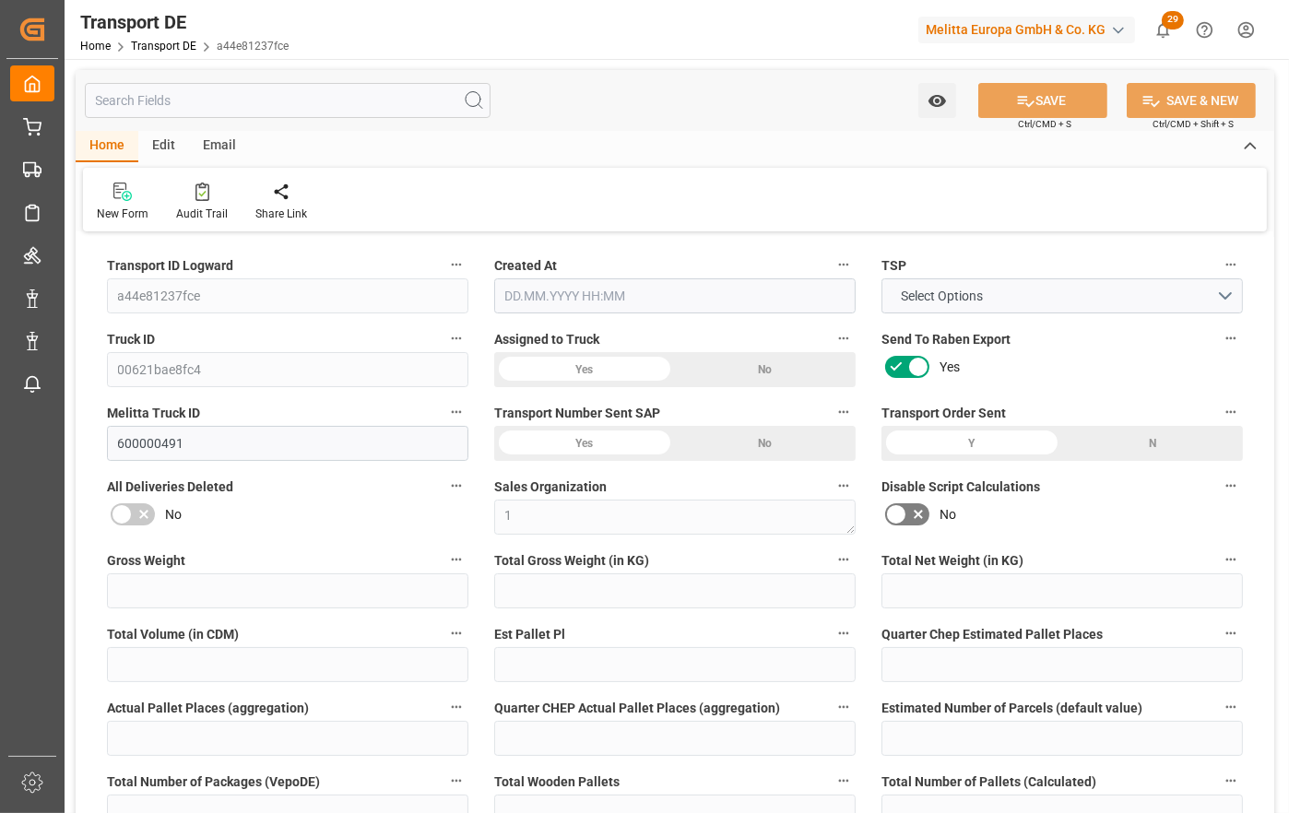
type input "3.039"
type input "192.68"
type input "190.8688"
type input "55"
type input "5"
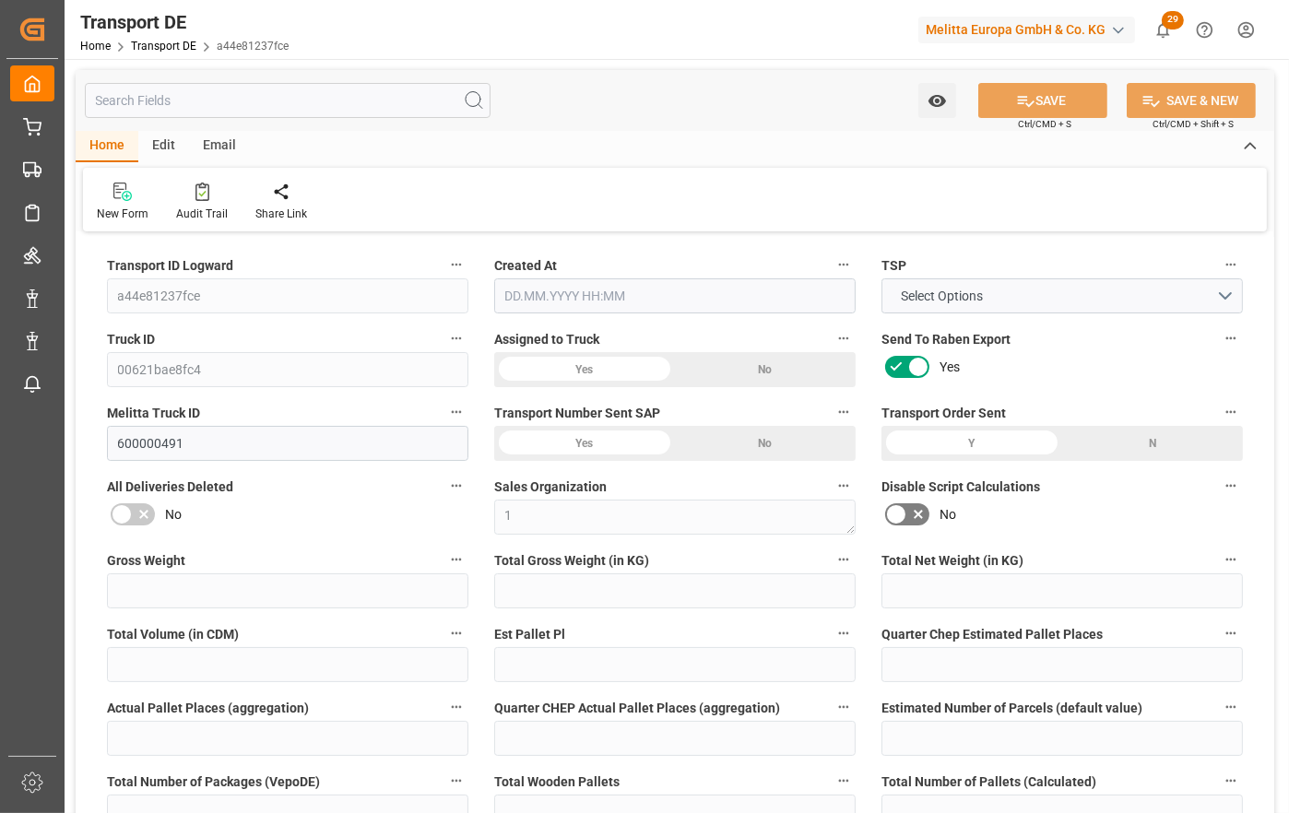
type input "0"
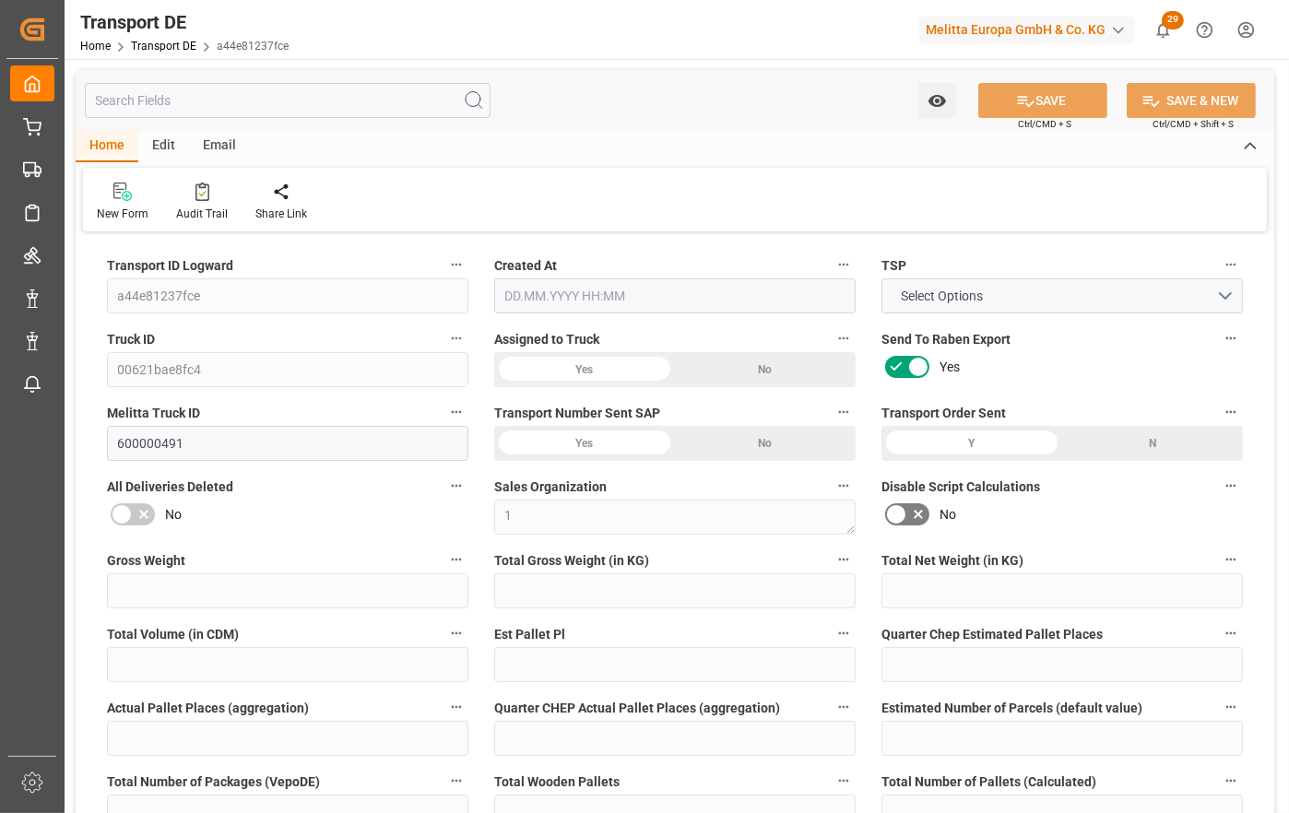
type input "0"
type input "-1.8112"
type input "0"
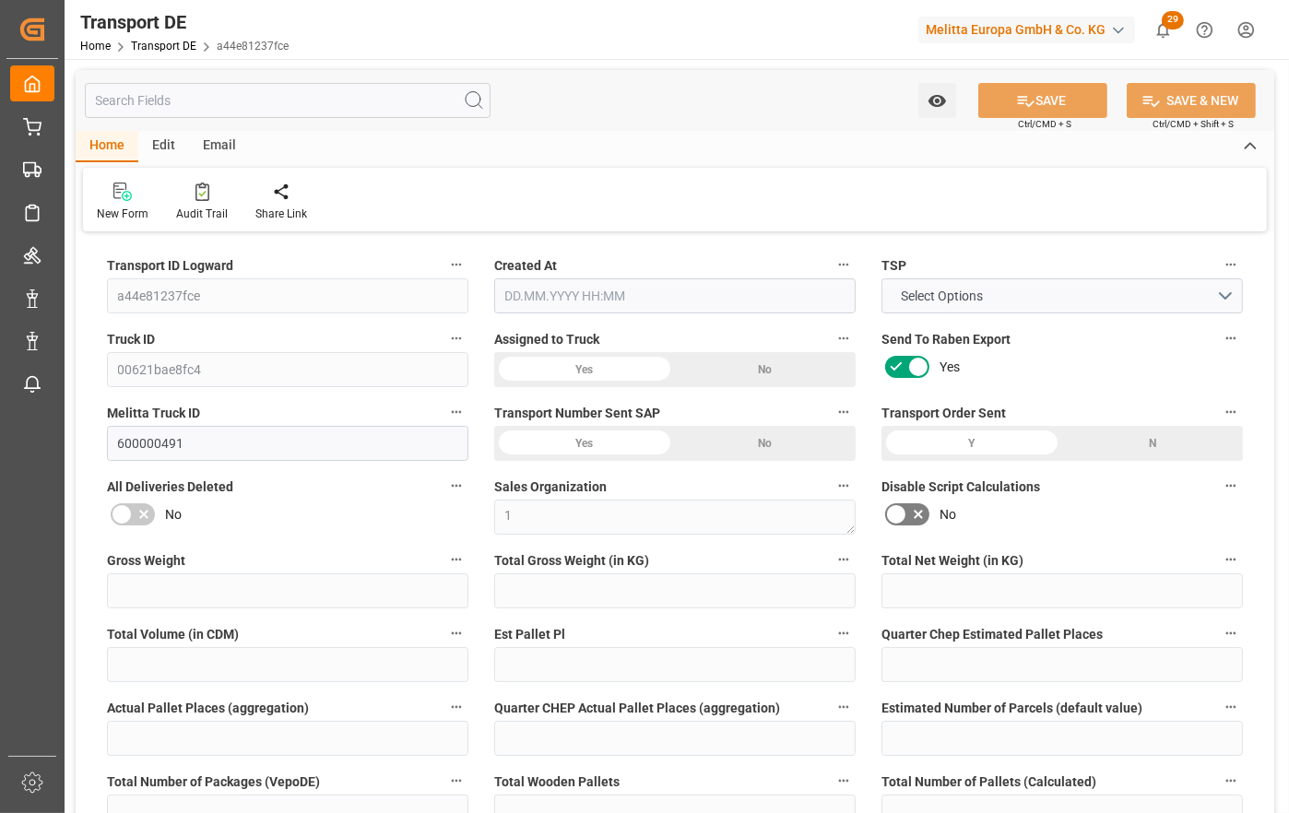
type input "0"
type input "1425.6"
type input "4710.8598"
type input "21"
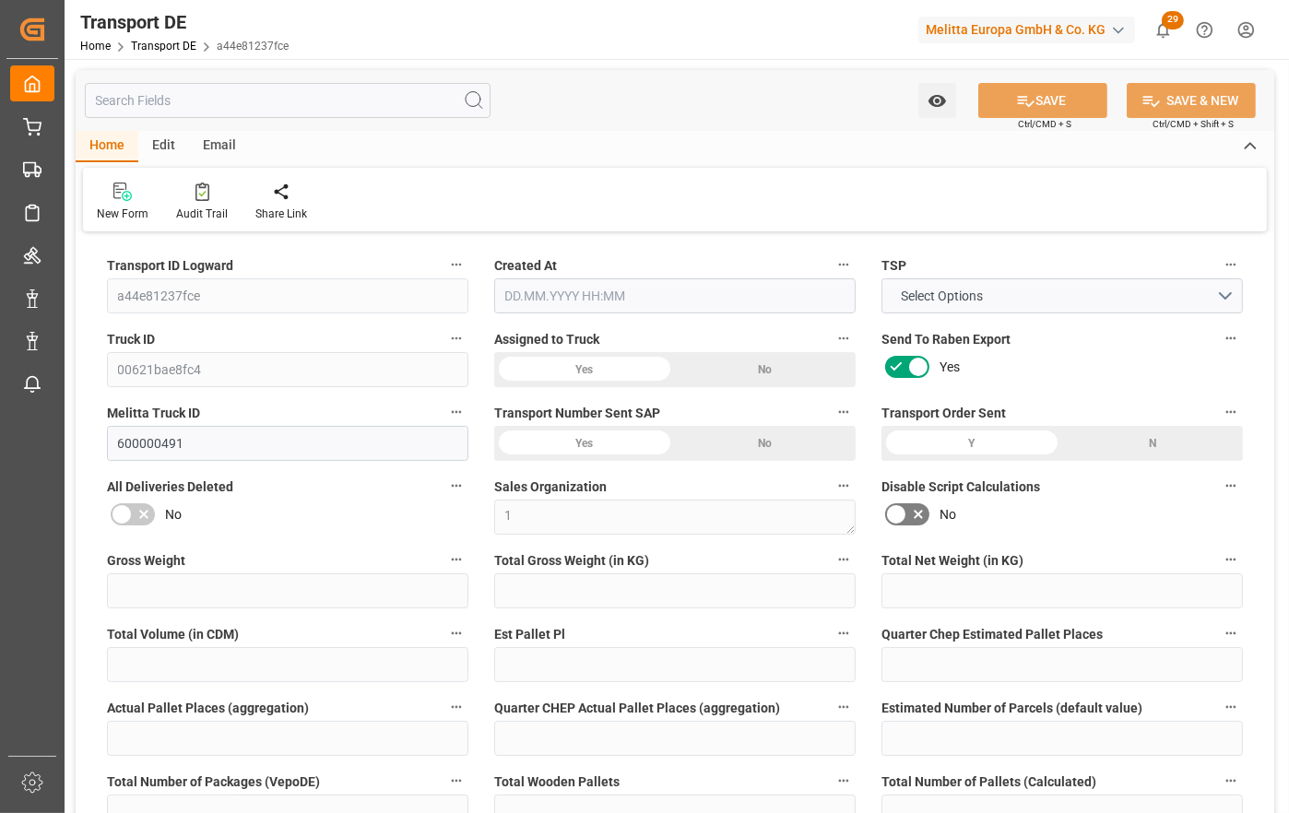
type input "35"
type input "5"
type input "0"
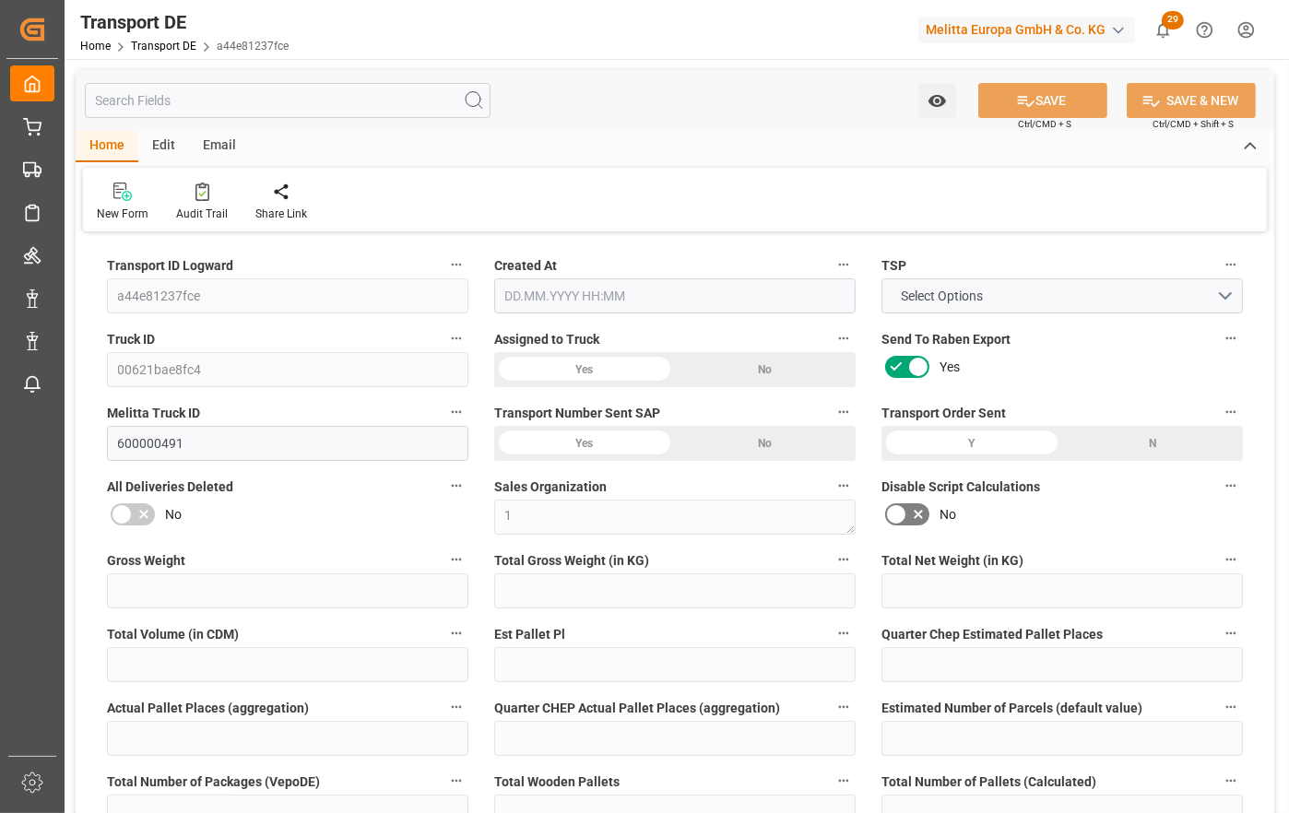
type input "0"
type input "1"
type input "0"
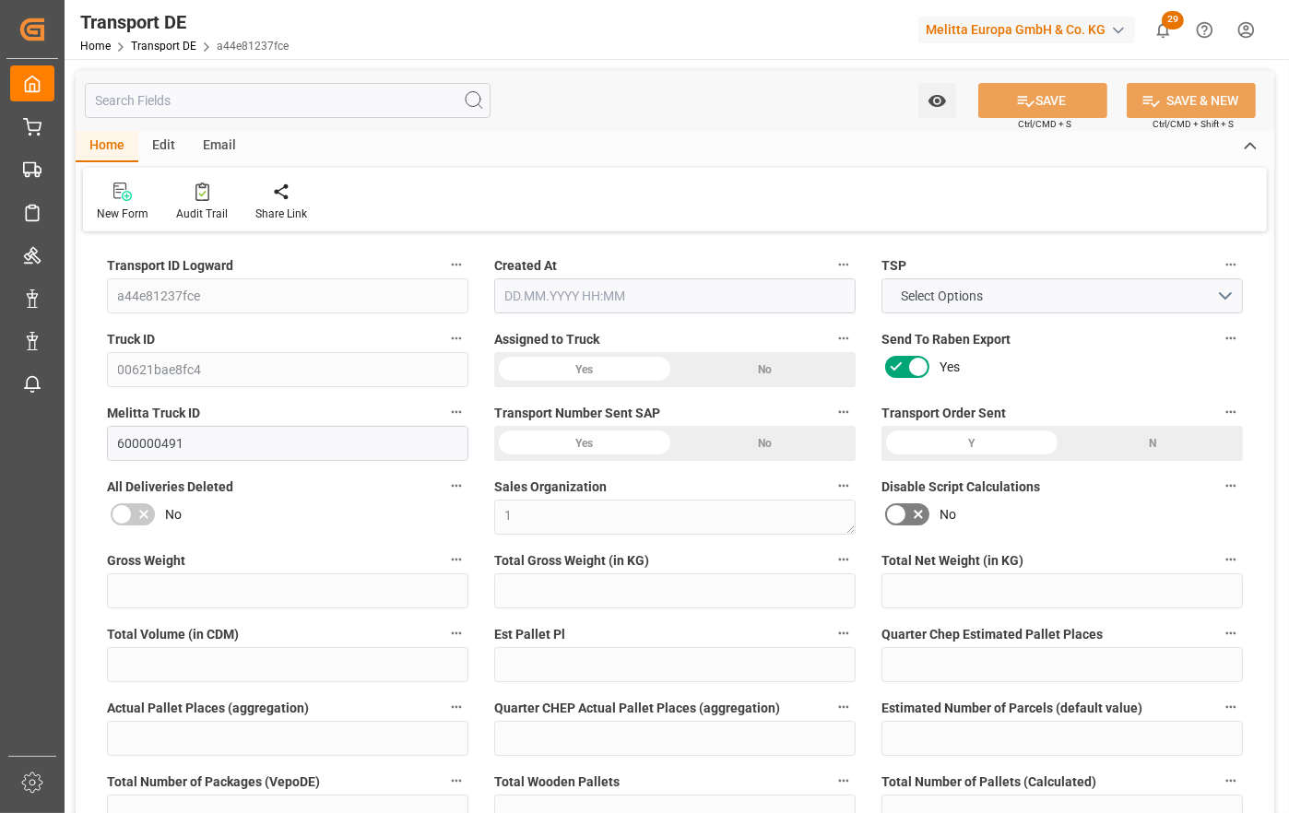
type input "540"
type input "193.9078"
type input "[DATE] 21:01"
type input "[DATE]"
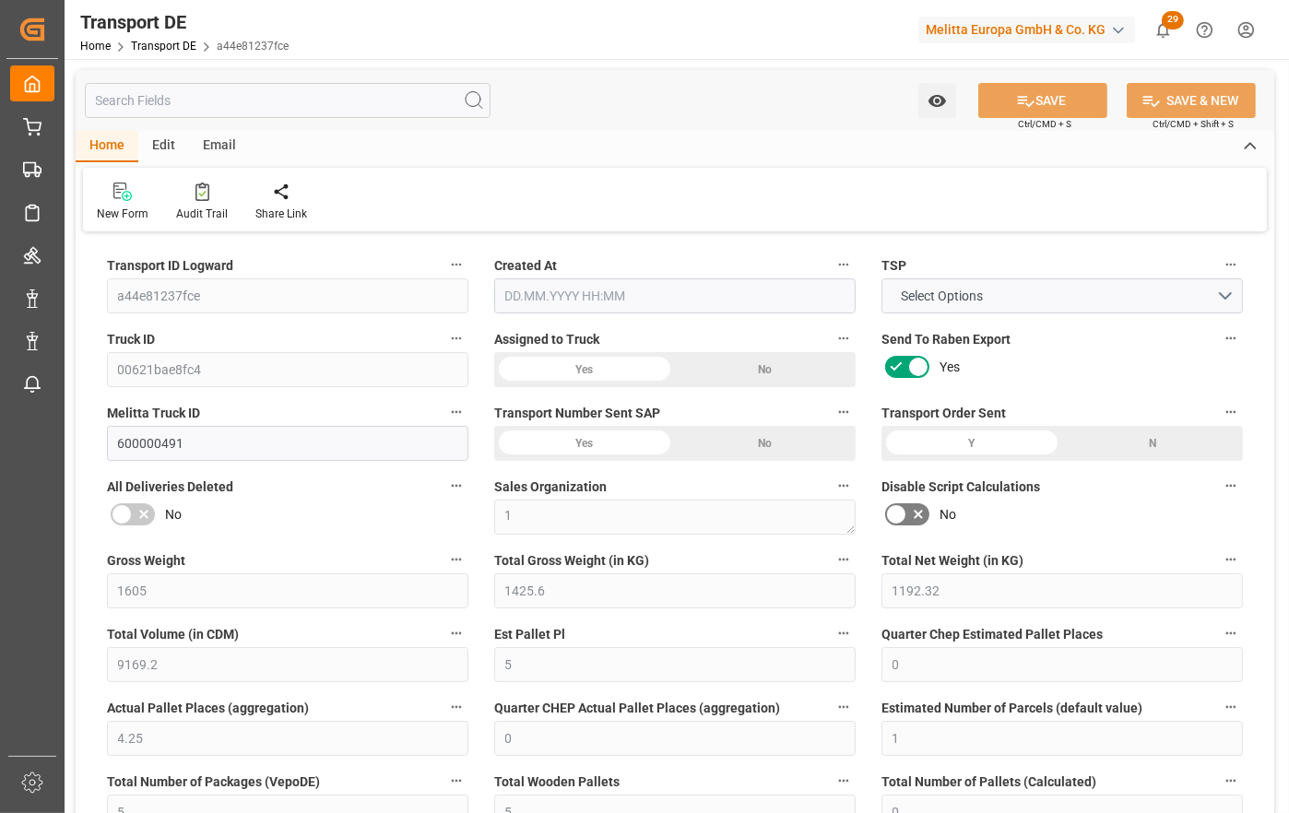
type input "[DATE]"
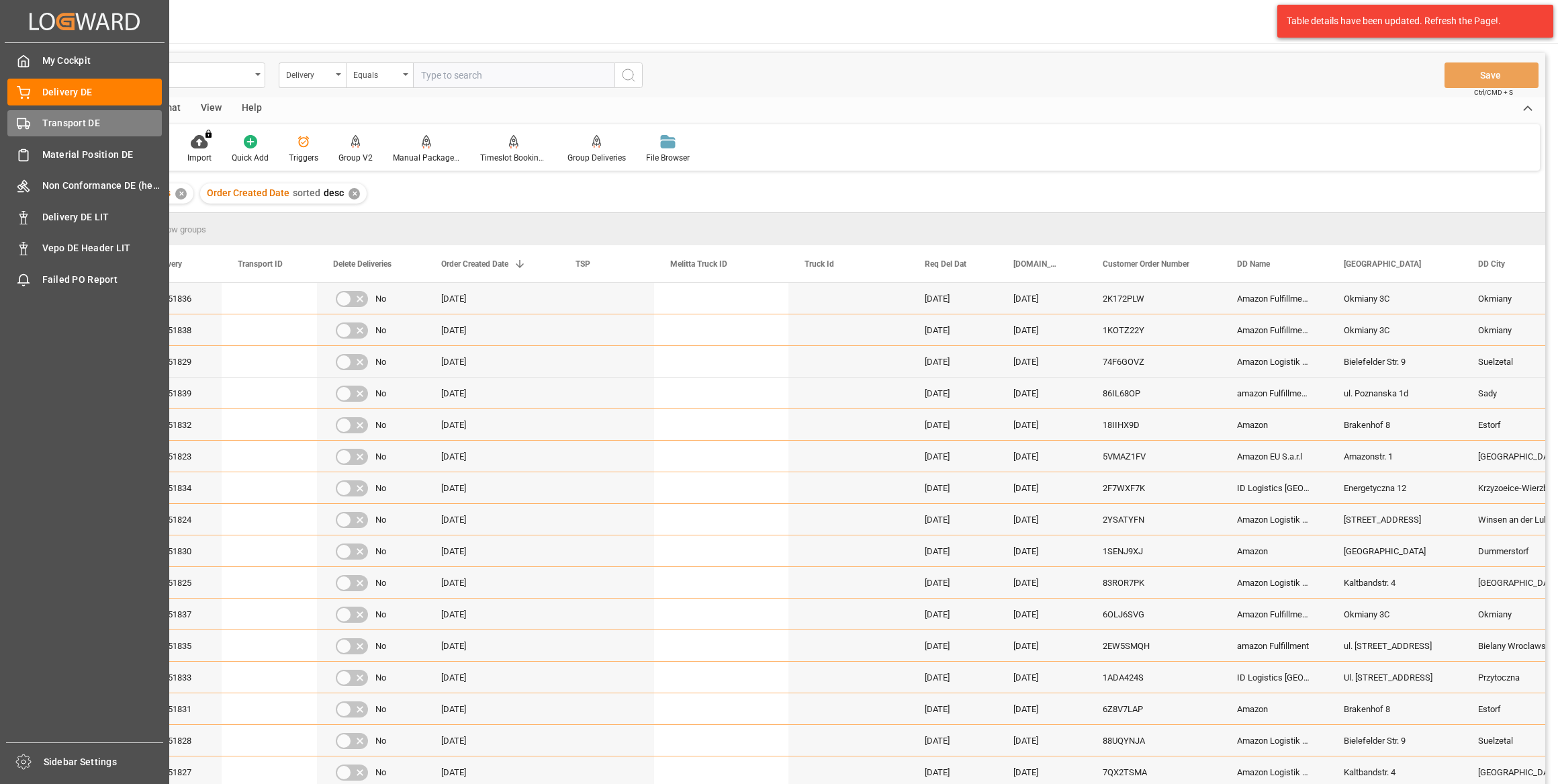
click at [32, 118] on div "Transport DE Transport DE" at bounding box center [85, 123] width 154 height 26
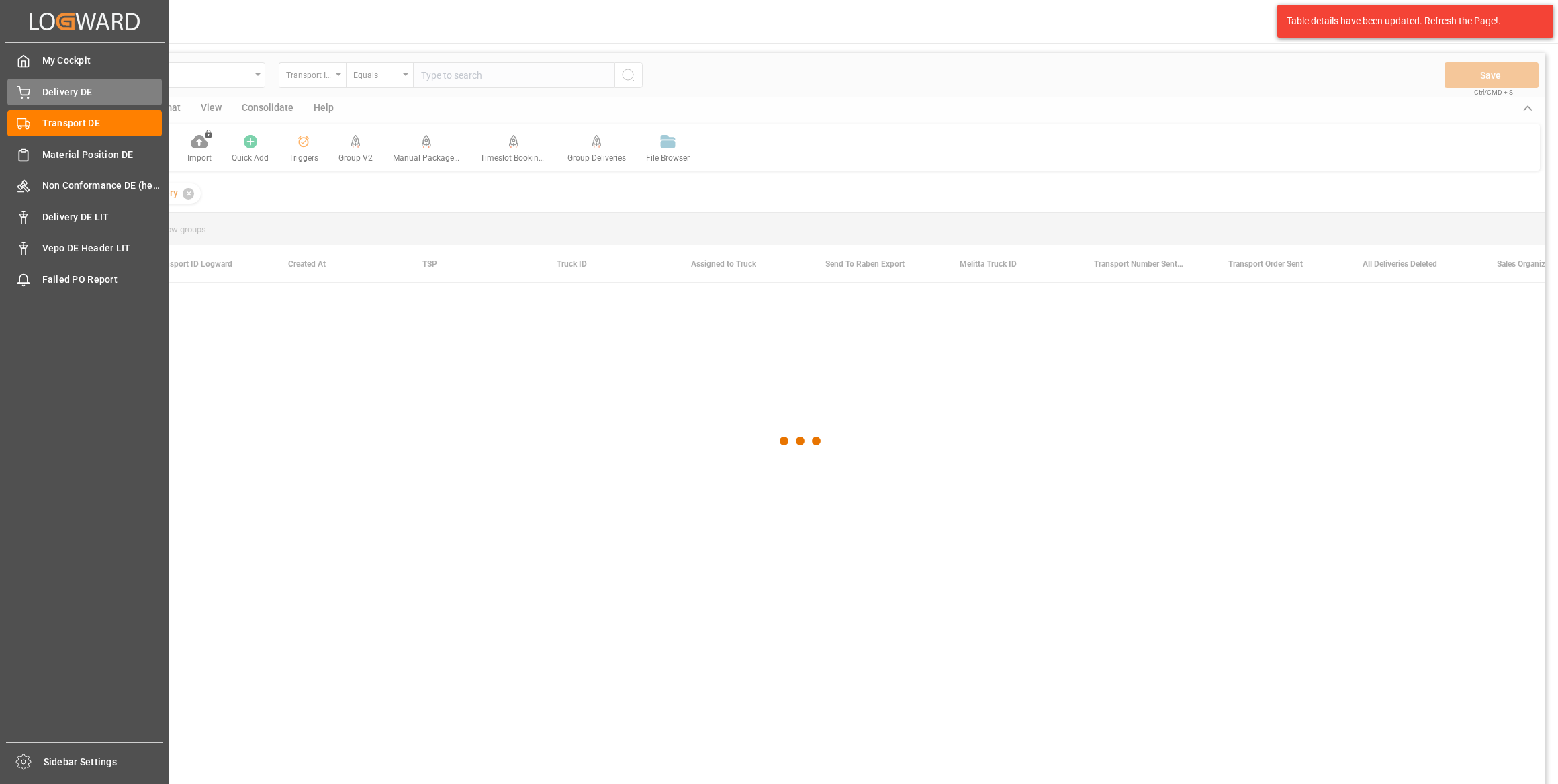
click at [91, 87] on span "Delivery DE" at bounding box center [102, 92] width 120 height 14
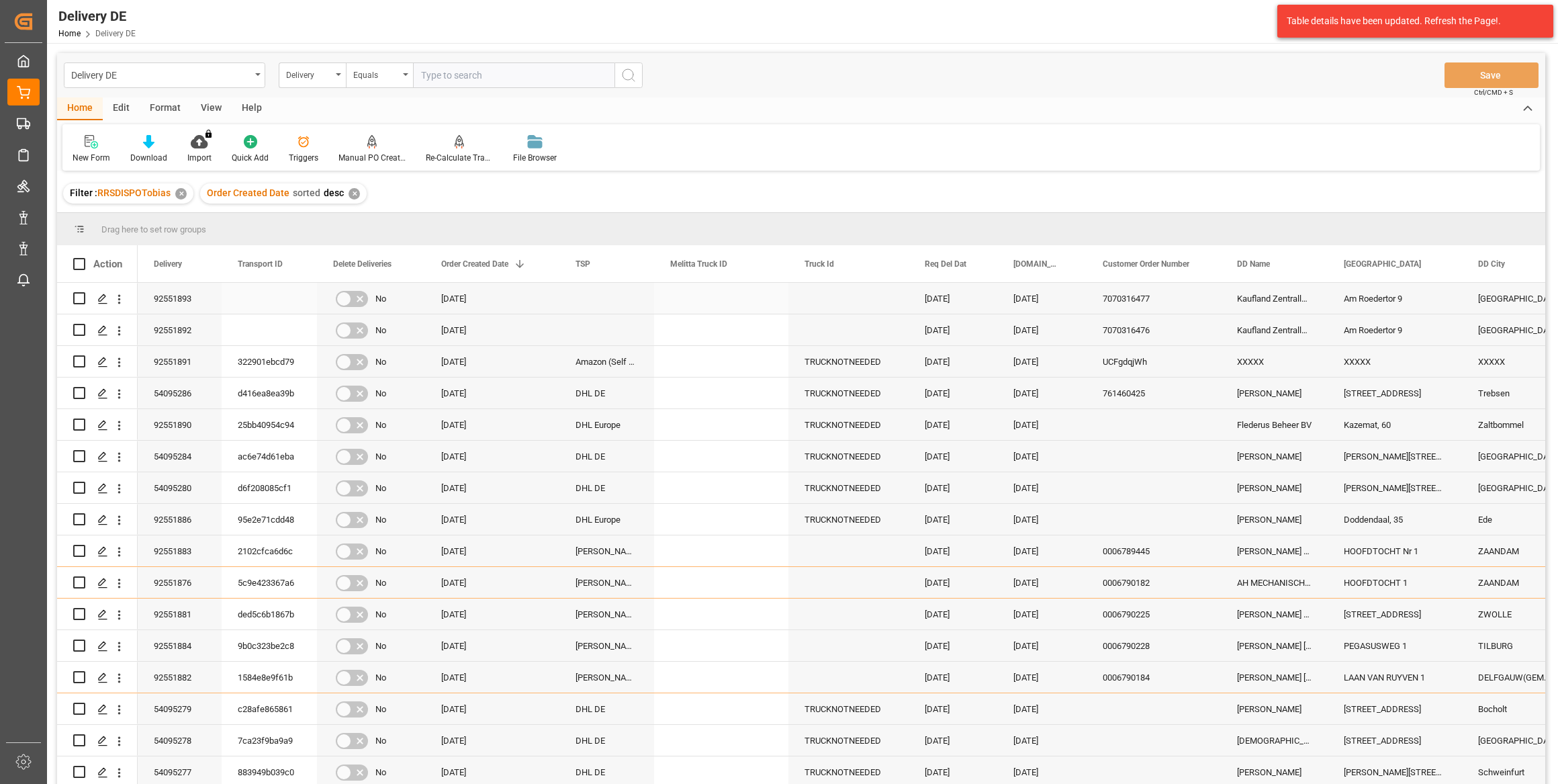
drag, startPoint x: 79, startPoint y: 296, endPoint x: 282, endPoint y: 223, distance: 215.7
click at [79, 296] on input "Press Space to toggle row selection (unchecked)" at bounding box center [79, 298] width 12 height 12
checkbox input "true"
click at [27, 117] on icon at bounding box center [23, 123] width 13 height 13
click at [27, 122] on polygon at bounding box center [28, 124] width 4 height 4
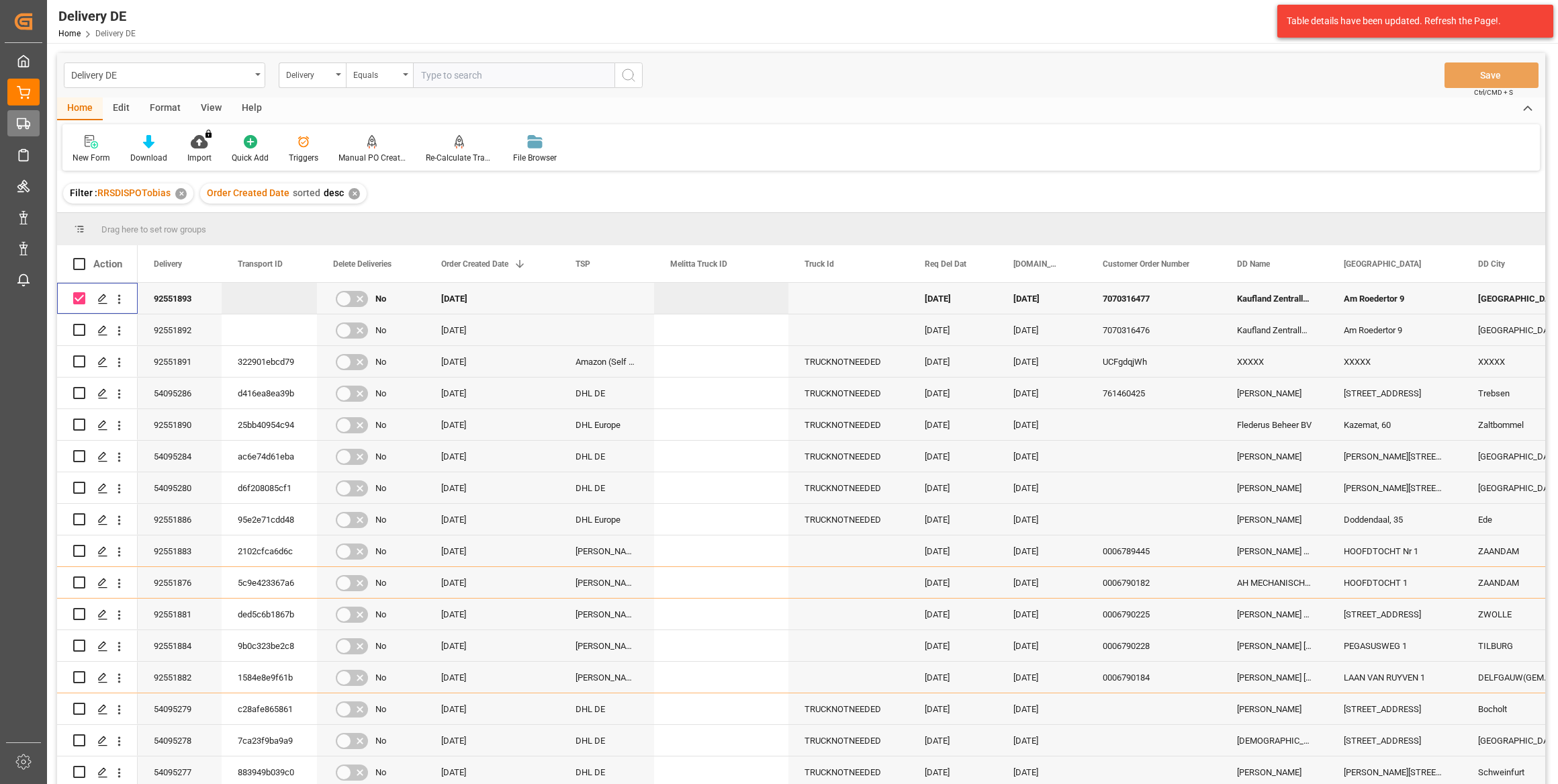
click at [26, 122] on polygon at bounding box center [28, 124] width 4 height 4
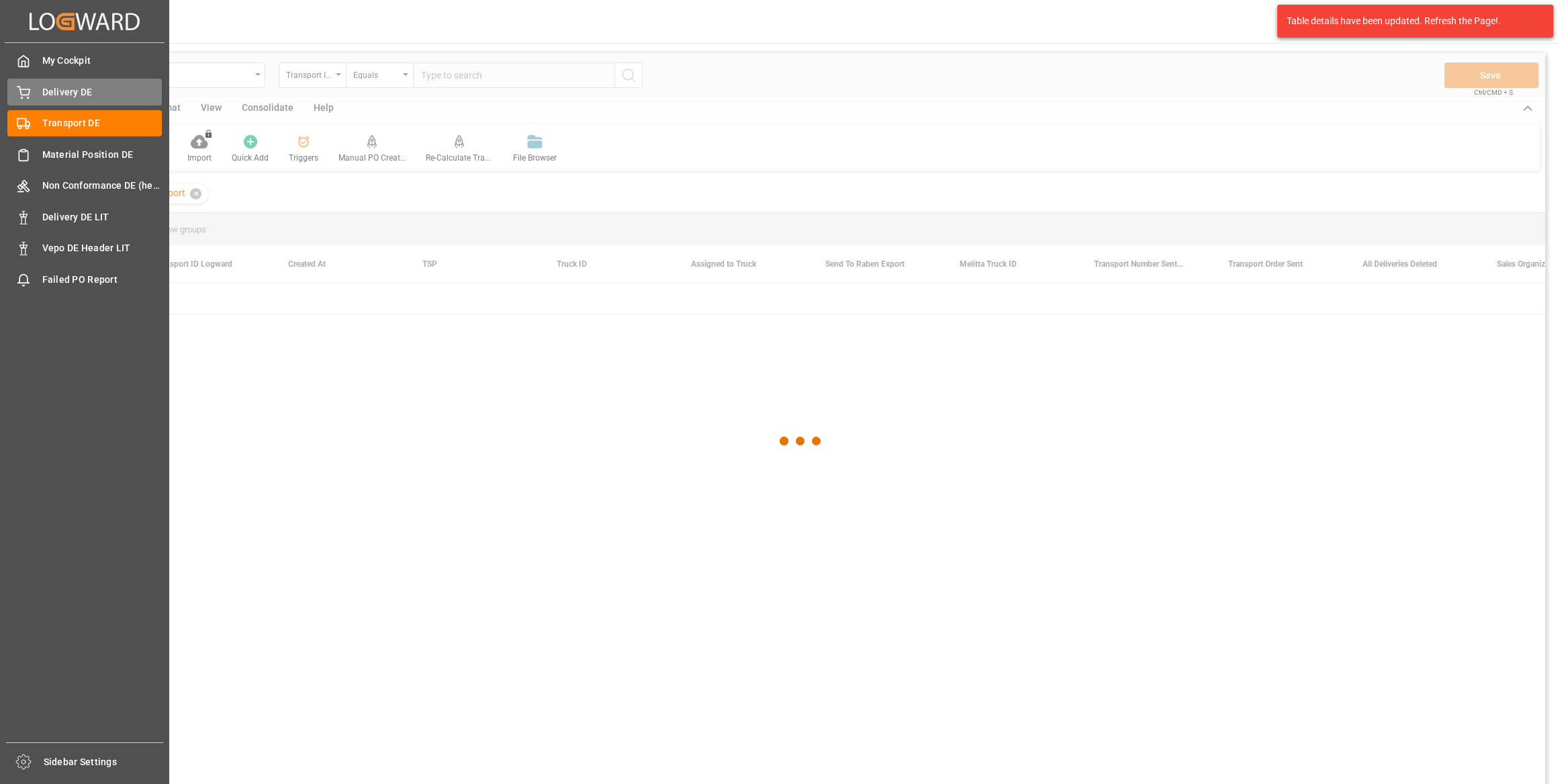
click at [70, 86] on span "Delivery DE" at bounding box center [102, 92] width 120 height 14
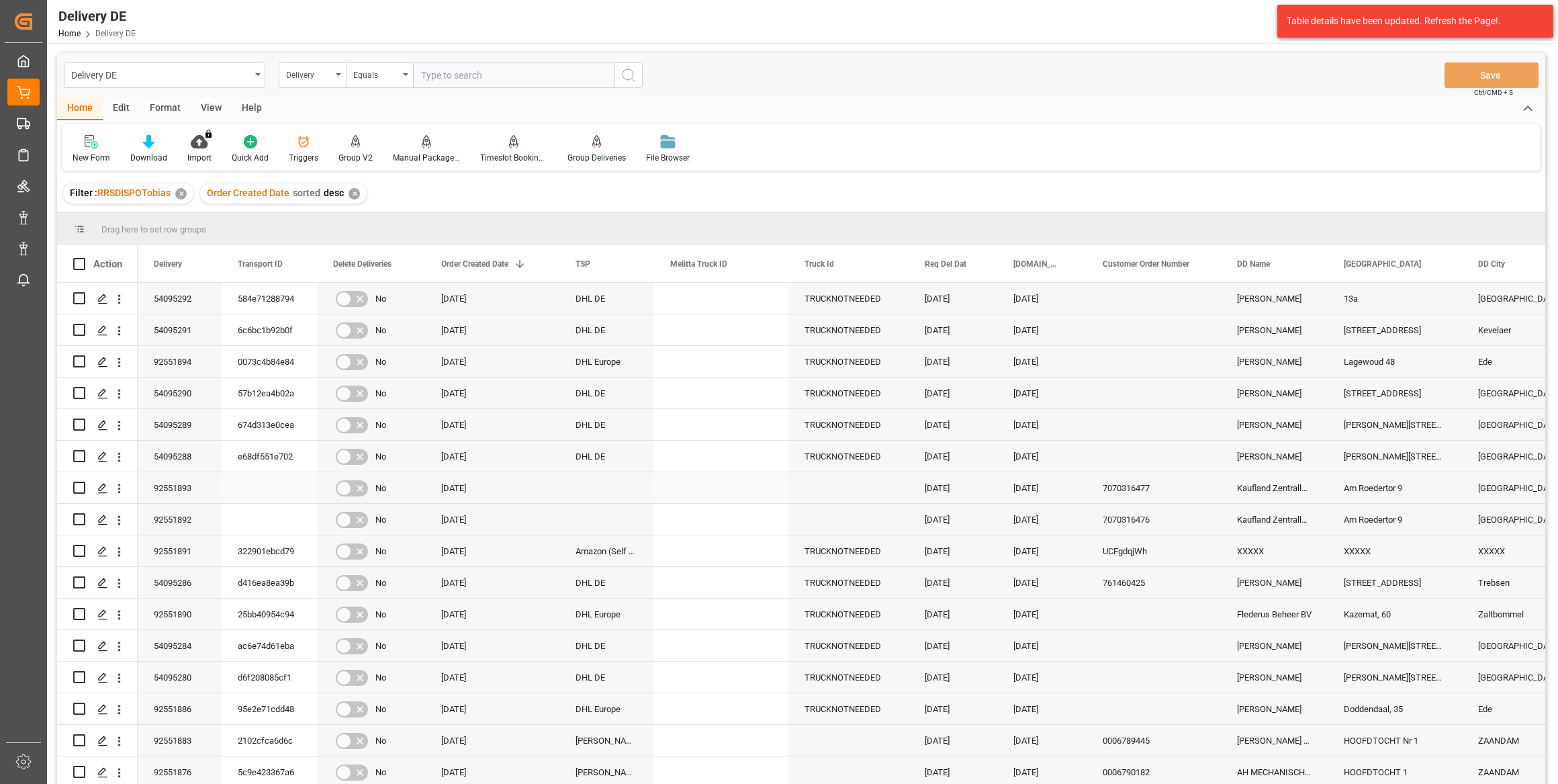
click at [80, 489] on input "Press Space to toggle row selection (unchecked)" at bounding box center [79, 487] width 12 height 12
checkbox input "true"
click at [424, 149] on div "Manual Package TypeDetermination" at bounding box center [426, 149] width 87 height 30
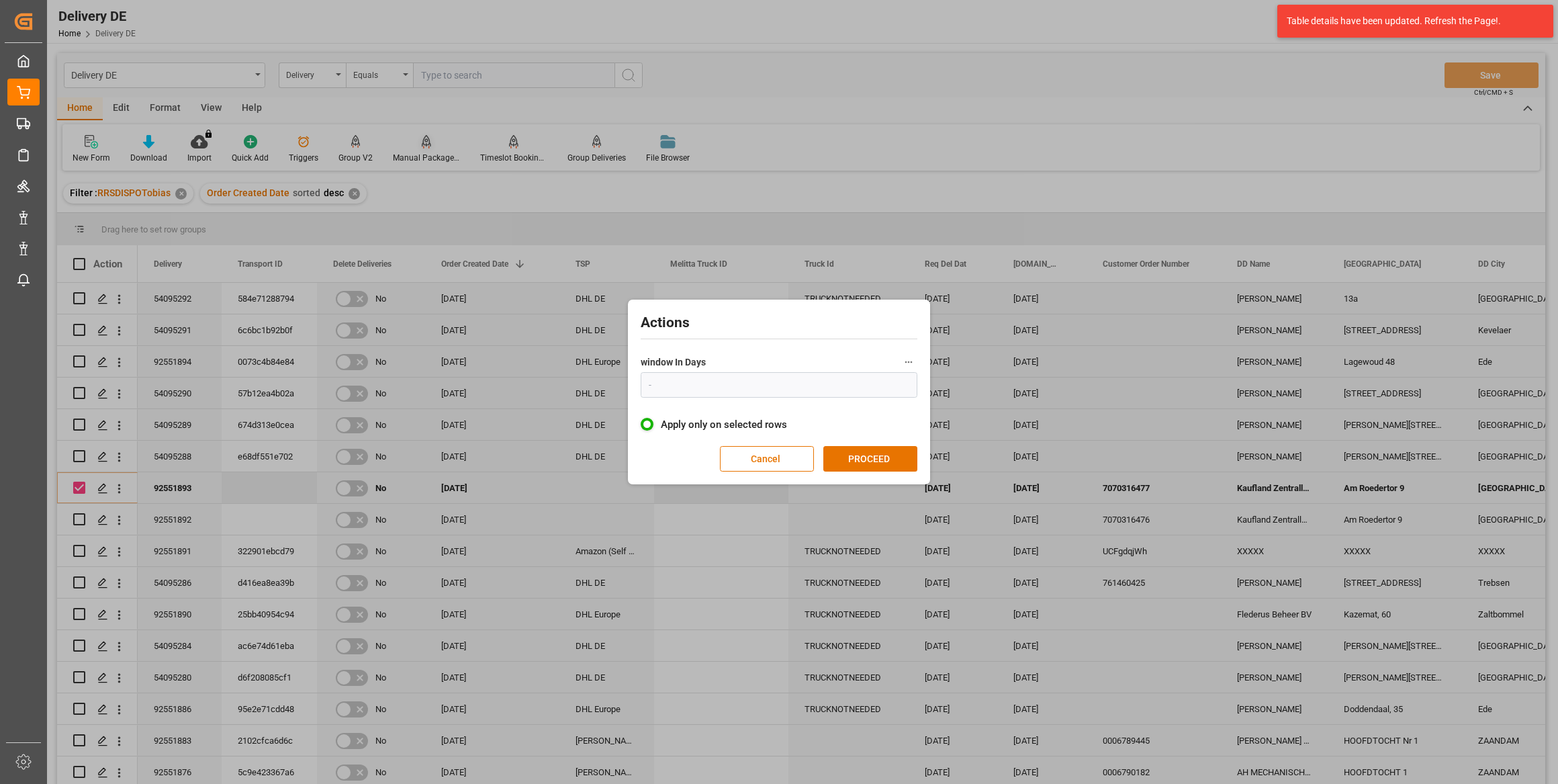
type input "1"
click at [887, 468] on button "PROCEED" at bounding box center [870, 458] width 94 height 26
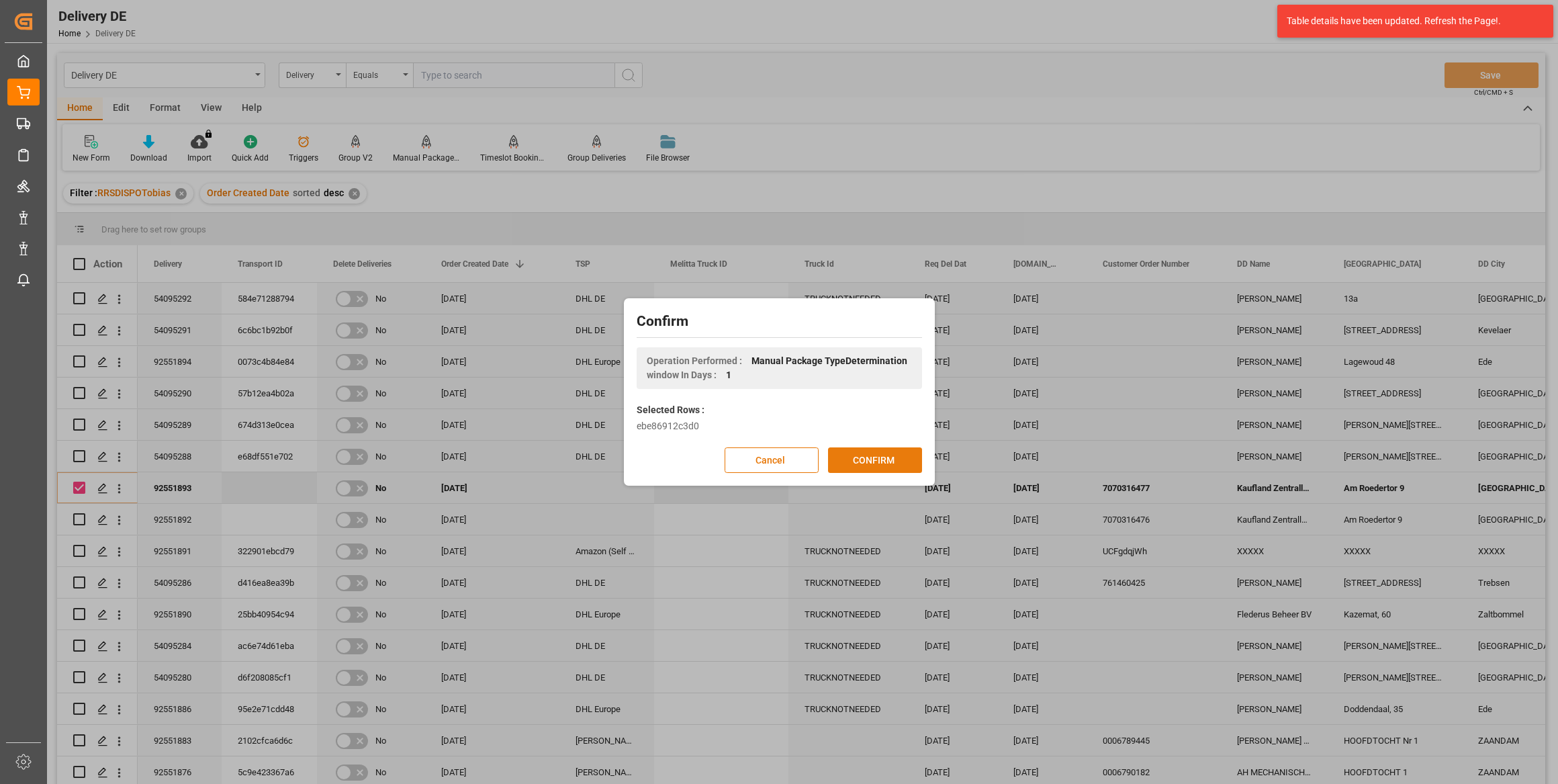
click at [886, 463] on button "CONFIRM" at bounding box center [874, 460] width 94 height 26
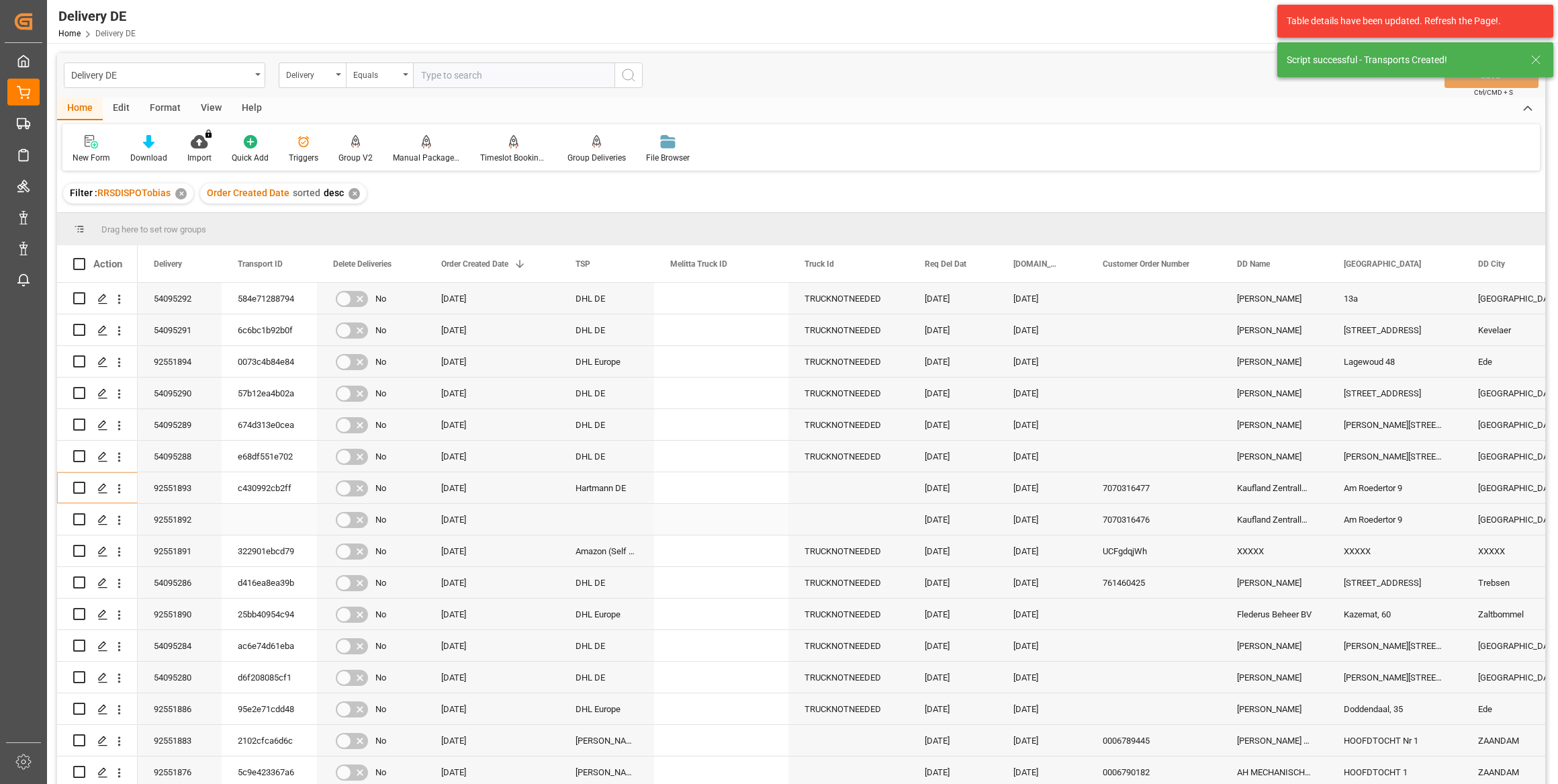
click at [80, 520] on input "Press Space to toggle row selection (unchecked)" at bounding box center [79, 519] width 12 height 12
checkbox input "true"
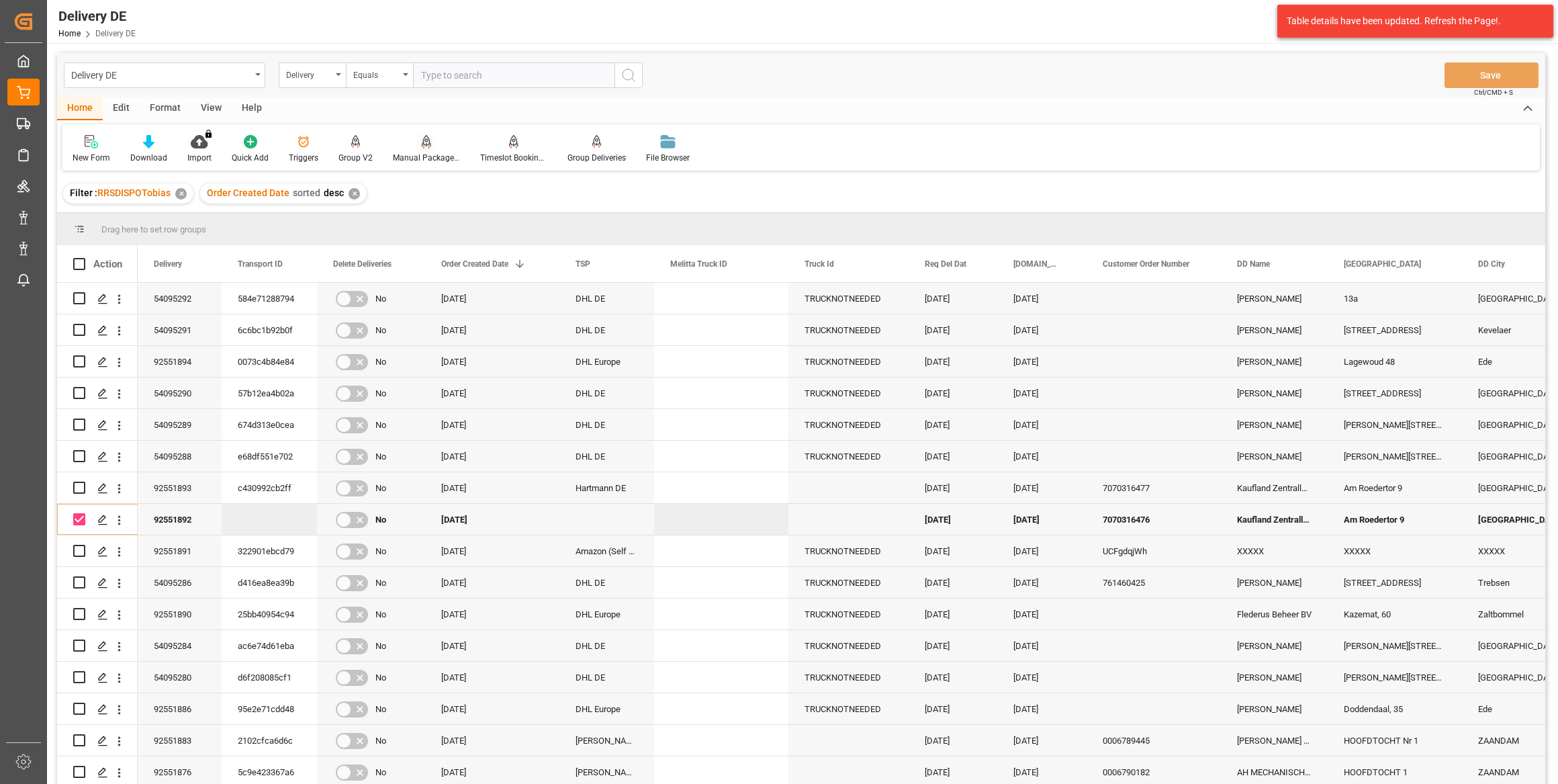
click at [432, 152] on div "Manual Package TypeDetermination" at bounding box center [426, 157] width 67 height 12
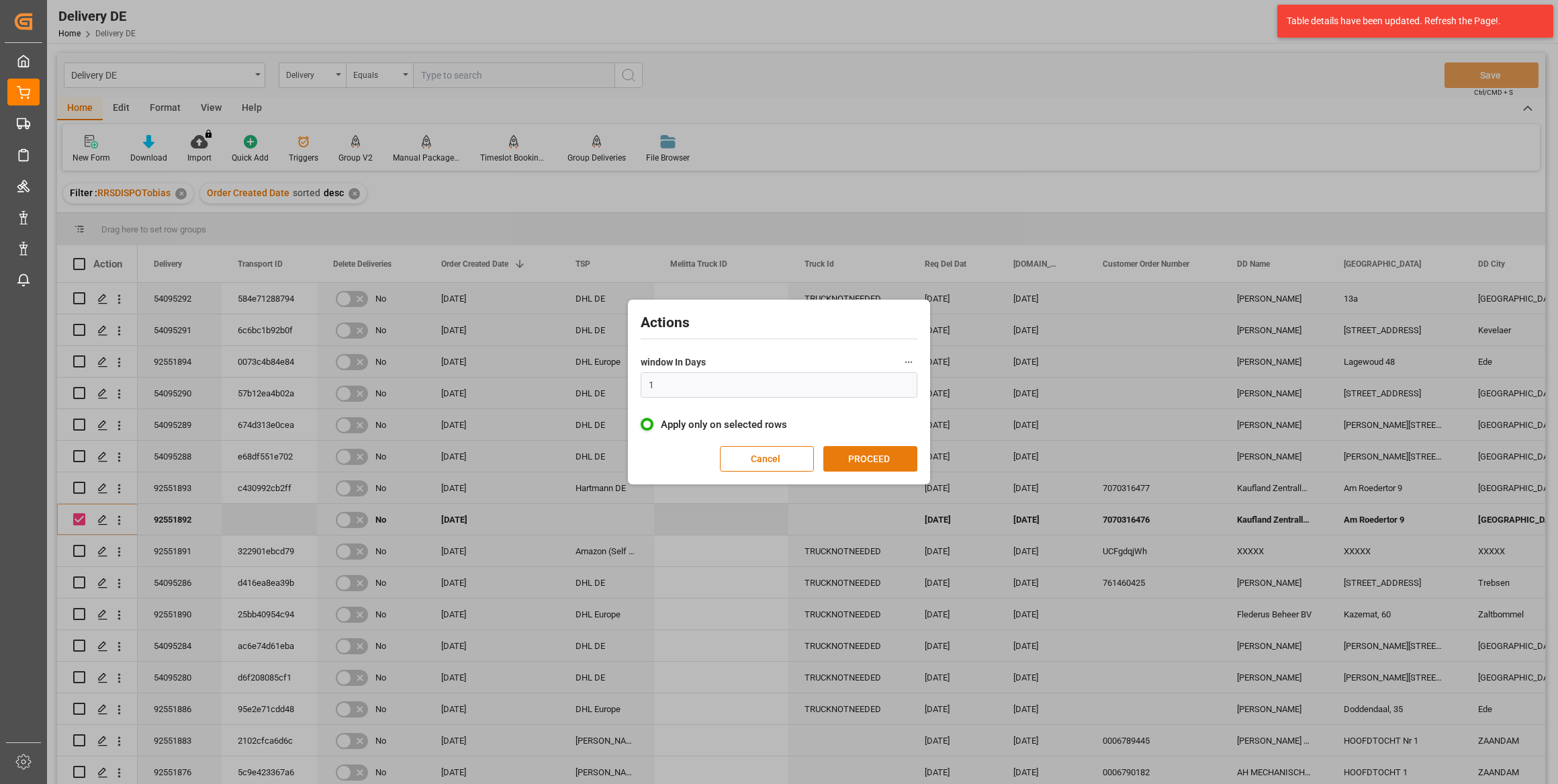
click at [896, 450] on button "PROCEED" at bounding box center [870, 458] width 94 height 26
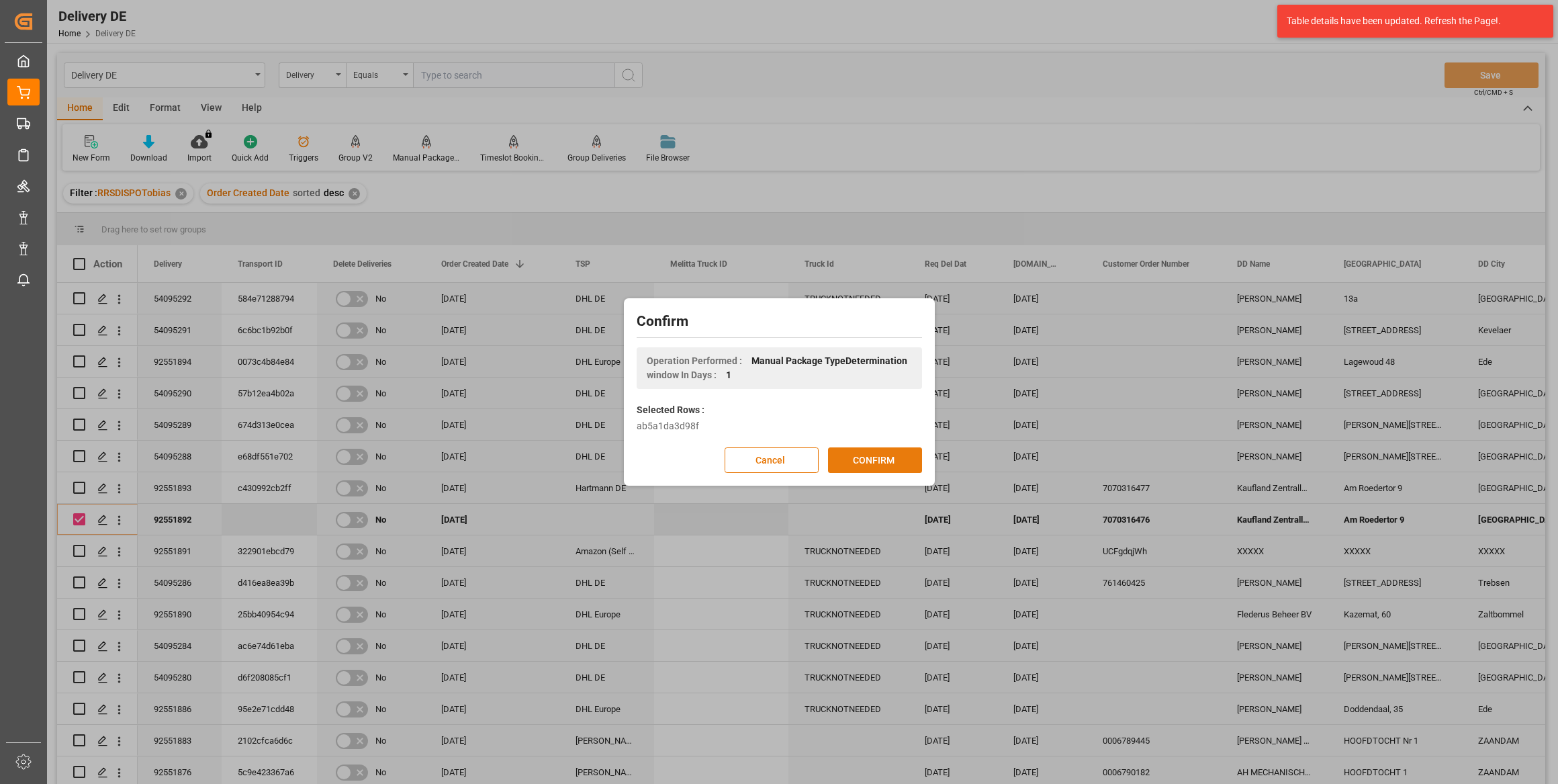
click at [885, 454] on button "CONFIRM" at bounding box center [874, 460] width 94 height 26
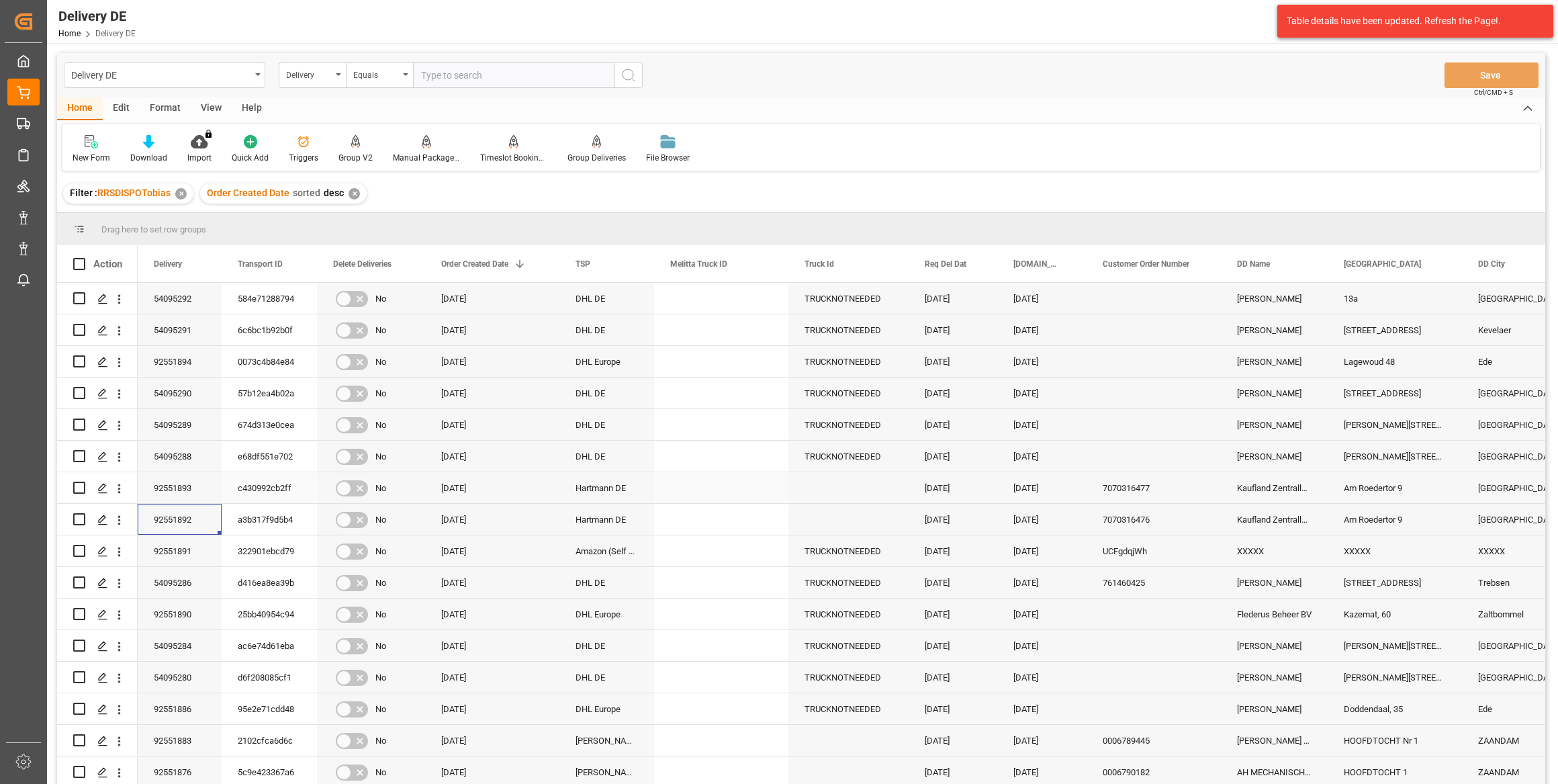
click at [178, 492] on div "92551893" at bounding box center [179, 487] width 84 height 31
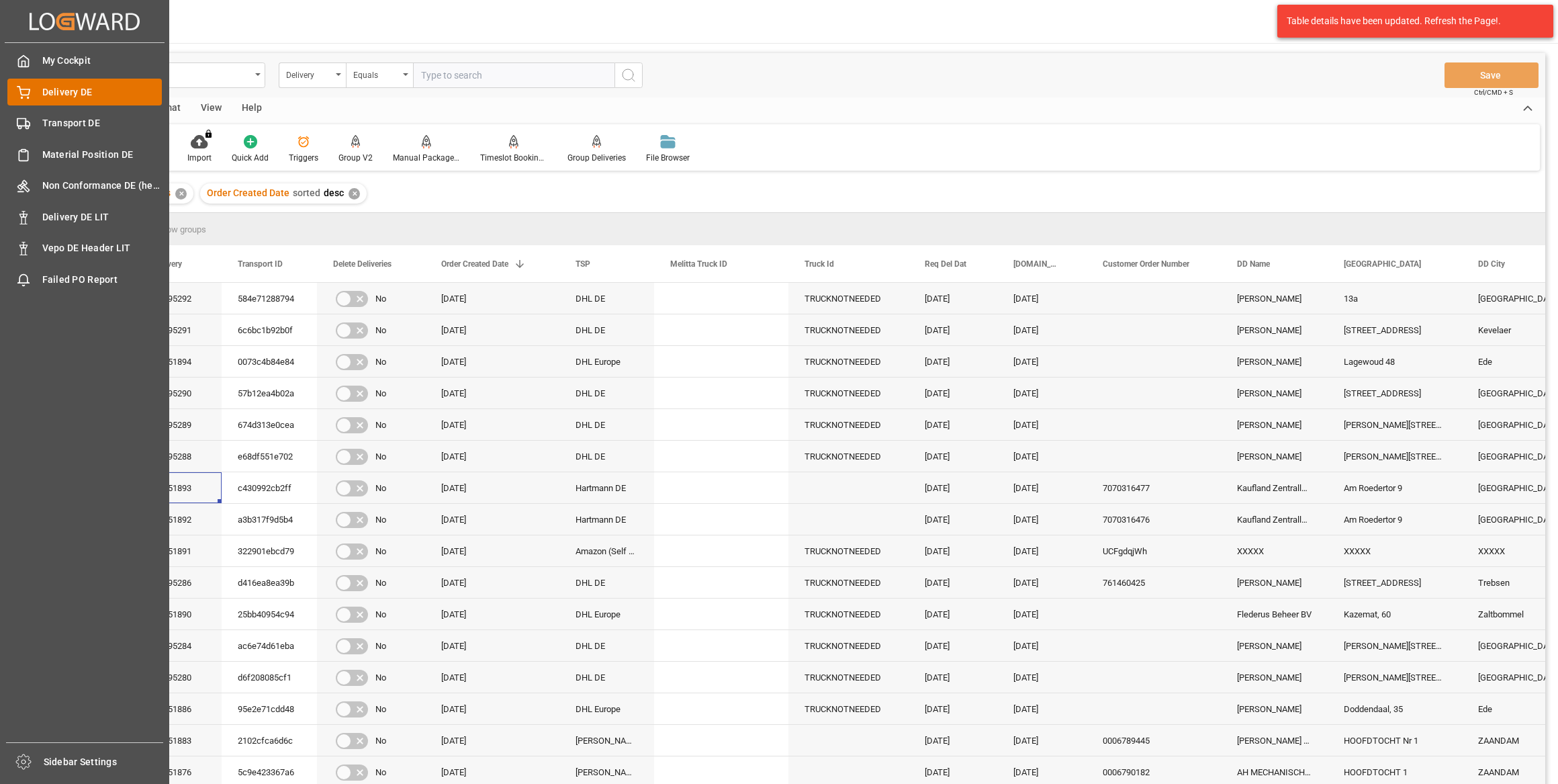
click at [50, 90] on span "Delivery DE" at bounding box center [102, 92] width 120 height 14
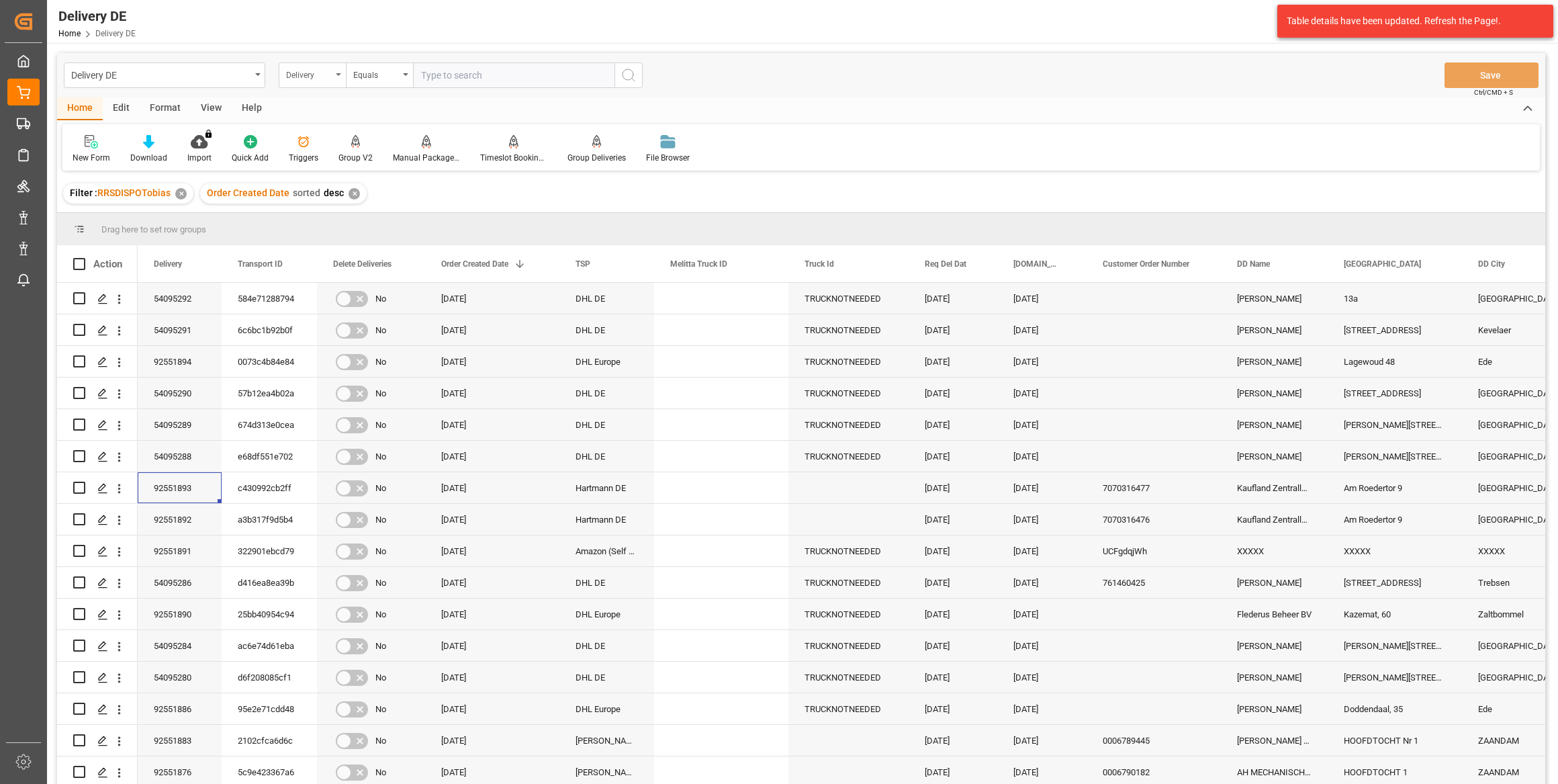
click at [310, 74] on div "Delivery" at bounding box center [309, 73] width 46 height 15
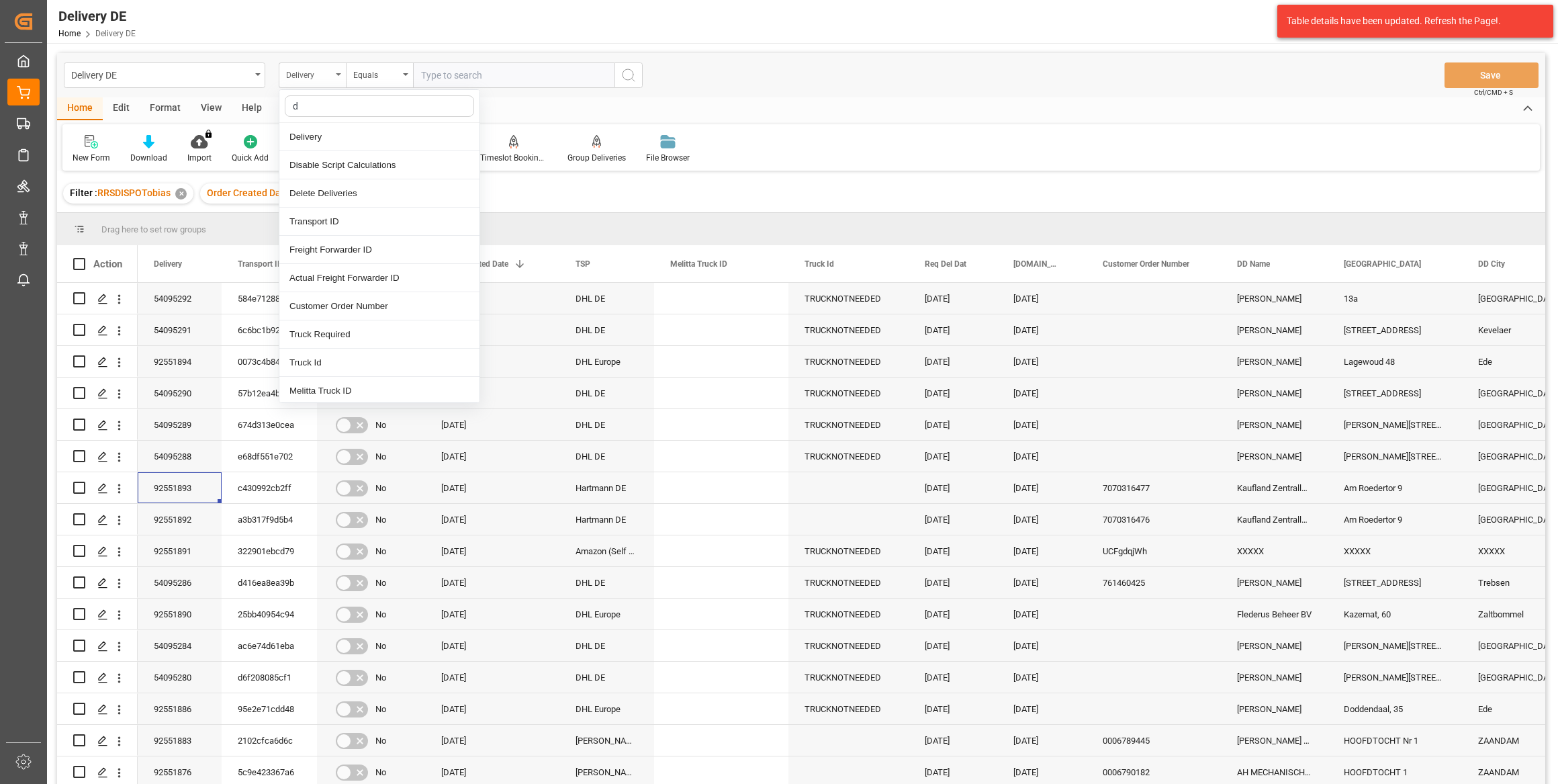
type input "dd"
click at [333, 168] on div "DD Name" at bounding box center [379, 165] width 200 height 28
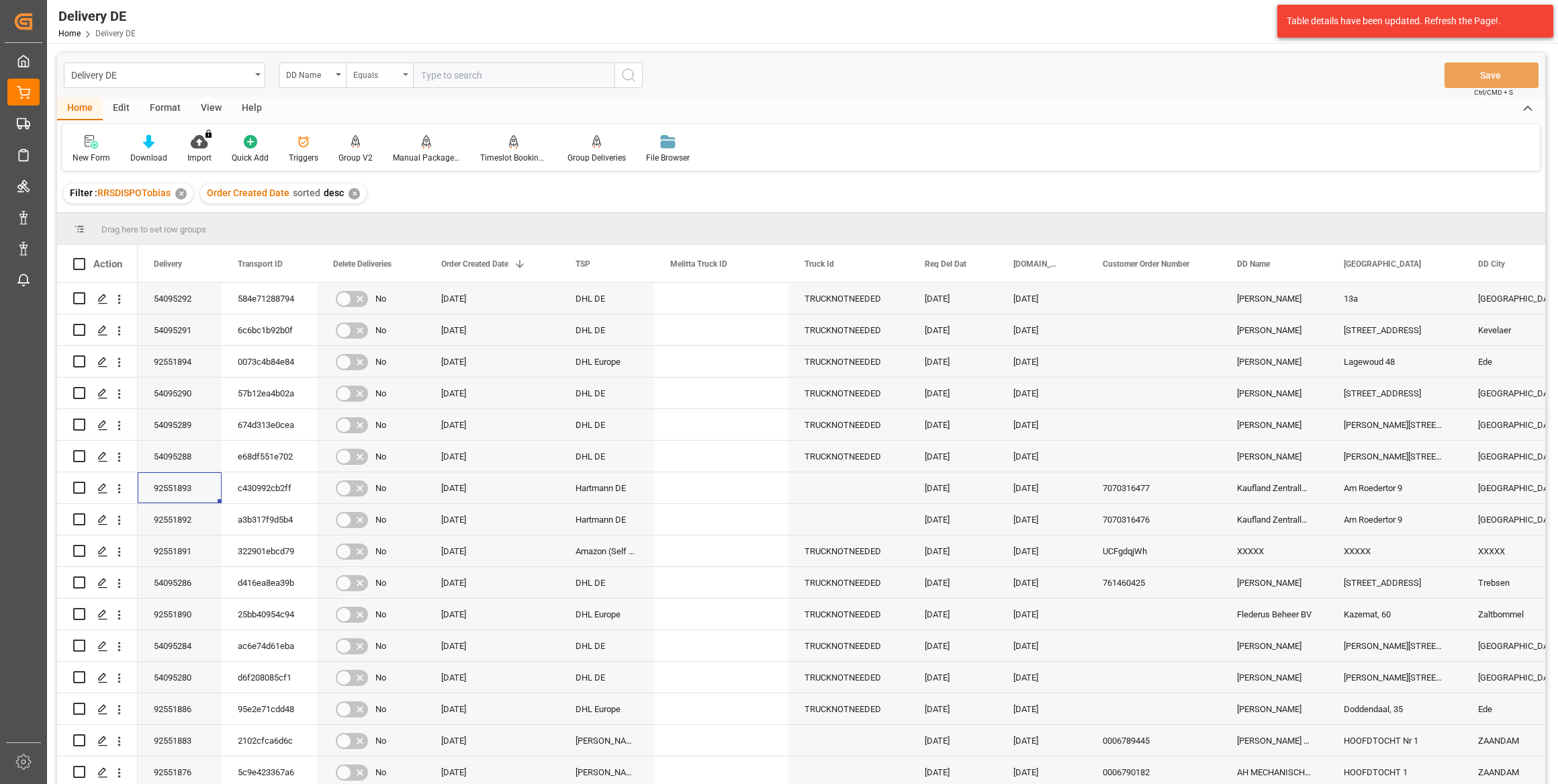
click at [373, 77] on div "Equals" at bounding box center [376, 73] width 46 height 15
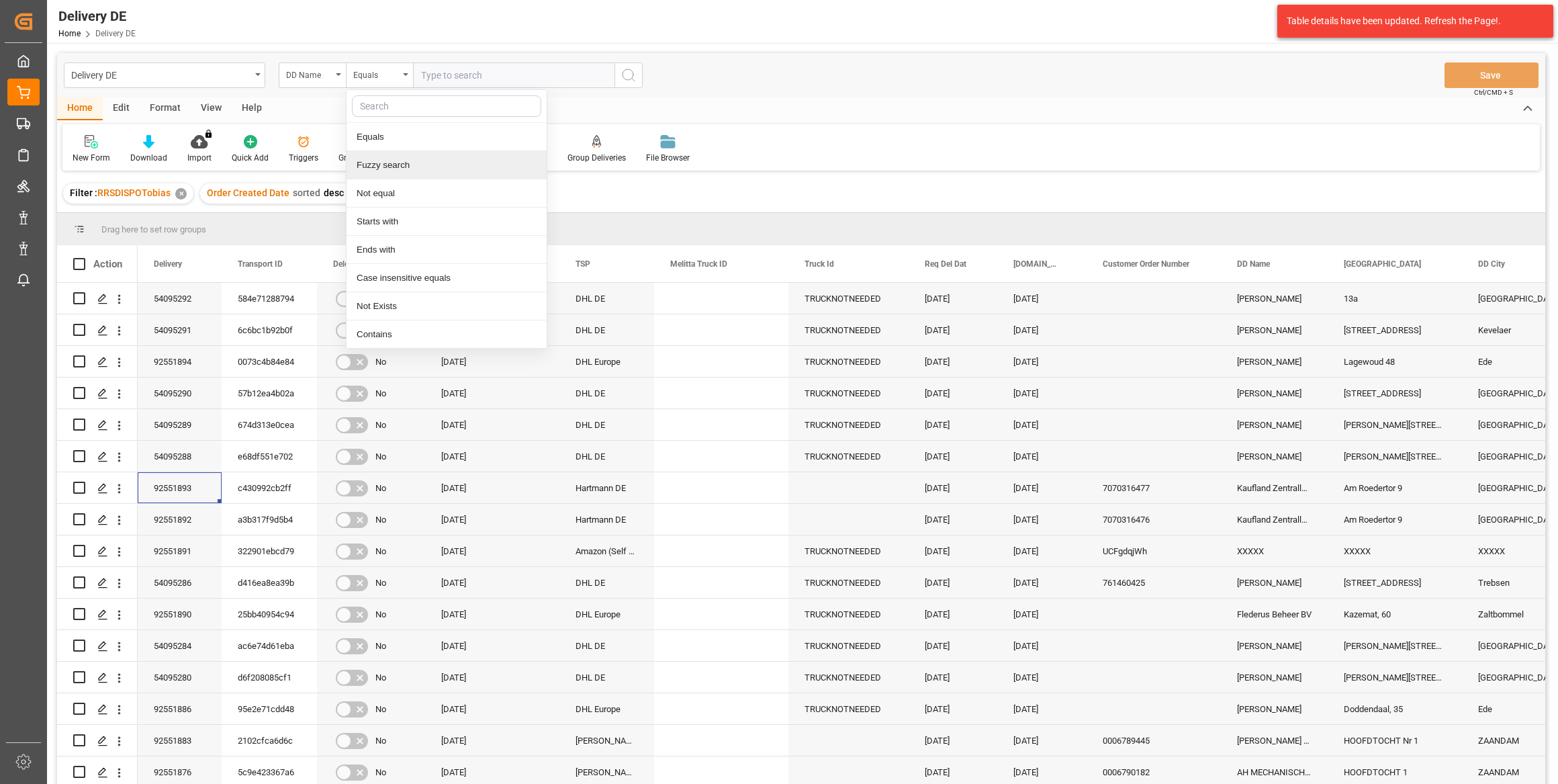
click at [373, 156] on div "Fuzzy search" at bounding box center [447, 165] width 200 height 28
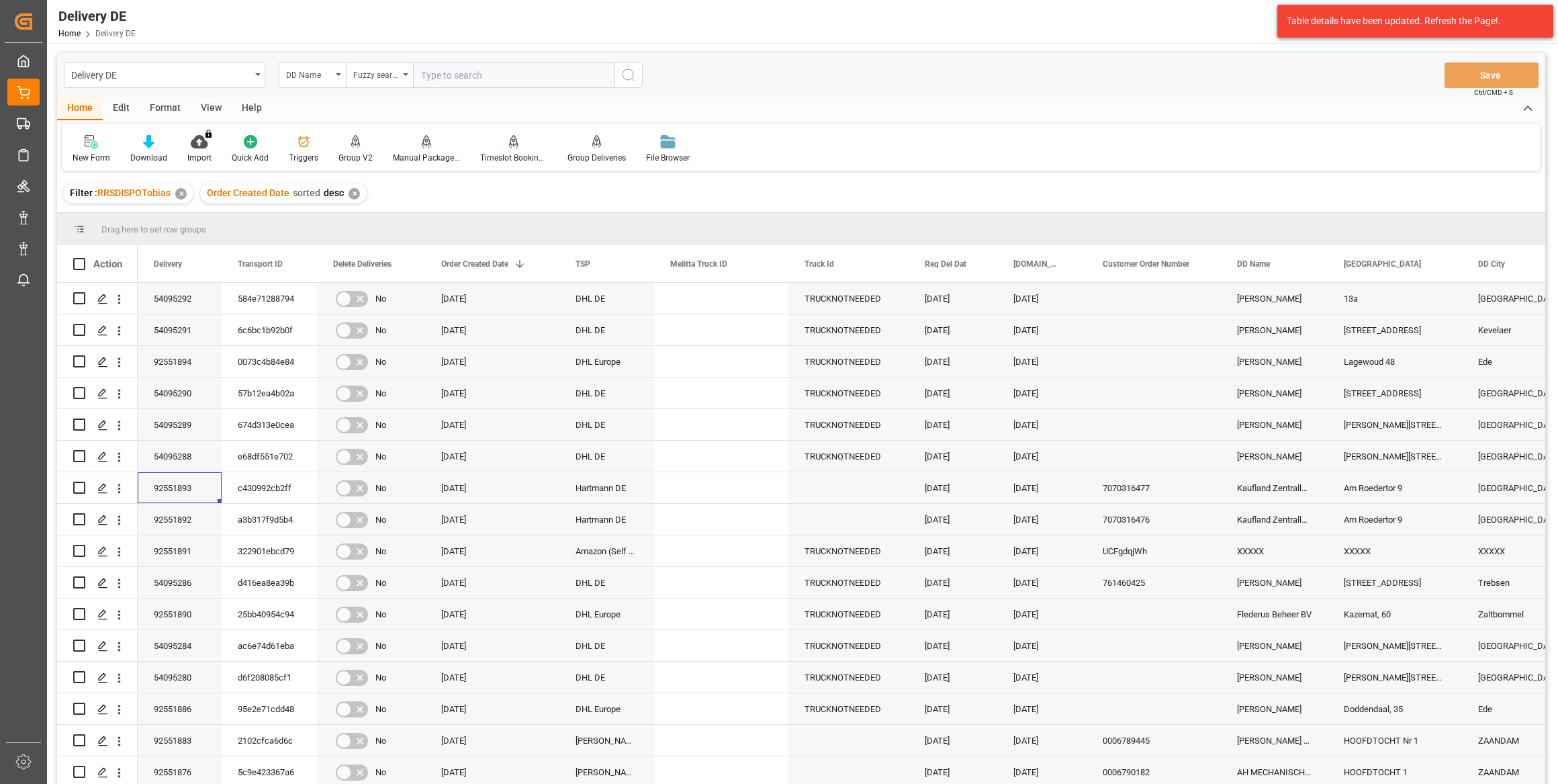
click at [431, 86] on input "text" at bounding box center [514, 75] width 202 height 26
paste input "[PERSON_NAME]"
type input "[PERSON_NAME]"
click at [623, 72] on circle "search button" at bounding box center [627, 74] width 11 height 11
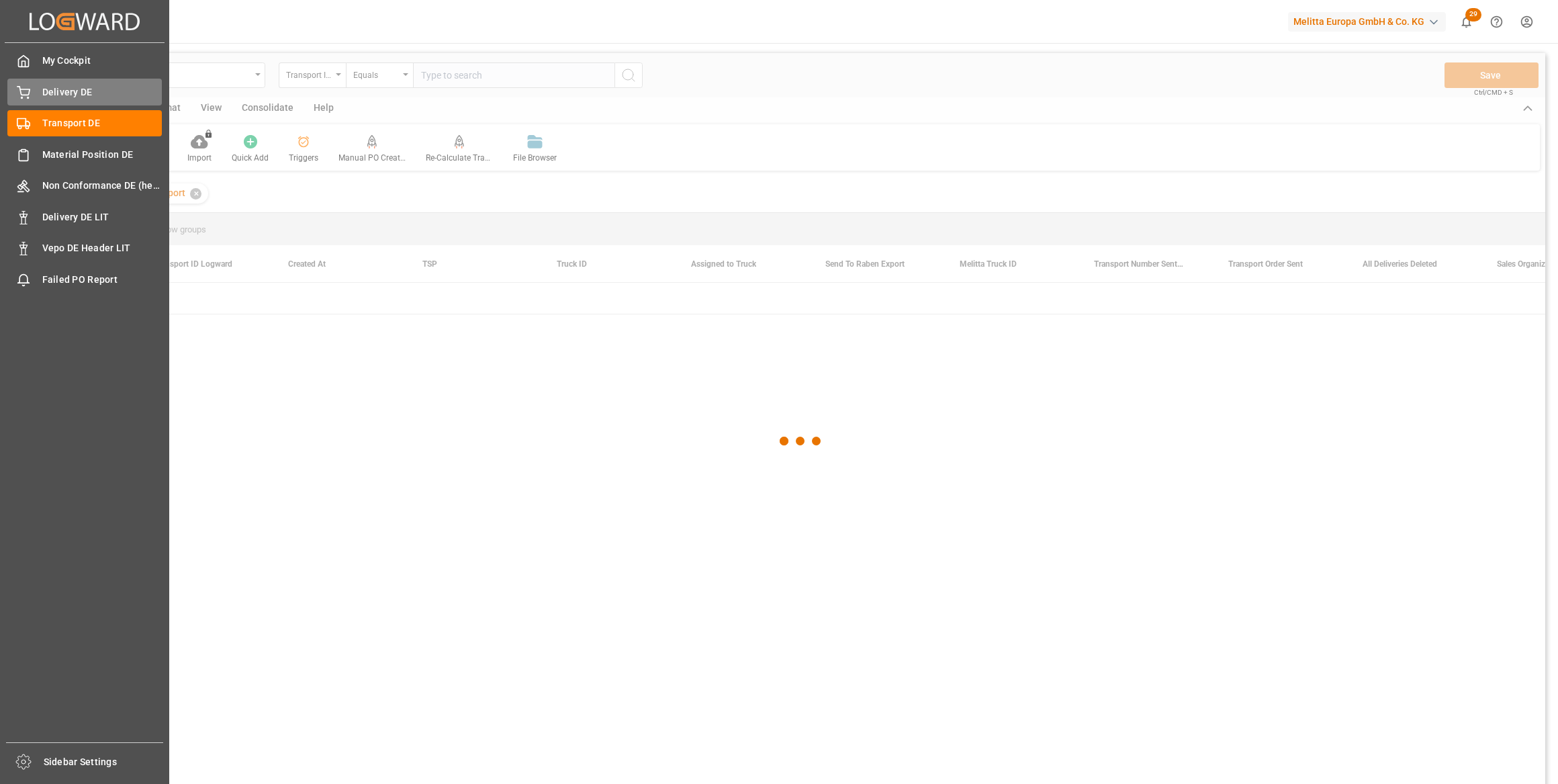
click at [78, 90] on span "Delivery DE" at bounding box center [102, 92] width 120 height 14
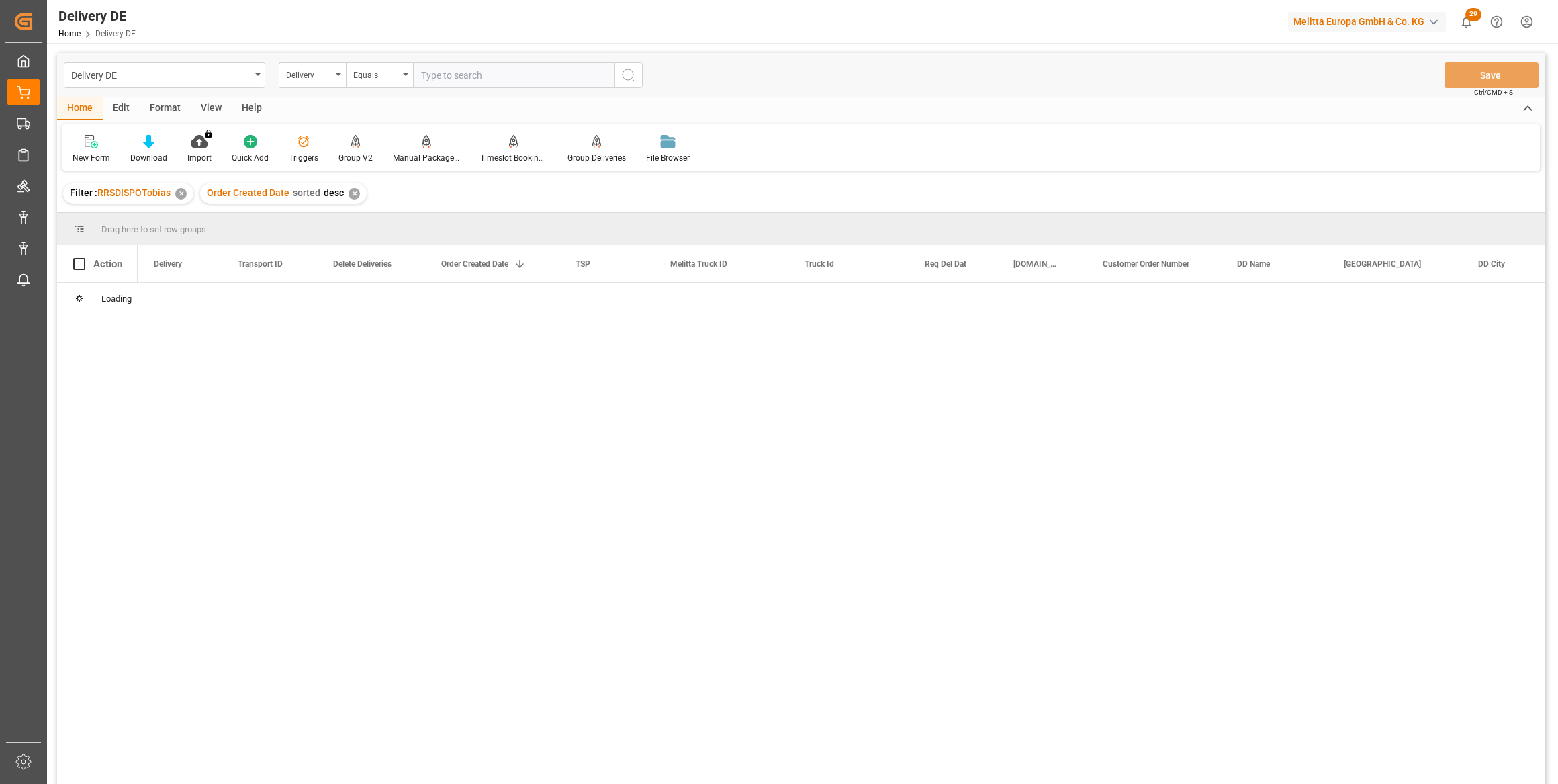
click at [455, 72] on input "text" at bounding box center [514, 75] width 202 height 26
paste input "92549130"
type input "92549130"
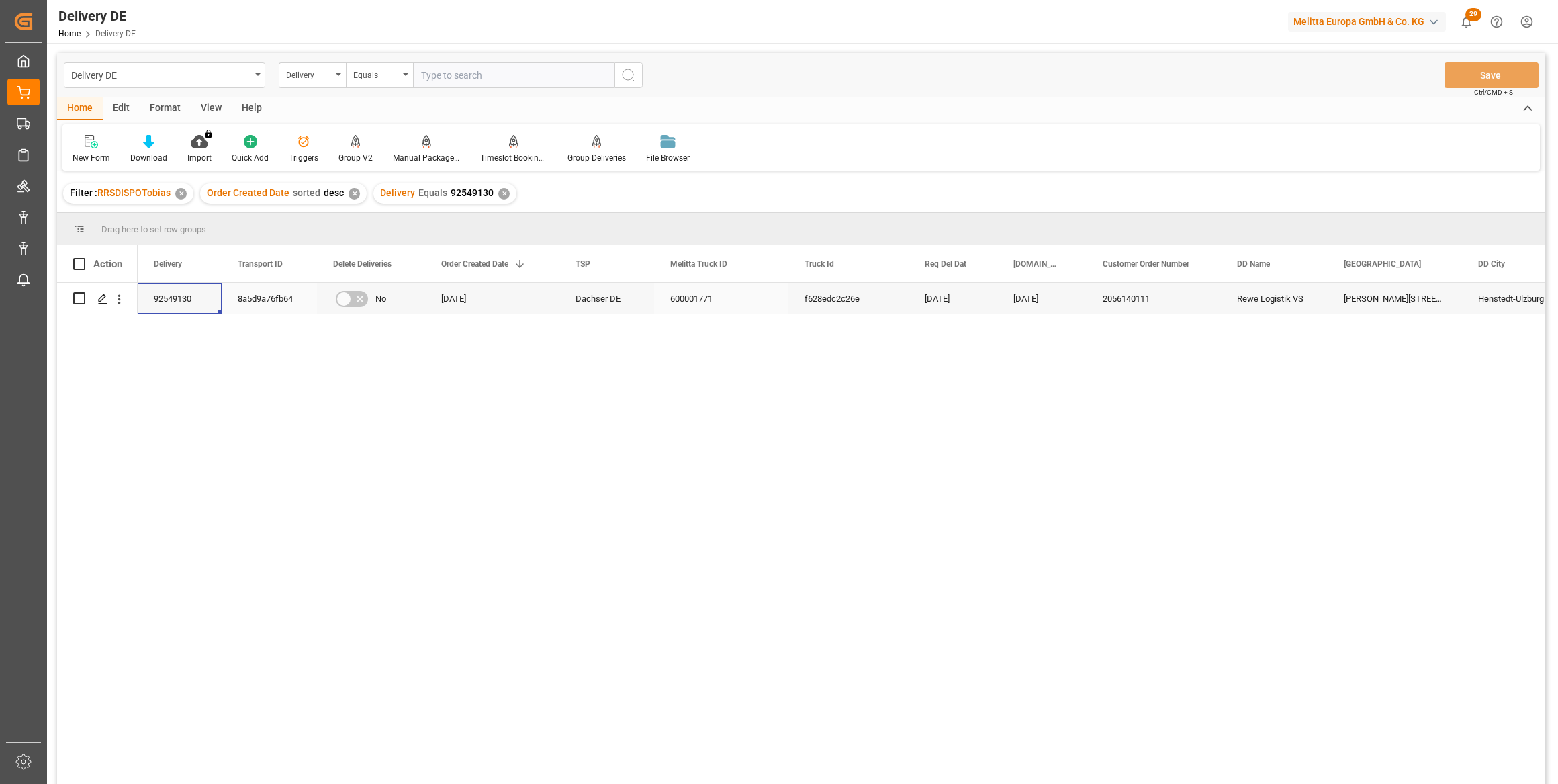
click at [184, 302] on div "92549130" at bounding box center [179, 298] width 84 height 31
click at [121, 297] on icon "open menu" at bounding box center [119, 299] width 14 height 14
click at [214, 329] on span "Open in new tab" at bounding box center [208, 327] width 122 height 14
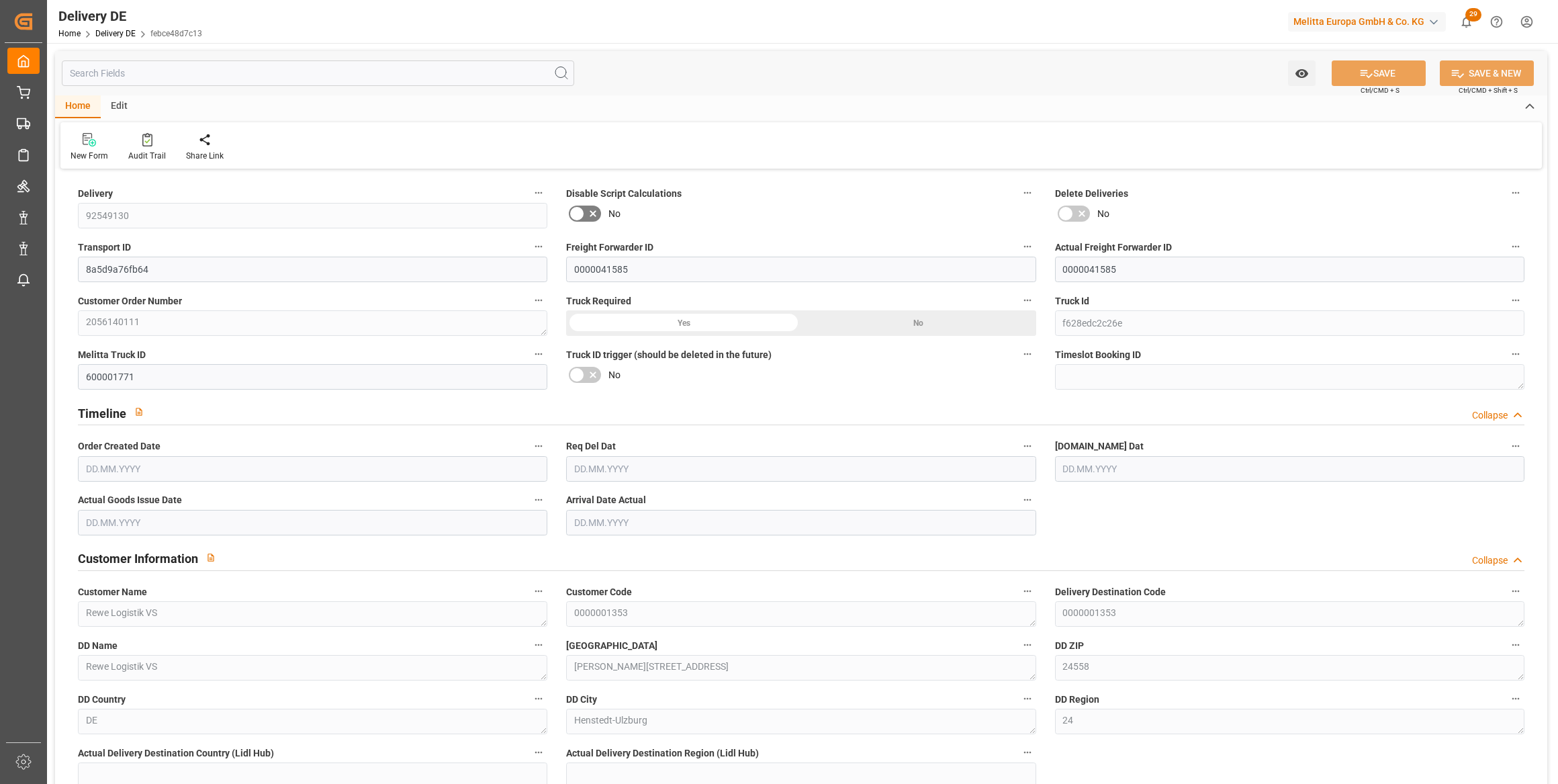
type input "14"
type input "7"
type input "1661.478"
type input "2580"
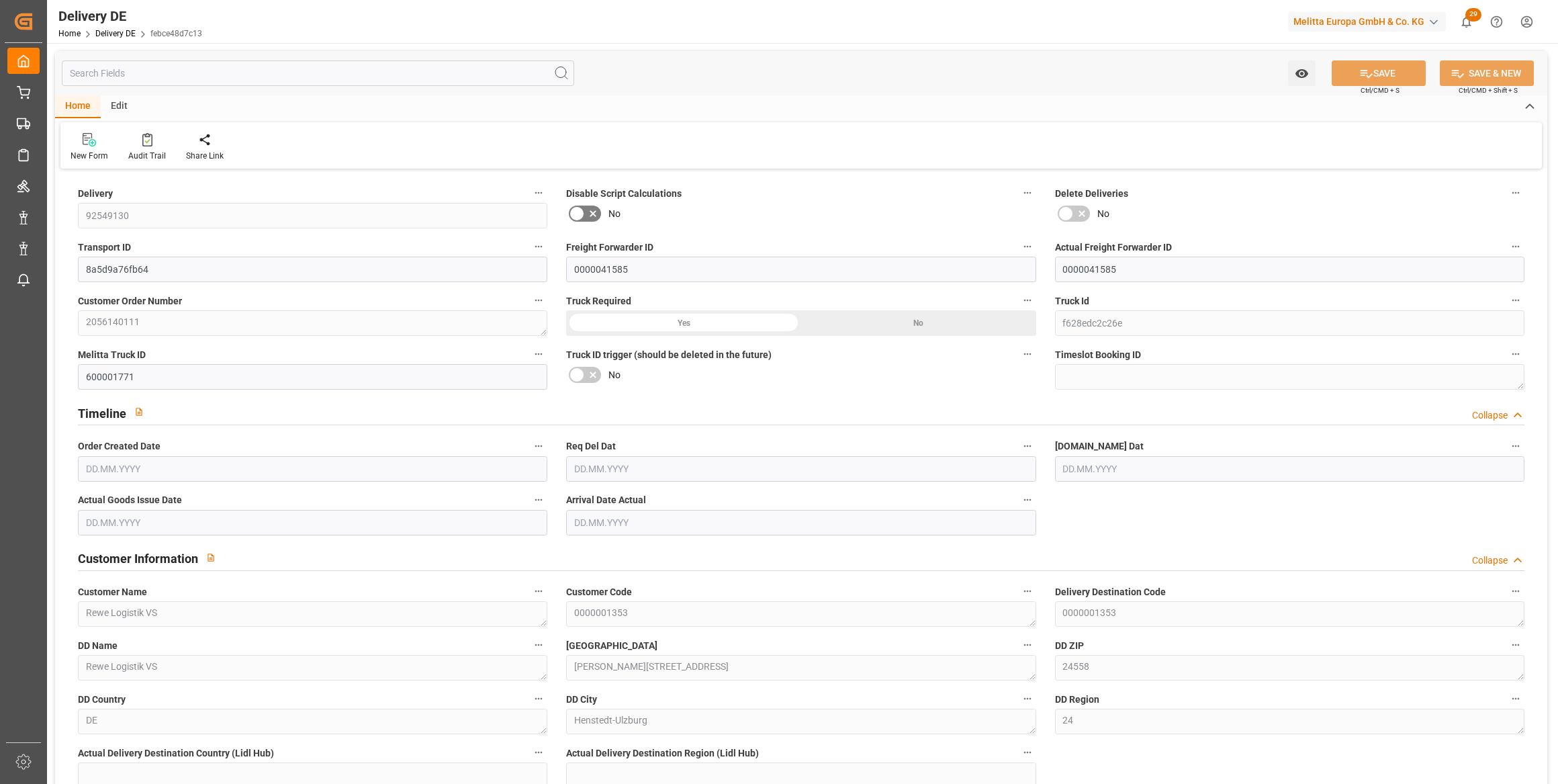
type input "12001.432"
type input "[DATE]"
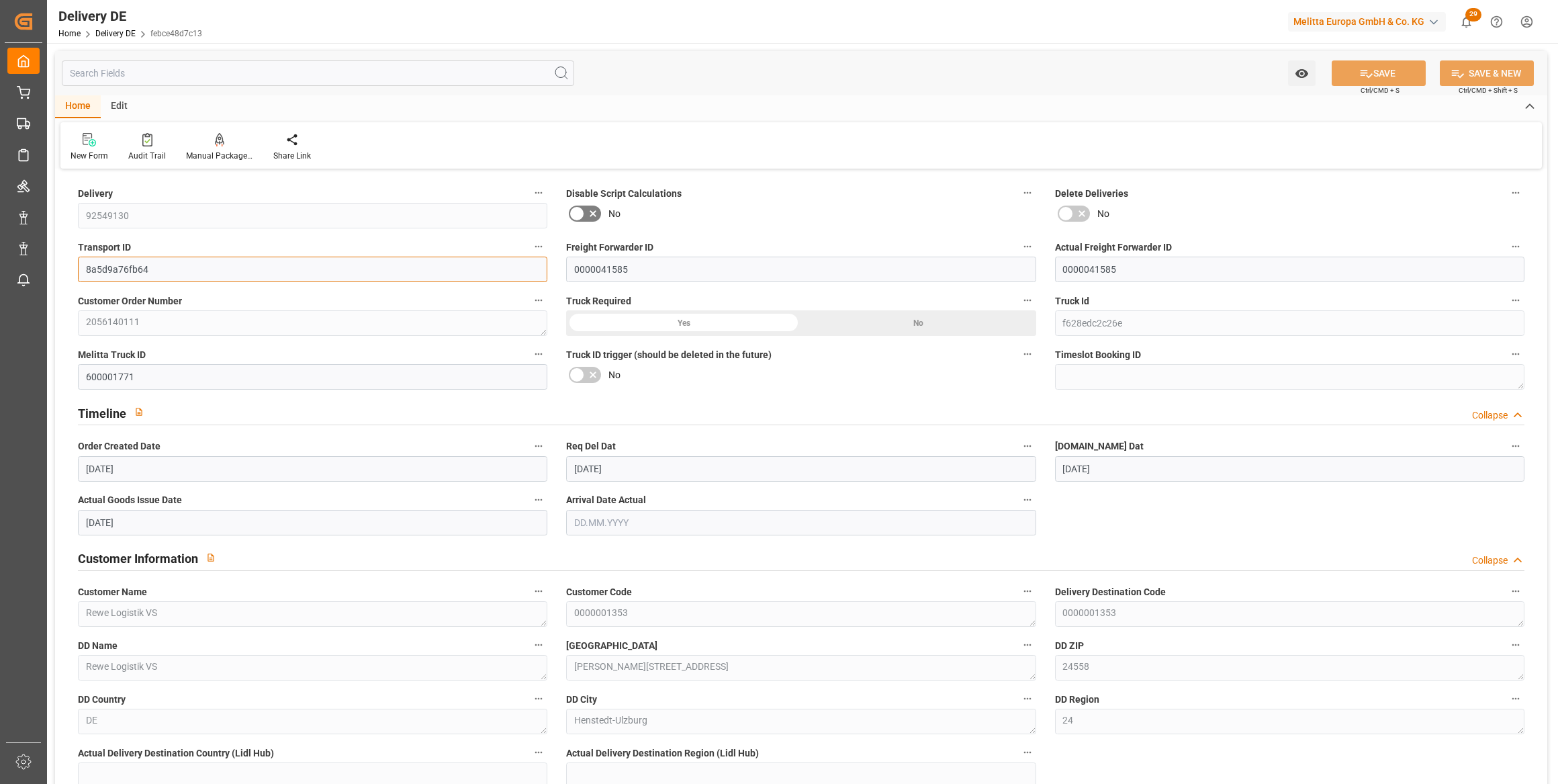
drag, startPoint x: 168, startPoint y: 270, endPoint x: 82, endPoint y: 267, distance: 86.1
click at [82, 267] on input "8a5d9a76fb64" at bounding box center [313, 269] width 469 height 26
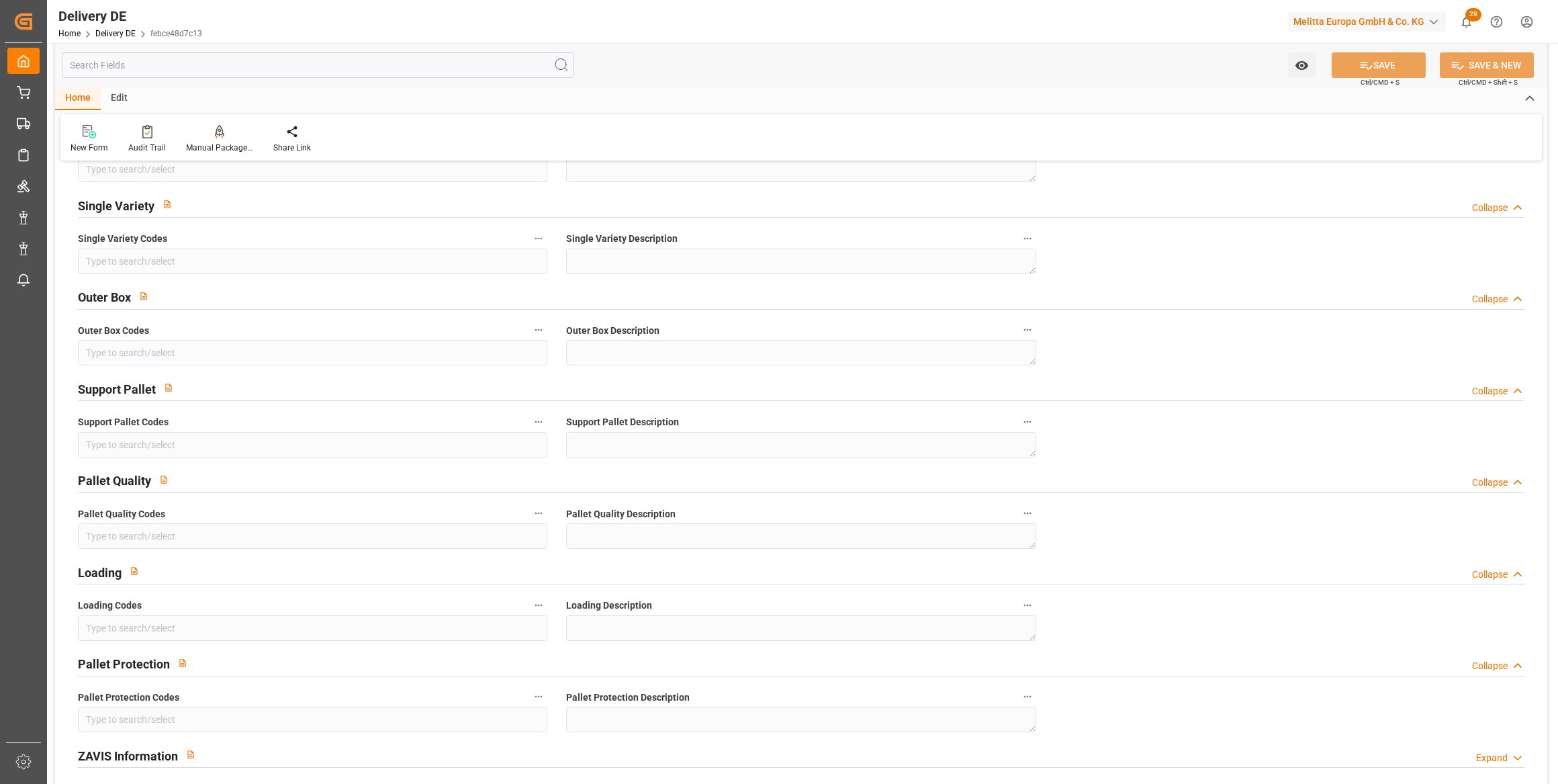
scroll to position [1587, 0]
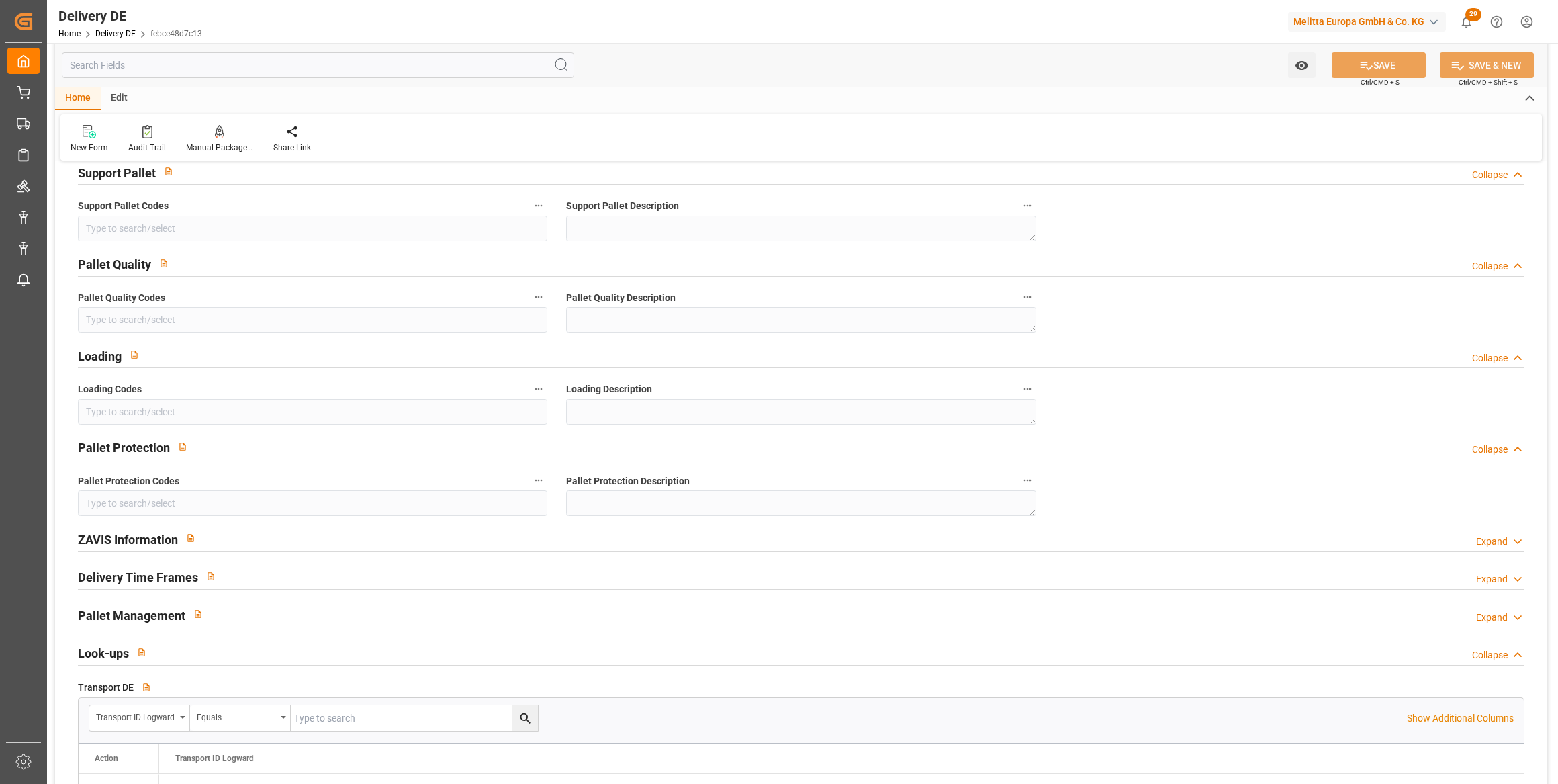
click at [1506, 536] on div "Expand" at bounding box center [1492, 541] width 31 height 14
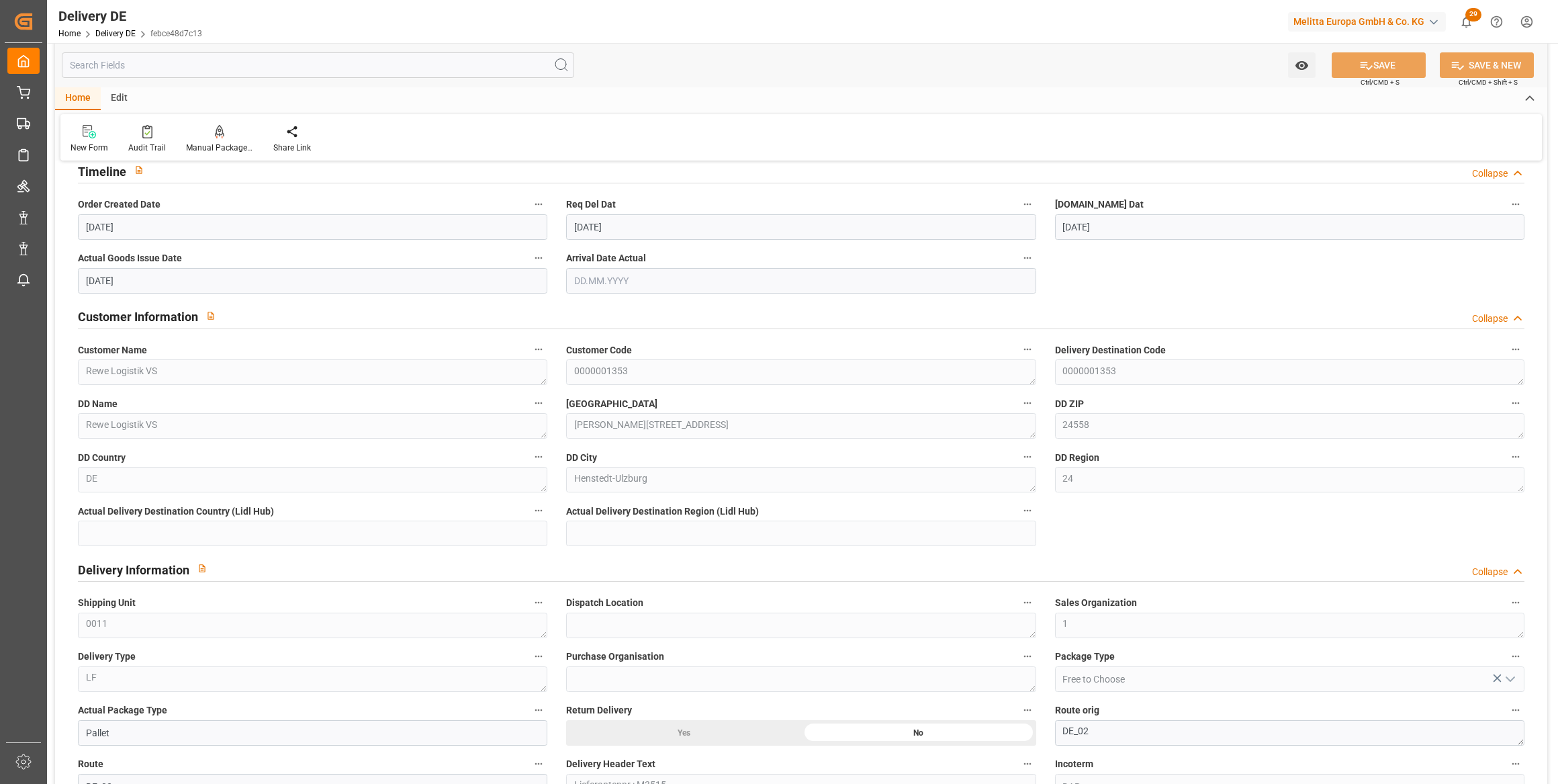
scroll to position [122, 0]
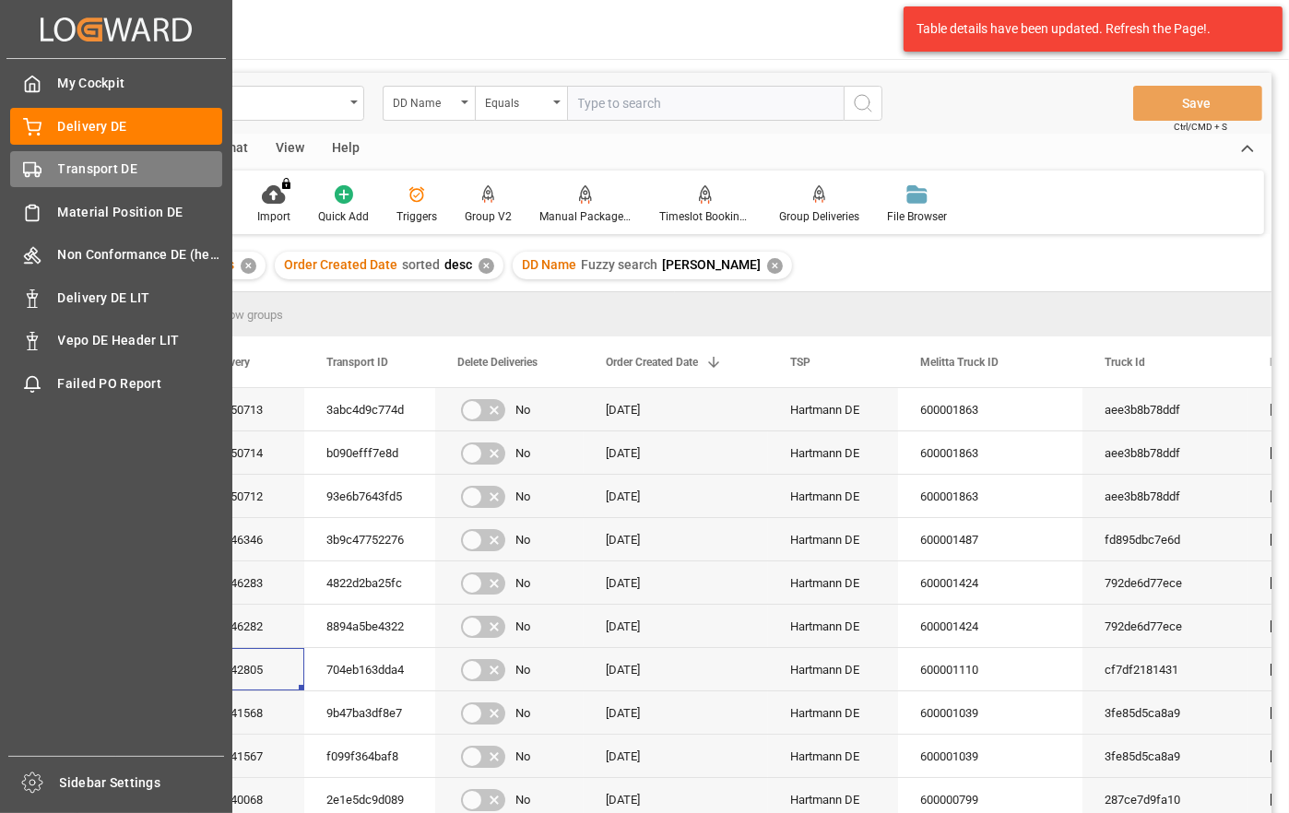
click at [64, 160] on span "Transport DE" at bounding box center [140, 168] width 165 height 19
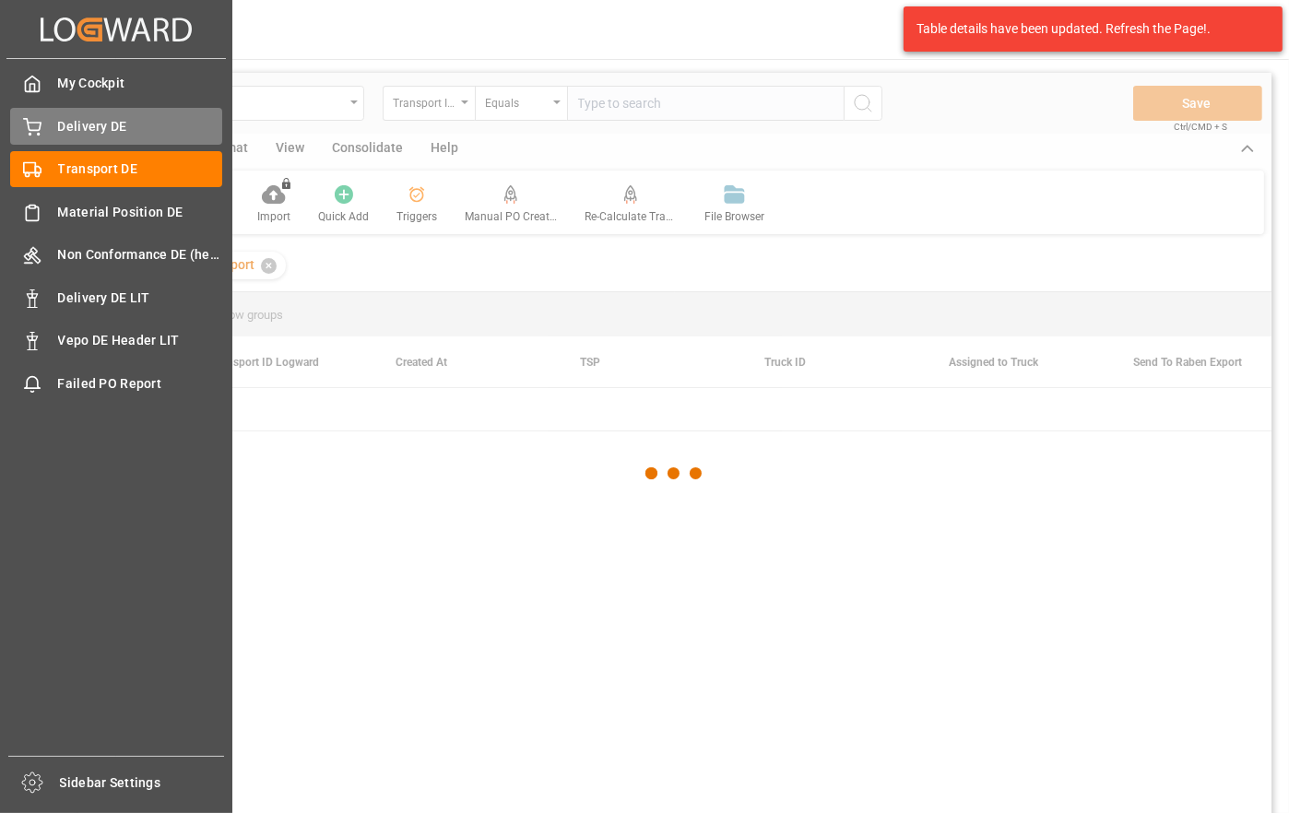
click at [73, 121] on span "Delivery DE" at bounding box center [140, 126] width 165 height 19
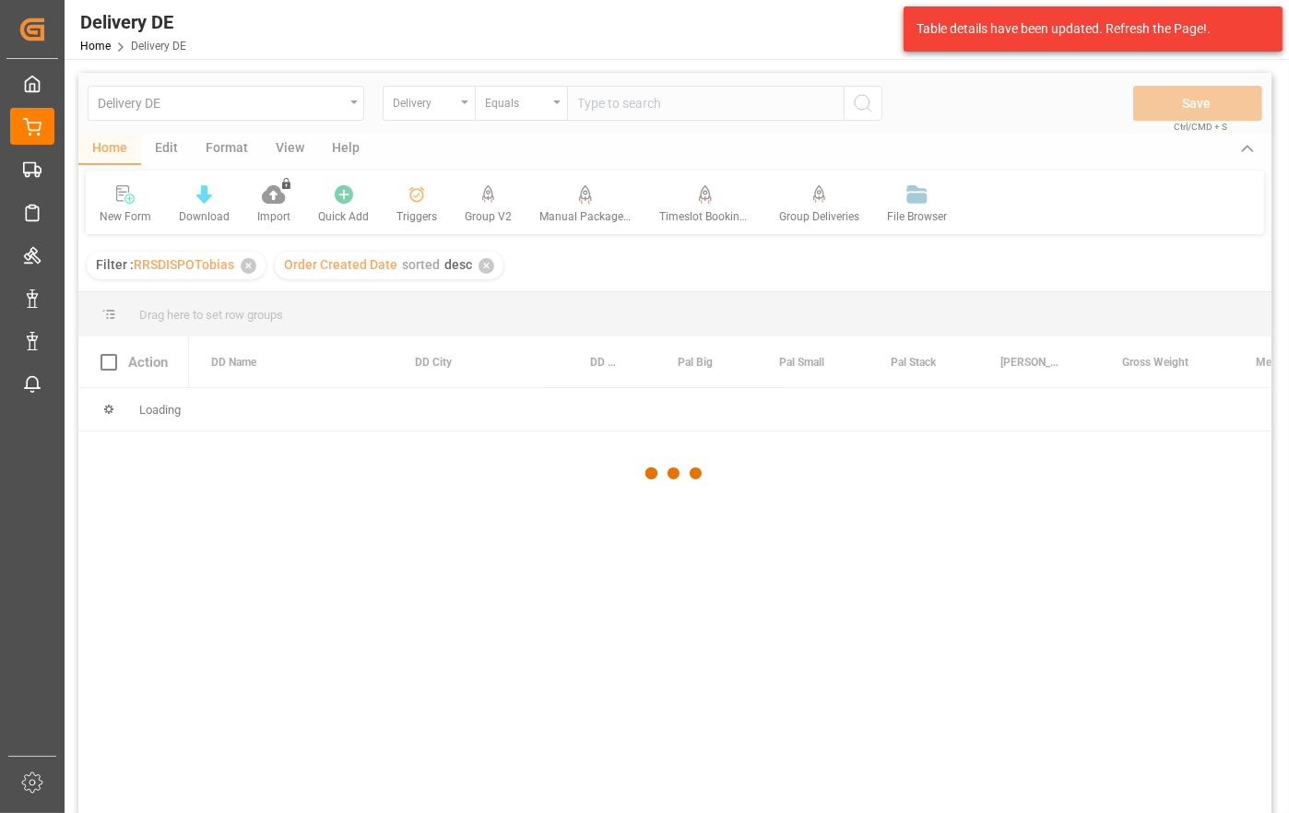
click at [528, 634] on div at bounding box center [674, 474] width 1193 height 802
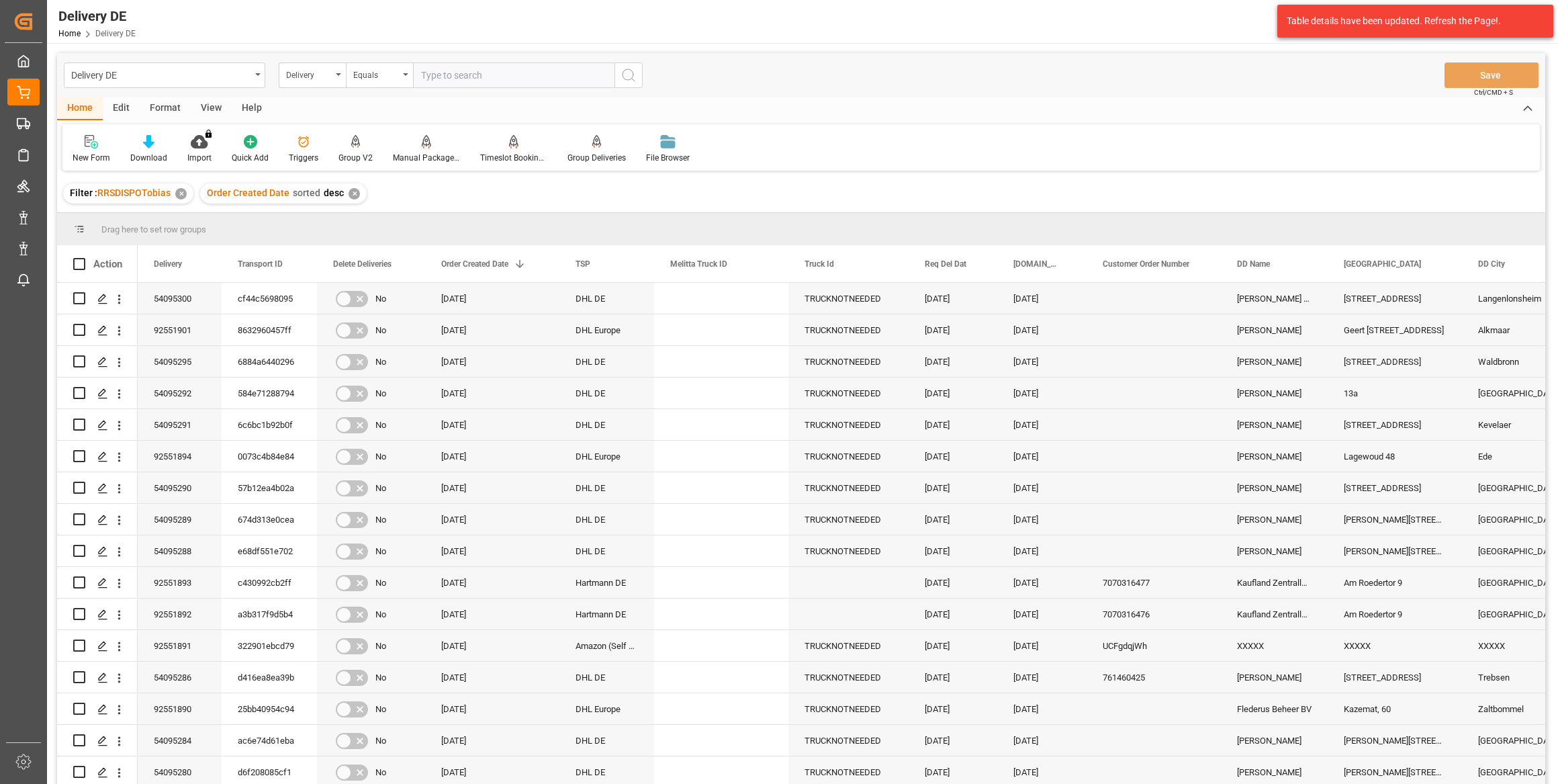
click at [484, 86] on input "text" at bounding box center [514, 75] width 202 height 26
paste input "92549413"
type input "92549413"
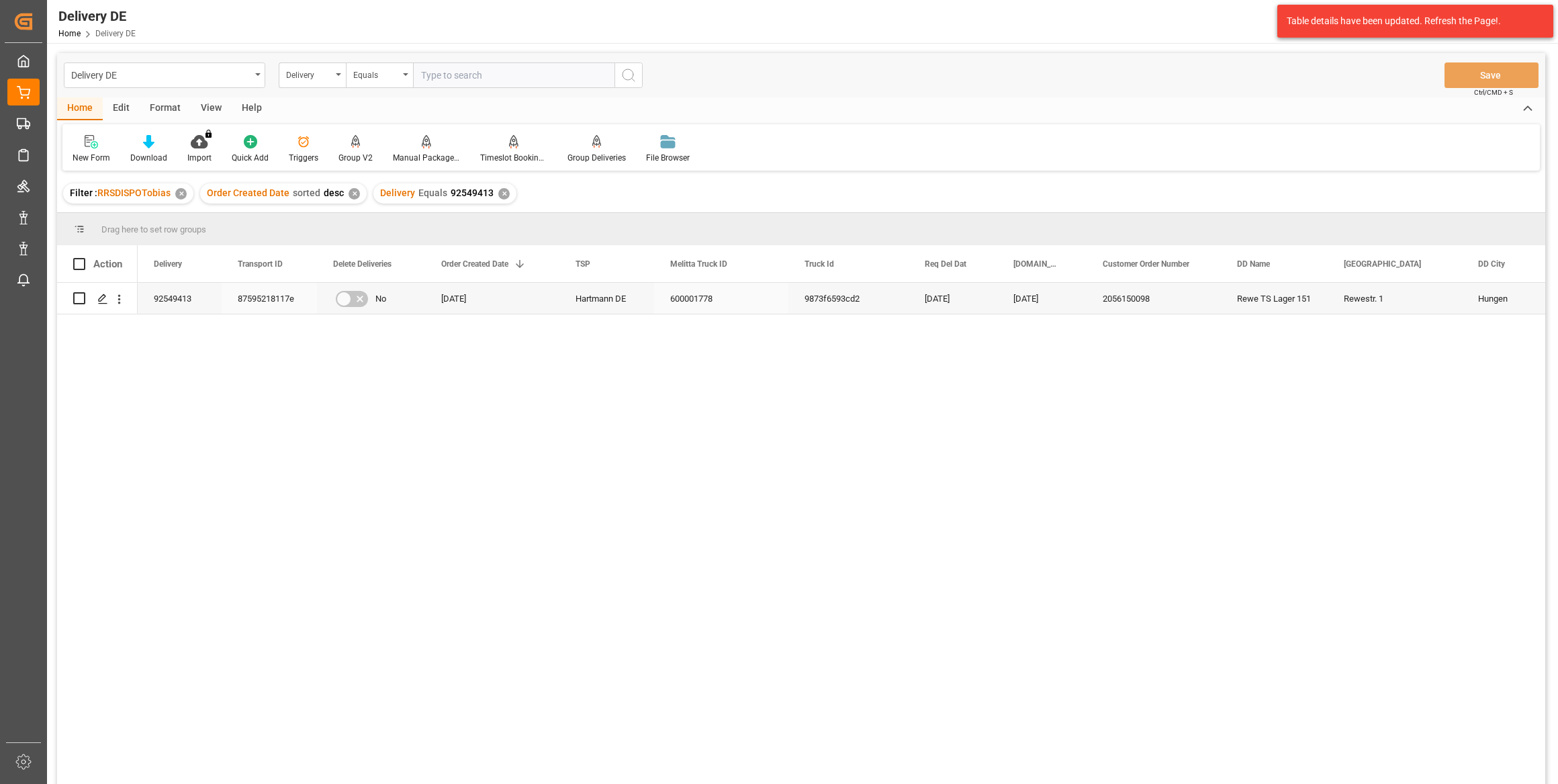
click at [286, 296] on div "87595218117e" at bounding box center [269, 298] width 95 height 31
click at [175, 292] on div "92549413" at bounding box center [179, 298] width 84 height 31
click at [329, 74] on div "Delivery" at bounding box center [309, 73] width 46 height 15
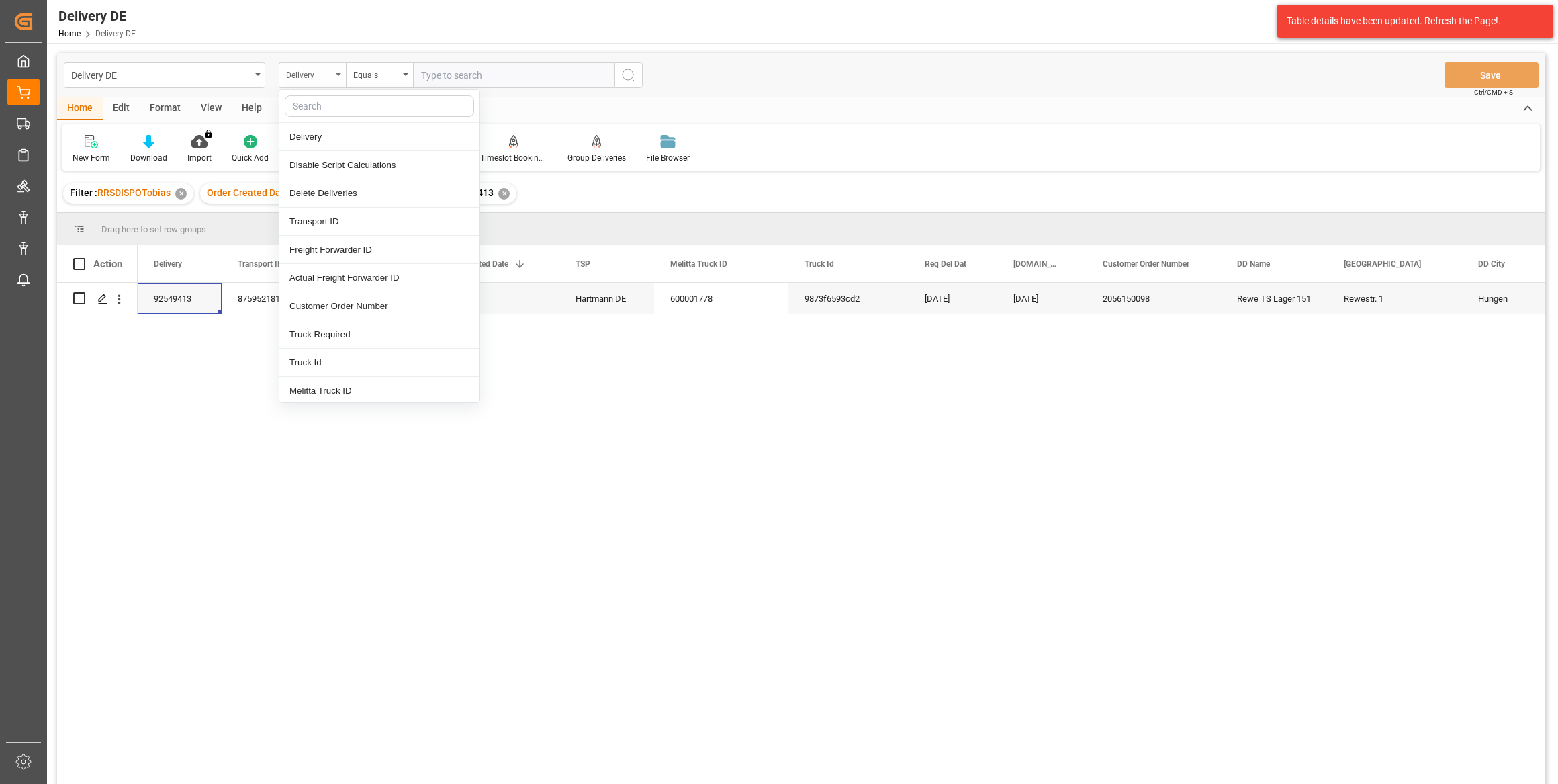
type input "d"
type input "cust"
click at [334, 138] on div "Customer Order Number" at bounding box center [379, 137] width 200 height 28
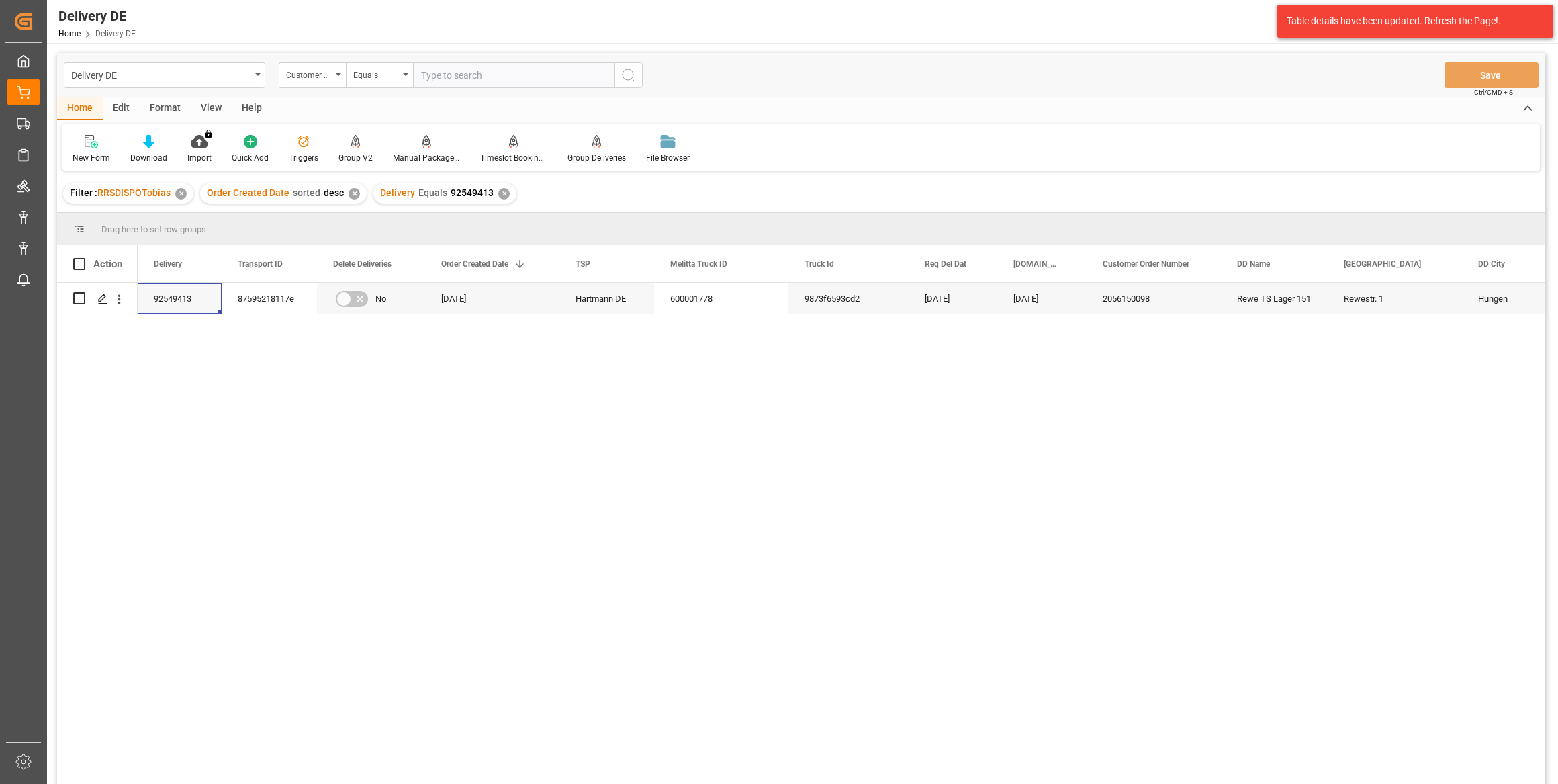
click at [465, 73] on input "text" at bounding box center [514, 75] width 202 height 26
paste input "188822082501"
type input "188822082501"
click at [624, 73] on icon "search button" at bounding box center [629, 75] width 16 height 16
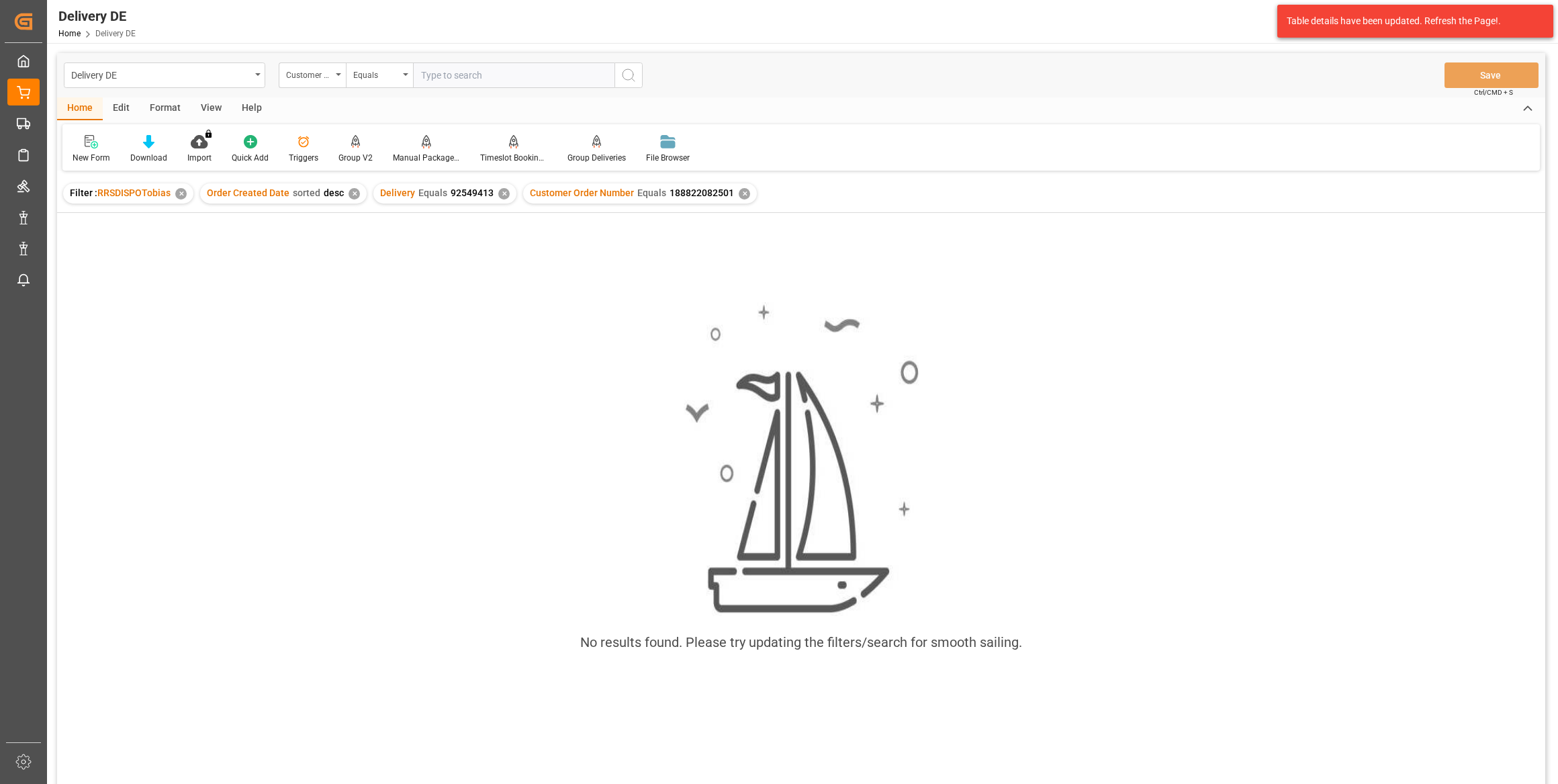
click at [501, 195] on div "✕" at bounding box center [504, 194] width 12 height 12
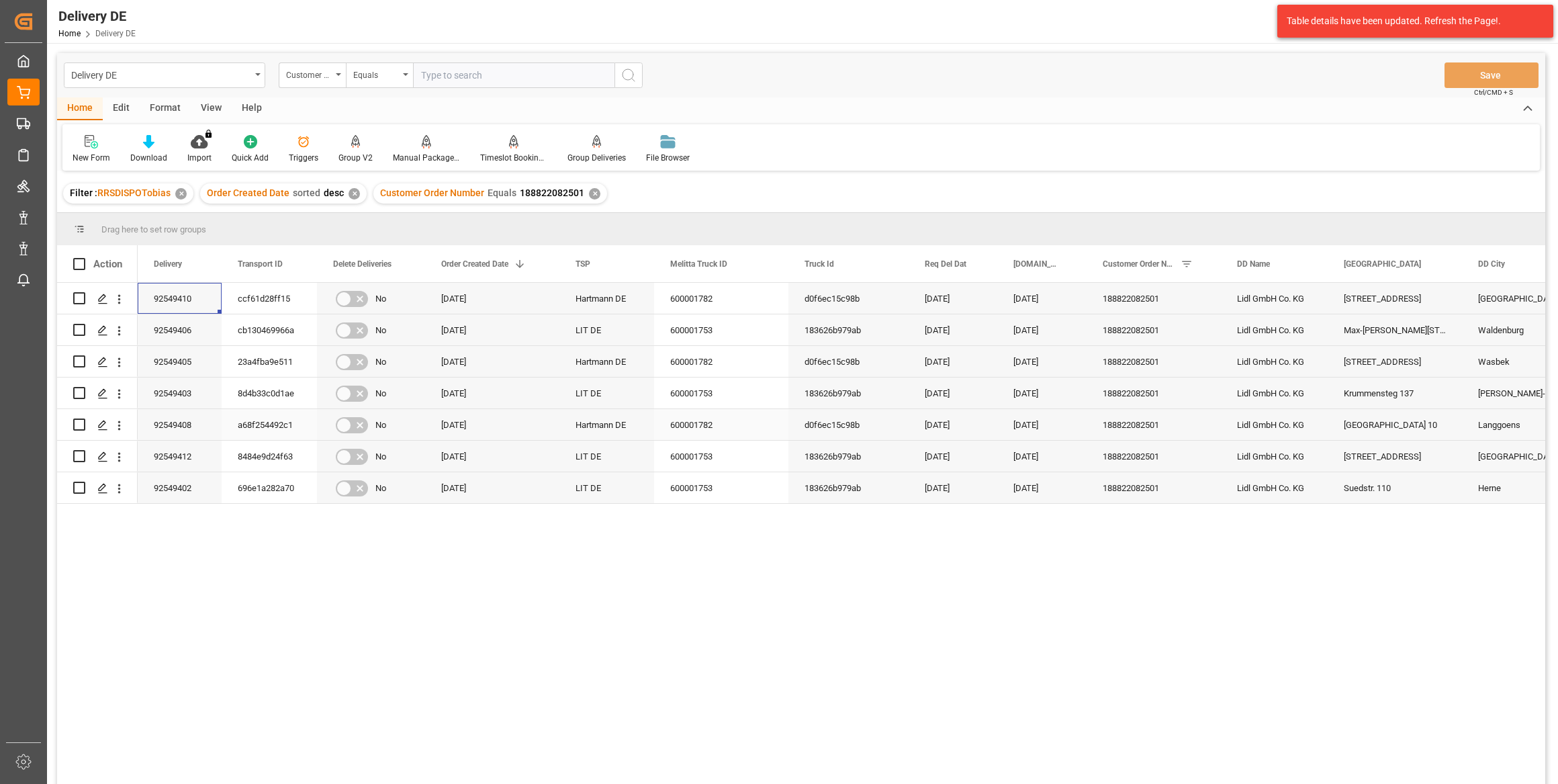
click at [251, 423] on div "a68f254492c1" at bounding box center [269, 424] width 95 height 31
click at [286, 452] on div "8484e9d24f63" at bounding box center [269, 456] width 95 height 31
click at [289, 427] on div "a68f254492c1" at bounding box center [269, 424] width 95 height 31
click at [175, 428] on div "92549408" at bounding box center [179, 424] width 84 height 31
click at [450, 73] on input "text" at bounding box center [514, 75] width 202 height 26
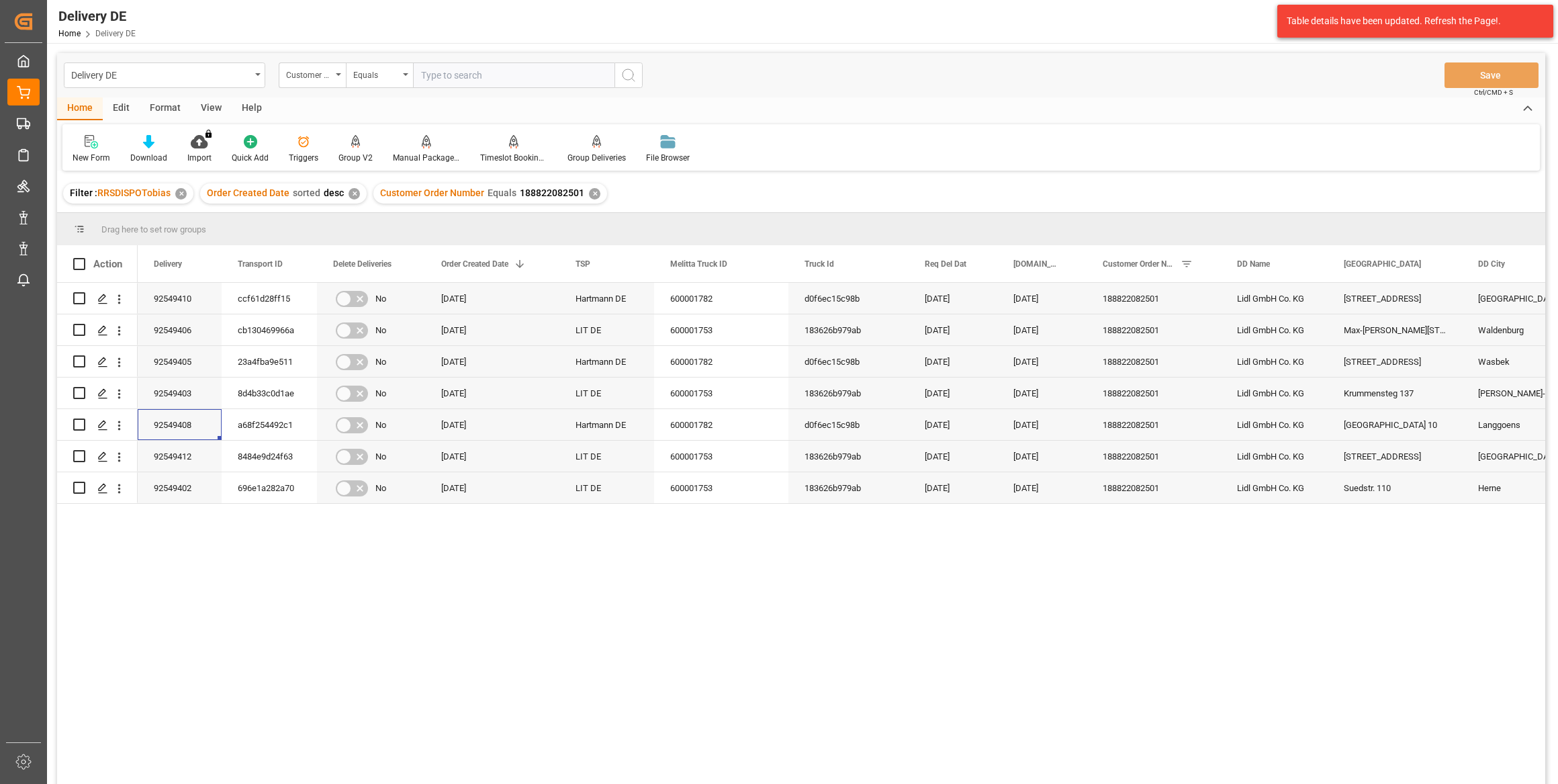
paste input "188818082501"
type input "188818082501"
click at [624, 80] on icon "search button" at bounding box center [629, 75] width 16 height 16
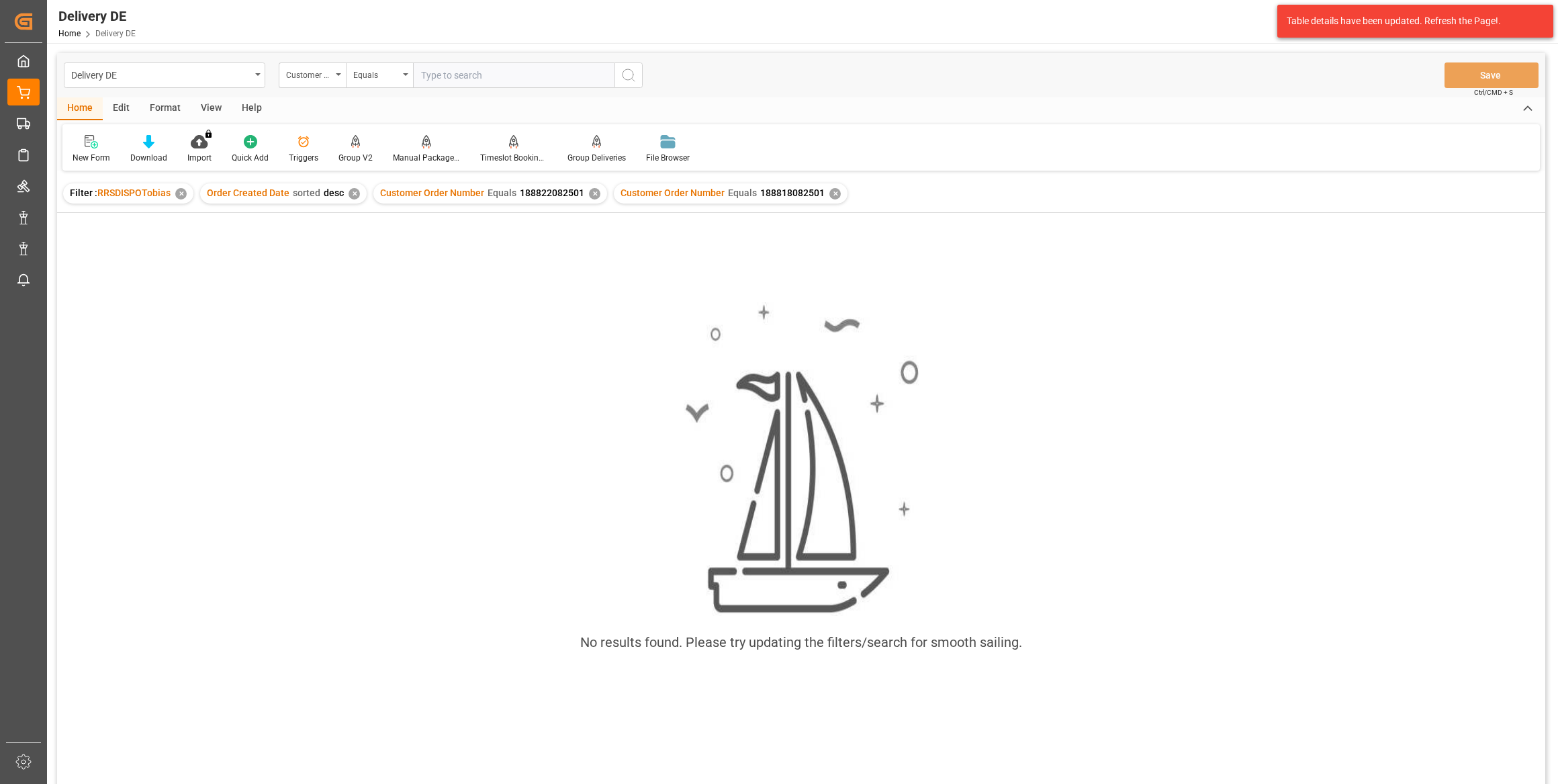
click at [589, 195] on div "✕" at bounding box center [595, 194] width 12 height 12
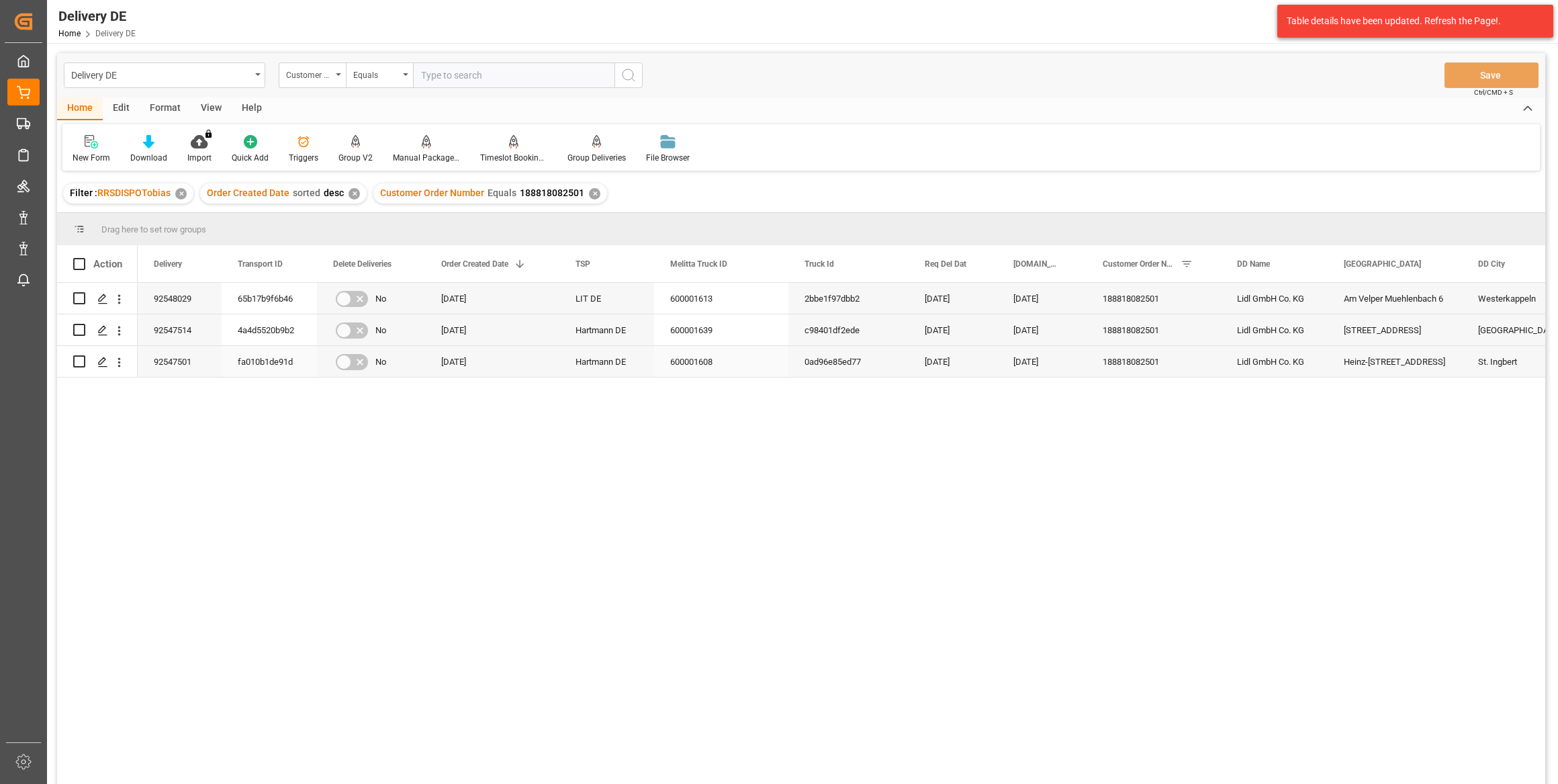
click at [265, 363] on div "fa010b1de91d" at bounding box center [269, 361] width 95 height 31
click at [181, 358] on div "92547501" at bounding box center [179, 361] width 84 height 31
click at [479, 78] on input "text" at bounding box center [514, 75] width 202 height 26
paste input "188821082501"
type input "188821082501"
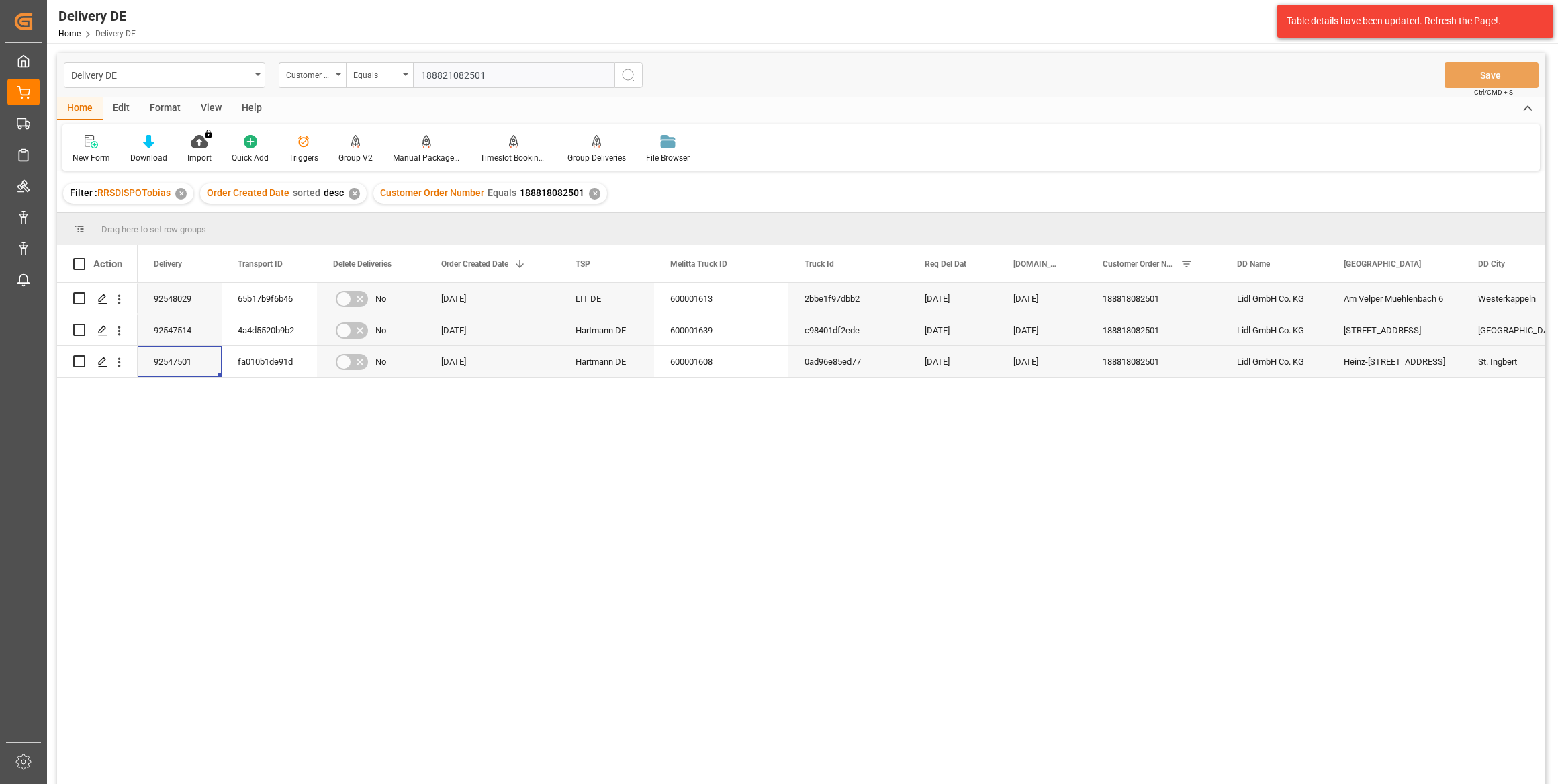
click at [627, 64] on button "search button" at bounding box center [628, 75] width 28 height 26
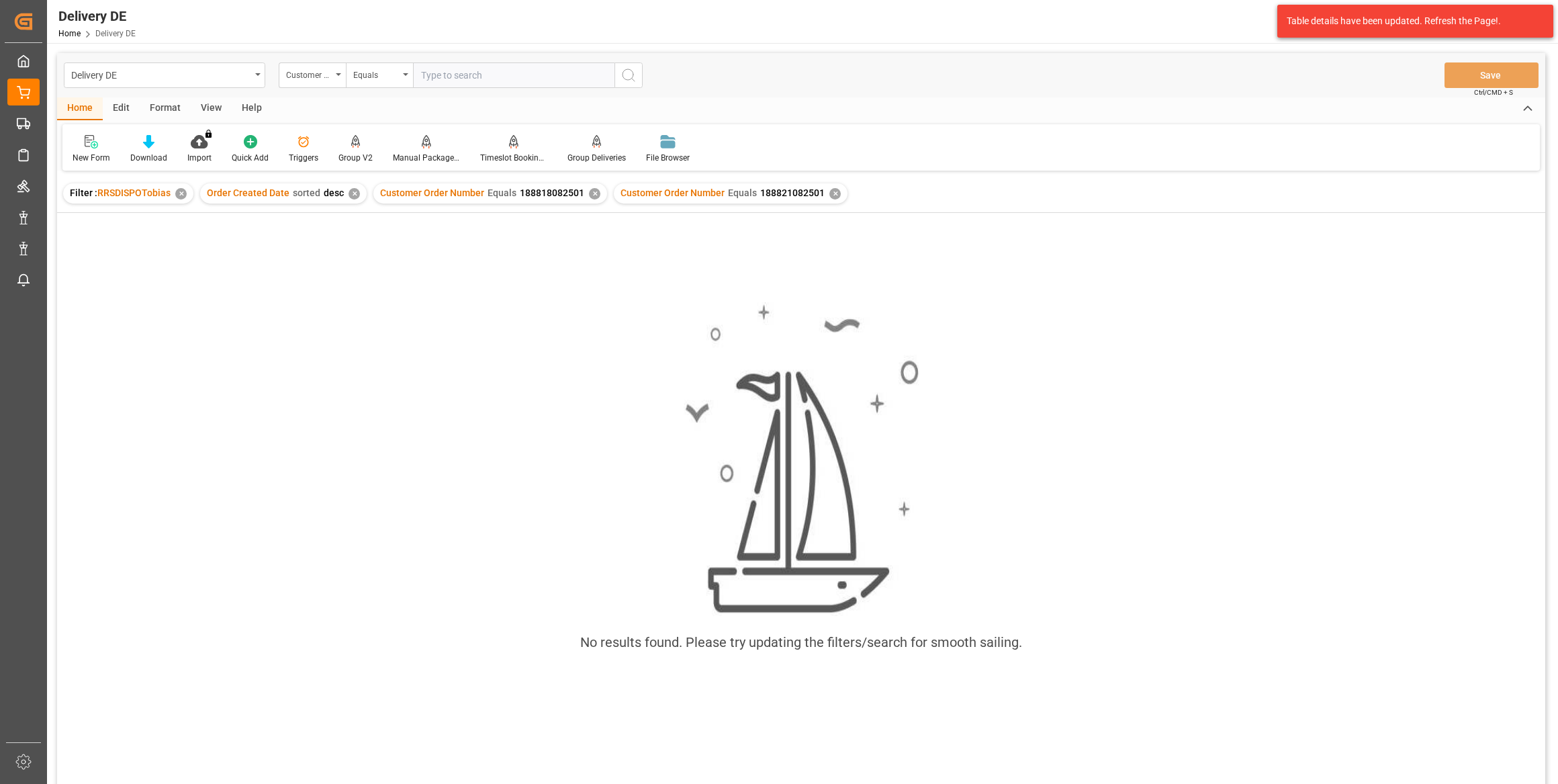
click at [590, 190] on div "✕" at bounding box center [595, 194] width 12 height 12
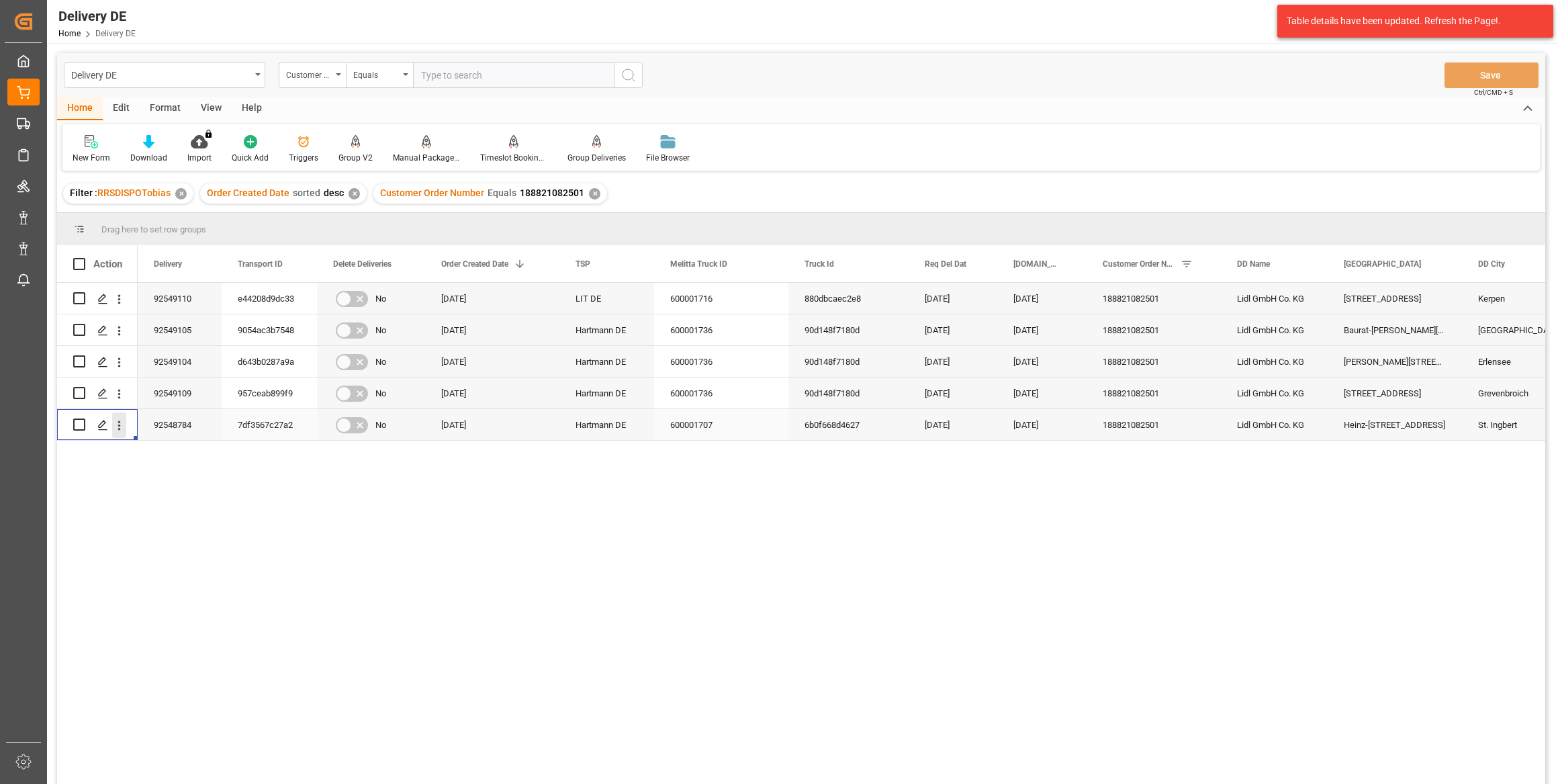
click at [121, 428] on icon "open menu" at bounding box center [119, 425] width 14 height 14
click at [269, 422] on div "7df3567c27a2" at bounding box center [269, 424] width 95 height 31
click at [181, 420] on div "92548784" at bounding box center [179, 424] width 84 height 31
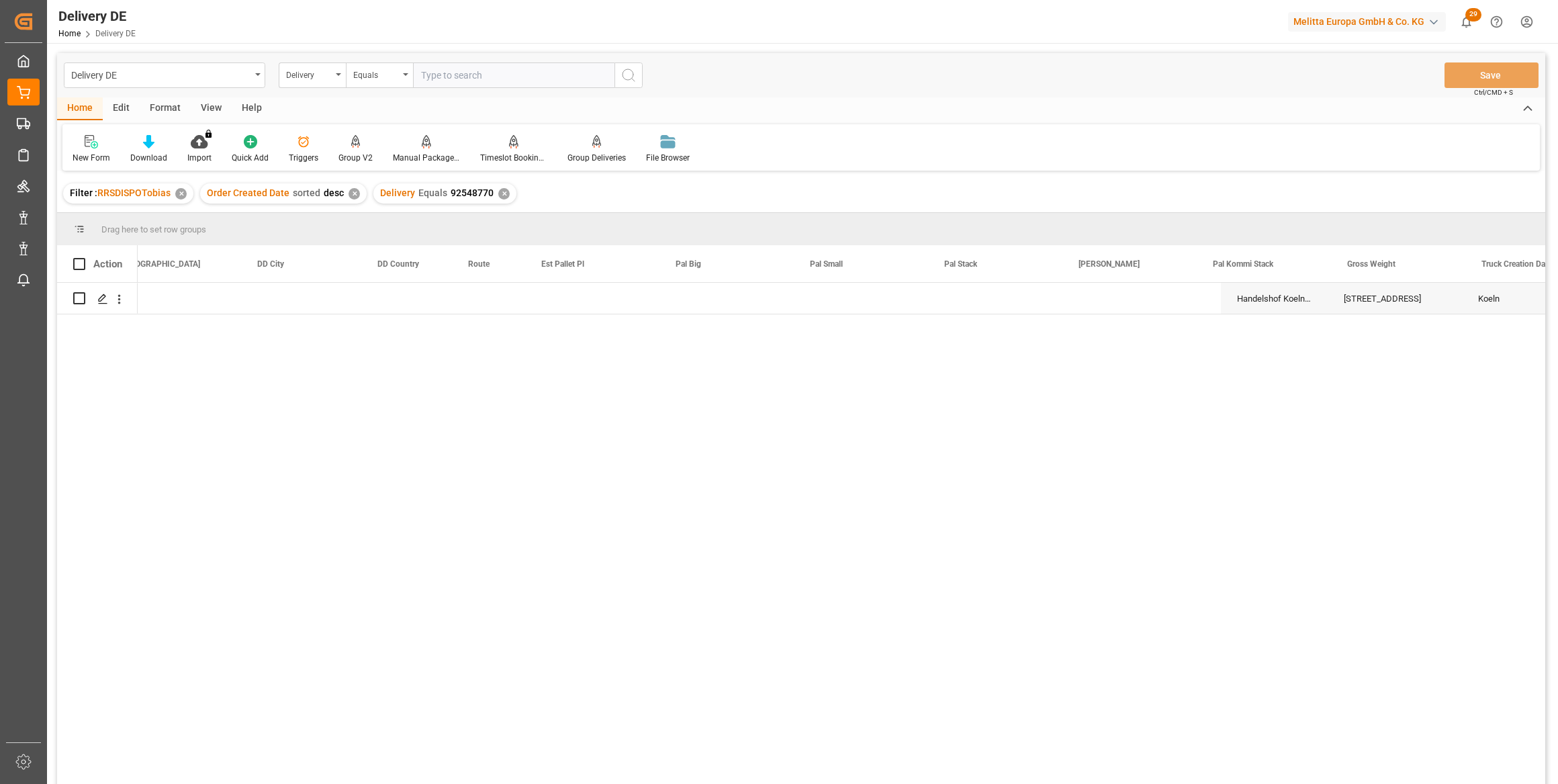
scroll to position [0, 1221]
